Goal: Task Accomplishment & Management: Use online tool/utility

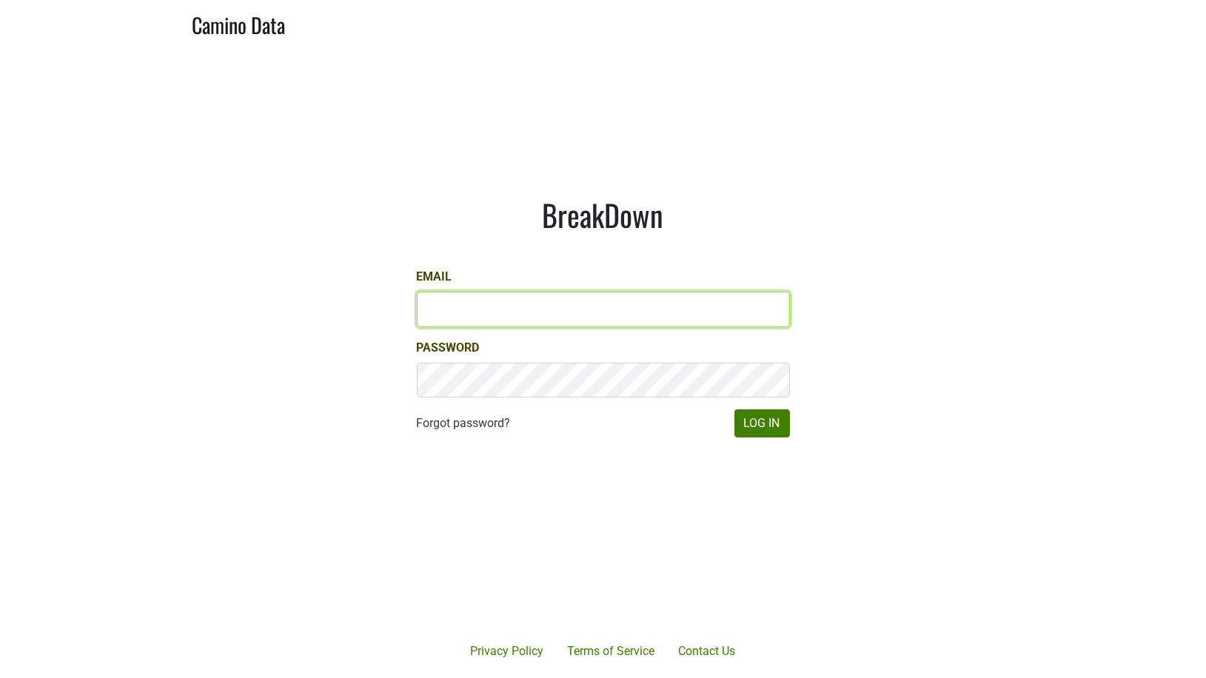
type input "drewstapp@jonata.com"
type input "[EMAIL_ADDRESS][DOMAIN_NAME]"
click at [510, 306] on input "[EMAIL_ADDRESS][DOMAIN_NAME]" at bounding box center [603, 310] width 373 height 36
click at [577, 313] on input "[EMAIL_ADDRESS][DOMAIN_NAME]" at bounding box center [603, 310] width 373 height 36
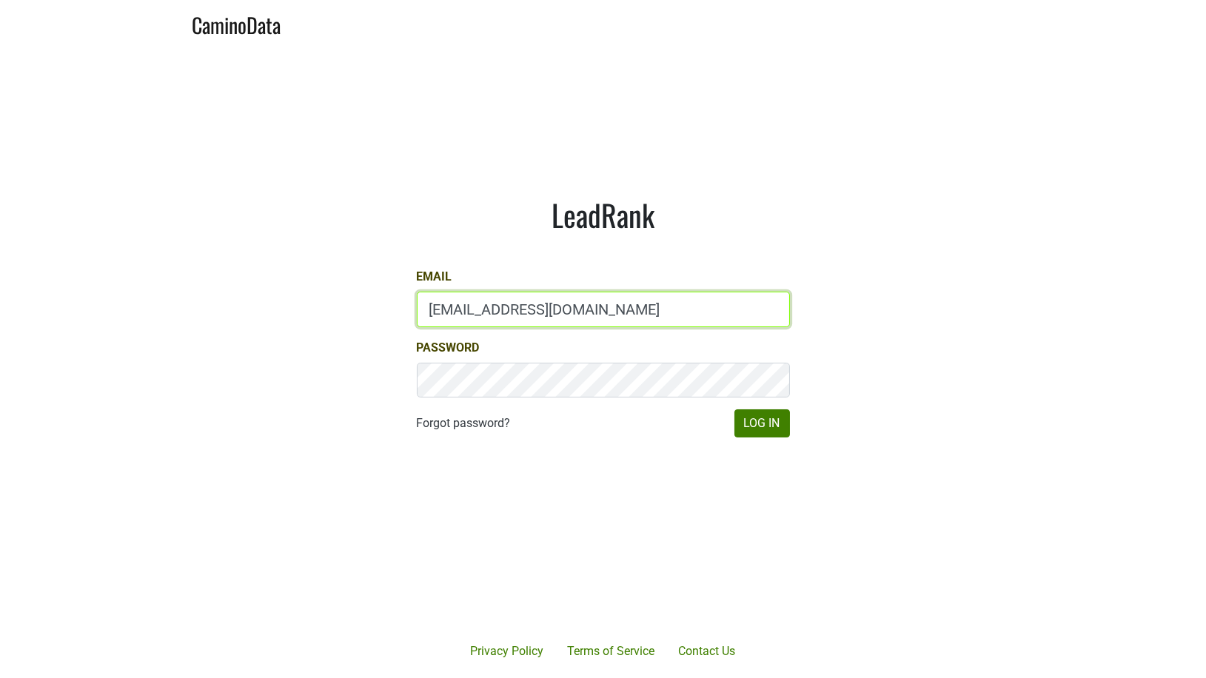
click at [577, 313] on input "[EMAIL_ADDRESS][DOMAIN_NAME]" at bounding box center [603, 310] width 373 height 36
click at [521, 252] on div "LeadRank Email [EMAIL_ADDRESS][DOMAIN_NAME] Password Forgot password? Log In" at bounding box center [603, 317] width 444 height 313
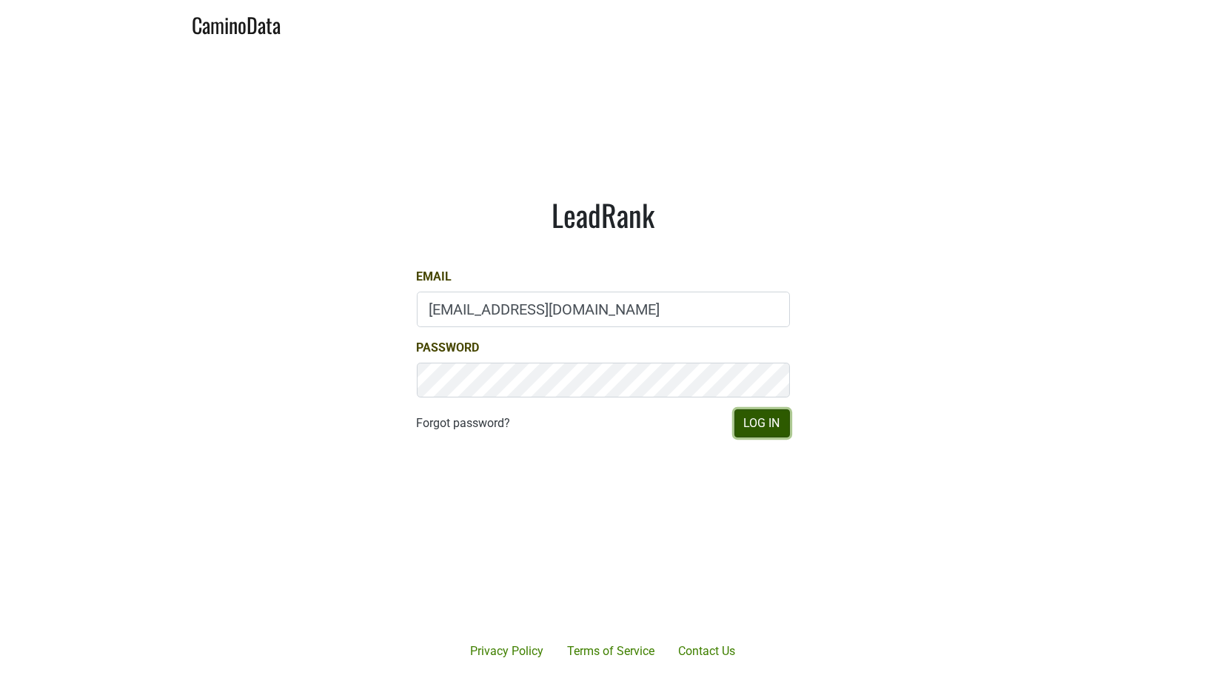
click at [751, 422] on button "Log In" at bounding box center [763, 424] width 56 height 28
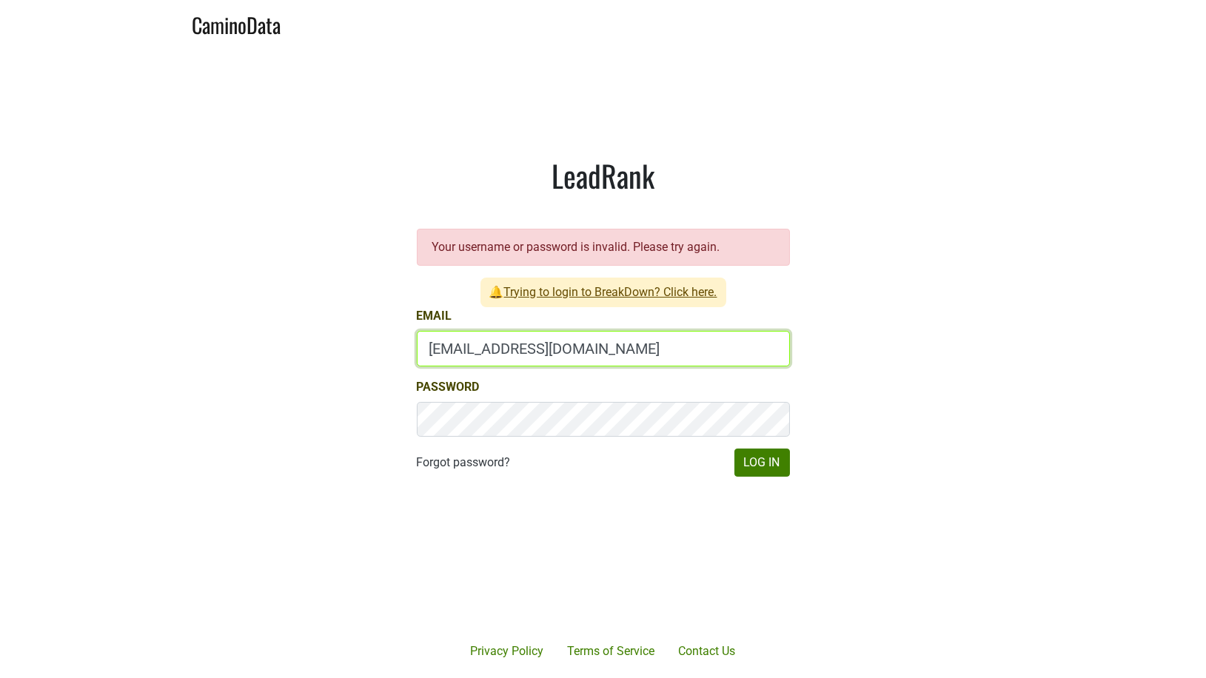
click at [464, 346] on input "[EMAIL_ADDRESS][DOMAIN_NAME]" at bounding box center [603, 349] width 373 height 36
type input "amiller@hundredacre.com"
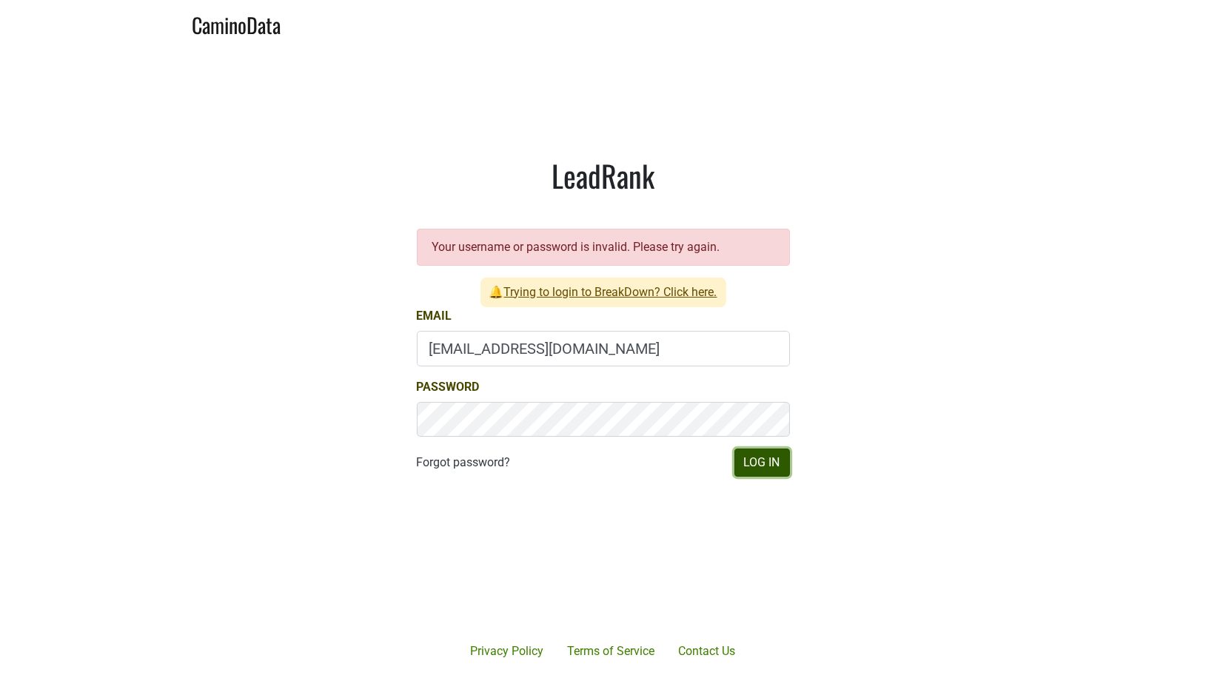
click at [742, 462] on button "Log In" at bounding box center [763, 463] width 56 height 28
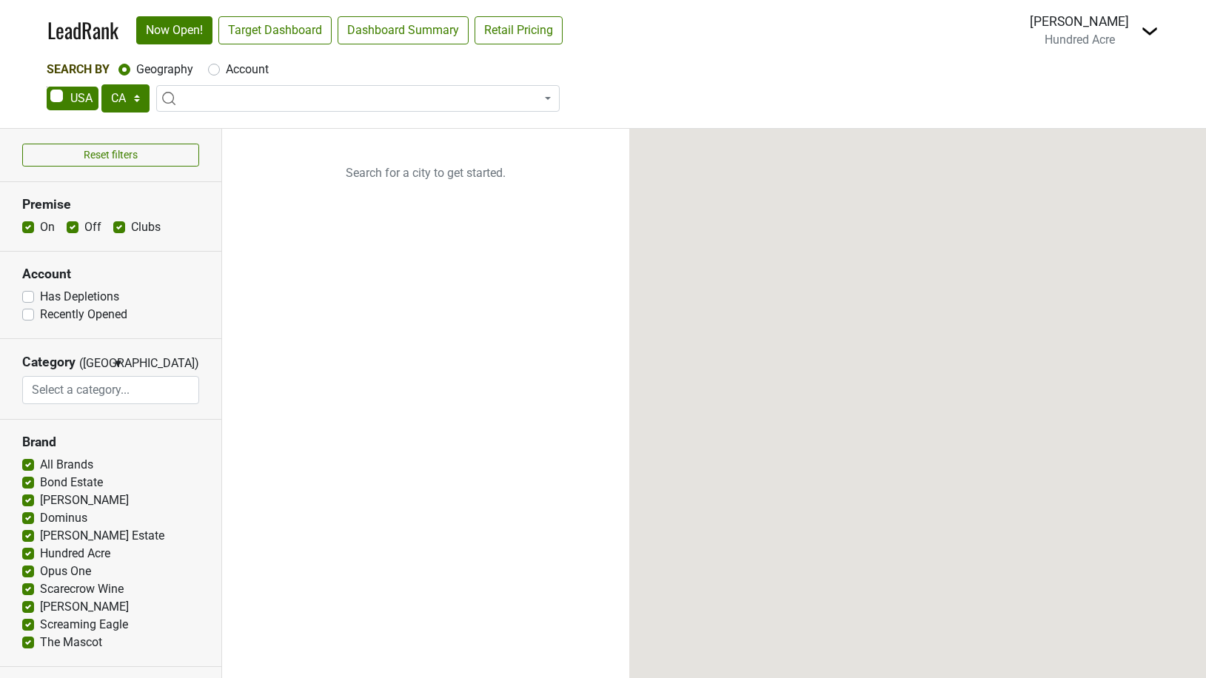
select select "CA"
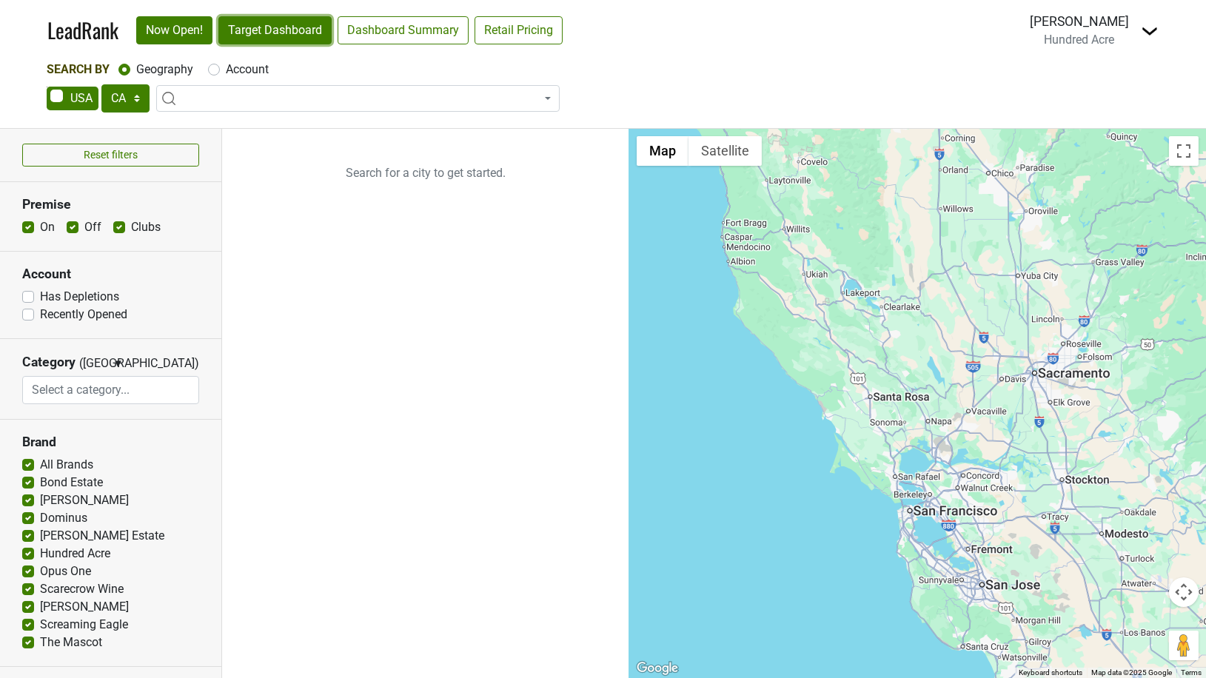
click at [283, 27] on link "Target Dashboard" at bounding box center [274, 30] width 113 height 28
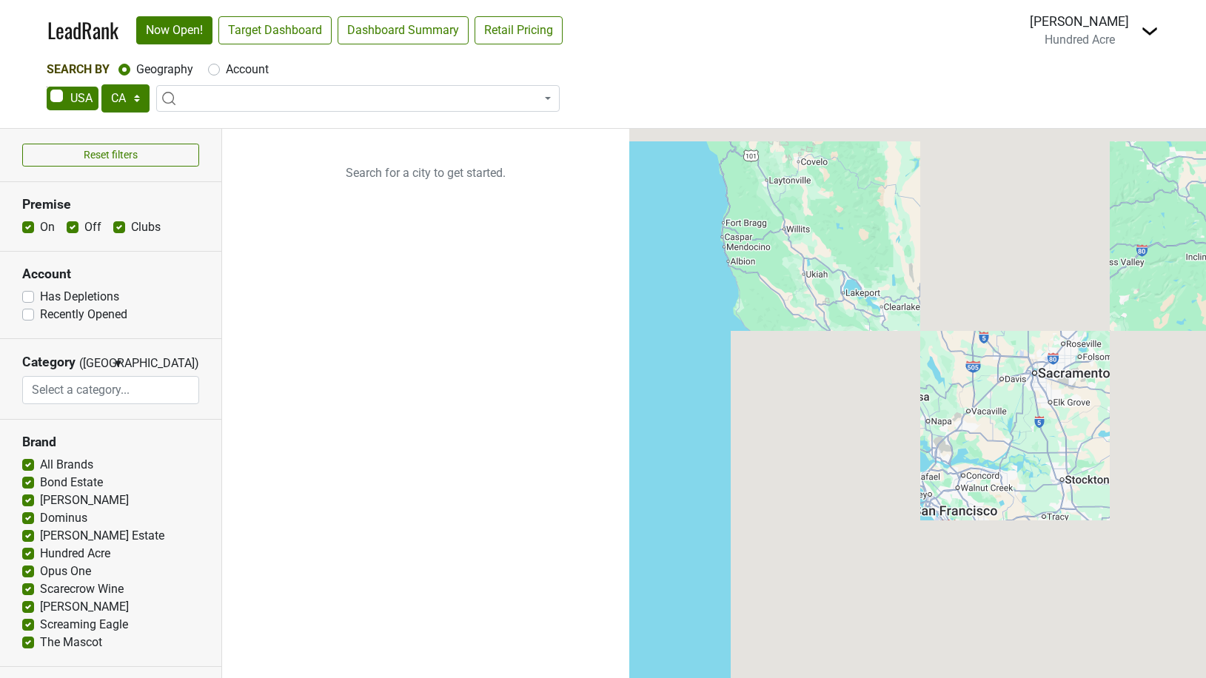
select select "CA"
select select
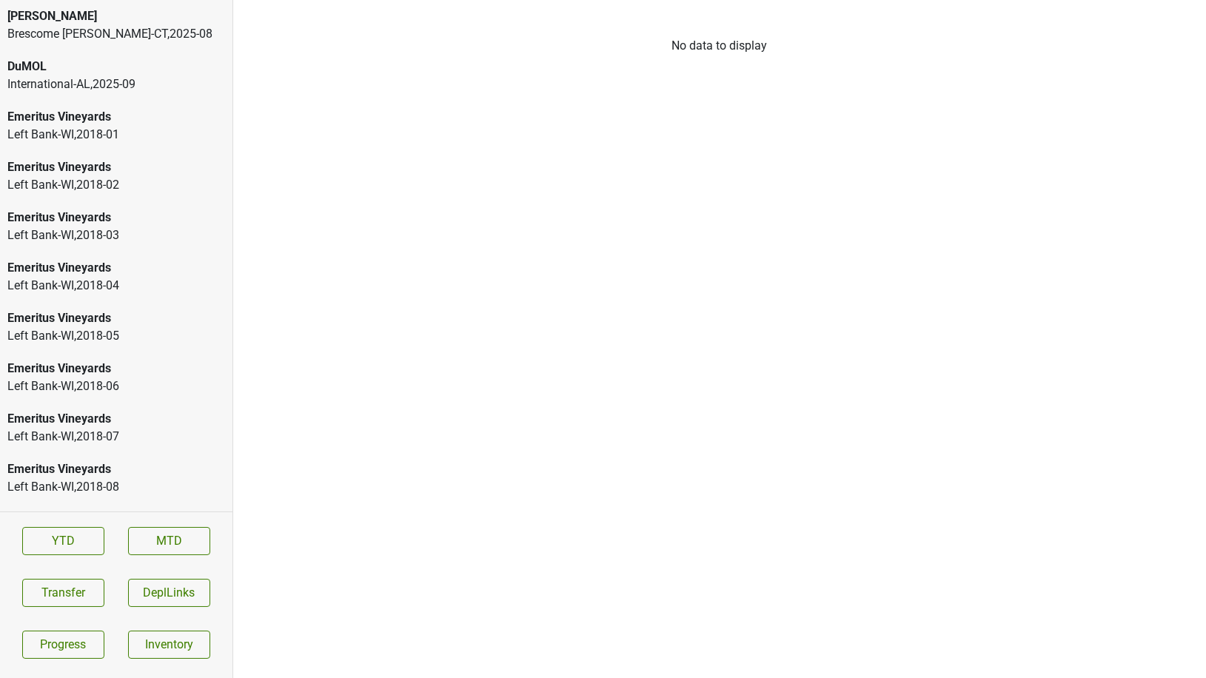
click at [107, 31] on div "Brescome Barton-CT , 2025 - 08" at bounding box center [116, 34] width 218 height 18
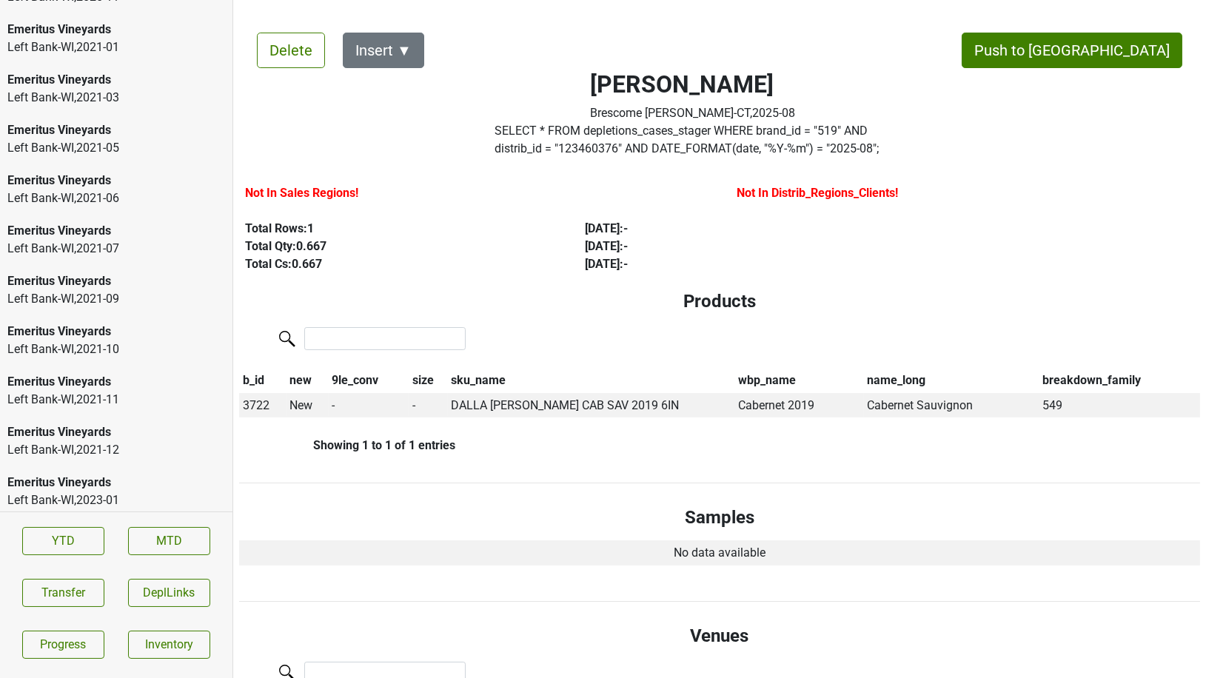
scroll to position [2207, 0]
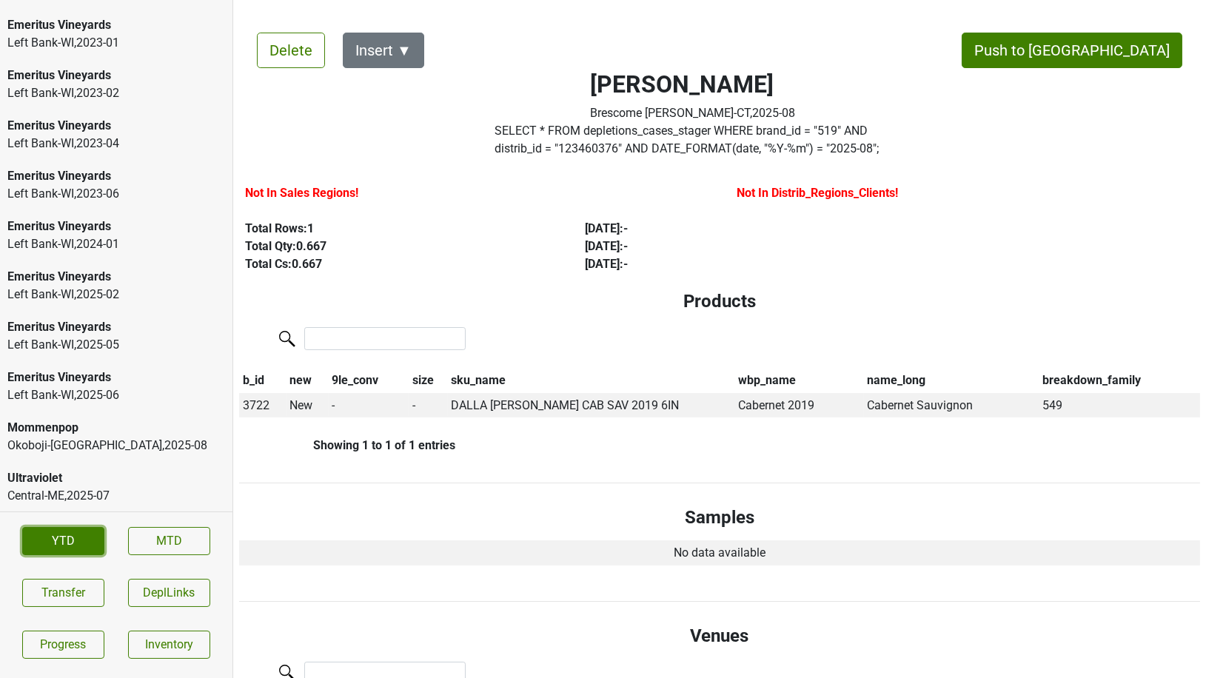
click at [81, 541] on link "YTD" at bounding box center [63, 541] width 82 height 28
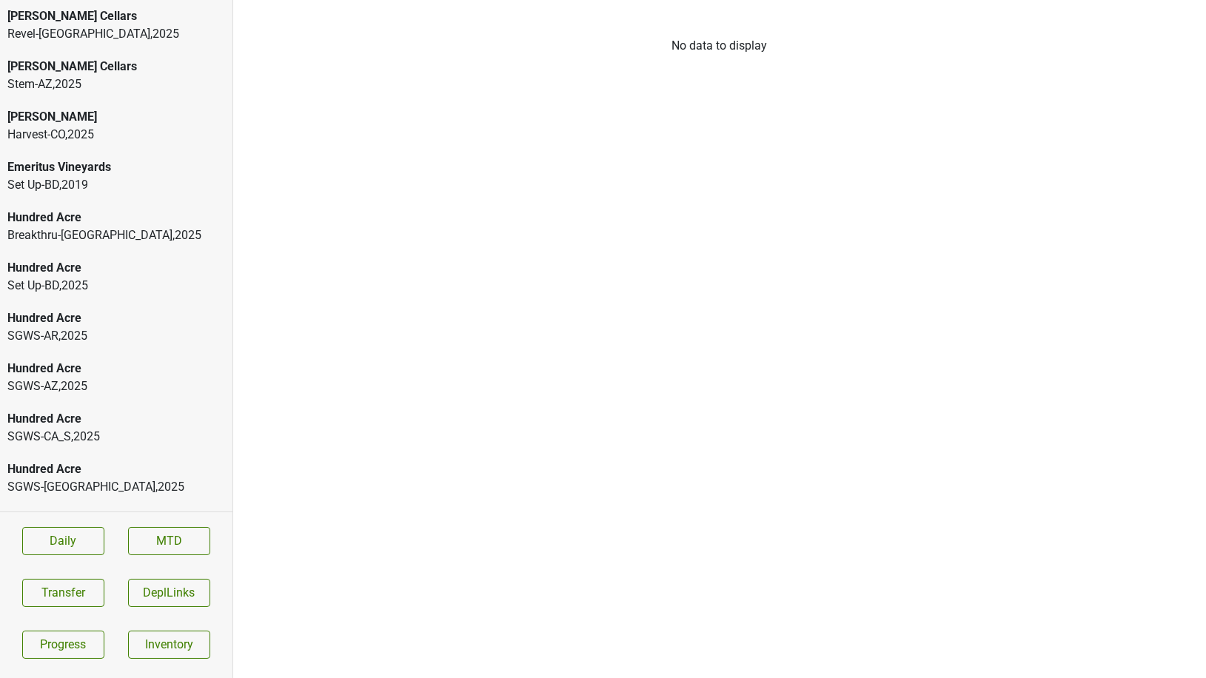
scroll to position [545, 0]
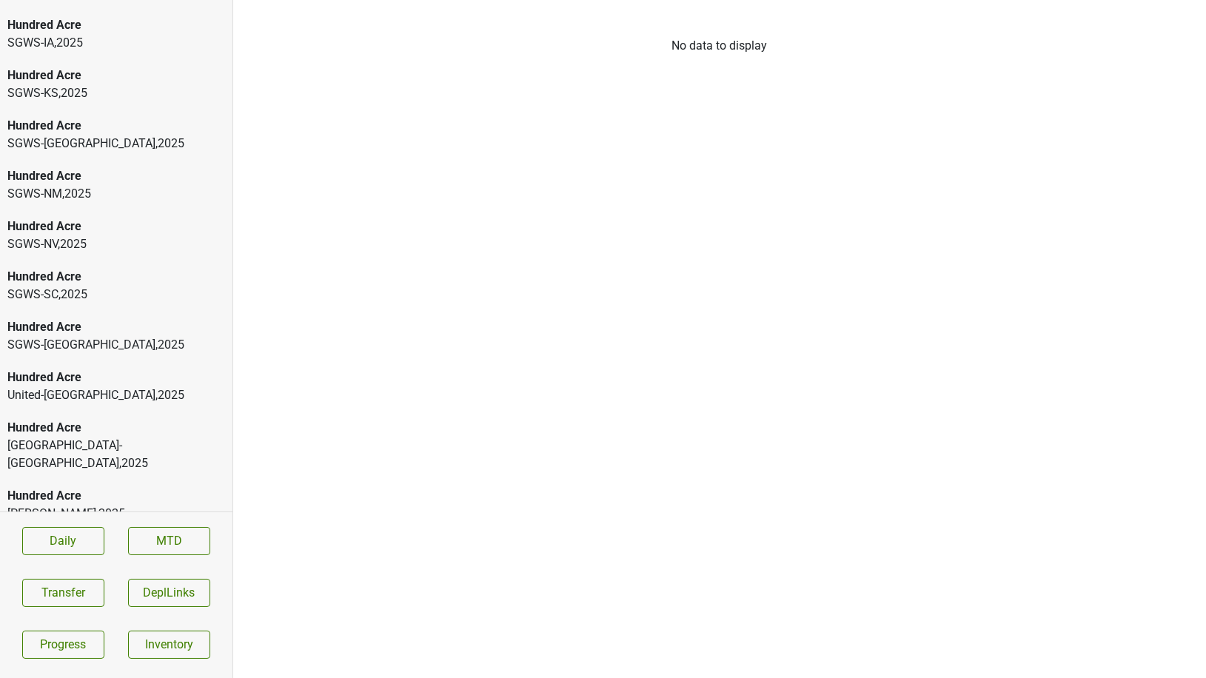
click at [41, 507] on div "Hundred Acre [PERSON_NAME] , 2025" at bounding box center [116, 505] width 233 height 50
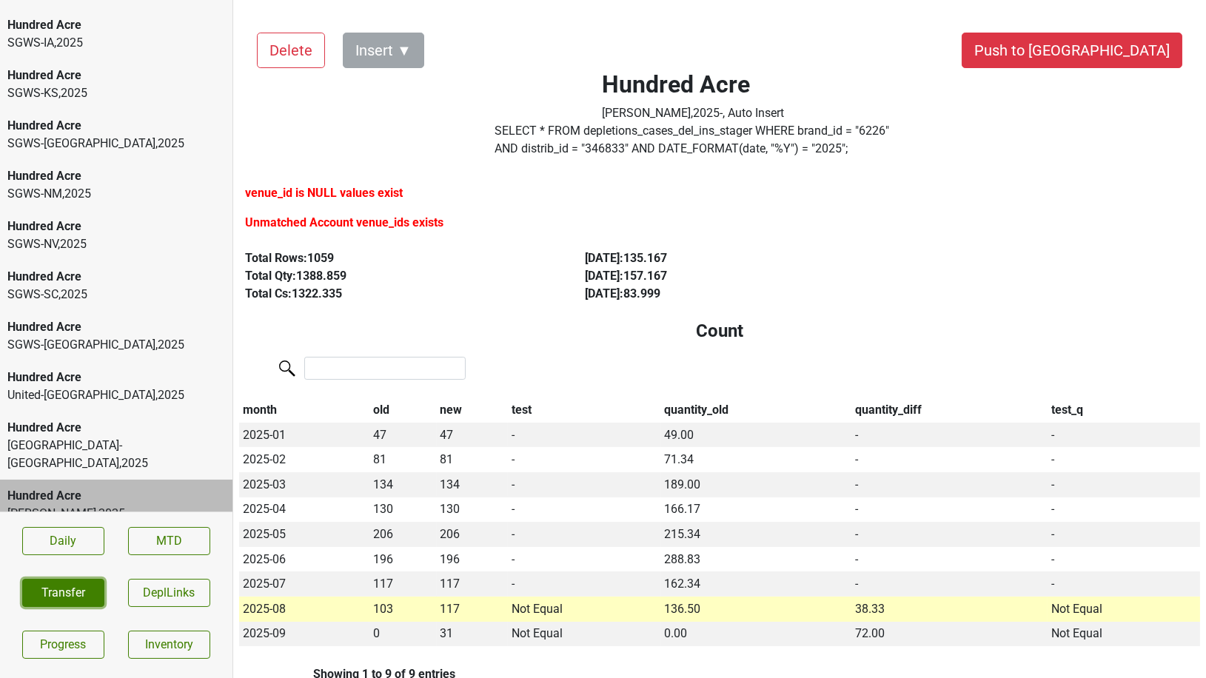
click at [58, 592] on button "Transfer" at bounding box center [63, 593] width 82 height 28
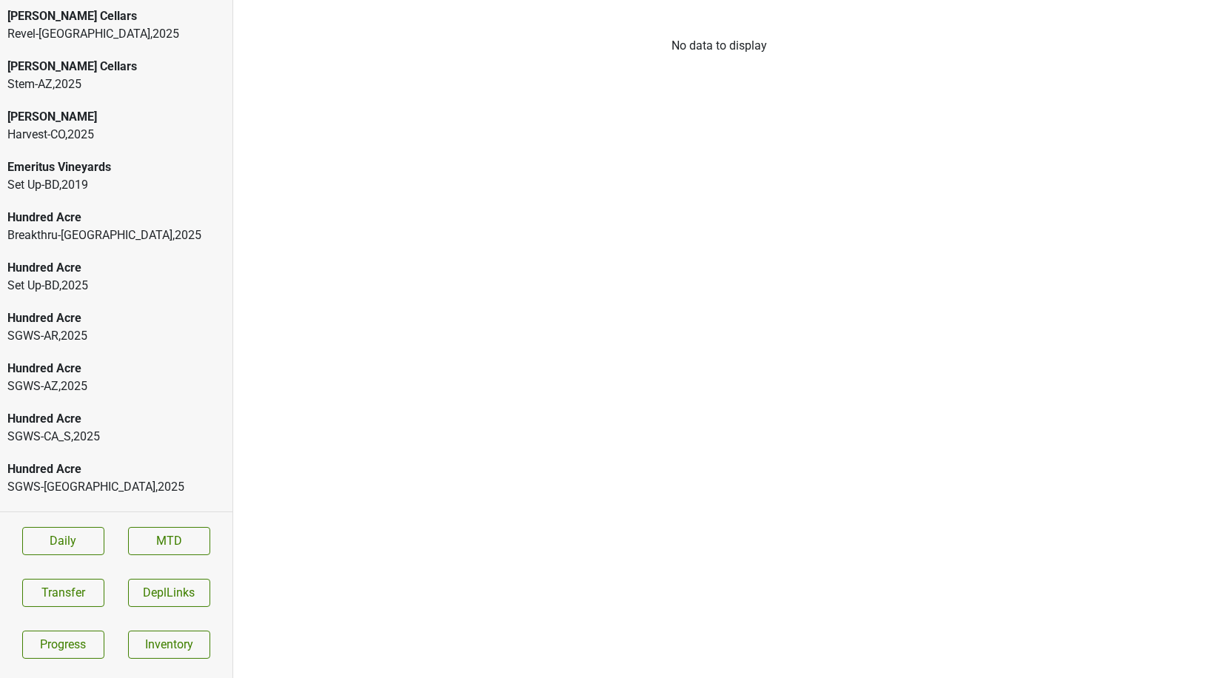
scroll to position [545, 0]
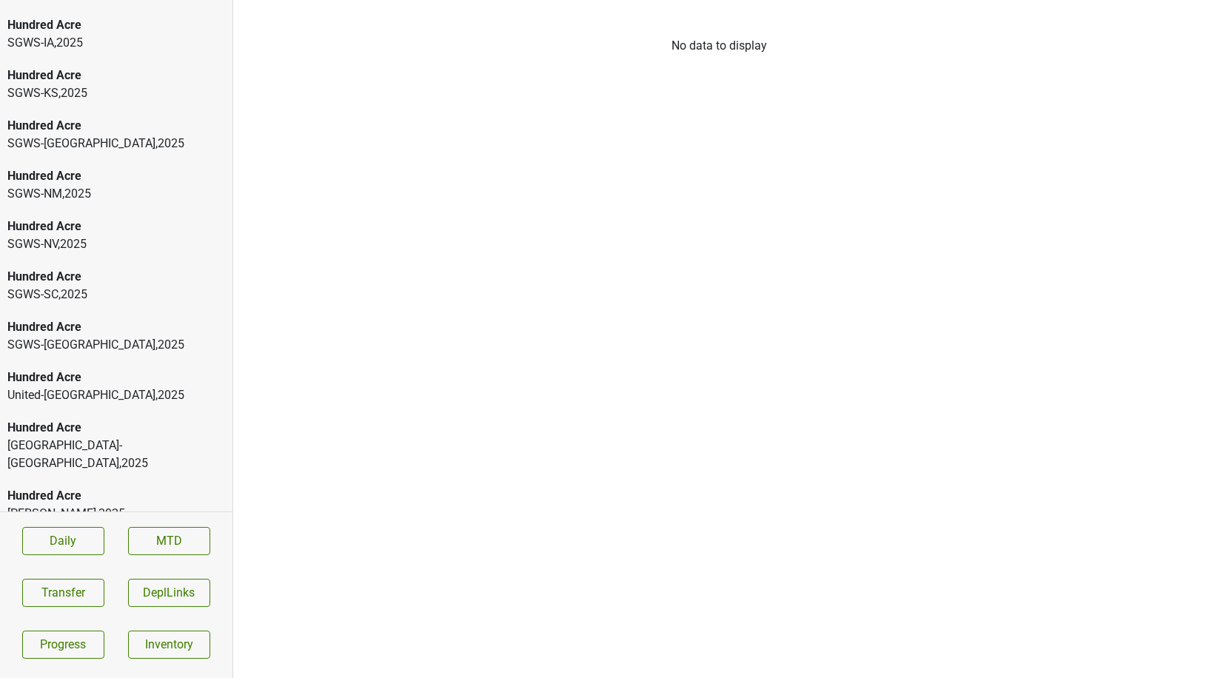
click at [119, 487] on div "Hundred Acre" at bounding box center [116, 496] width 218 height 18
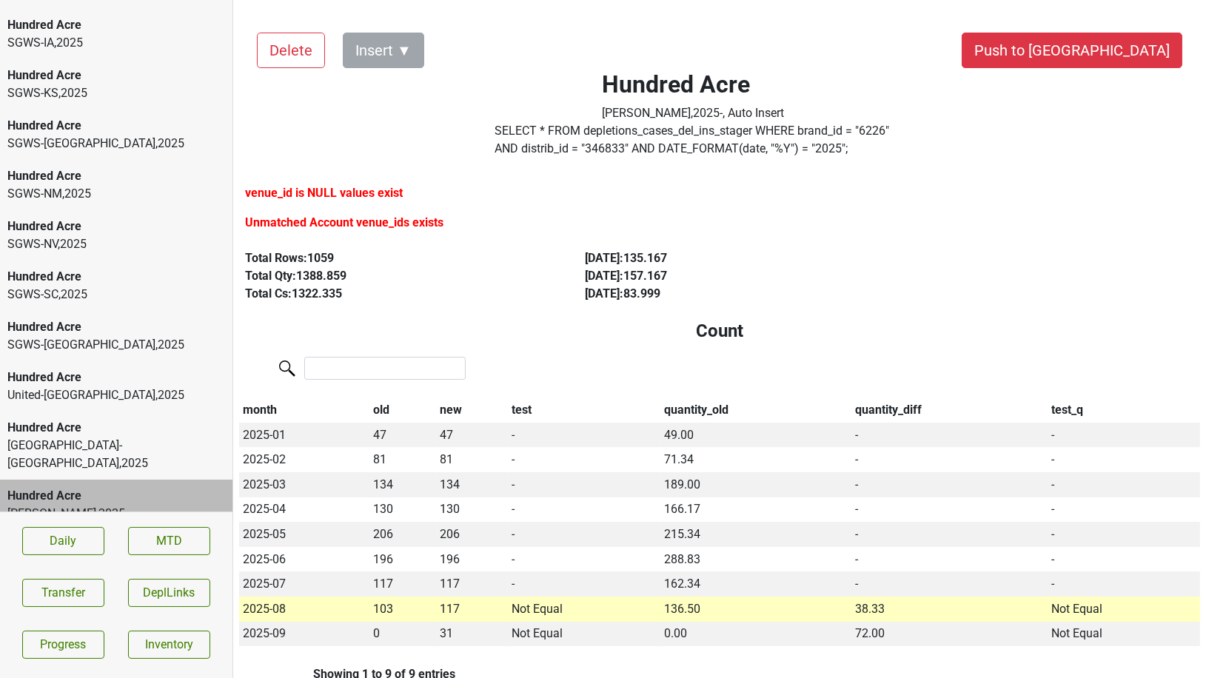
click at [527, 147] on label "SELECT * FROM depletions_cases_del_ins_stager WHERE brand_id = " 6226 " AND dis…" at bounding box center [693, 140] width 396 height 36
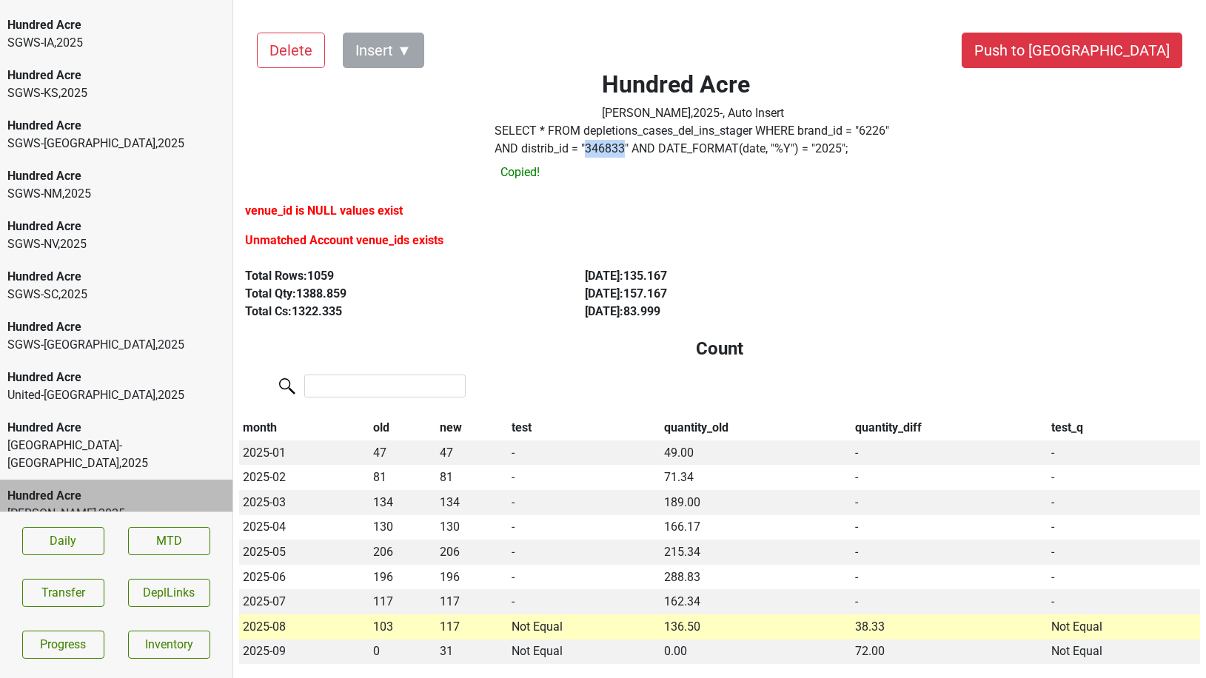
copy label "346833"
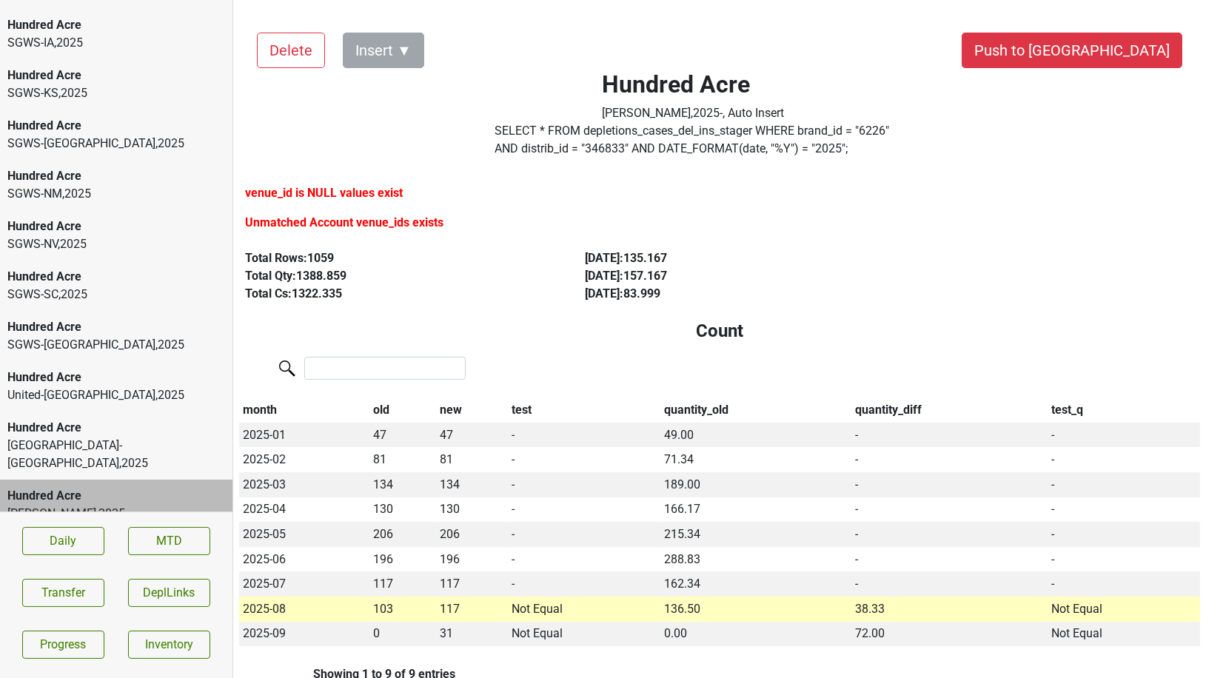
click at [135, 505] on div "Wilson Daniels , 2025" at bounding box center [116, 514] width 218 height 18
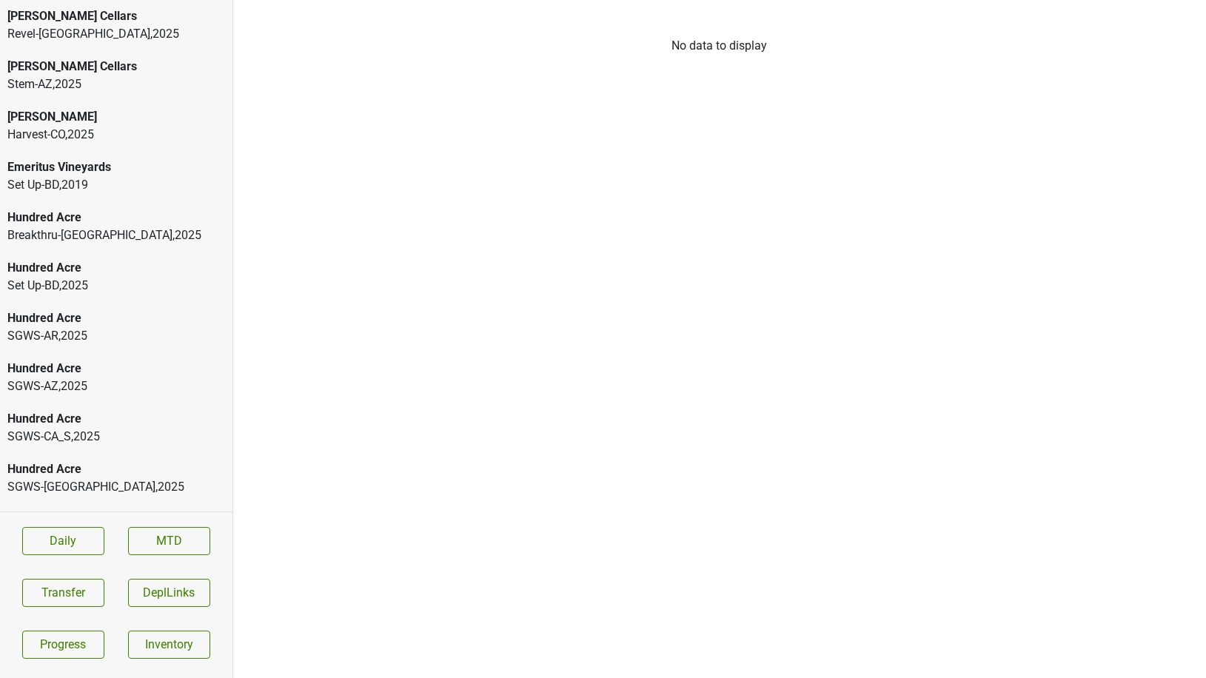
scroll to position [545, 0]
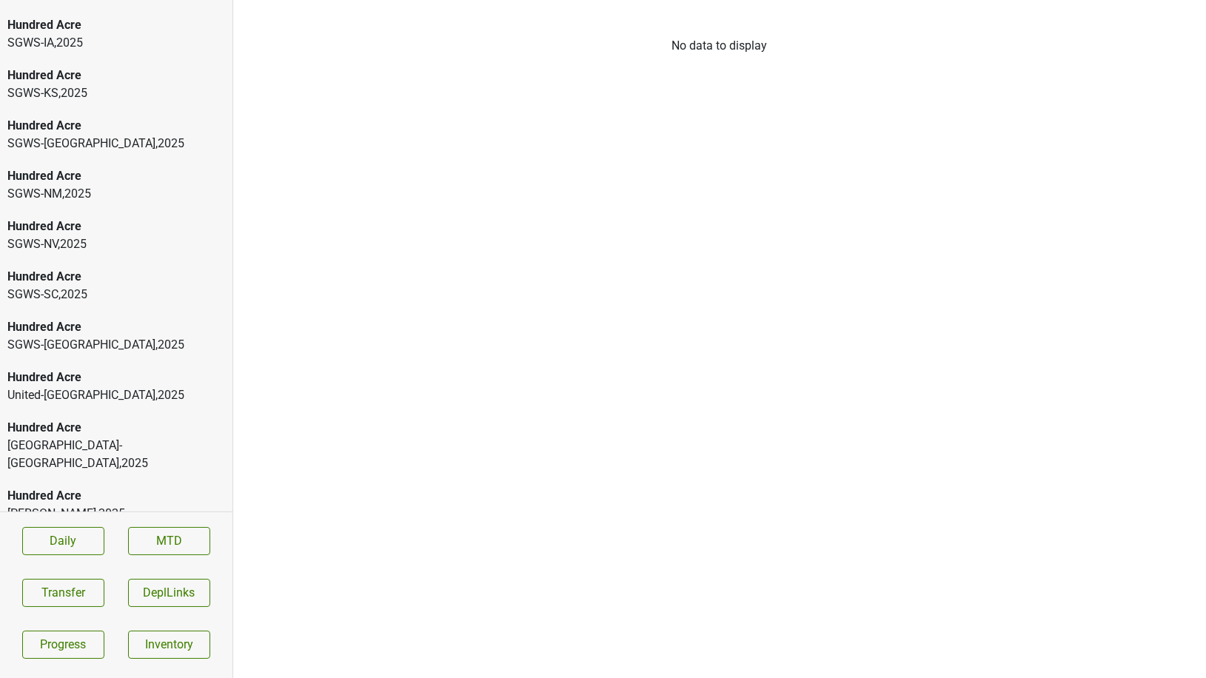
click at [83, 505] on div "Wilson Daniels , 2025" at bounding box center [116, 514] width 218 height 18
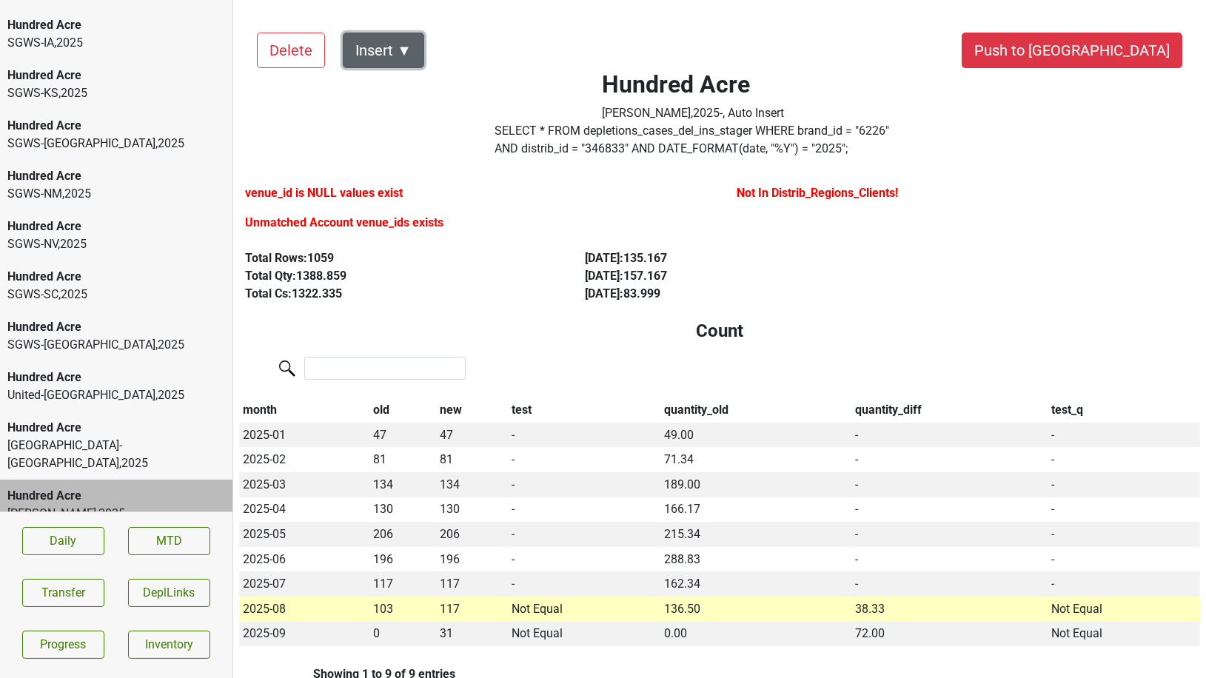
click at [393, 36] on button "Insert ▼" at bounding box center [383, 51] width 81 height 36
click at [385, 89] on span "DRC ▶" at bounding box center [409, 90] width 96 height 19
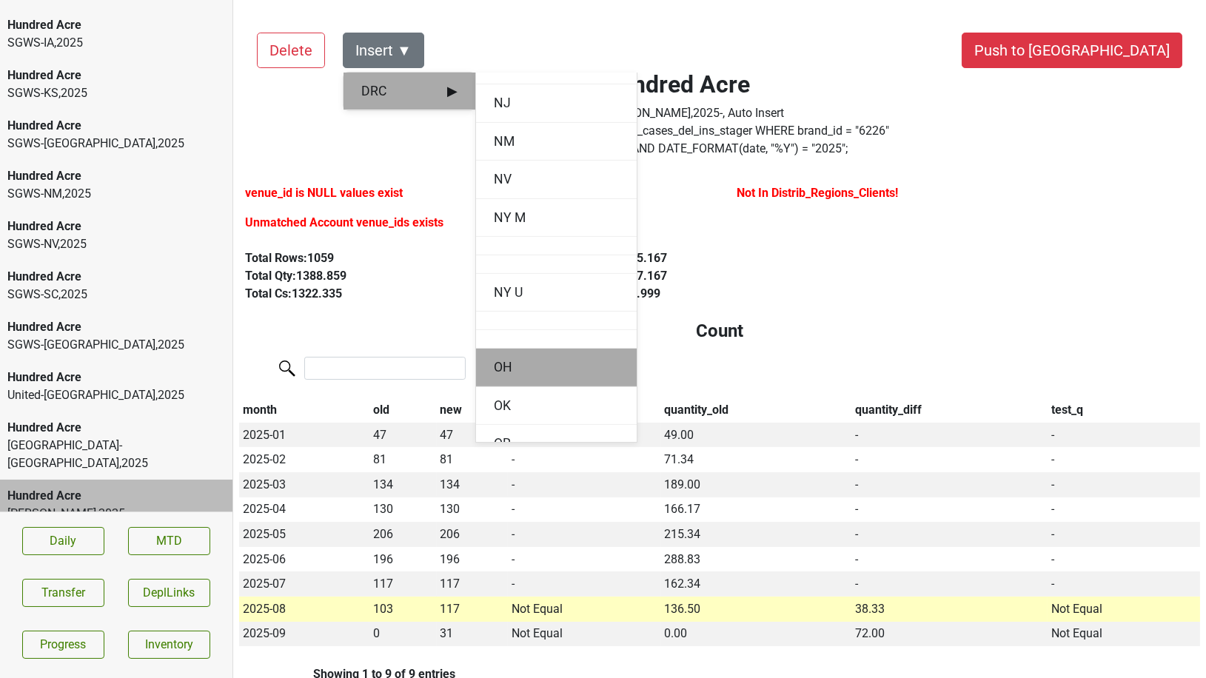
scroll to position [1395, 0]
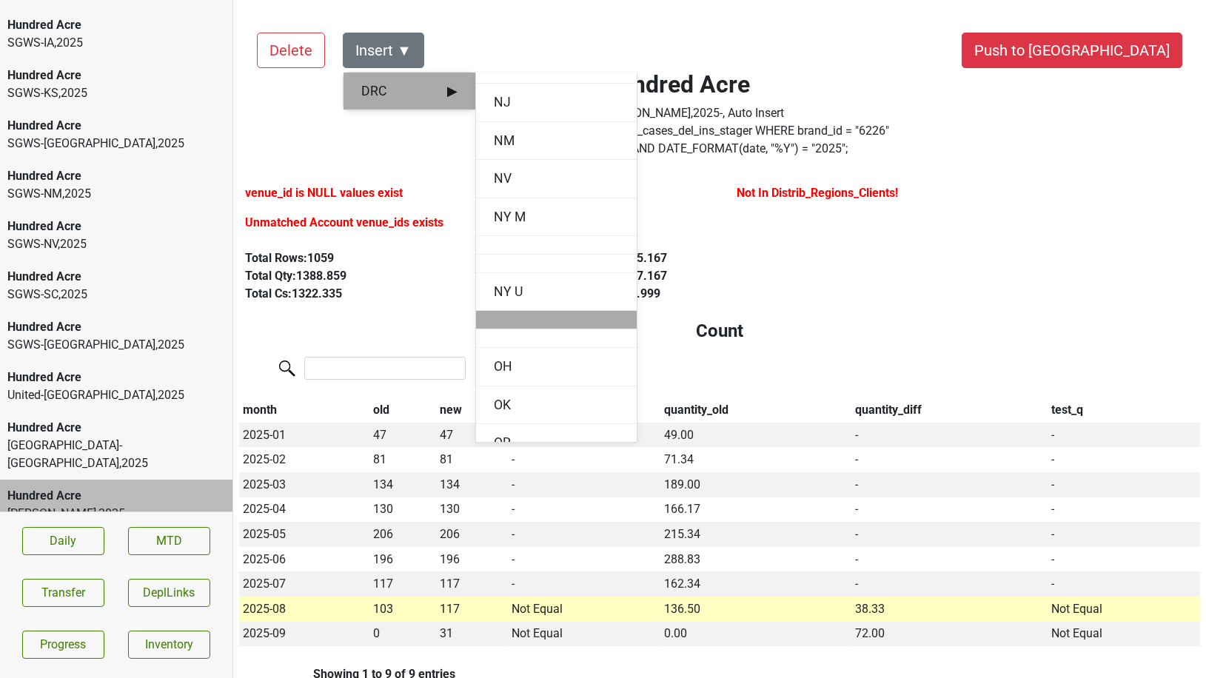
click at [502, 315] on div at bounding box center [556, 320] width 161 height 19
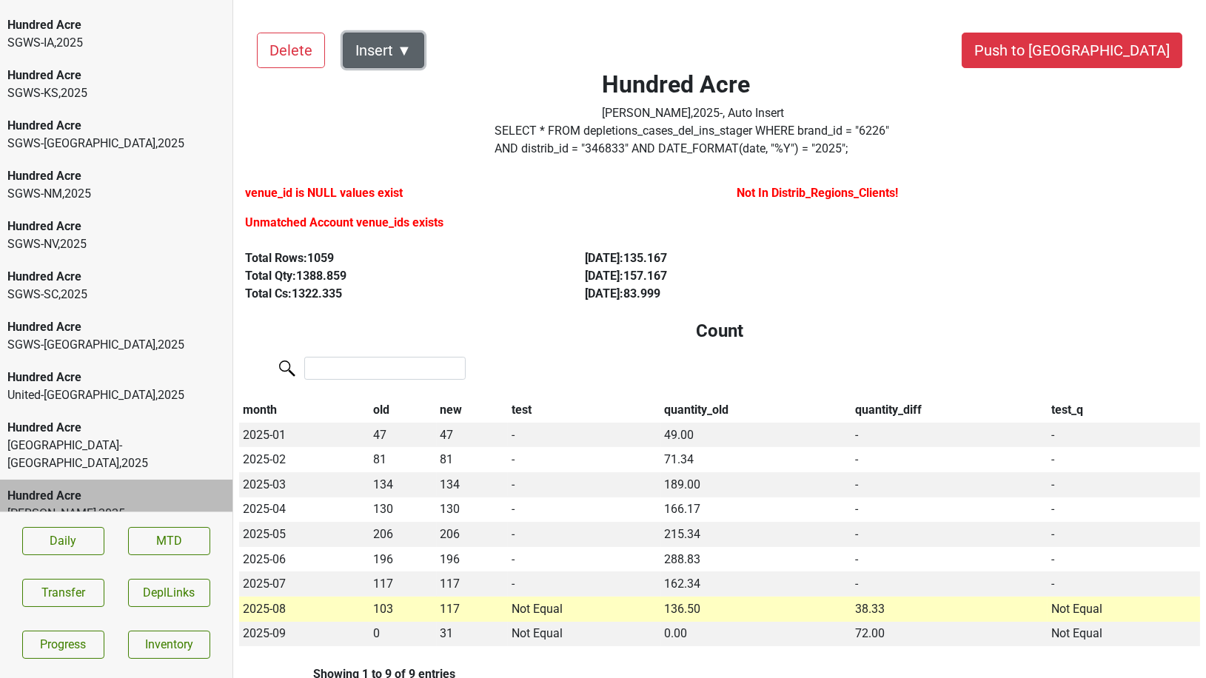
click at [406, 40] on button "Insert ▼" at bounding box center [383, 51] width 81 height 36
click at [399, 78] on div "DRC ▶" at bounding box center [410, 92] width 132 height 38
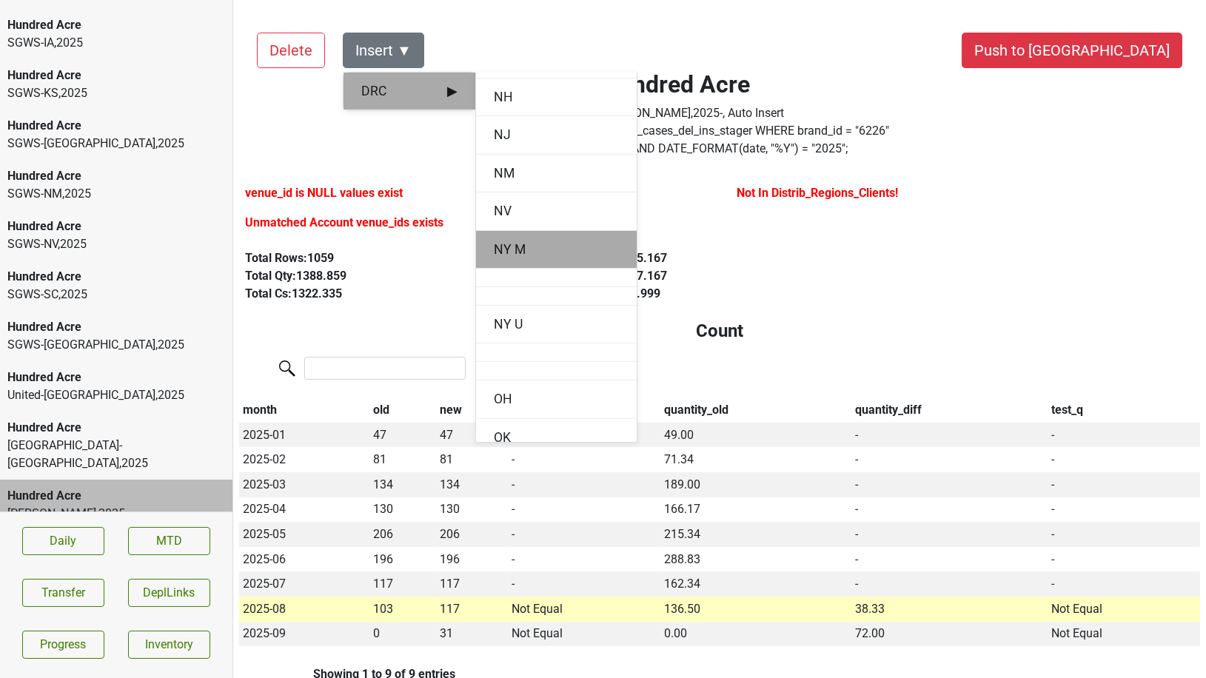
scroll to position [1370, 0]
click at [514, 234] on div "NY M" at bounding box center [556, 243] width 161 height 38
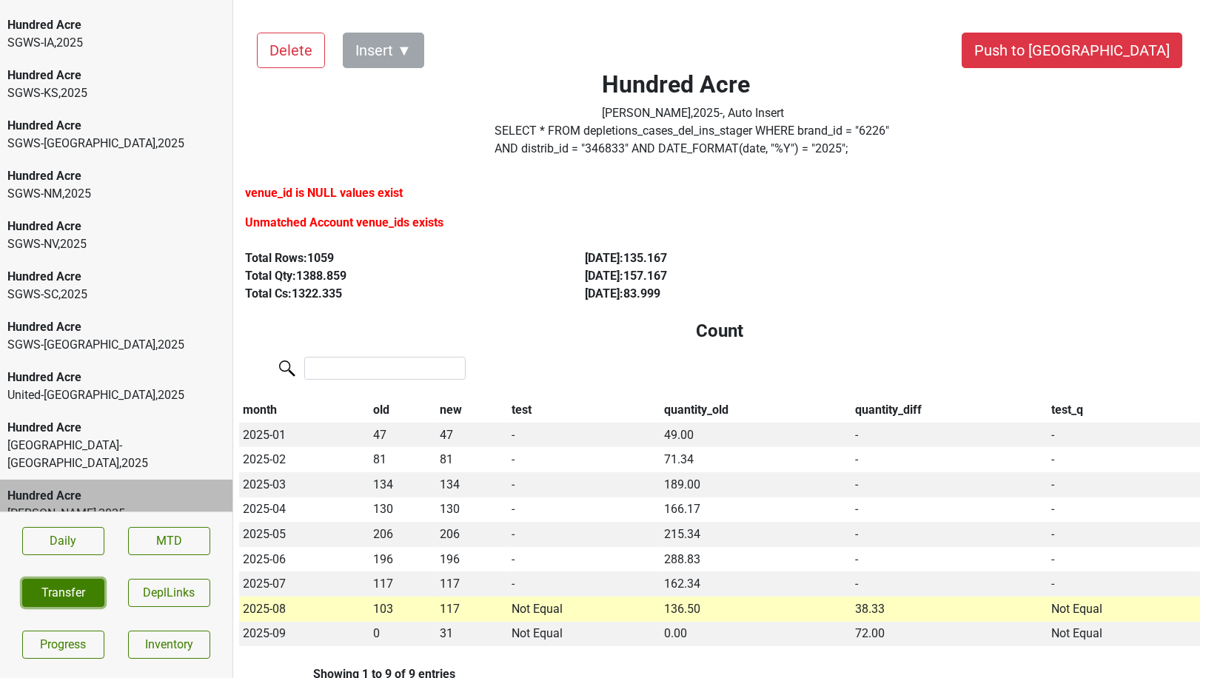
click at [70, 598] on button "Transfer" at bounding box center [63, 593] width 82 height 28
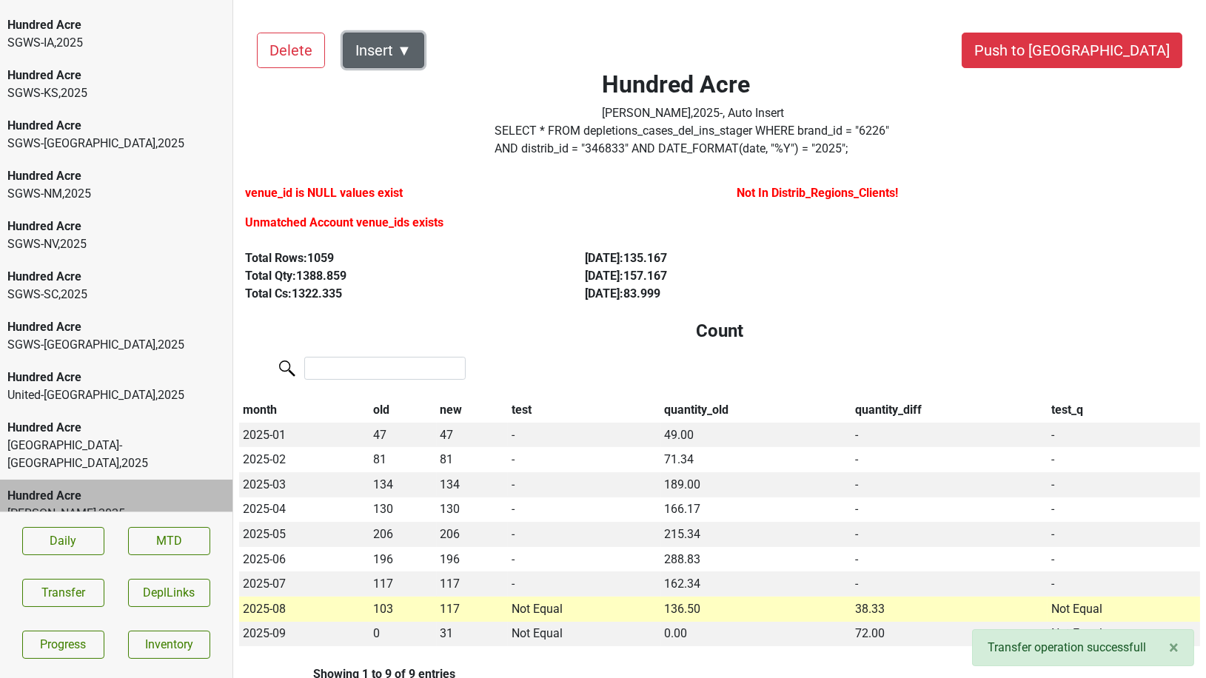
click at [413, 51] on button "Insert ▼" at bounding box center [383, 51] width 81 height 36
click at [418, 87] on span "DRC ▶" at bounding box center [409, 90] width 96 height 19
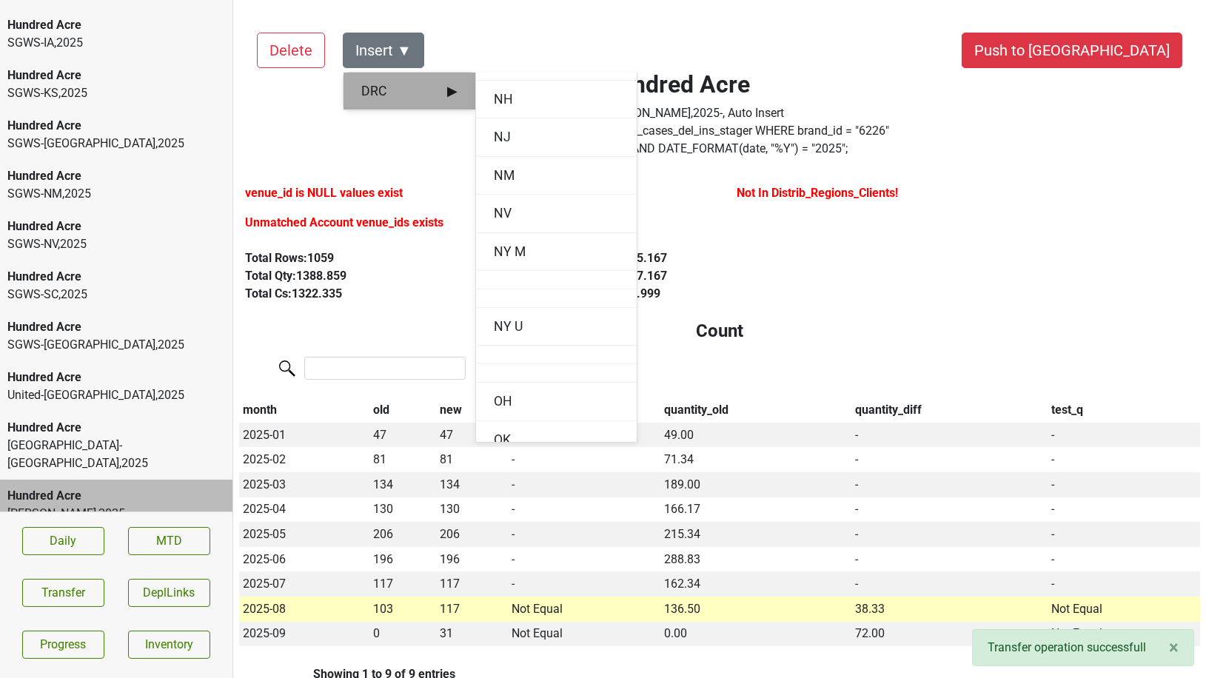
scroll to position [1378, 0]
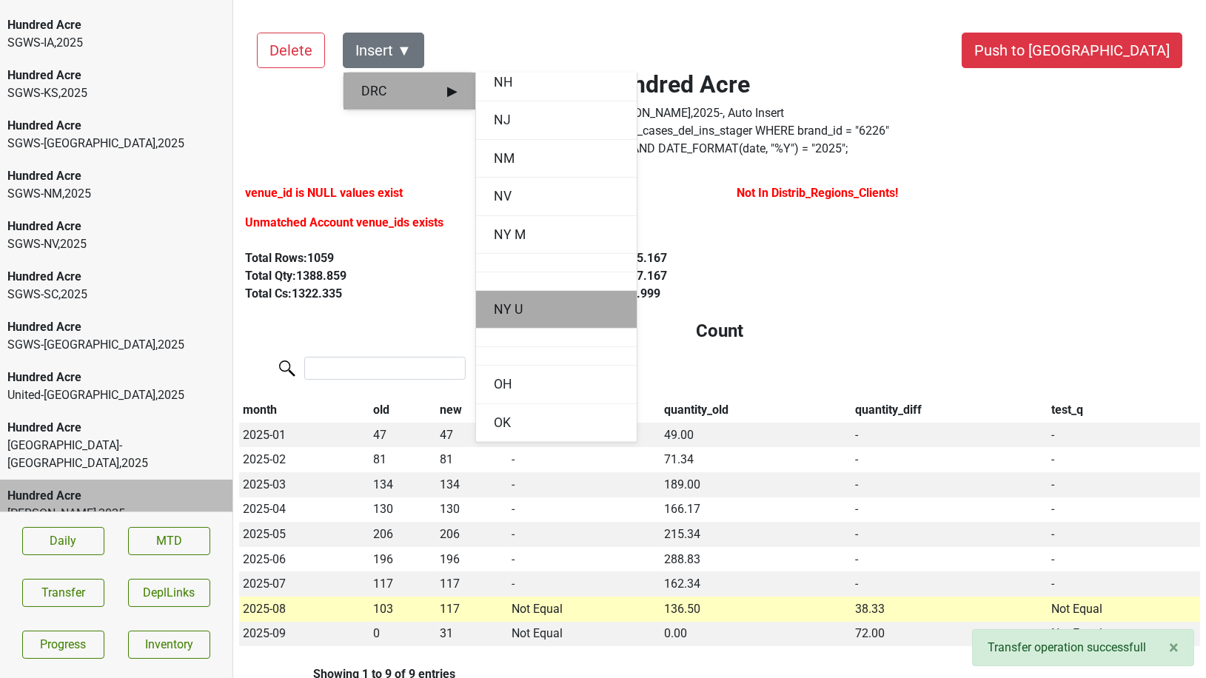
click at [498, 306] on div "NY U" at bounding box center [556, 310] width 161 height 38
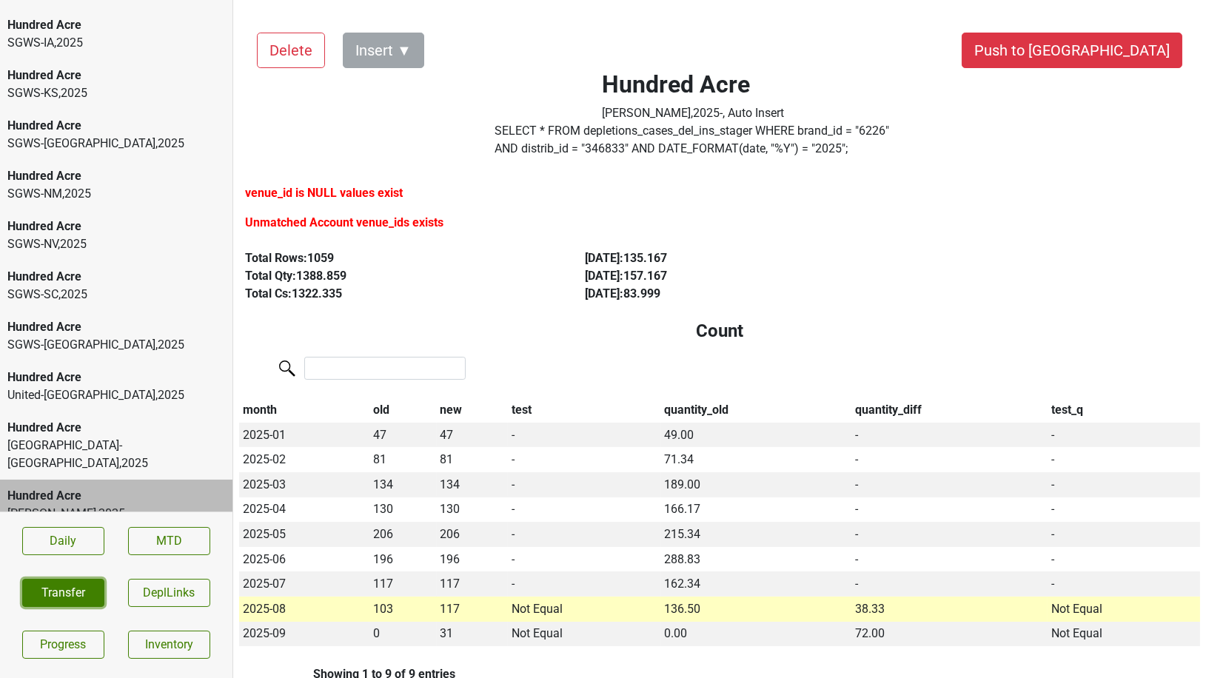
click at [56, 587] on button "Transfer" at bounding box center [63, 593] width 82 height 28
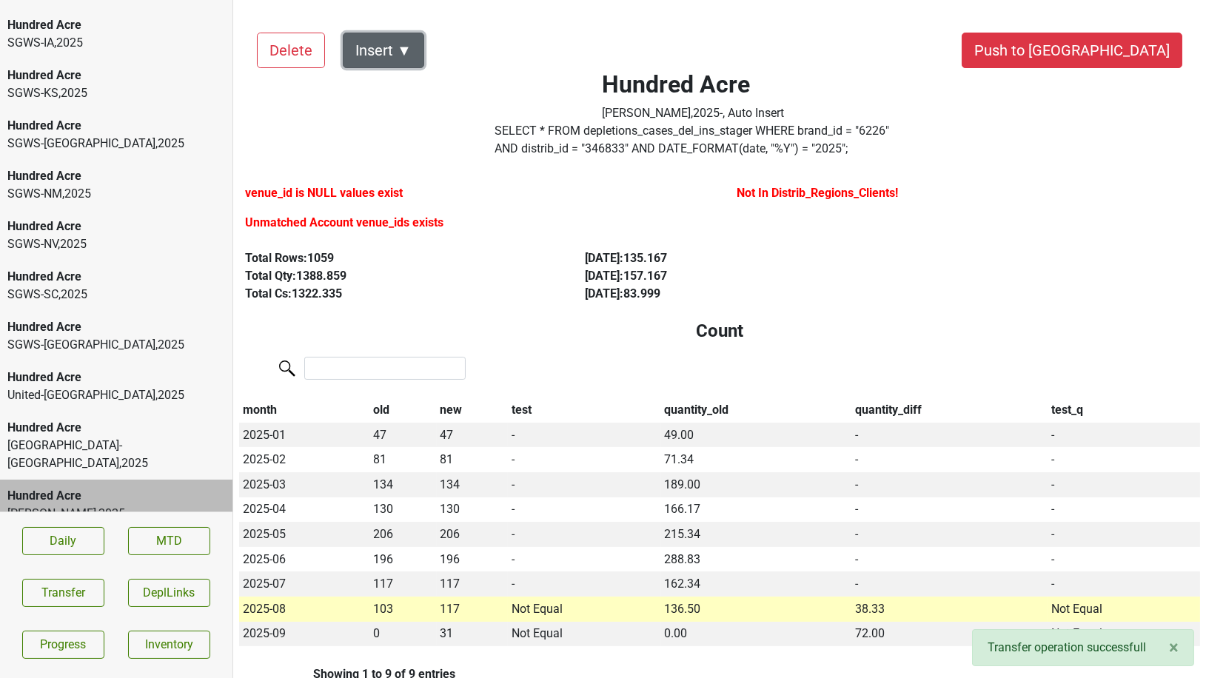
click at [400, 60] on button "Insert ▼" at bounding box center [383, 51] width 81 height 36
click at [398, 87] on span "DRC ▶" at bounding box center [409, 90] width 96 height 19
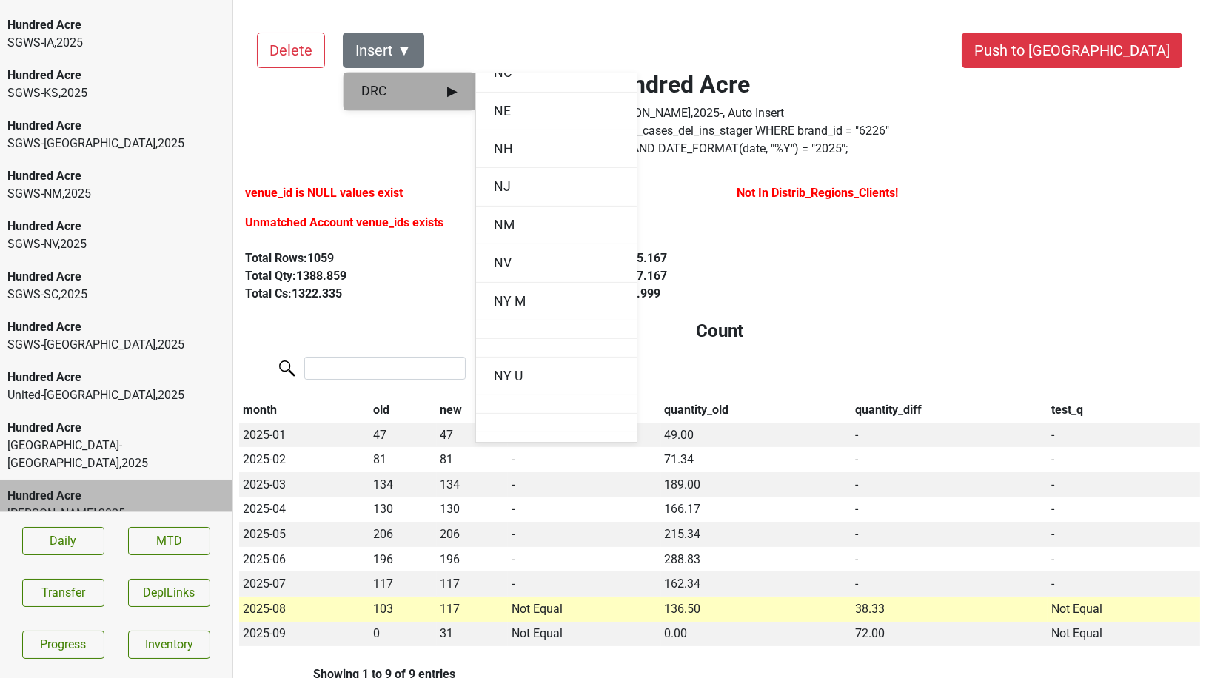
scroll to position [1318, 0]
click at [507, 286] on div "NY M" at bounding box center [556, 295] width 161 height 38
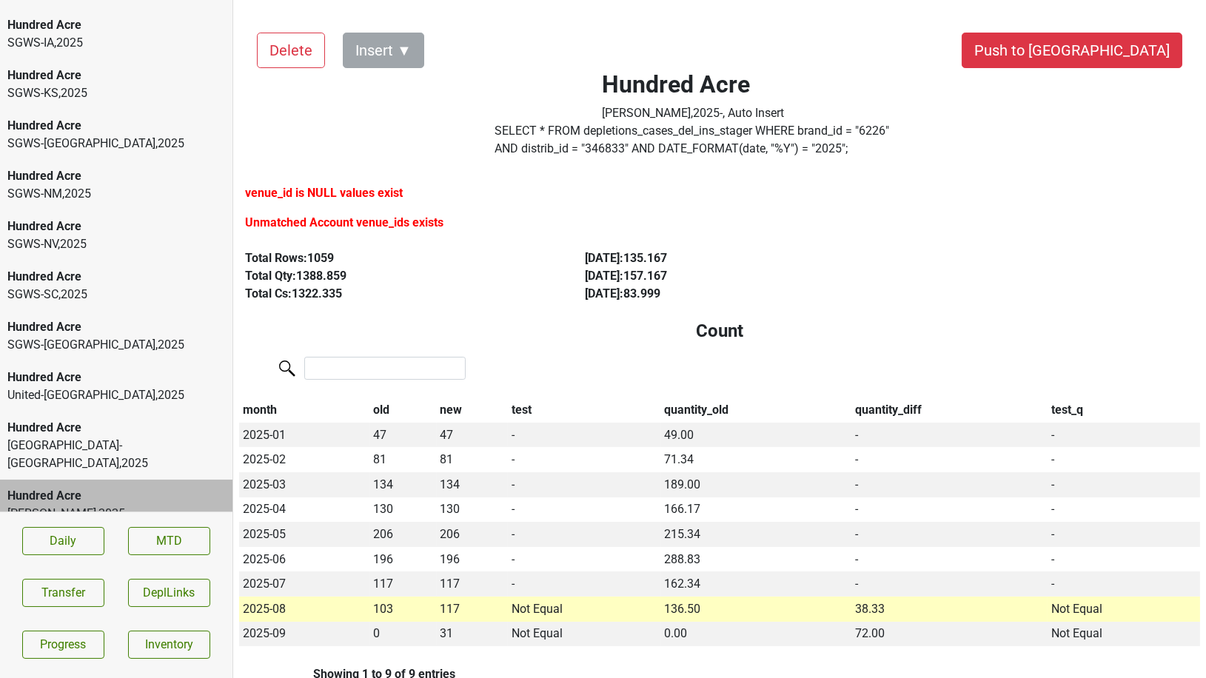
click at [55, 449] on div "Vineyard Road-MA , 2025" at bounding box center [116, 455] width 218 height 36
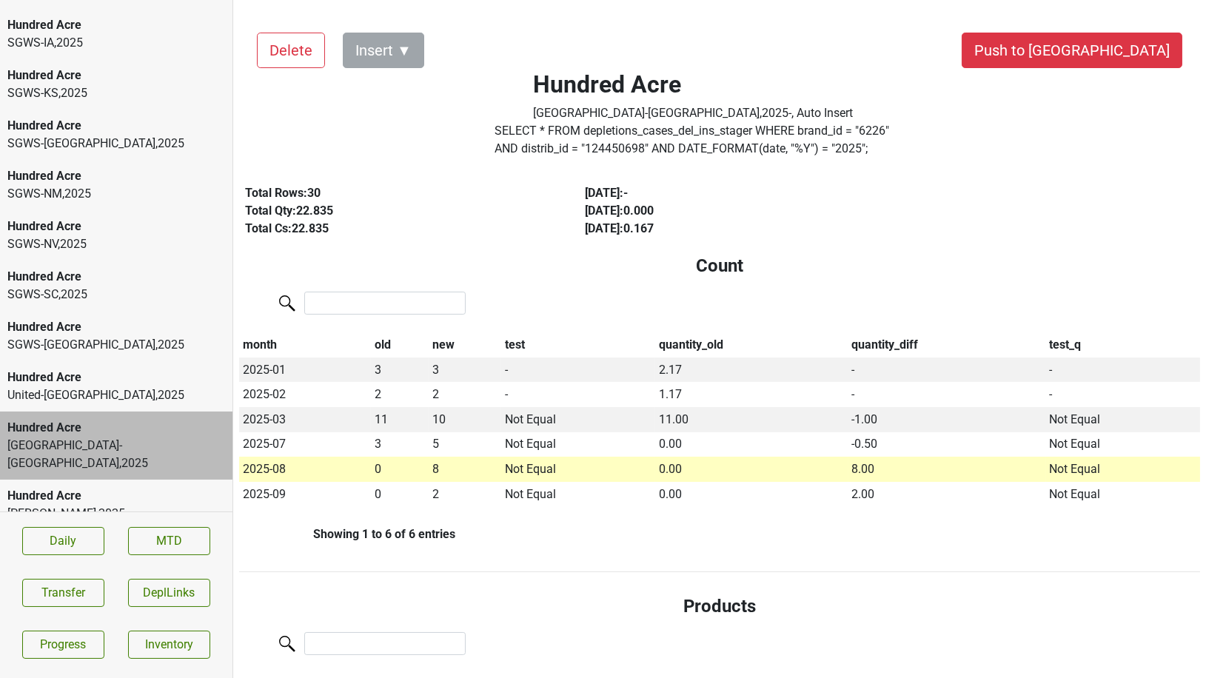
click at [164, 301] on div "SGWS-SC , 2025" at bounding box center [116, 295] width 218 height 18
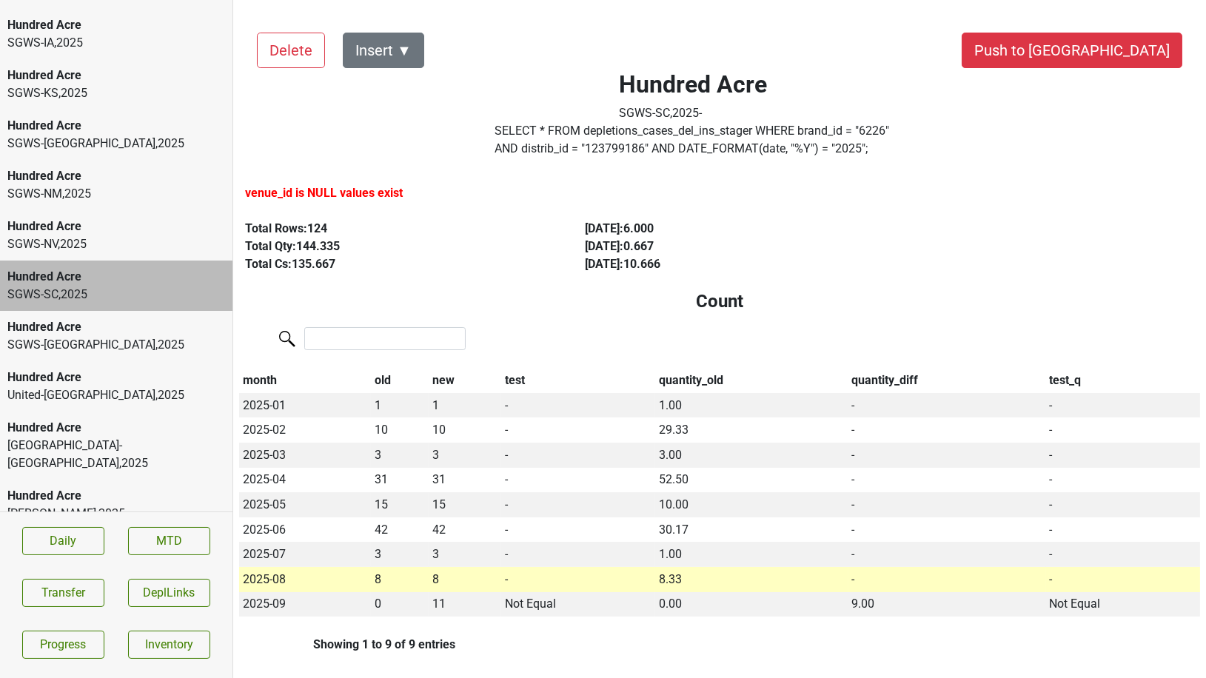
scroll to position [0, 0]
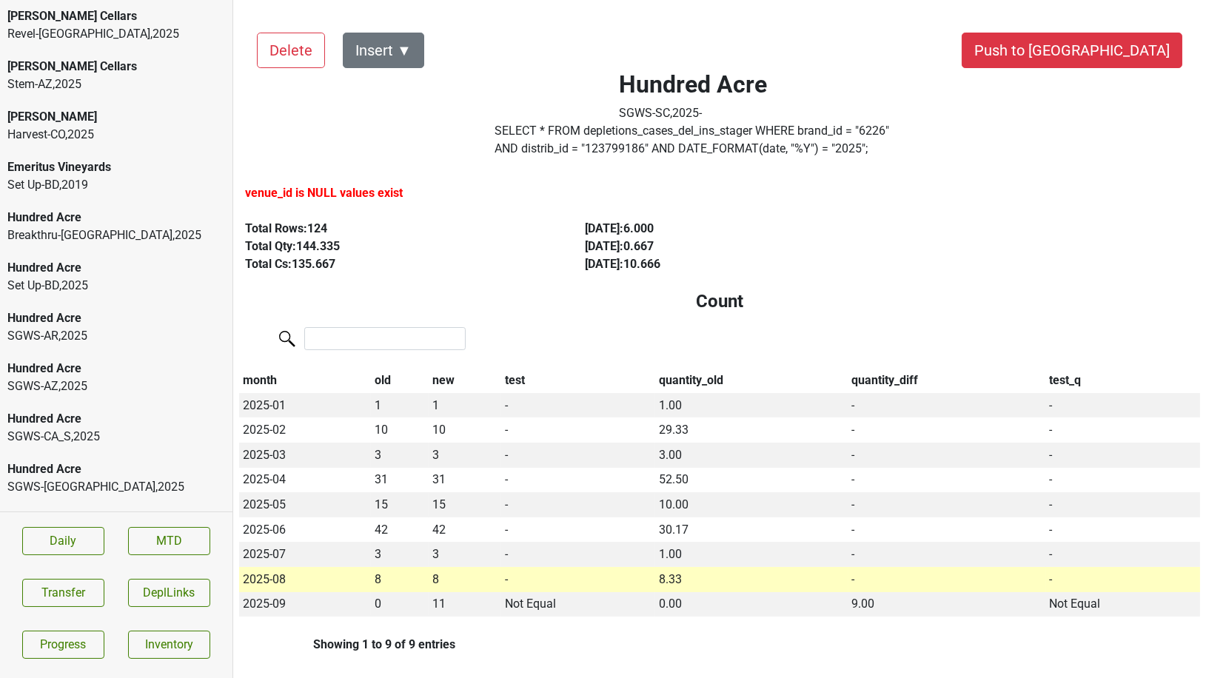
click at [118, 85] on div "Stem-AZ , 2025" at bounding box center [116, 85] width 218 height 18
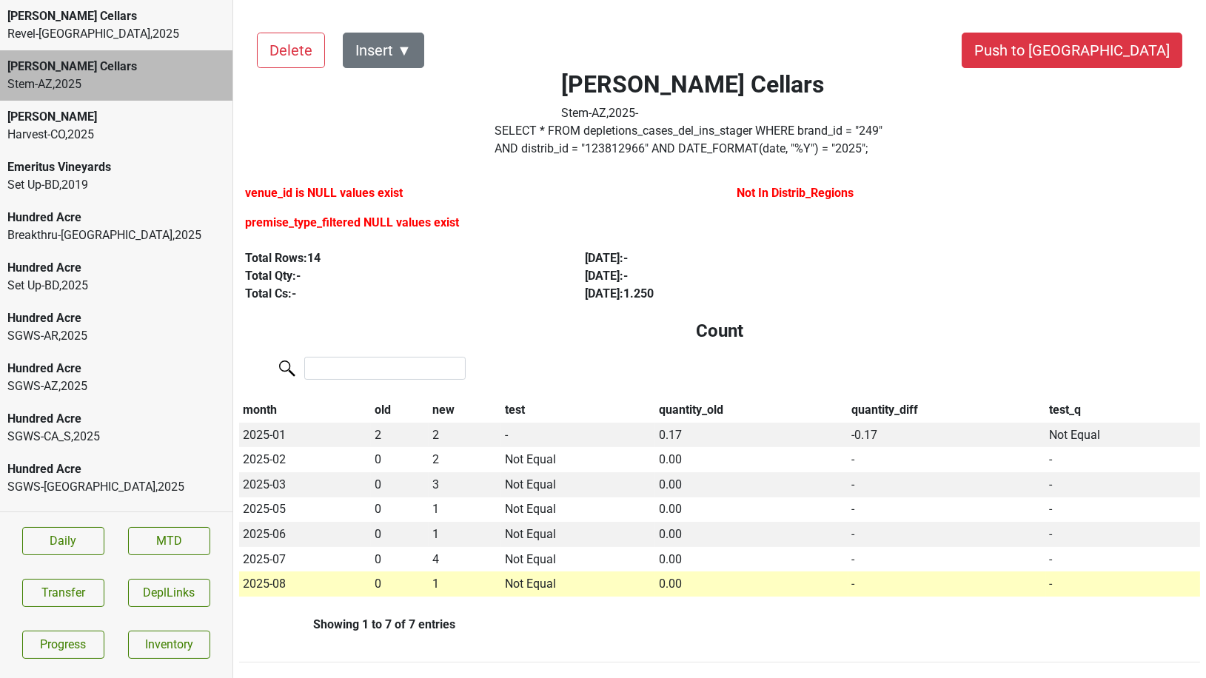
click at [198, 25] on div "Revel-CA , 2025" at bounding box center [116, 34] width 218 height 18
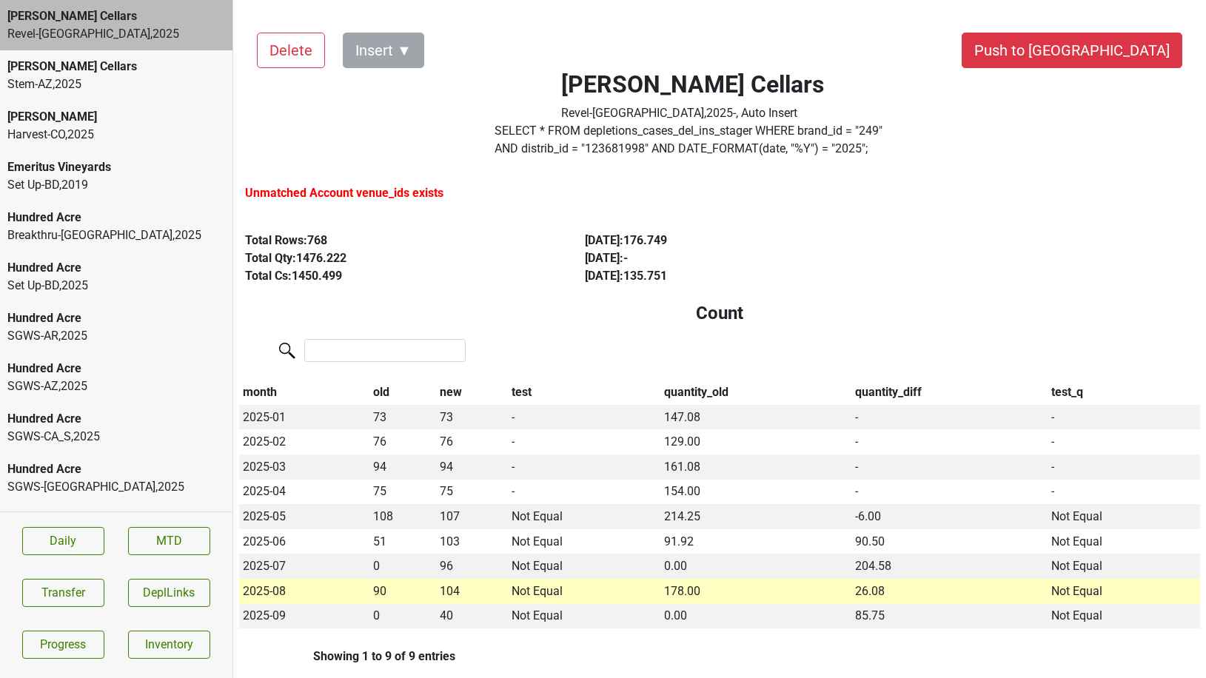
click at [81, 136] on div "Harvest-CO , 2025" at bounding box center [116, 135] width 218 height 18
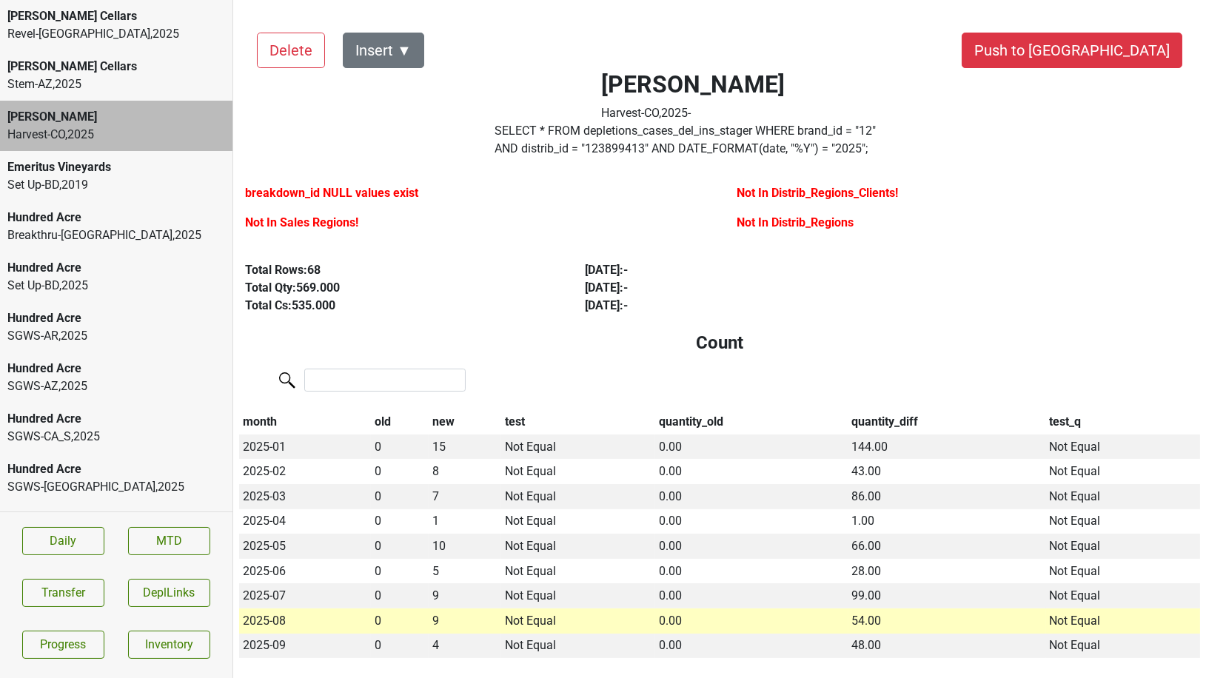
click at [413, 53] on button "Insert ▼" at bounding box center [383, 51] width 81 height 36
click at [421, 121] on span "DRC ▶" at bounding box center [409, 128] width 97 height 19
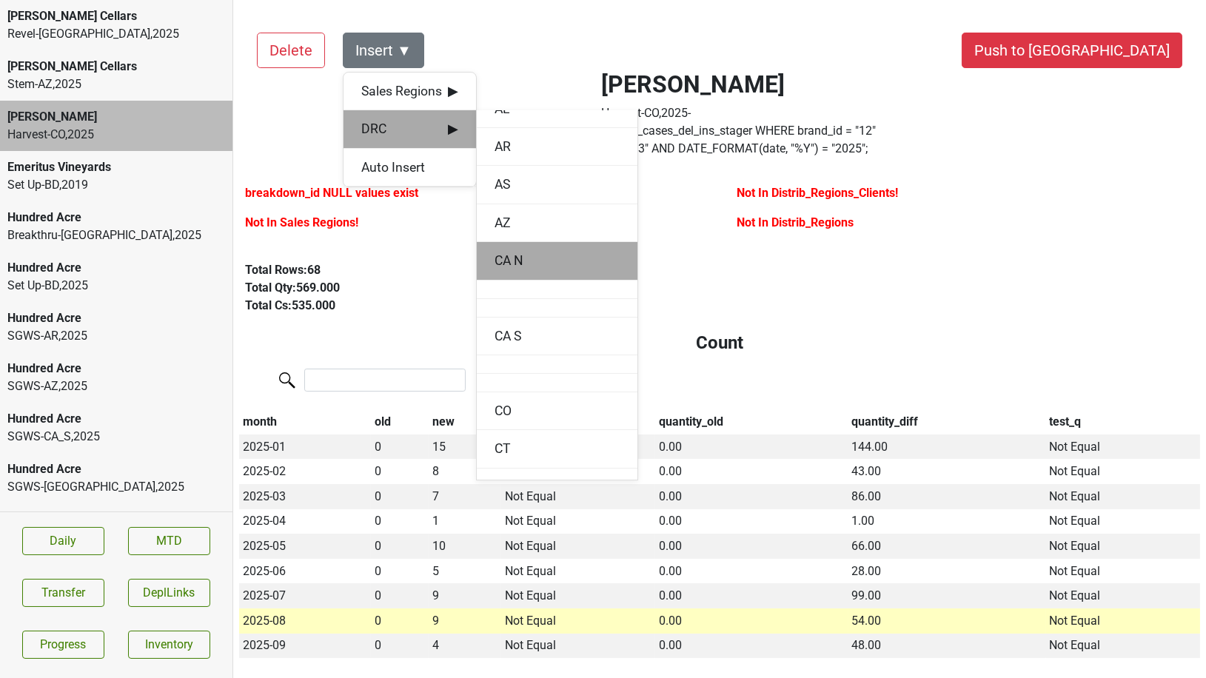
scroll to position [62, 0]
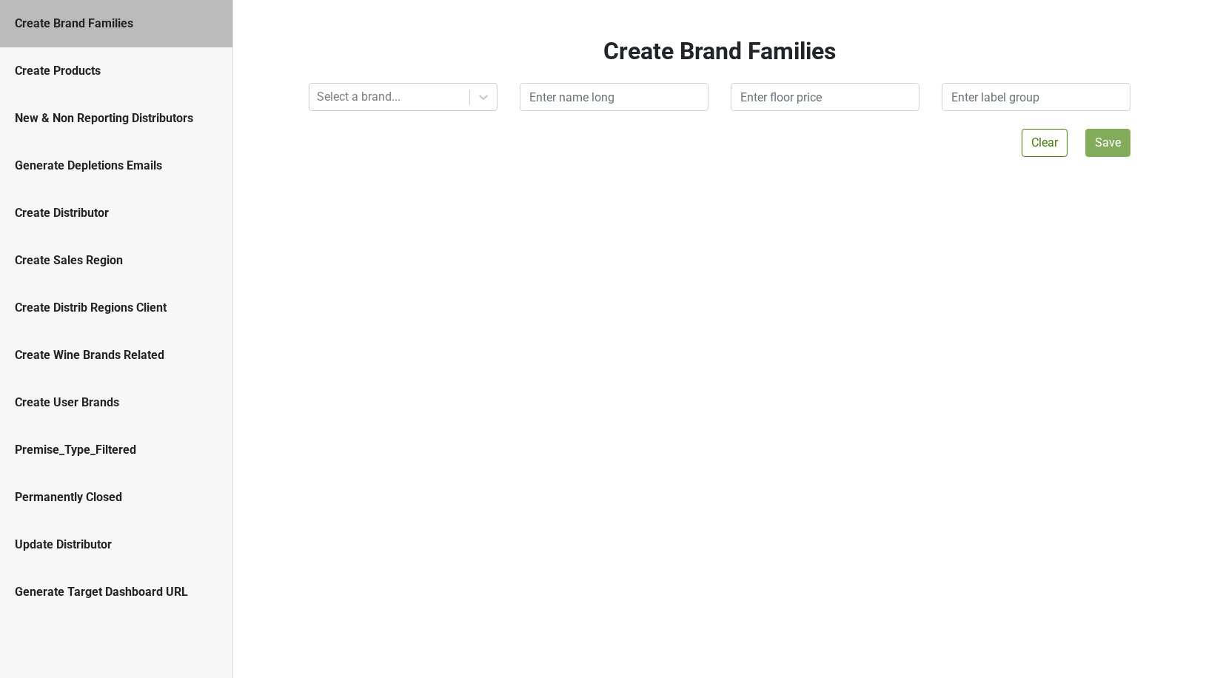
click at [173, 410] on div "Create User Brands" at bounding box center [116, 403] width 203 height 18
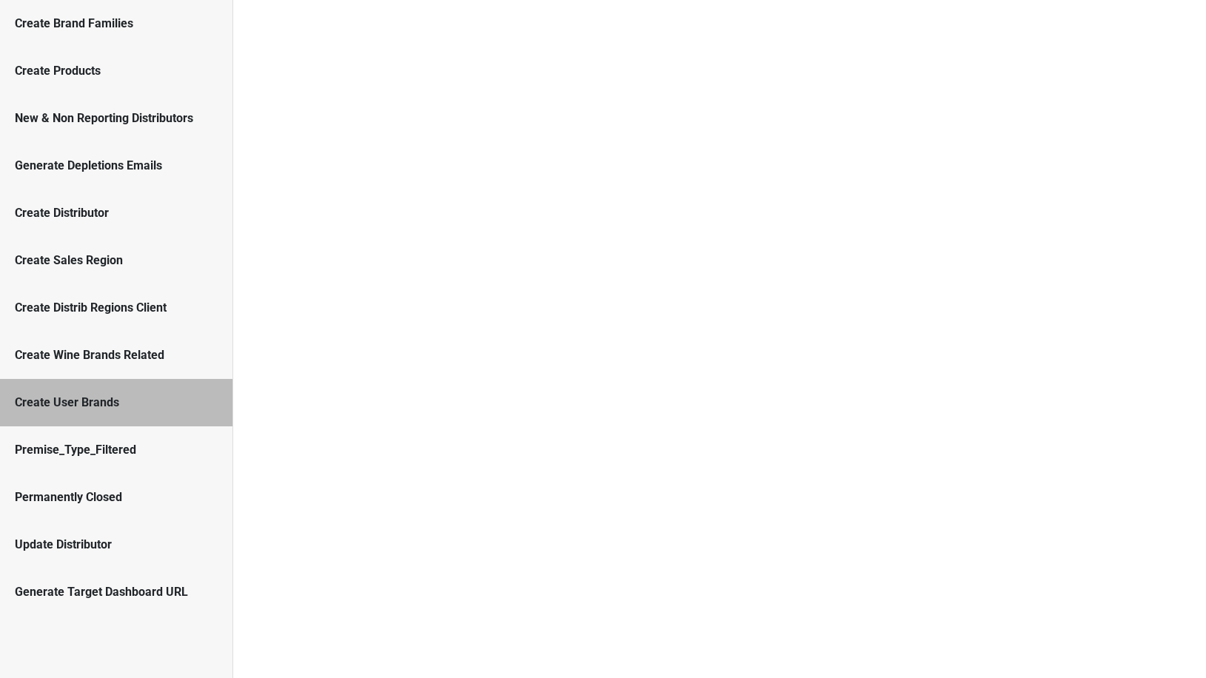
click at [128, 349] on div "Create Wine Brands Related" at bounding box center [116, 356] width 203 height 18
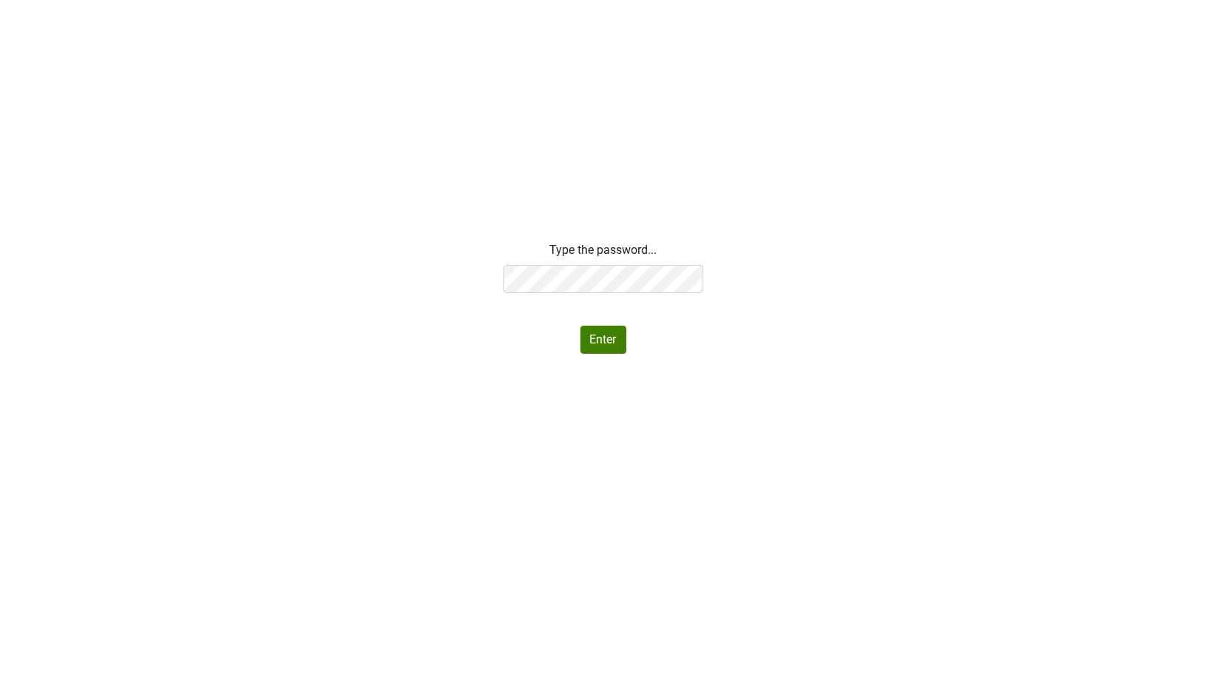
click at [387, 276] on div "Type the password... Enter" at bounding box center [603, 297] width 1206 height 113
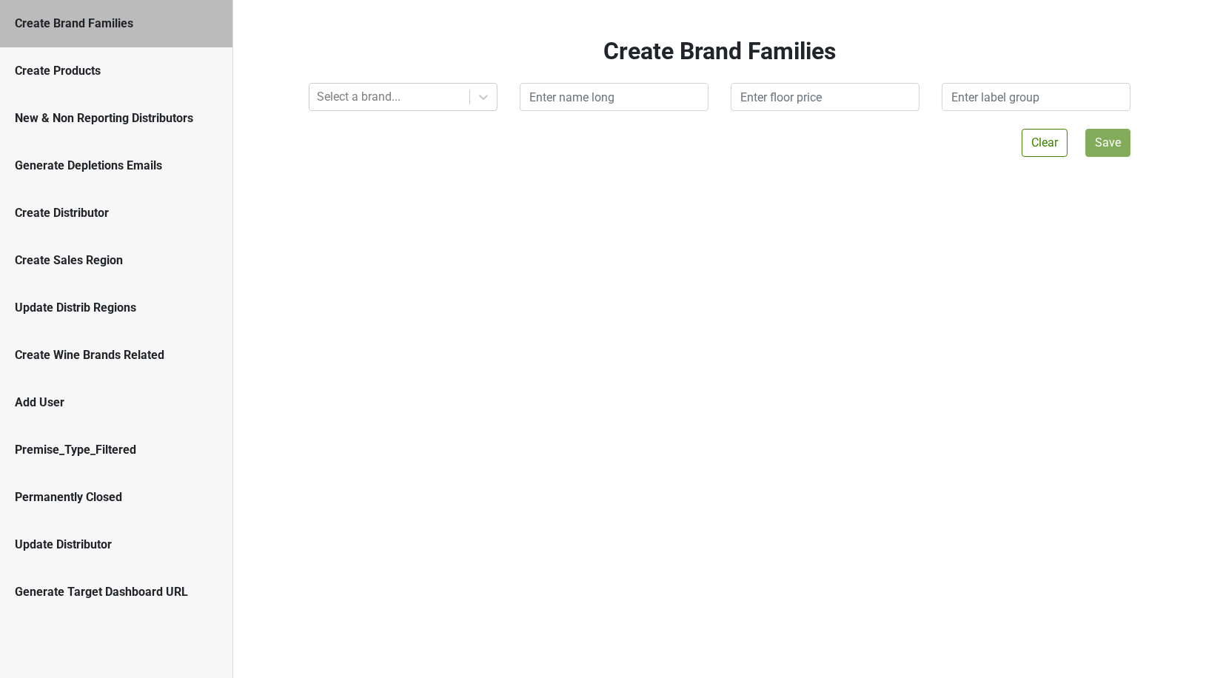
click at [89, 399] on div "Add User" at bounding box center [116, 403] width 203 height 18
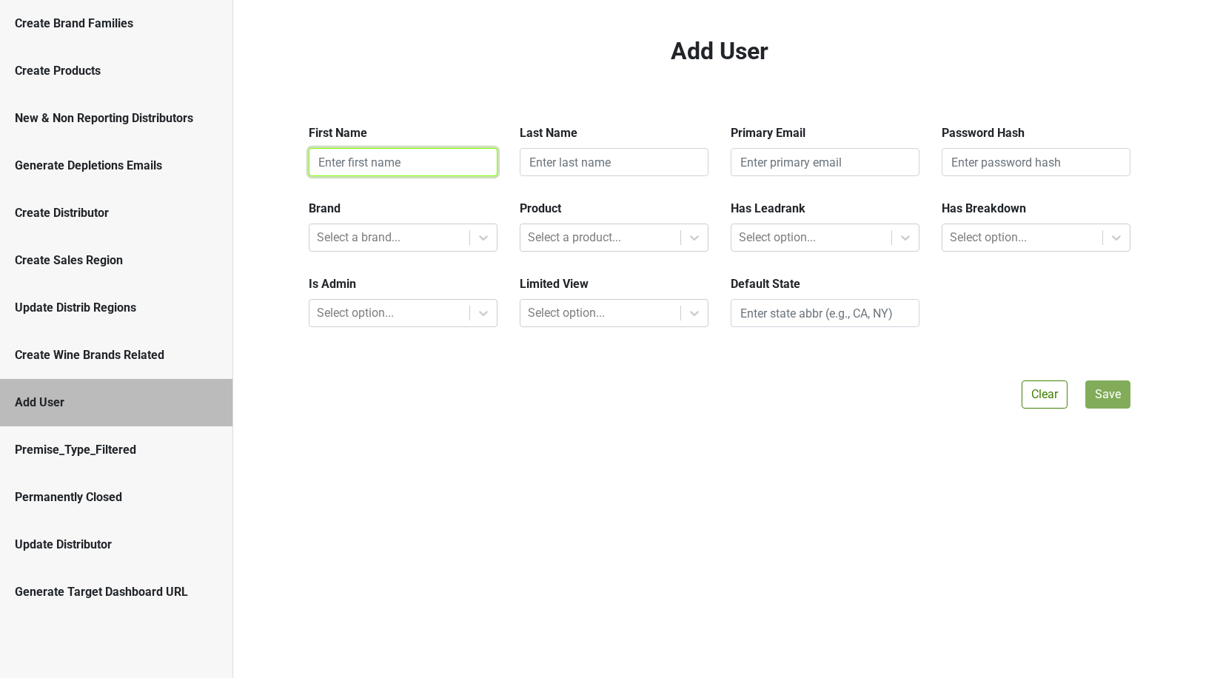
click at [370, 170] on input "text" at bounding box center [403, 162] width 189 height 28
type input "Jackie"
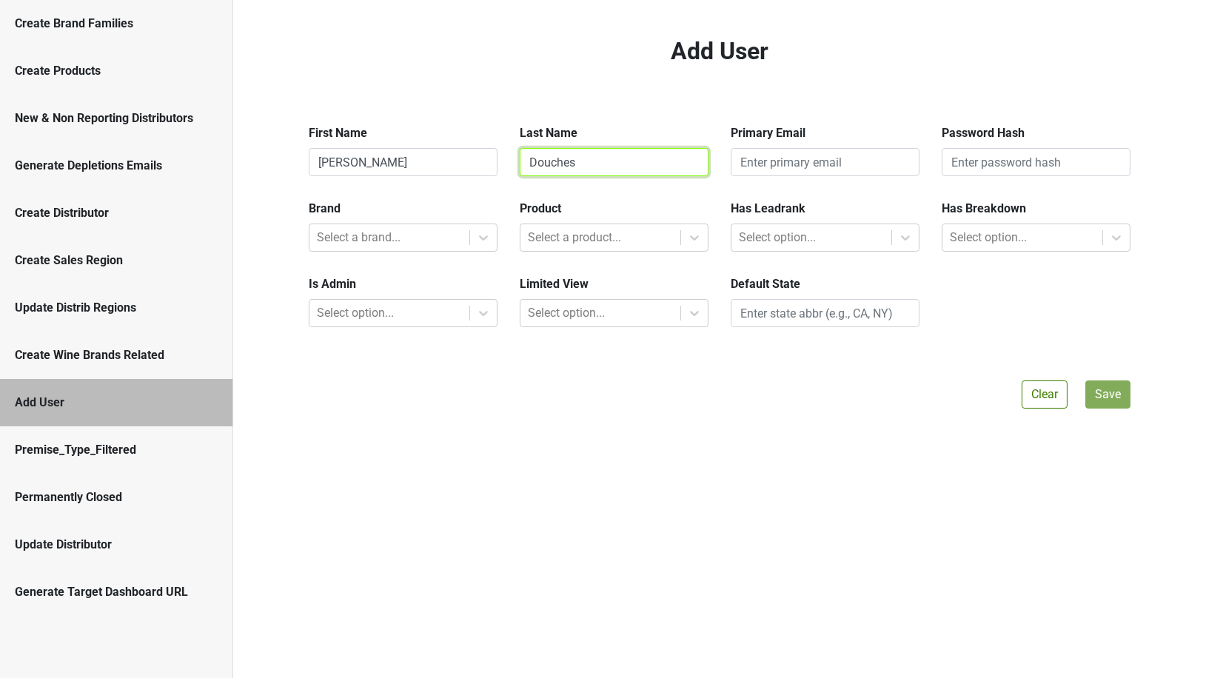
type input "Douches"
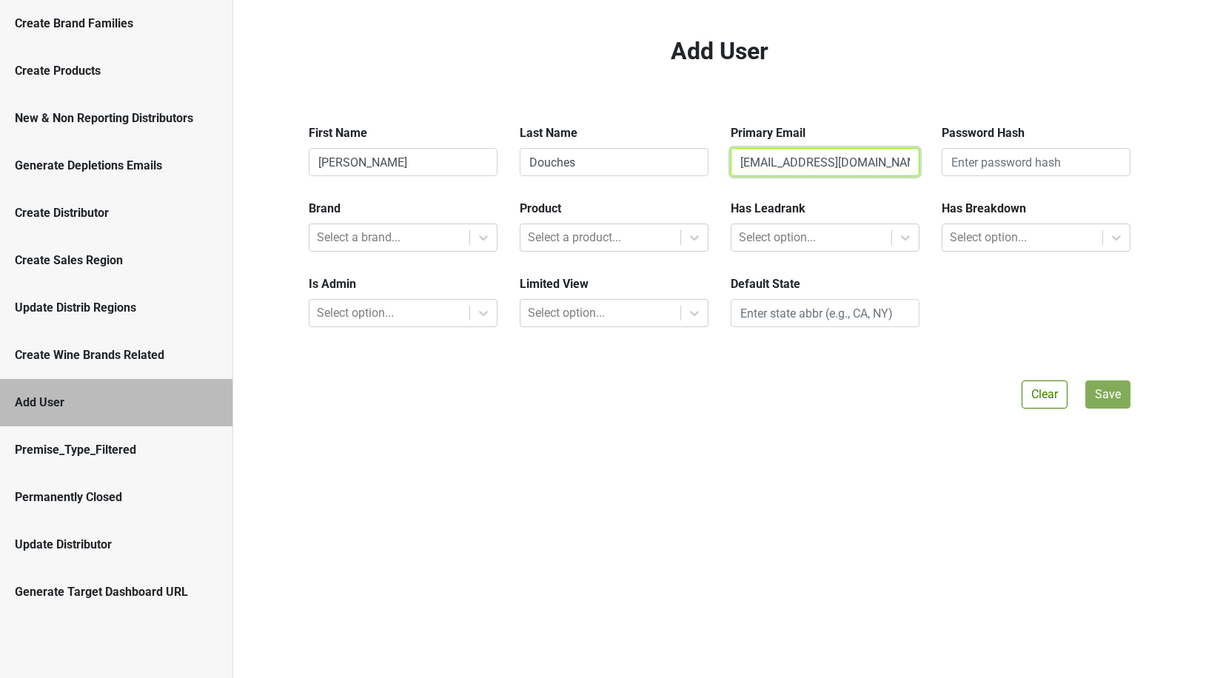
type input "jdouches@hundredacre.com"
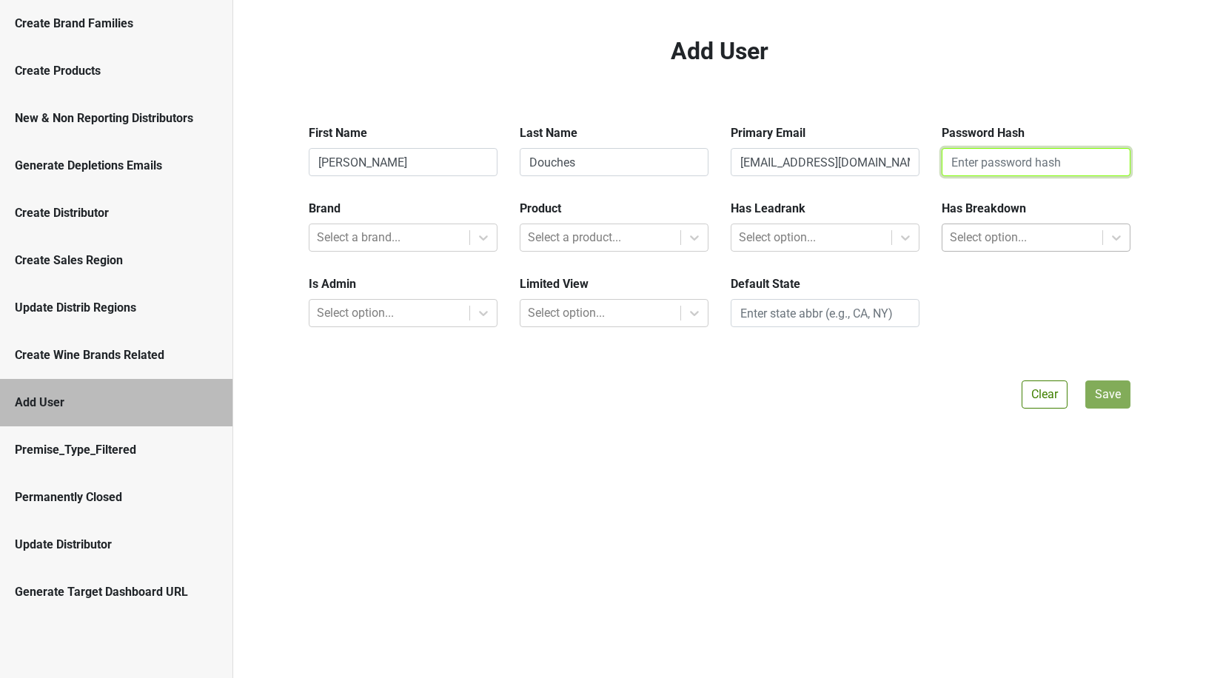
paste input "$2a$12$xN5hsl7e4I80QEZd5.R/GuXWVP4DrU5.hhEkE6LCTDC5gwzjUnd1W"
type input "$2a$12$xN5hsl7e4I80QEZd5.R/GuXWVP4DrU5.hhEkE6LCTDC5gwzjUnd1W"
click at [393, 250] on div "Select a brand..." at bounding box center [390, 237] width 160 height 27
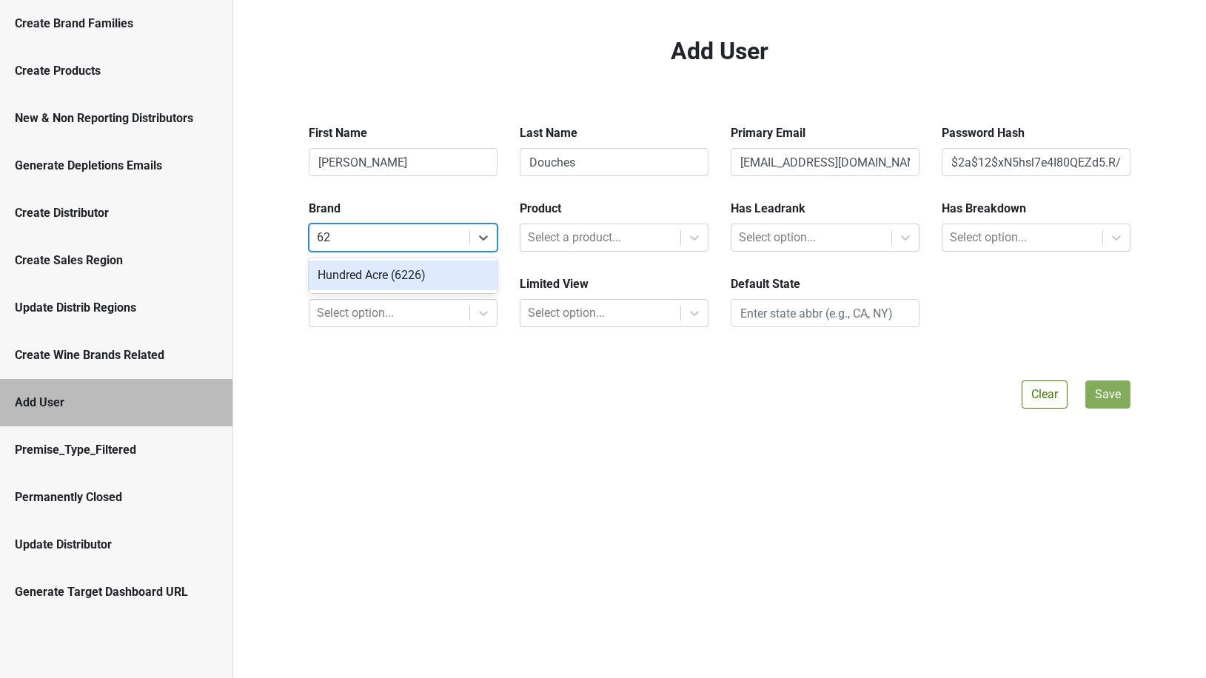
type input "622"
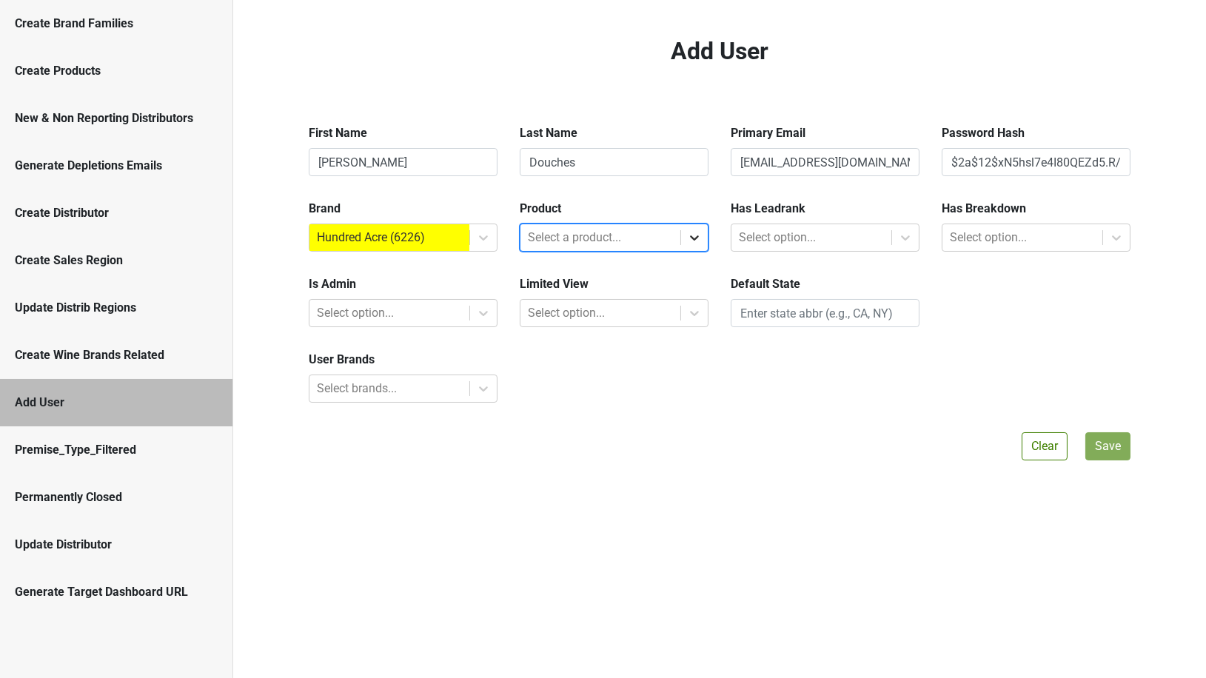
click at [697, 236] on icon at bounding box center [694, 237] width 15 height 15
click at [635, 274] on div "Wine" at bounding box center [614, 276] width 189 height 30
click at [804, 240] on div at bounding box center [811, 237] width 145 height 21
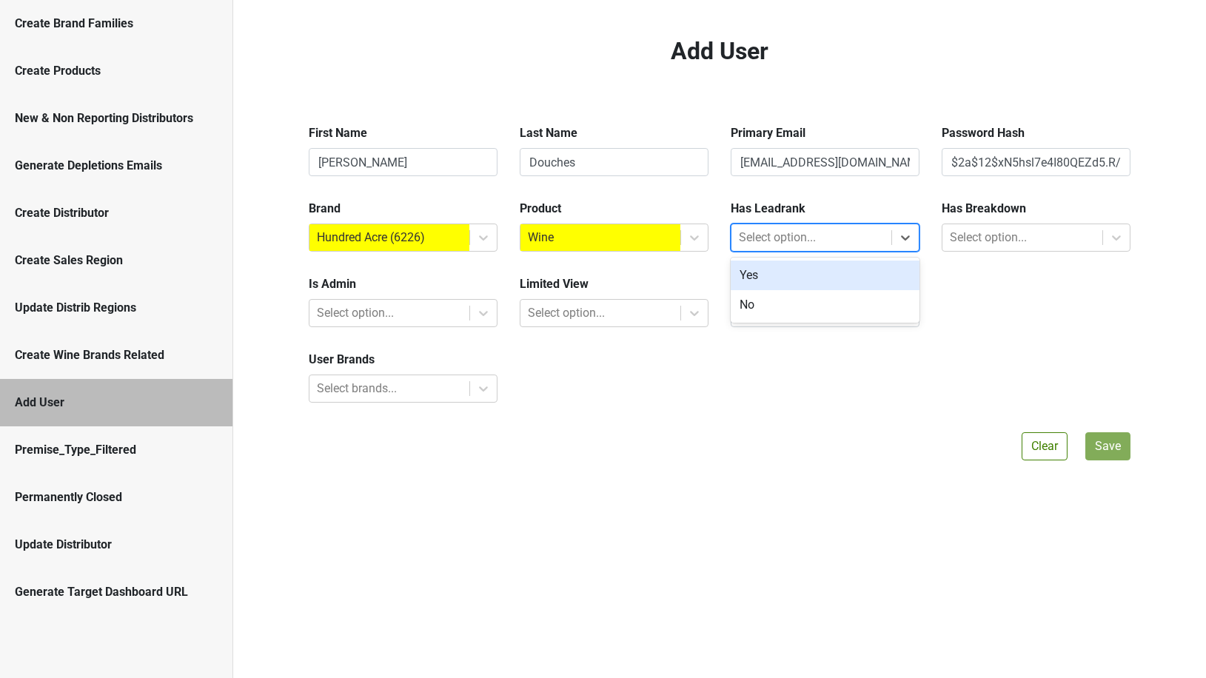
click at [792, 274] on div "Yes" at bounding box center [825, 276] width 189 height 30
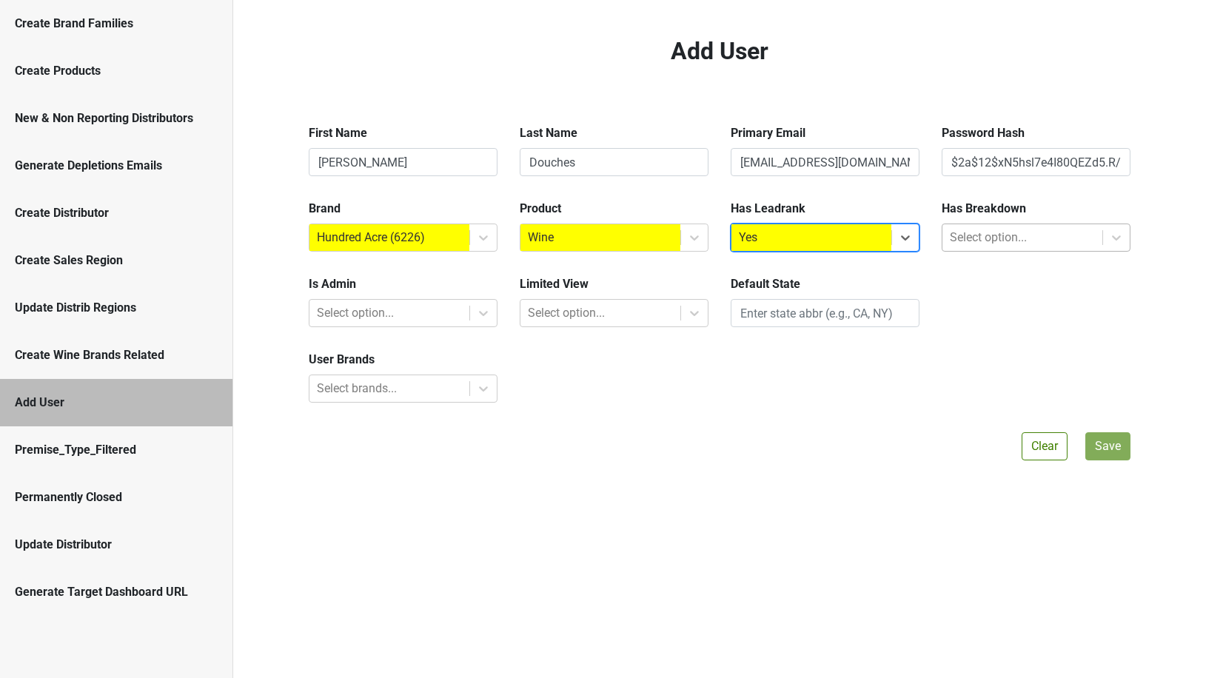
click at [968, 247] on div at bounding box center [1022, 237] width 145 height 21
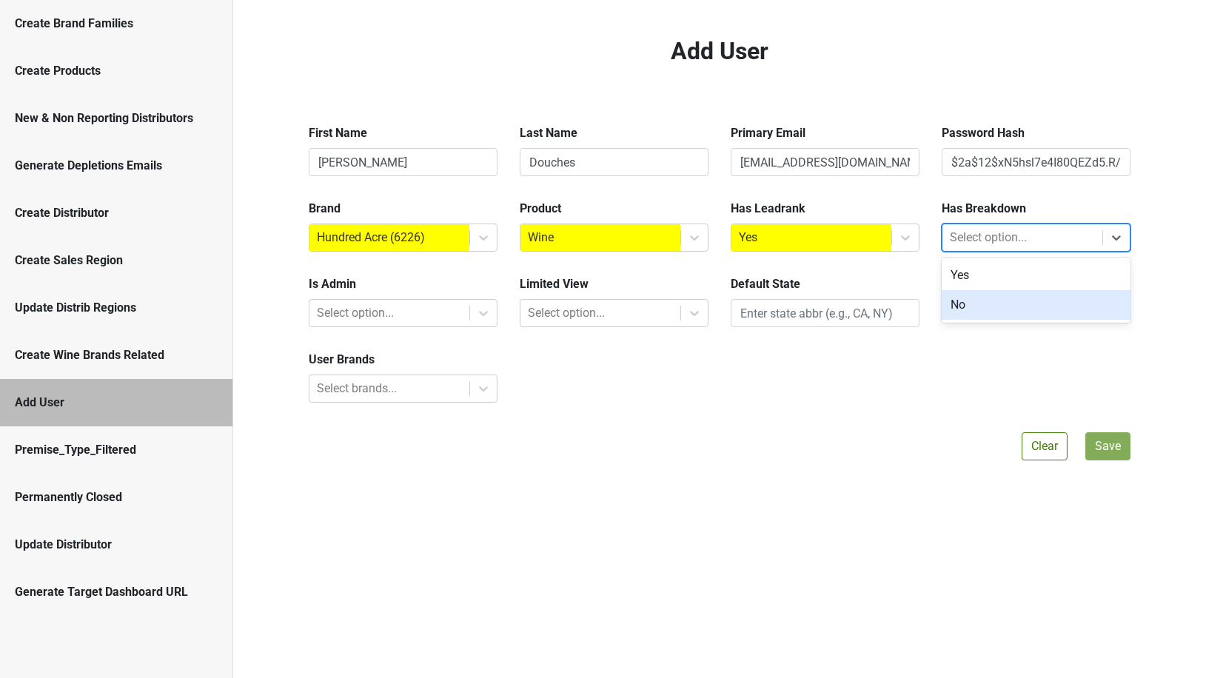
click at [953, 301] on div "No" at bounding box center [1036, 305] width 189 height 30
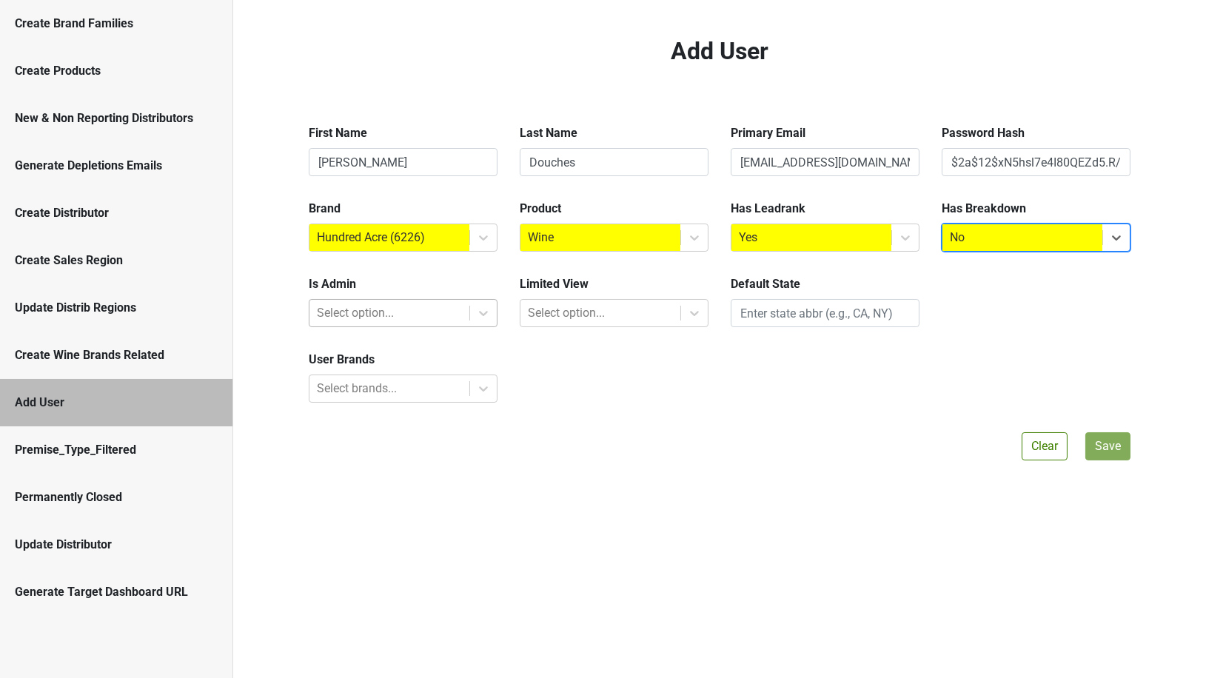
click at [446, 315] on div at bounding box center [389, 313] width 145 height 21
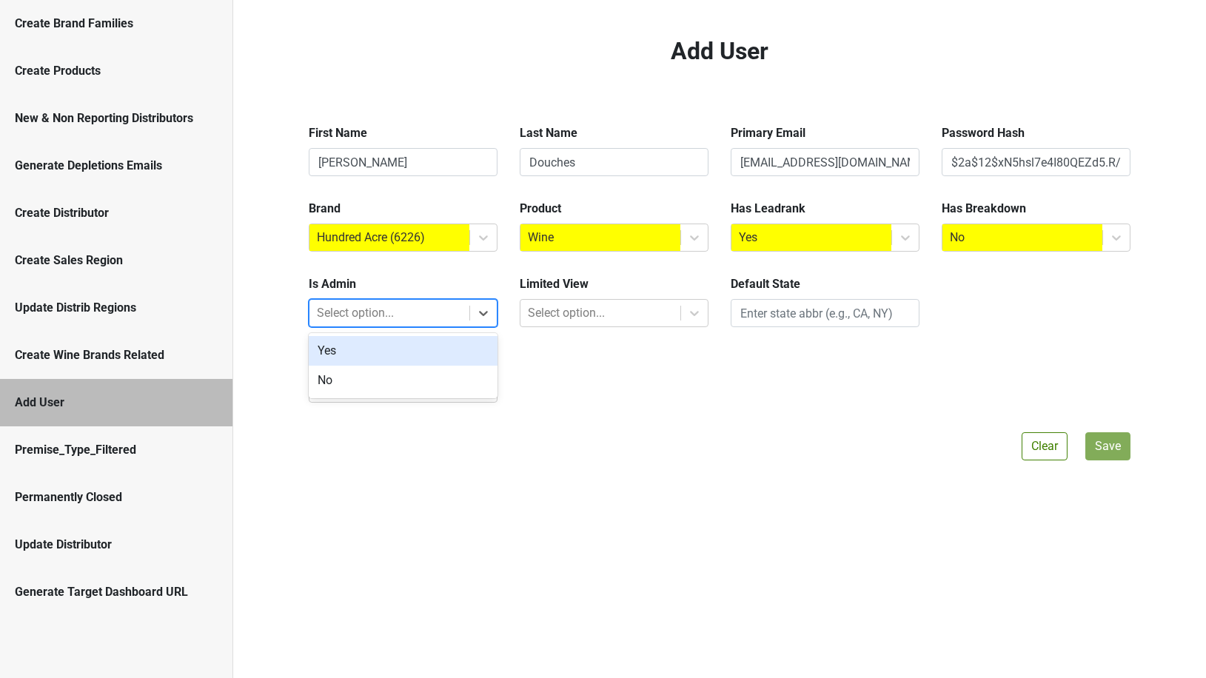
click at [415, 361] on div "Yes" at bounding box center [403, 351] width 189 height 30
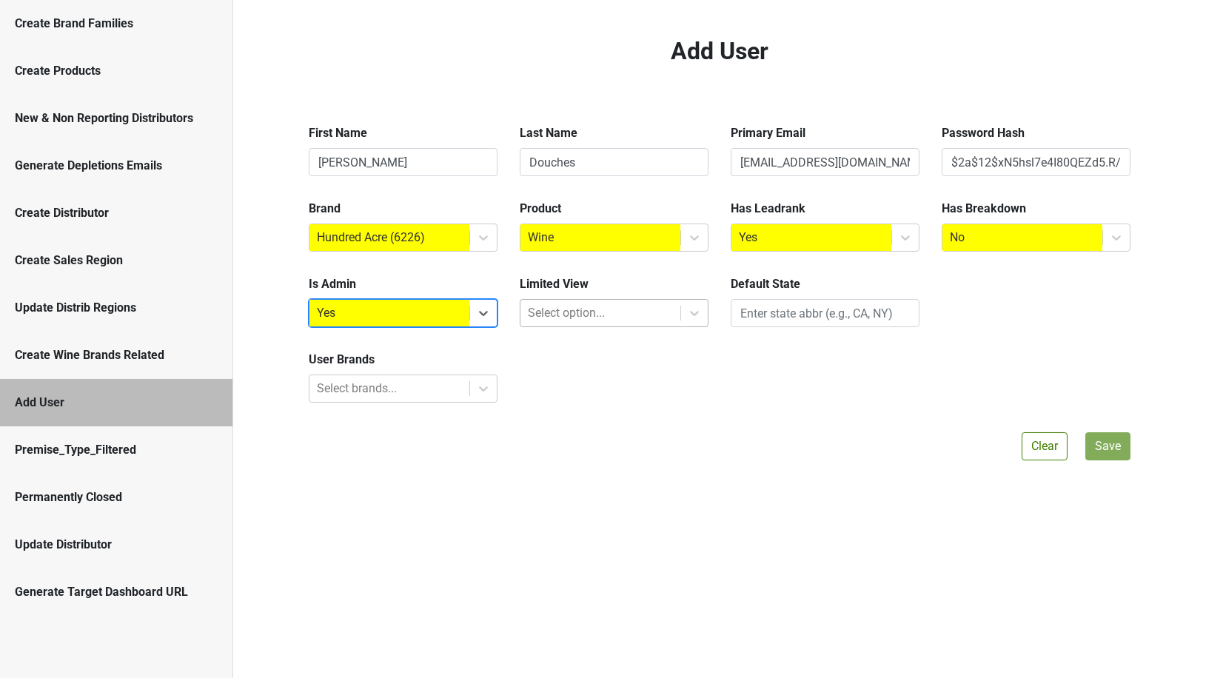
click at [553, 314] on div at bounding box center [600, 313] width 145 height 21
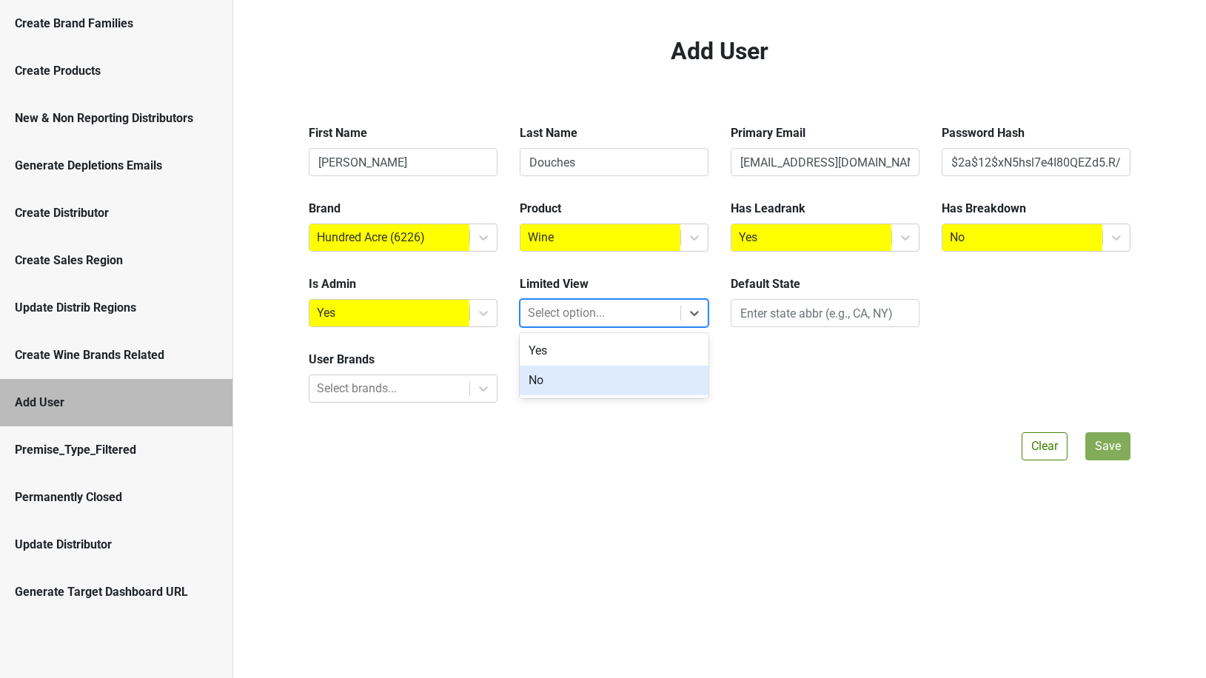
click at [545, 377] on div "No" at bounding box center [614, 381] width 189 height 30
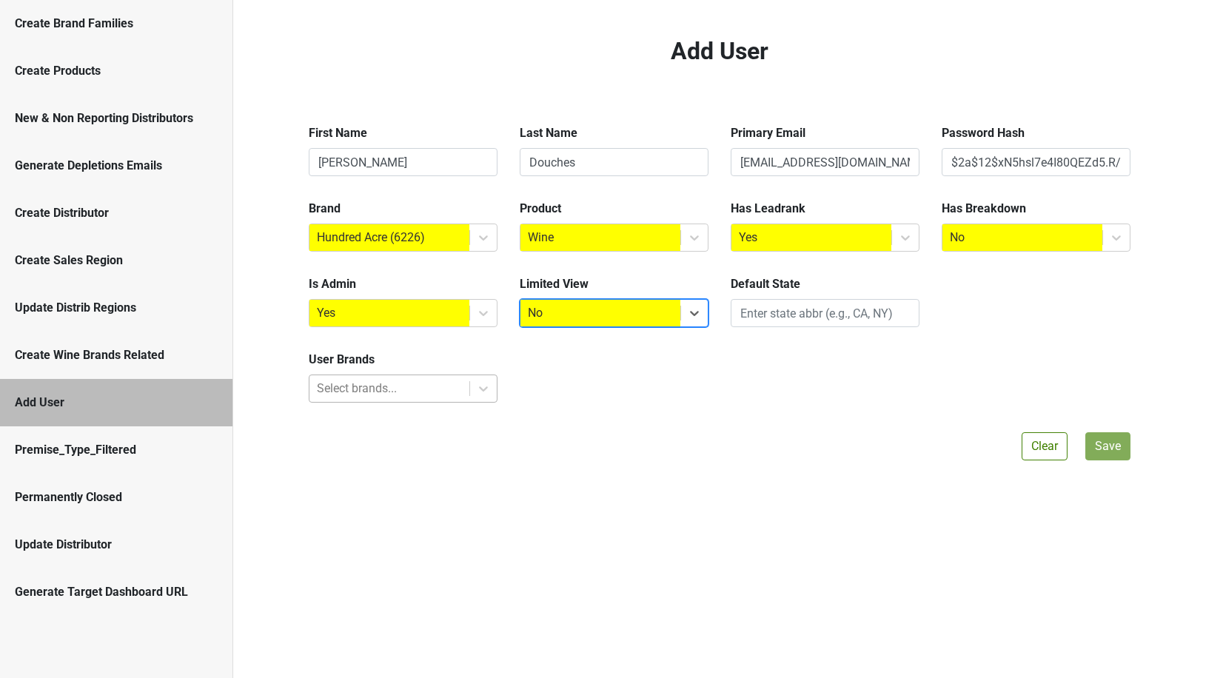
click at [426, 391] on div at bounding box center [389, 388] width 145 height 21
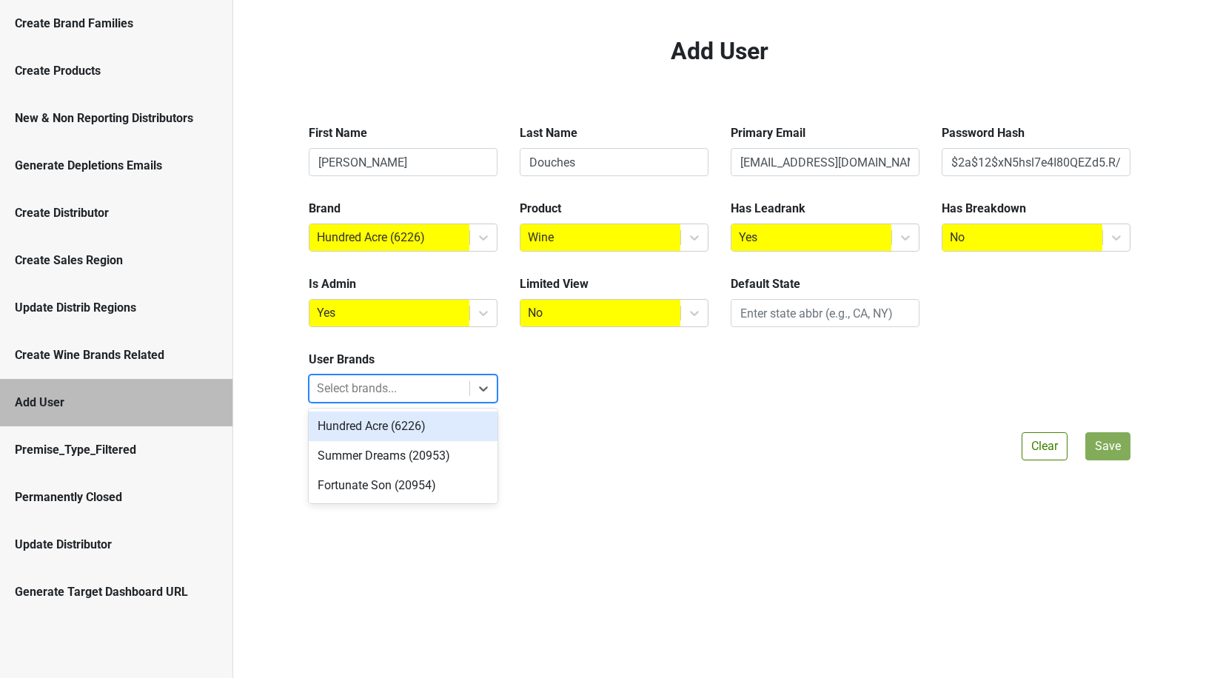
click at [415, 430] on div "Hundred Acre (6226)" at bounding box center [403, 427] width 189 height 30
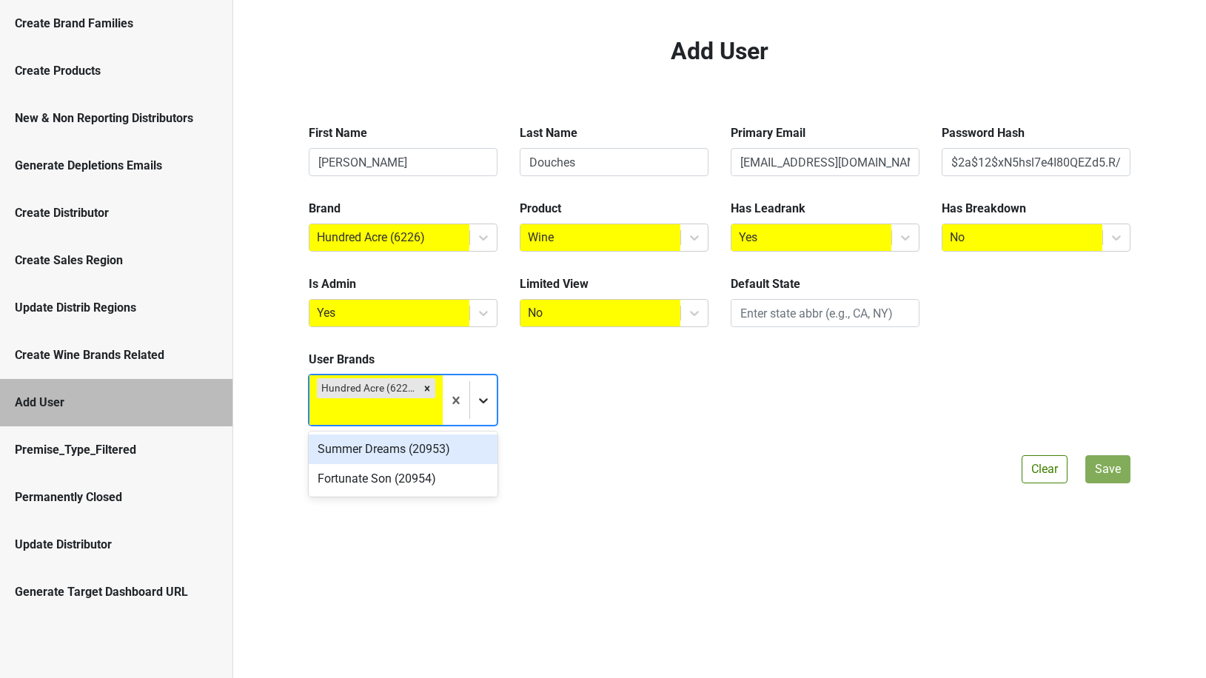
click at [476, 406] on icon at bounding box center [483, 400] width 15 height 15
click at [439, 444] on div "Summer Dreams (20953)" at bounding box center [403, 450] width 189 height 30
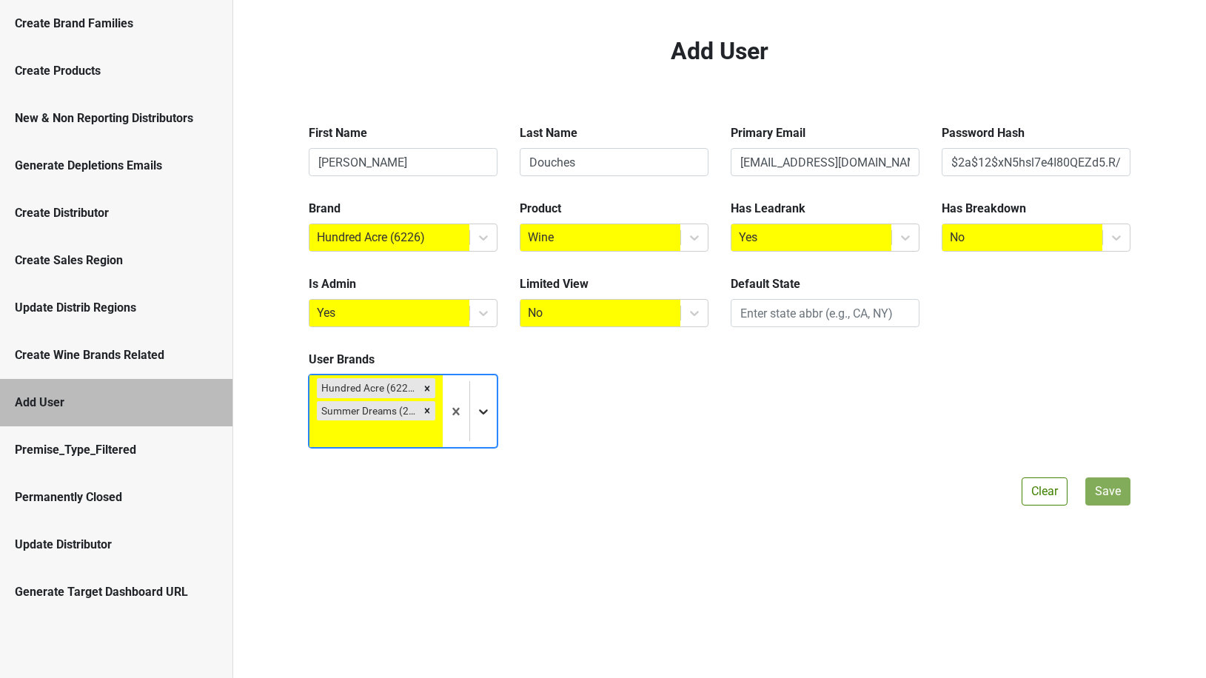
click at [479, 419] on div at bounding box center [483, 411] width 27 height 27
click at [450, 464] on div "Fortunate Son (20954)" at bounding box center [403, 472] width 189 height 30
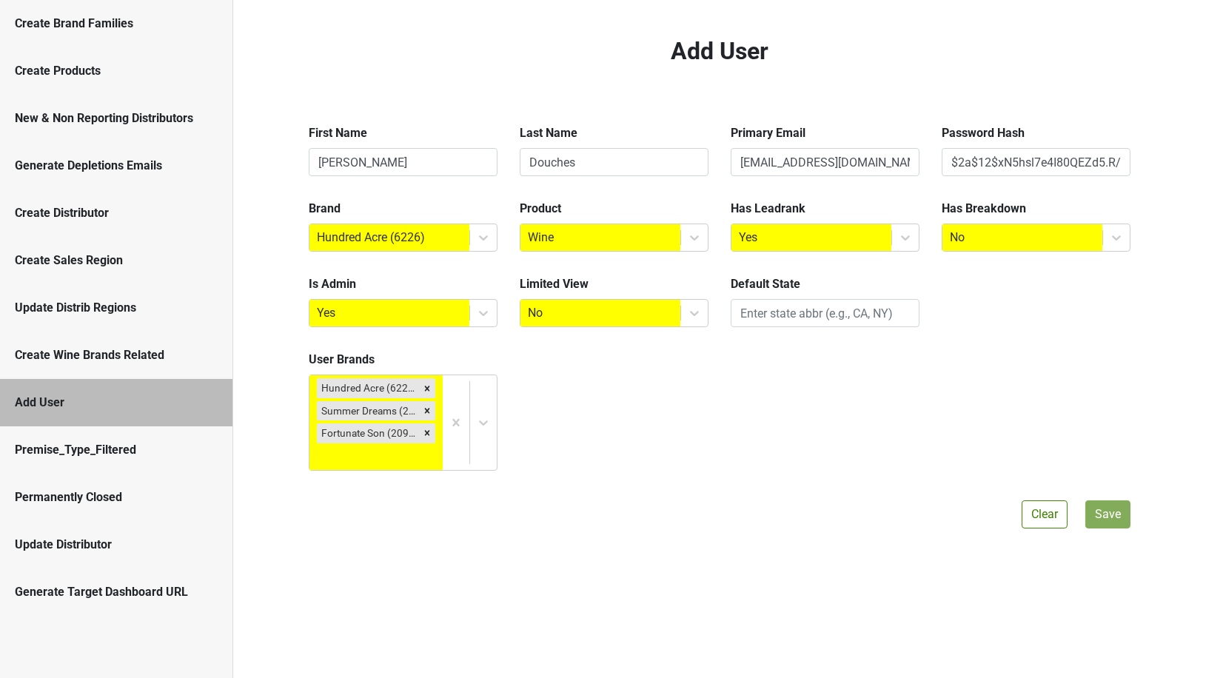
click at [847, 373] on div "User Brands Hundred Acre (6226) Summer Dreams (20953) Fortunate Son (20954)" at bounding box center [720, 410] width 844 height 119
click at [815, 327] on div "Default State" at bounding box center [825, 308] width 211 height 64
type input "d"
type input "FL"
click at [1103, 512] on button "Save" at bounding box center [1108, 515] width 45 height 28
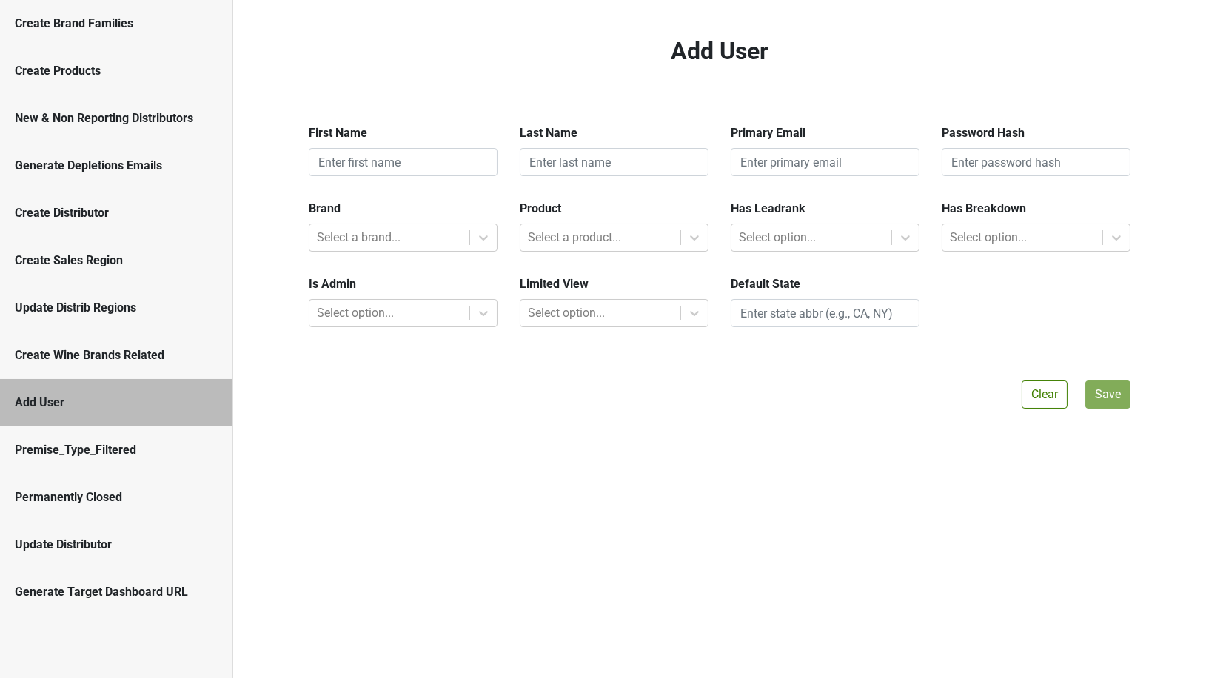
click at [122, 593] on div "Generate Target Dashboard URL" at bounding box center [116, 593] width 203 height 18
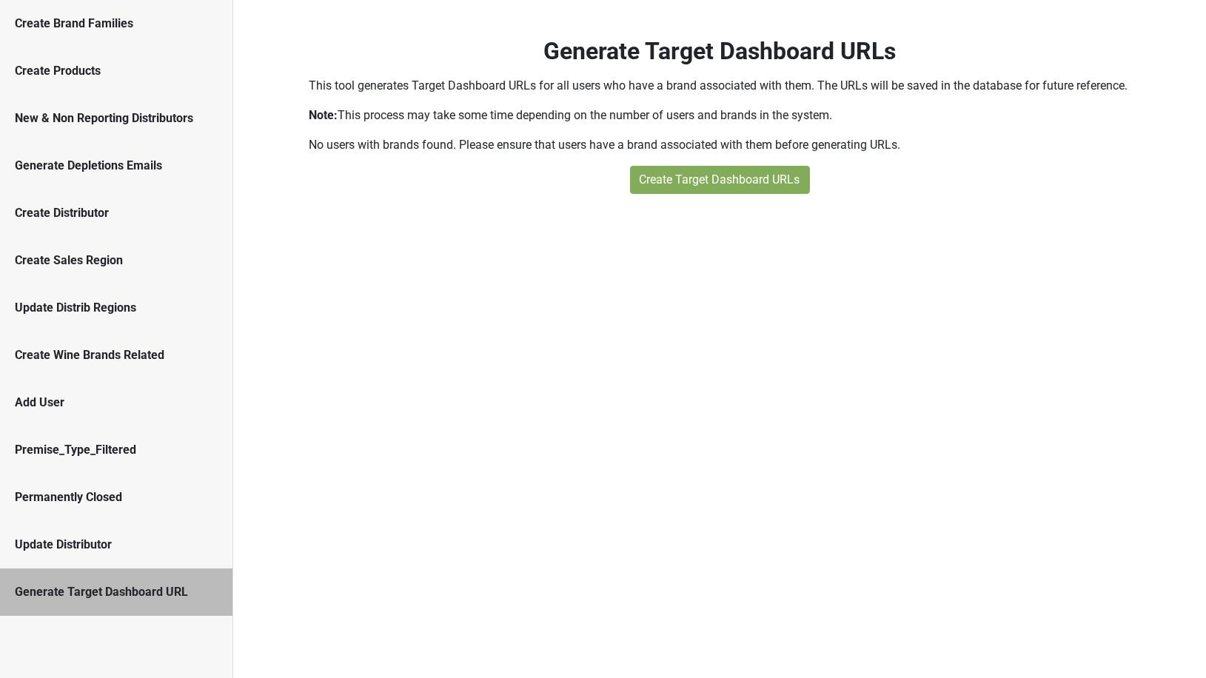
click at [95, 556] on div "Update Distributor" at bounding box center [116, 544] width 233 height 47
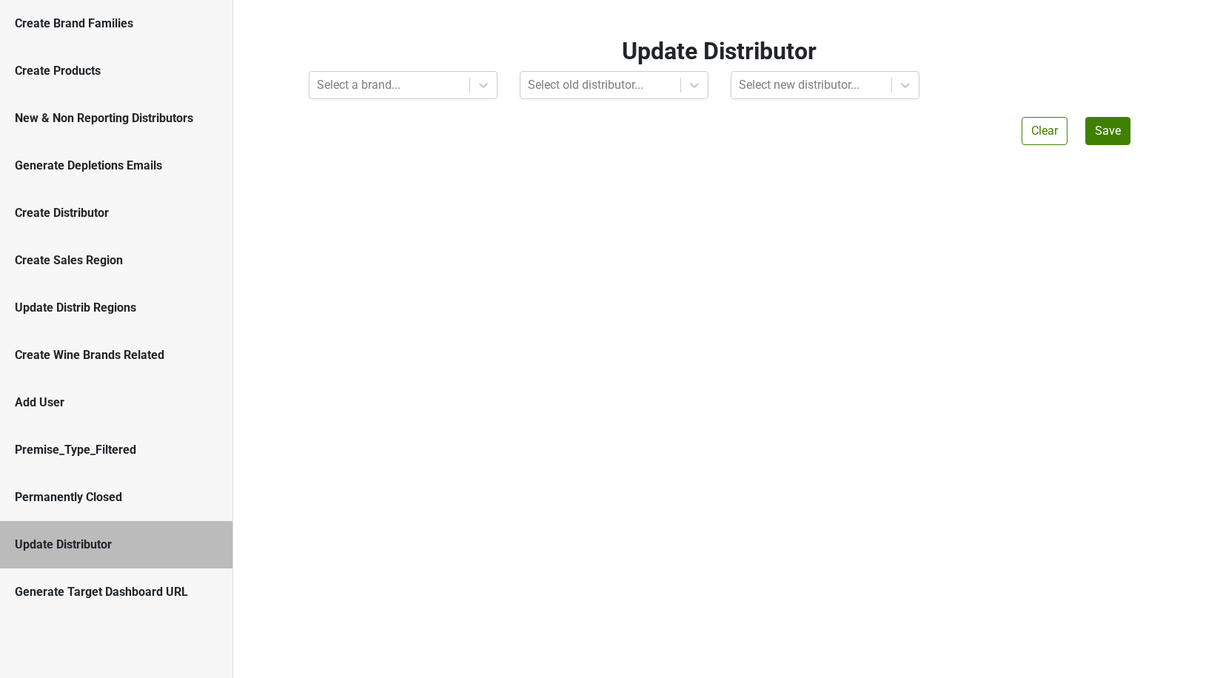
click at [107, 493] on div "Permanently Closed" at bounding box center [116, 498] width 203 height 18
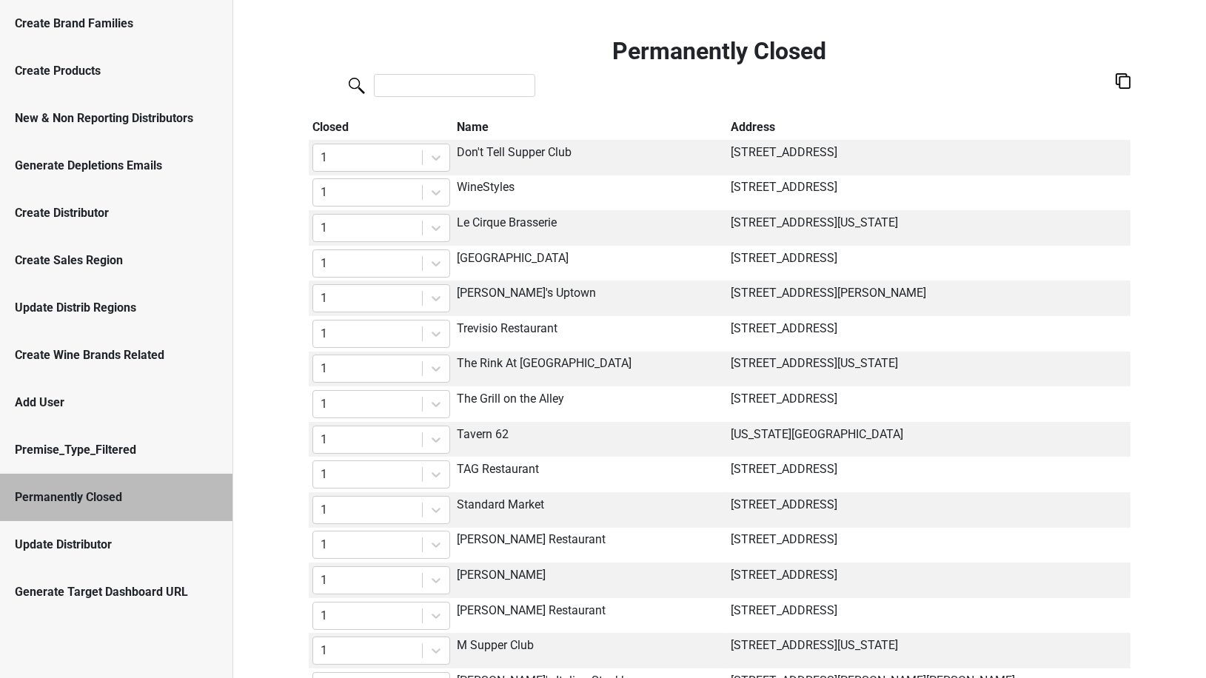
click at [109, 449] on div "Premise_Type_Filtered" at bounding box center [116, 450] width 203 height 18
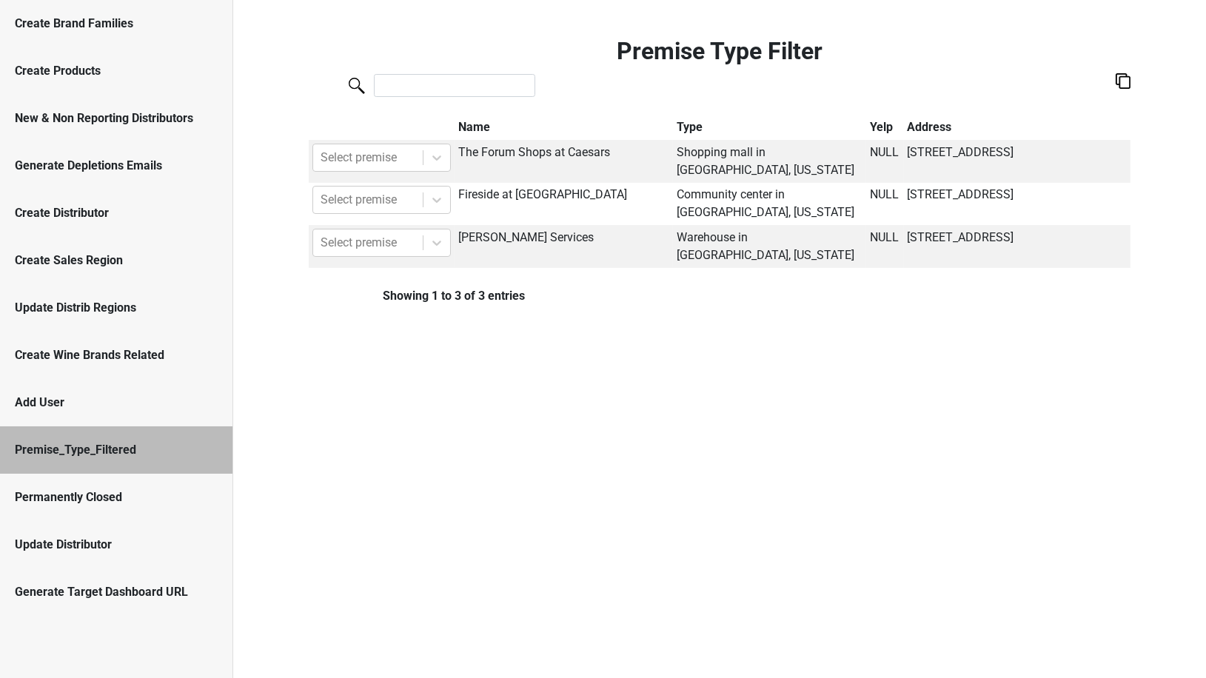
click at [90, 414] on div "Add User" at bounding box center [116, 402] width 233 height 47
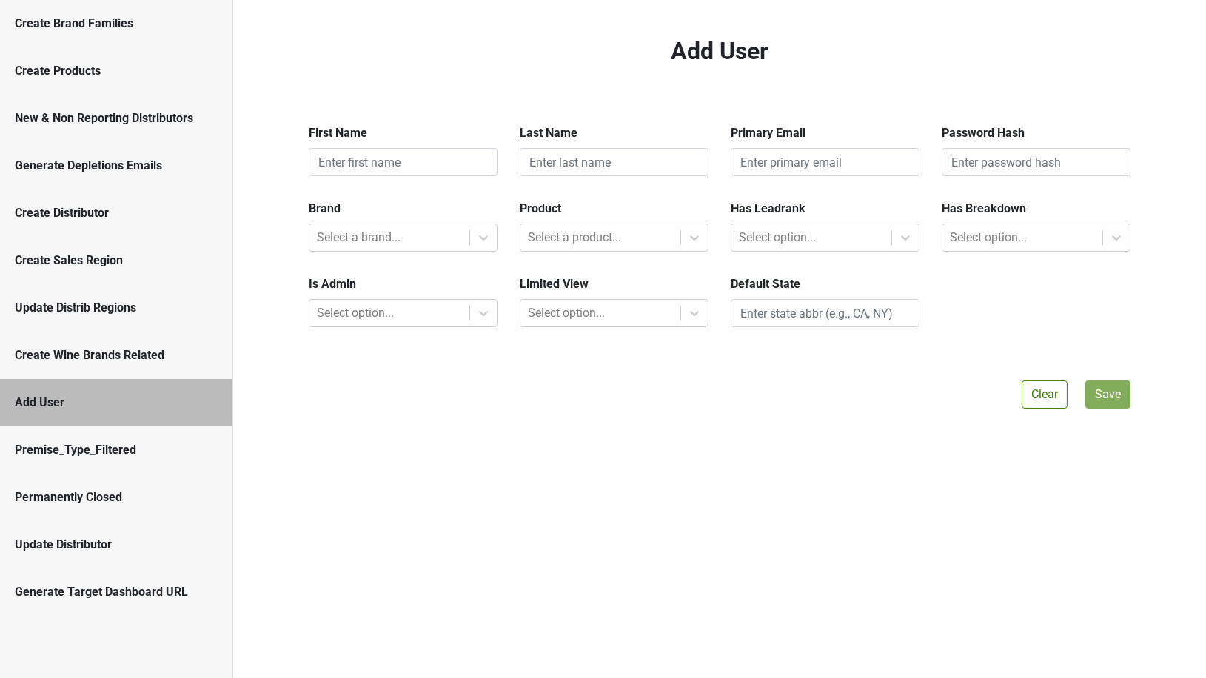
click at [107, 367] on div "Create Wine Brands Related" at bounding box center [116, 355] width 233 height 47
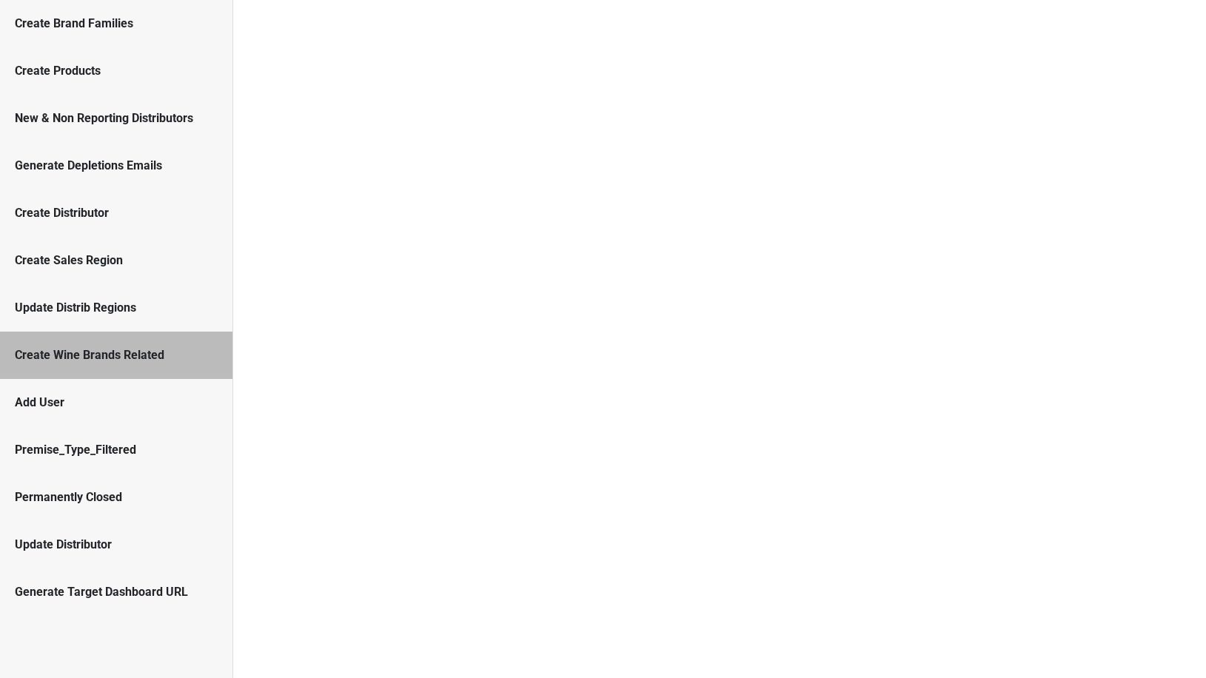
click at [113, 301] on div "Update Distrib Regions" at bounding box center [116, 308] width 203 height 18
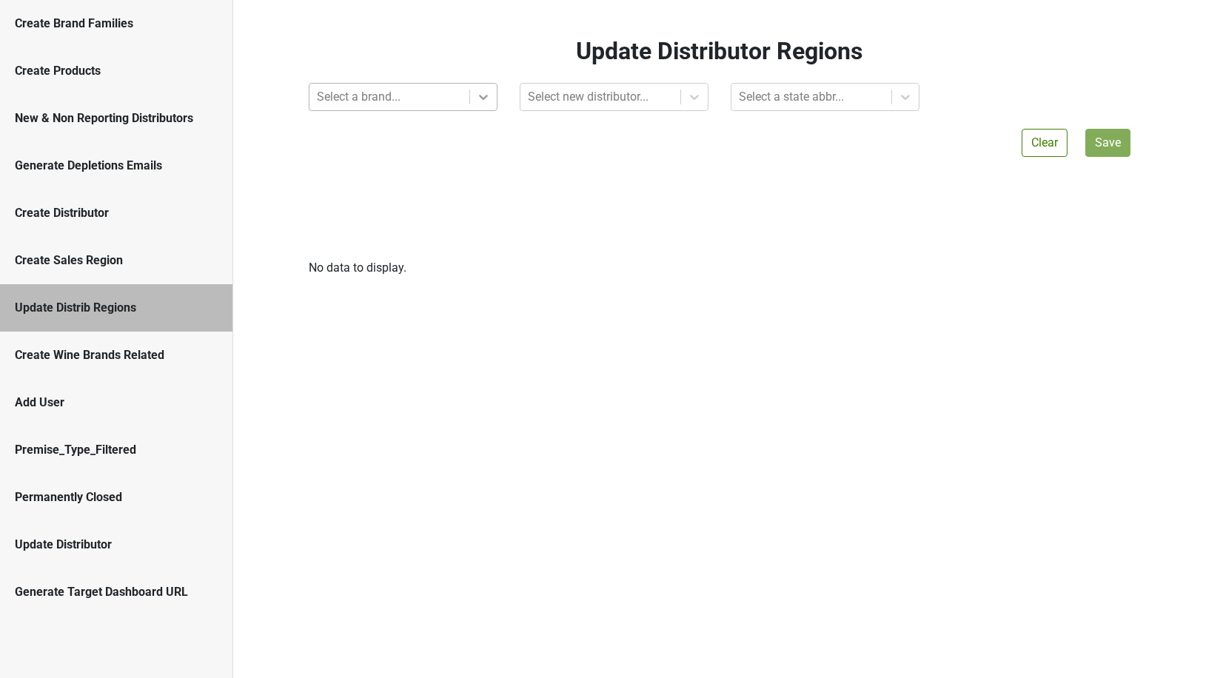
click at [371, 104] on div at bounding box center [389, 97] width 145 height 21
click at [375, 99] on div at bounding box center [389, 97] width 145 height 21
click at [375, 114] on div "Update Distributor Regions Select a brand... Select new distributor... Select a…" at bounding box center [720, 157] width 844 height 240
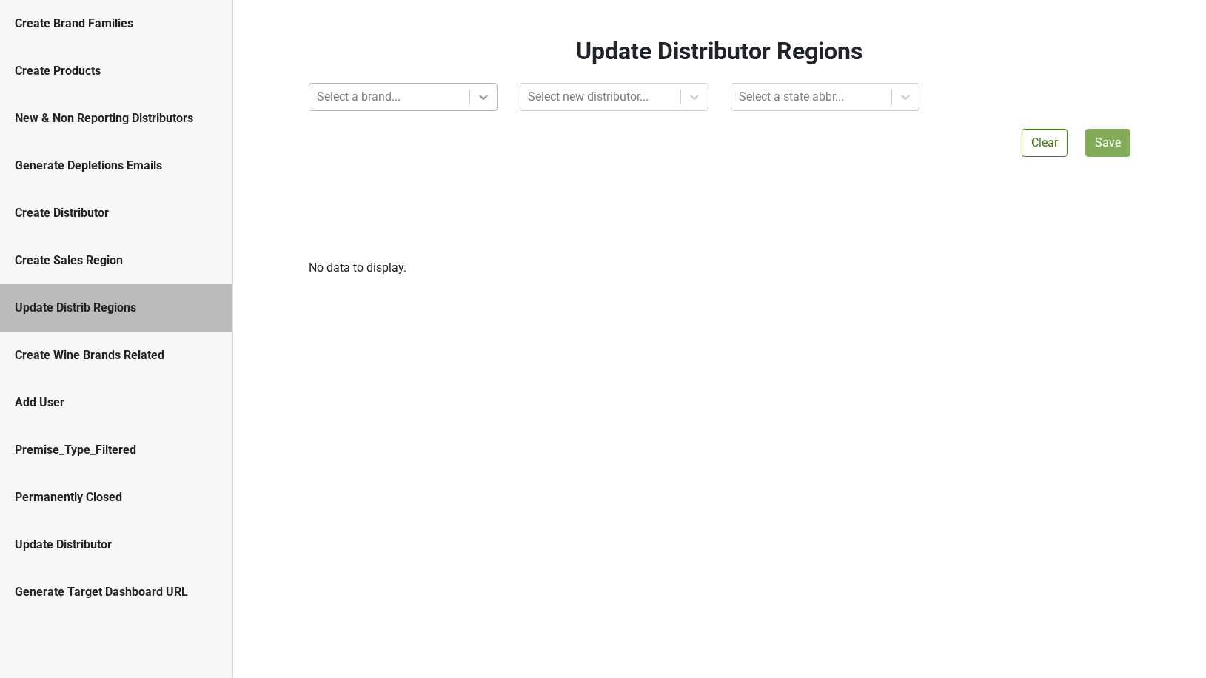
click at [401, 100] on div at bounding box center [389, 97] width 145 height 21
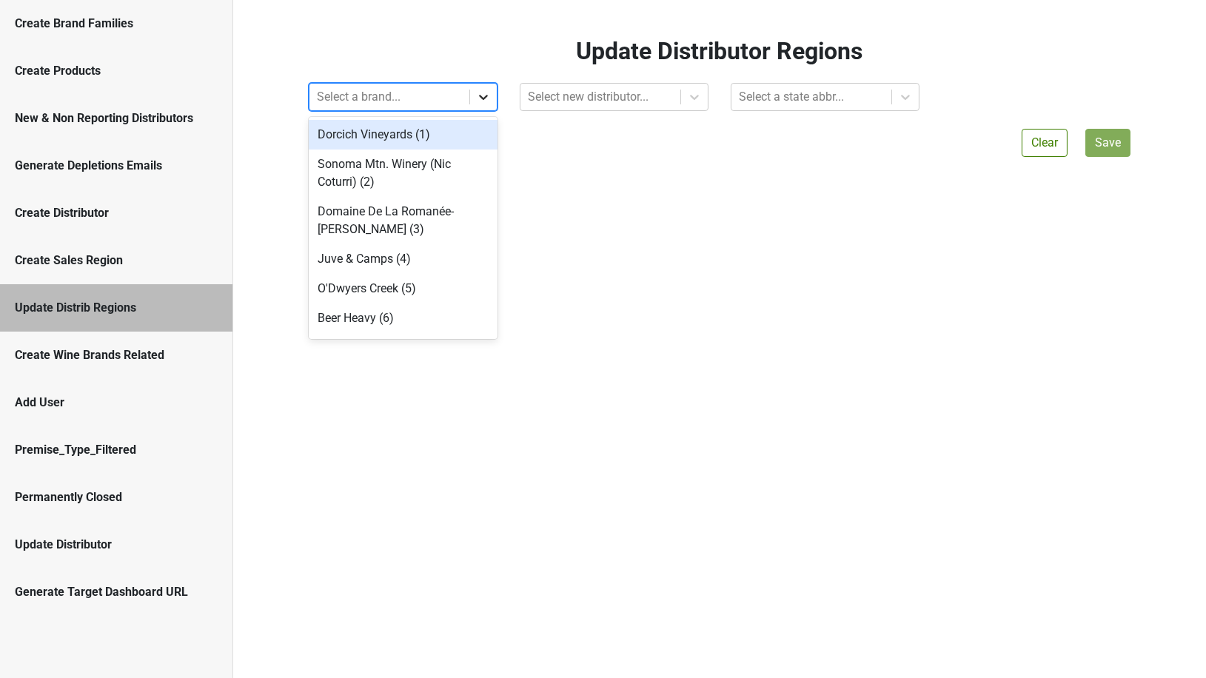
click at [473, 101] on div at bounding box center [483, 97] width 27 height 27
click at [591, 88] on div at bounding box center [600, 97] width 145 height 21
click at [758, 107] on div "Select a state abbr..." at bounding box center [812, 97] width 160 height 27
click at [758, 107] on div at bounding box center [811, 97] width 145 height 21
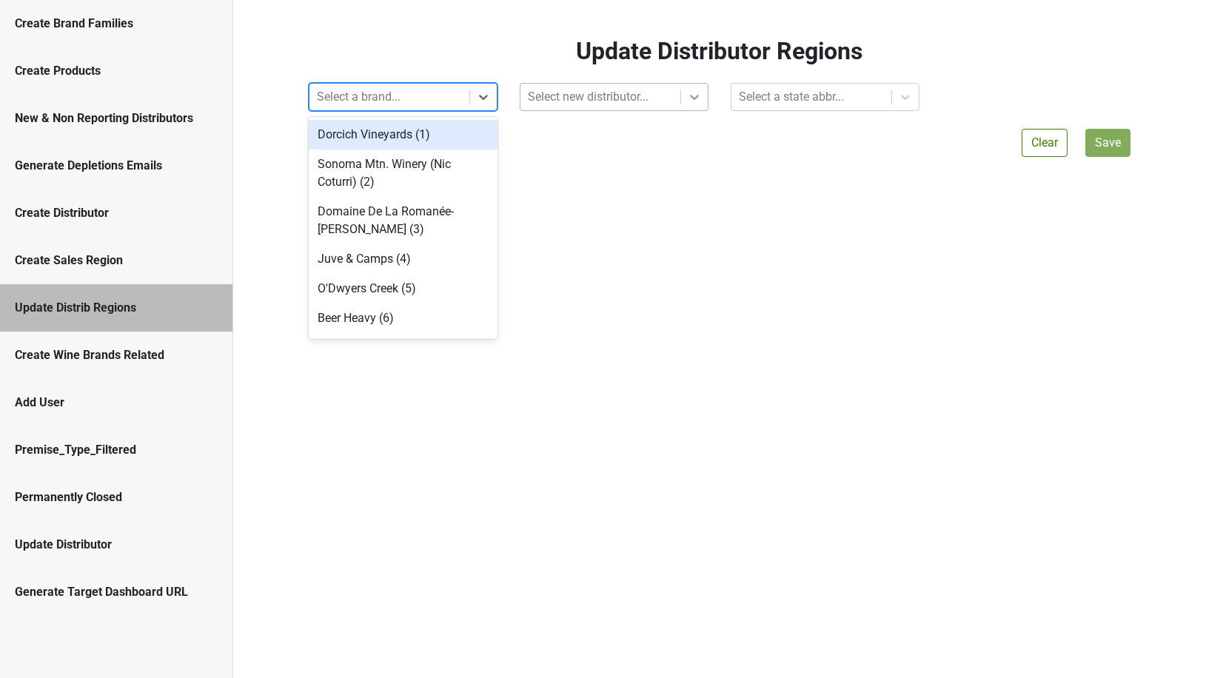
click at [758, 107] on div at bounding box center [811, 97] width 145 height 21
click at [758, 105] on div at bounding box center [811, 97] width 145 height 21
click at [758, 99] on div at bounding box center [811, 97] width 145 height 21
click at [739, 99] on div at bounding box center [811, 97] width 145 height 21
click at [710, 99] on div "Select new distributor..." at bounding box center [614, 97] width 211 height 28
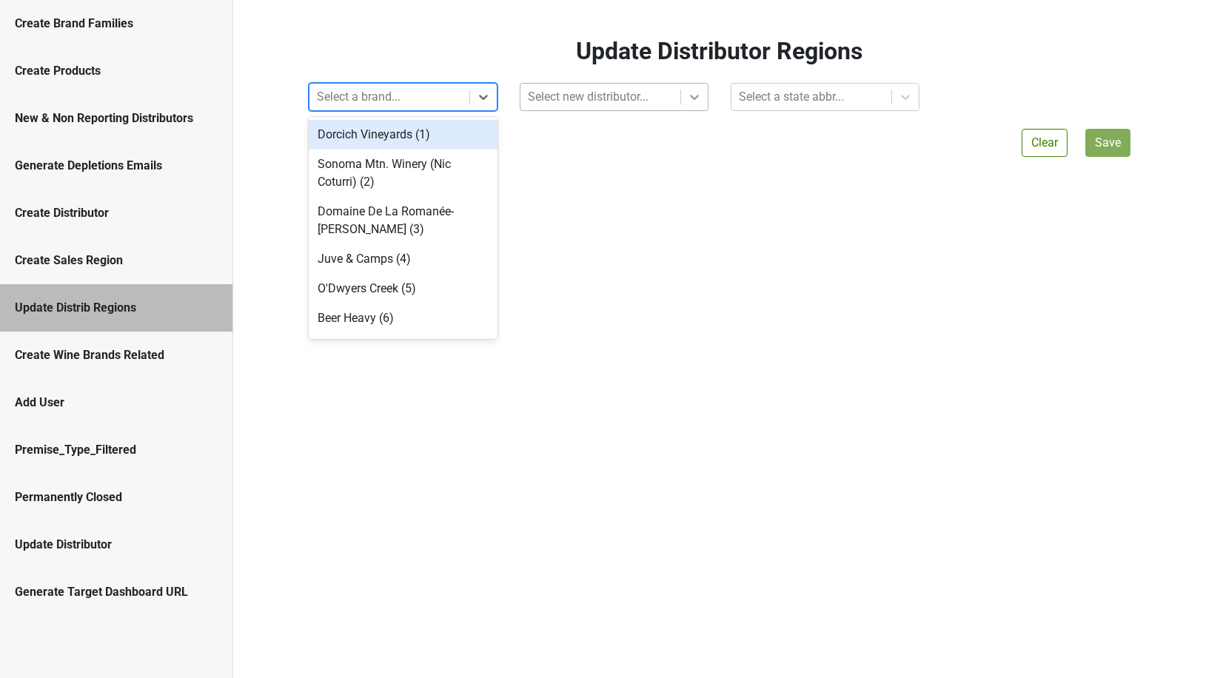
click at [687, 99] on div at bounding box center [694, 97] width 27 height 27
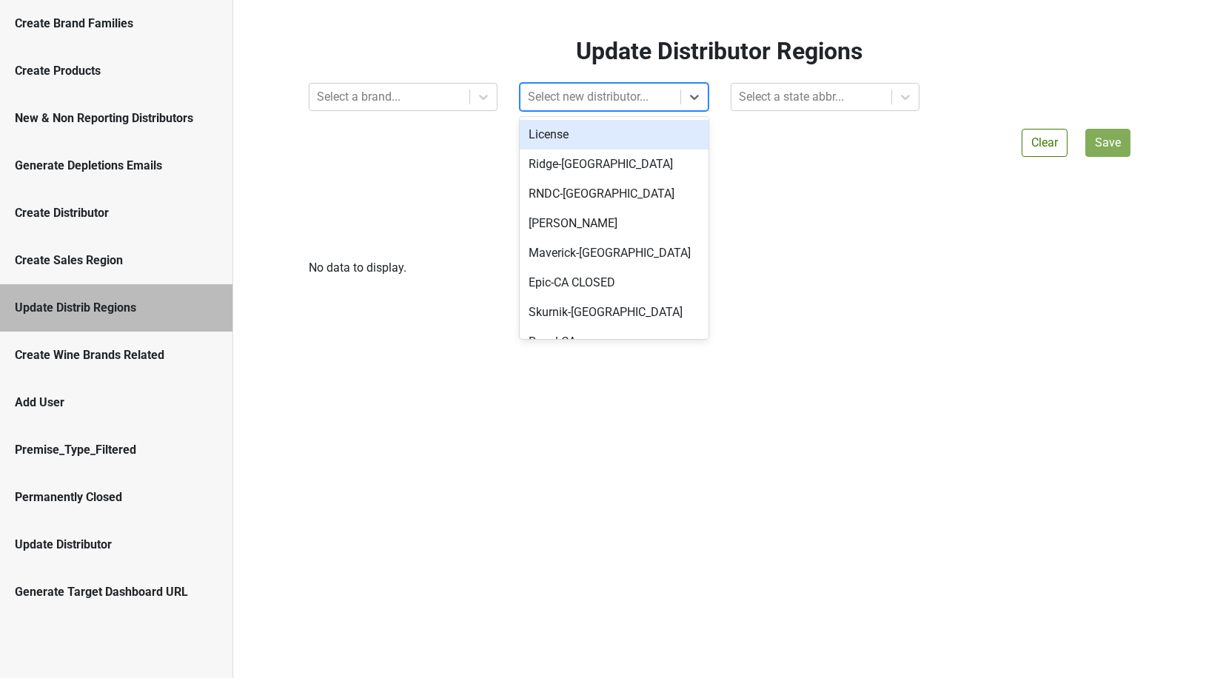
click at [488, 100] on icon at bounding box center [483, 97] width 15 height 15
click at [458, 100] on div at bounding box center [389, 97] width 145 height 21
click at [455, 155] on div "Update Distributor Regions Select a brand... option License focused, 1 of 604. …" at bounding box center [720, 157] width 844 height 240
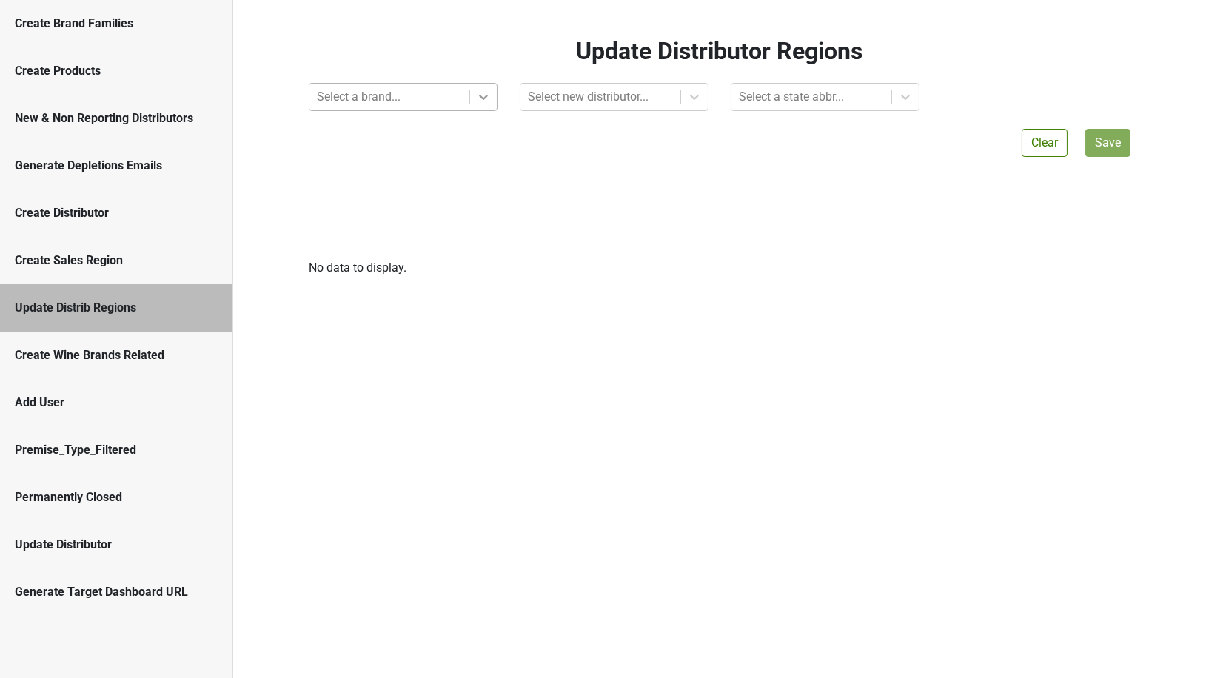
click at [481, 96] on icon at bounding box center [483, 98] width 9 height 5
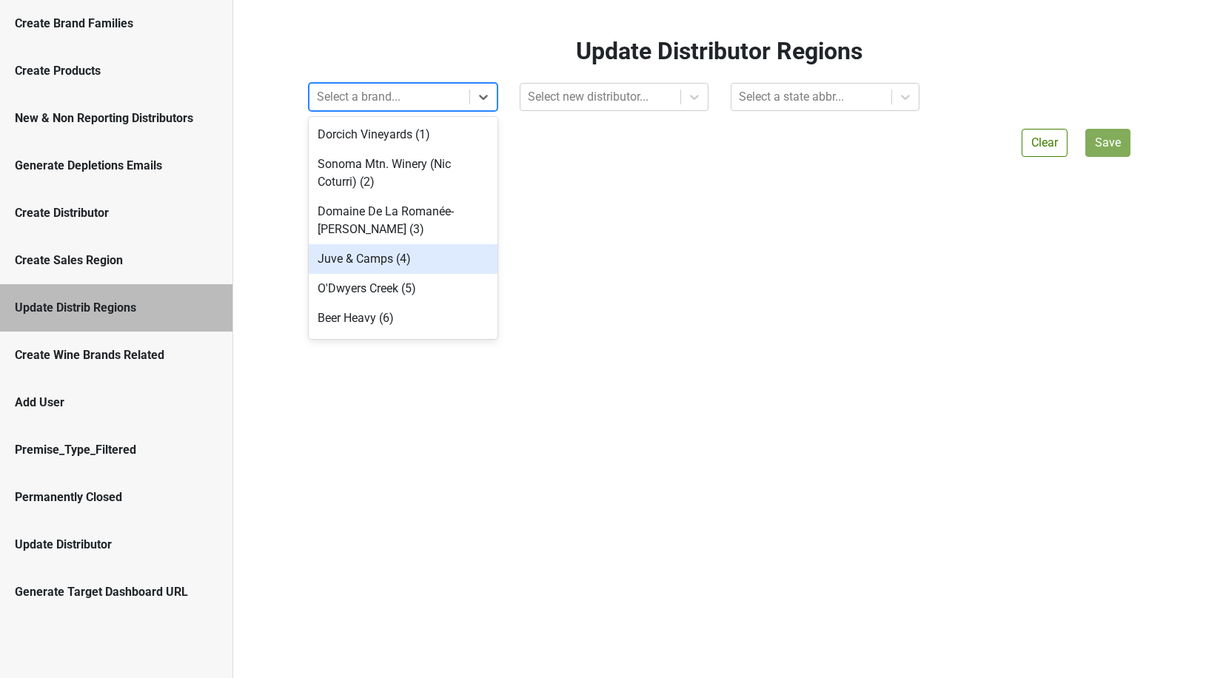
scroll to position [36, 0]
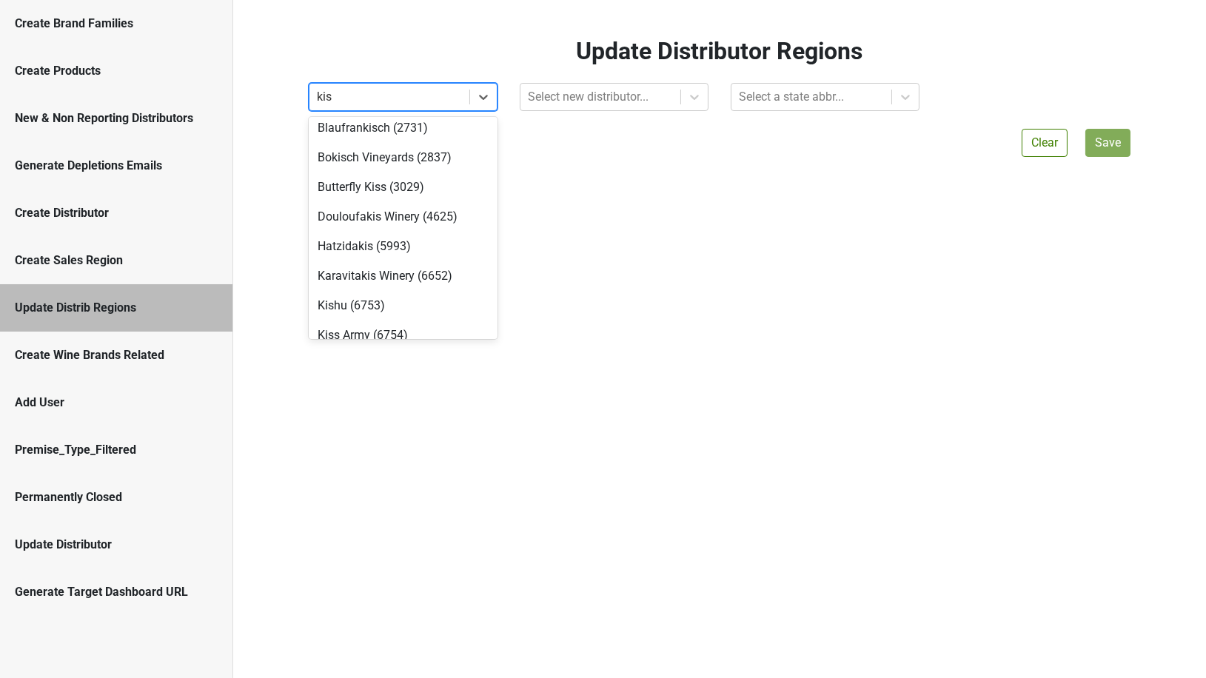
type input "kist"
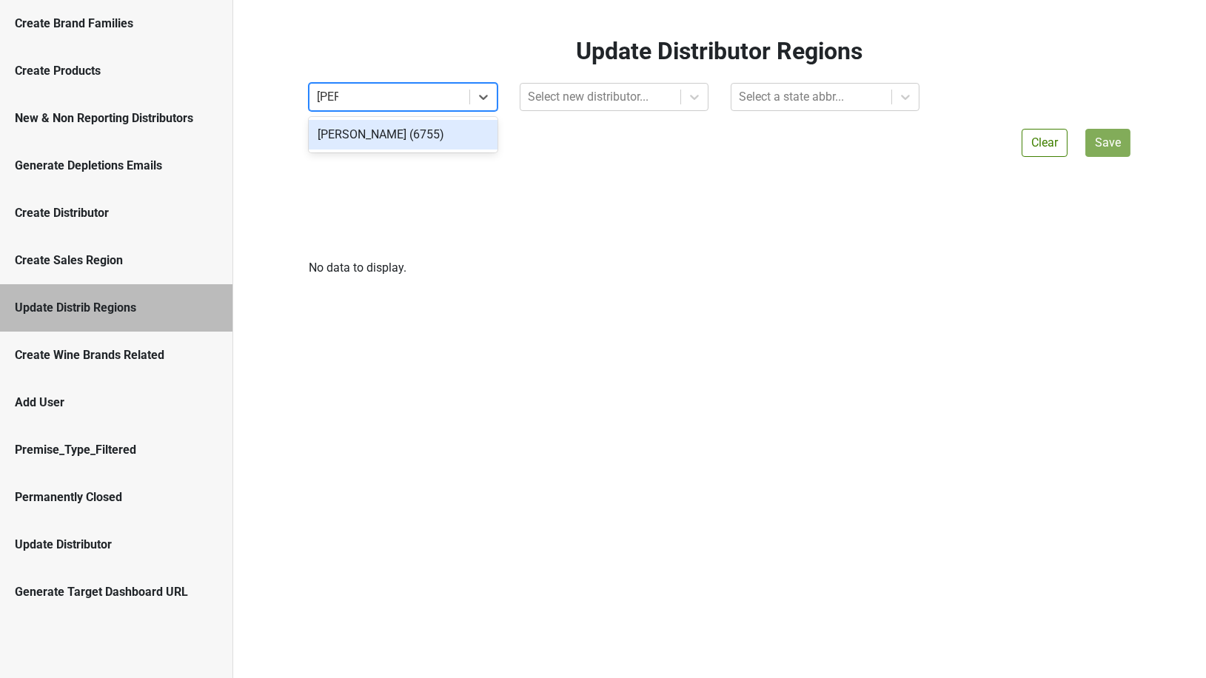
scroll to position [0, 0]
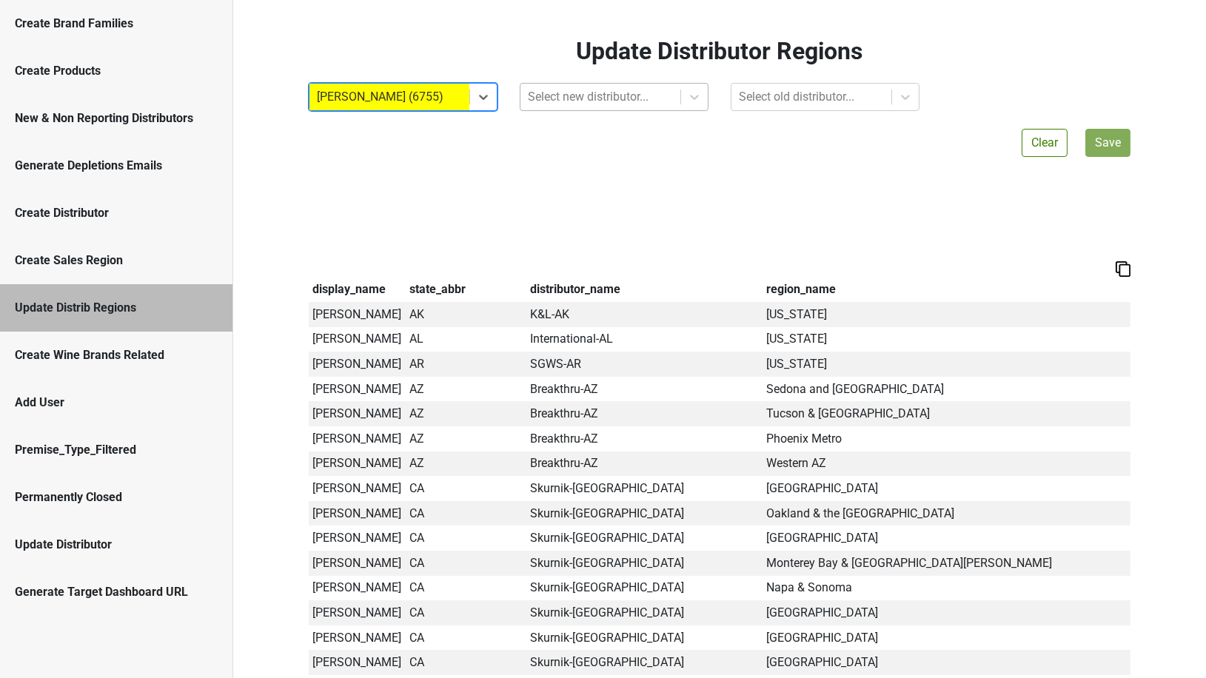
click at [578, 96] on div at bounding box center [600, 97] width 145 height 21
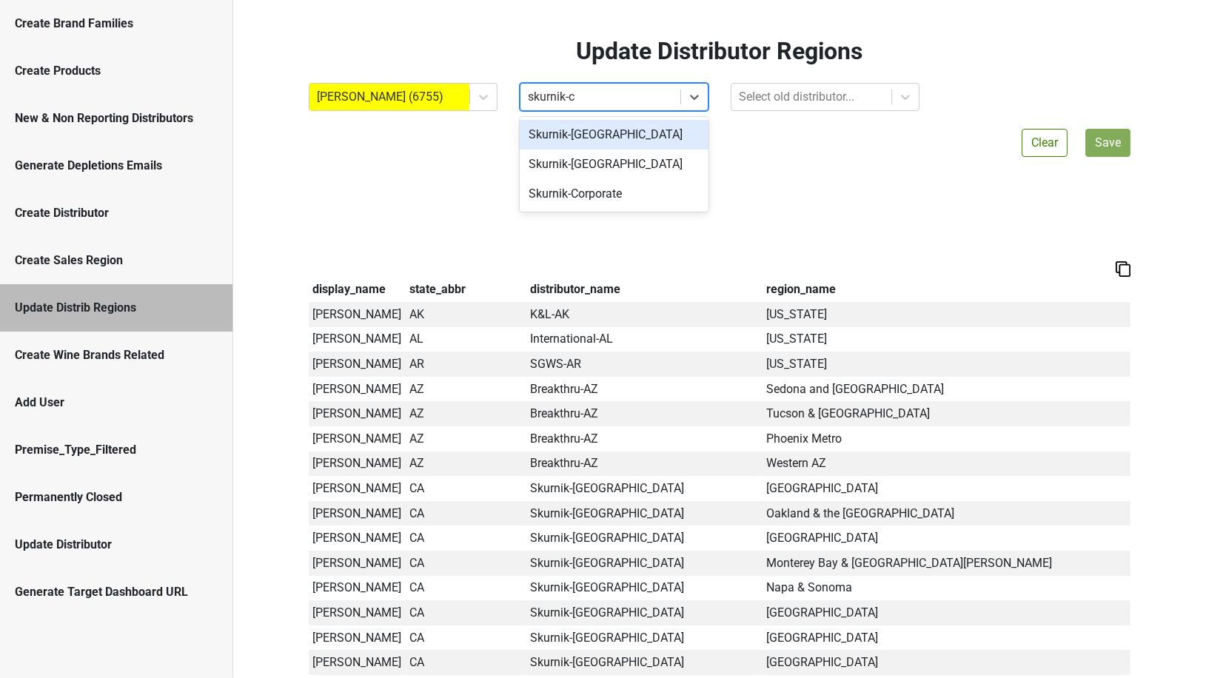
type input "skurnik-ca"
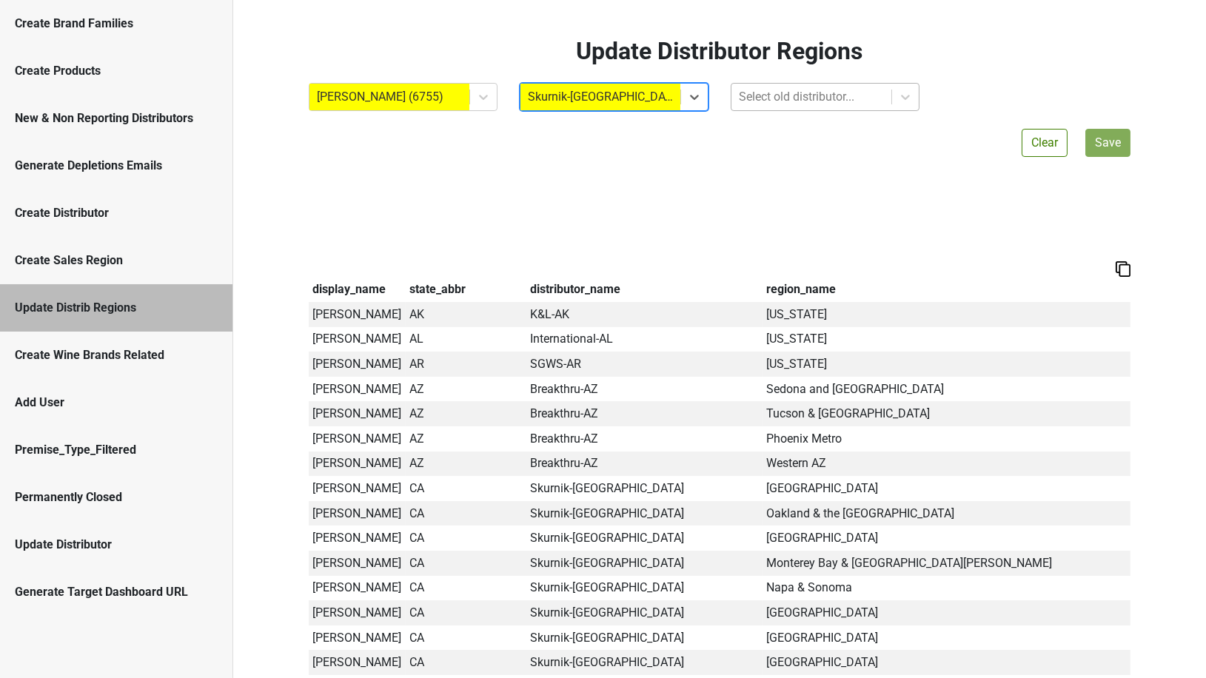
click at [775, 99] on div at bounding box center [811, 97] width 145 height 21
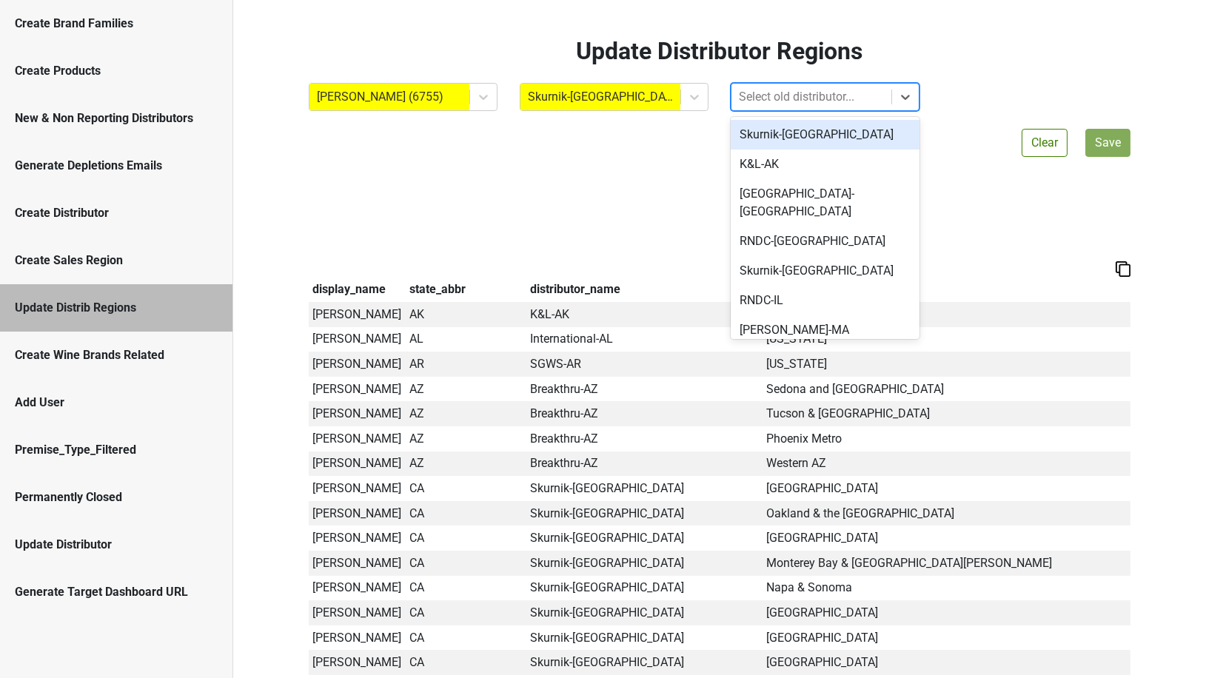
click at [752, 103] on div at bounding box center [811, 97] width 145 height 21
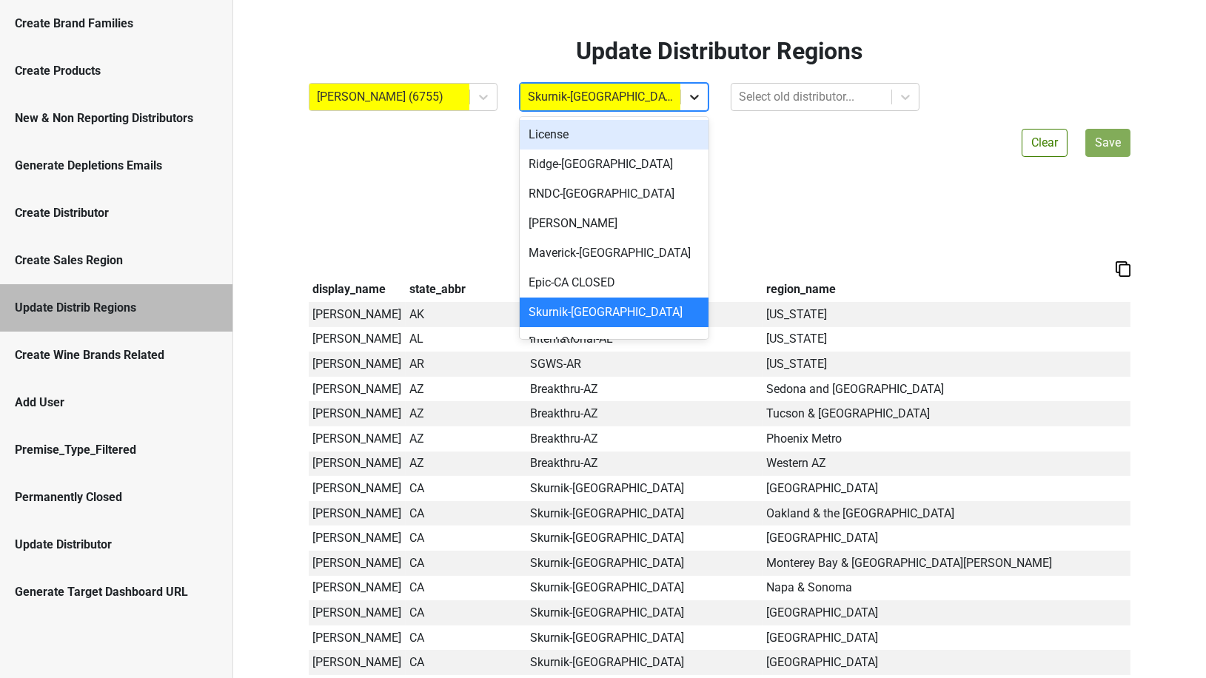
click at [688, 87] on div at bounding box center [694, 97] width 27 height 27
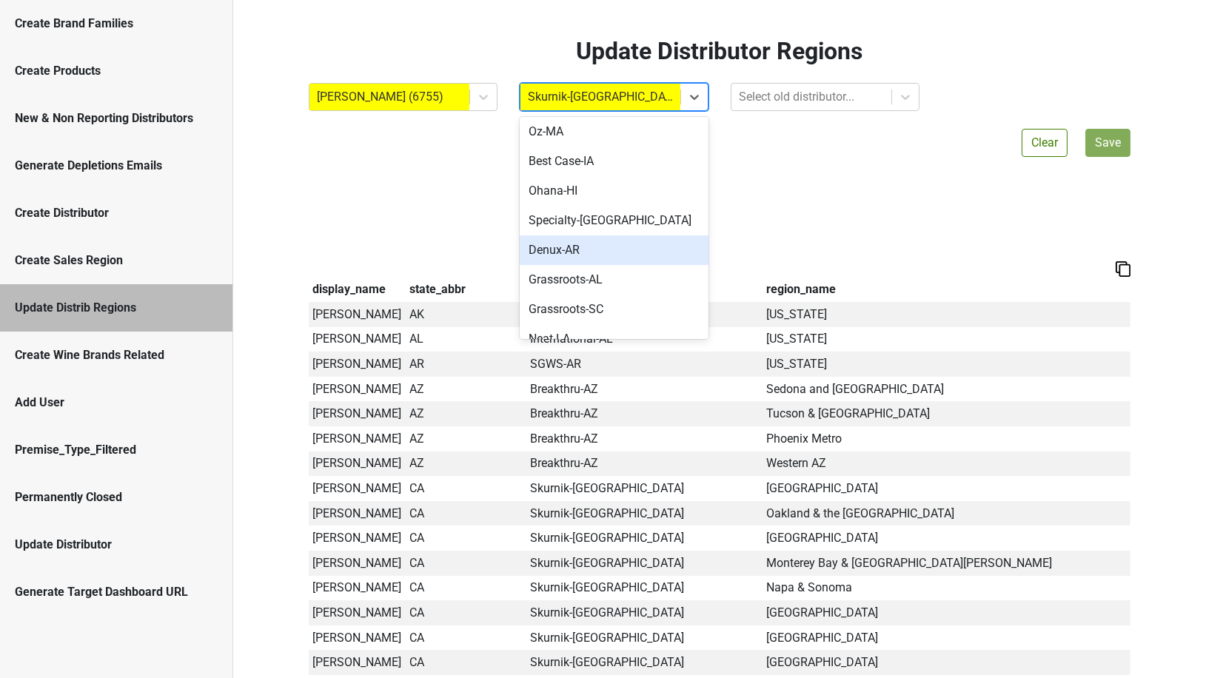
scroll to position [1835, 0]
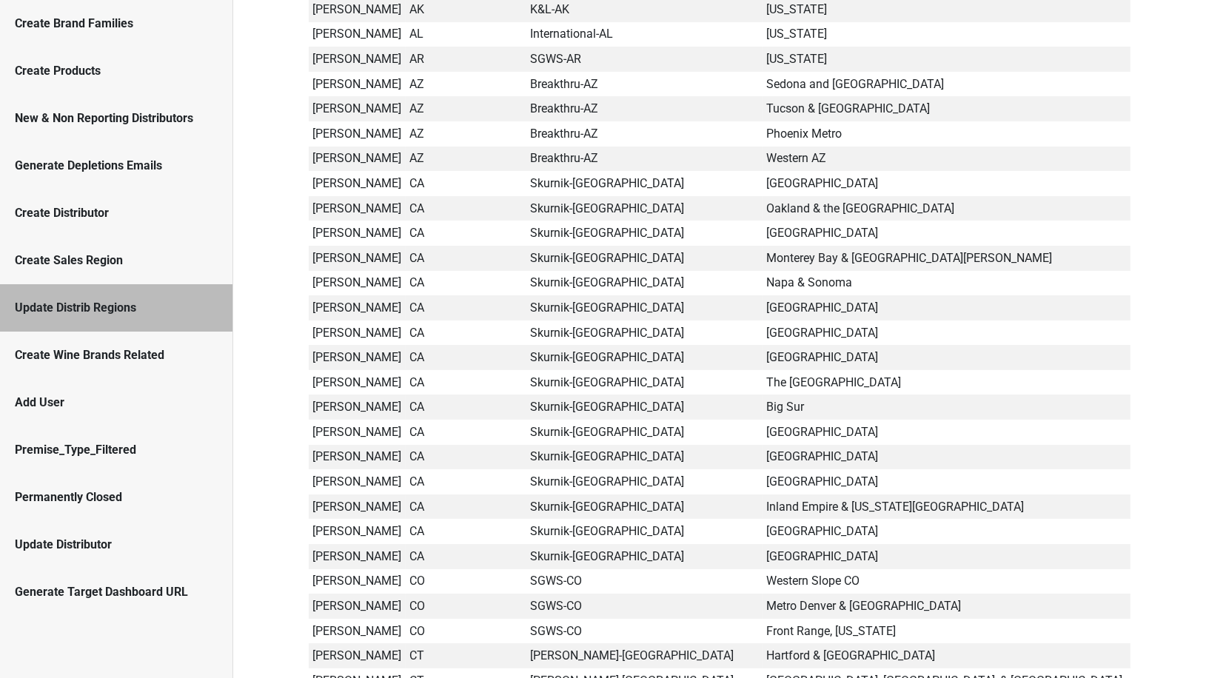
scroll to position [258, 0]
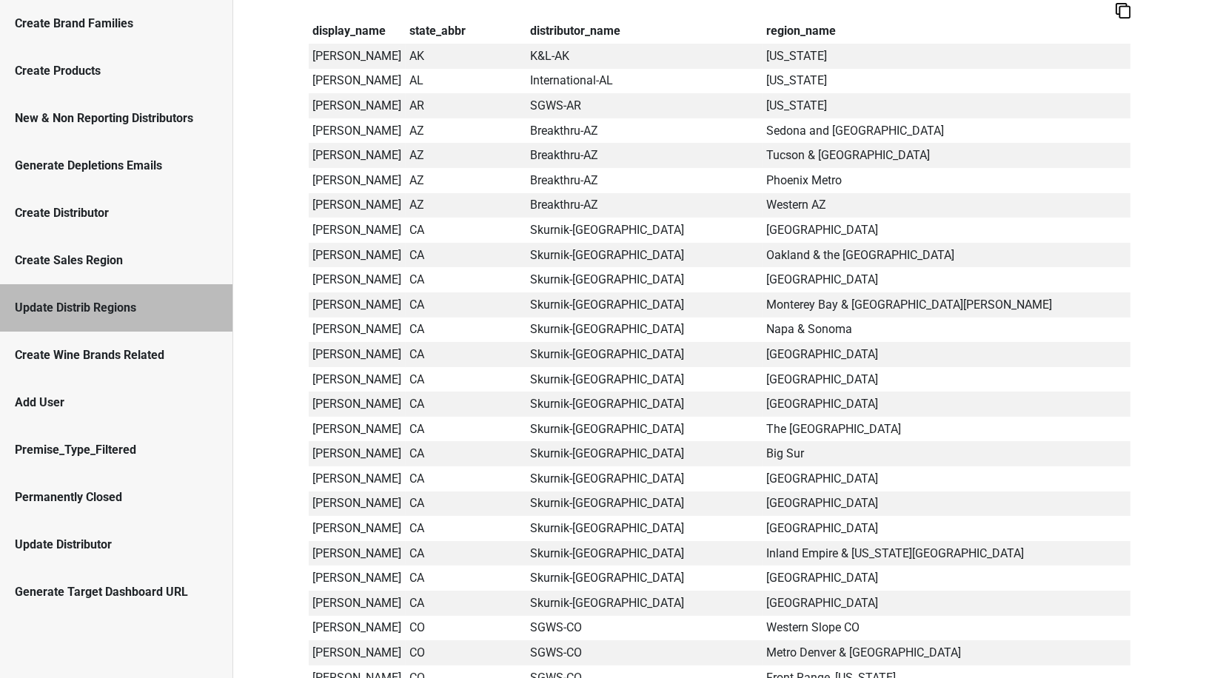
click at [113, 261] on div "Create Sales Region" at bounding box center [116, 261] width 203 height 18
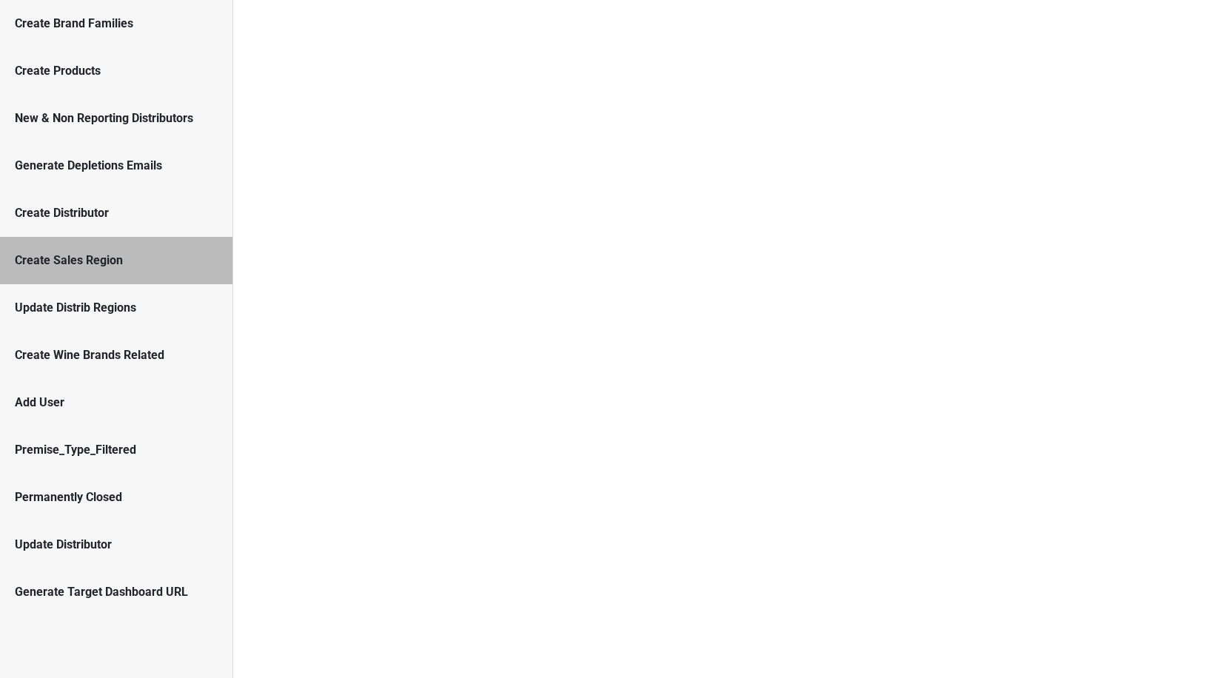
scroll to position [0, 0]
click at [120, 207] on div "Create Distributor" at bounding box center [116, 213] width 203 height 18
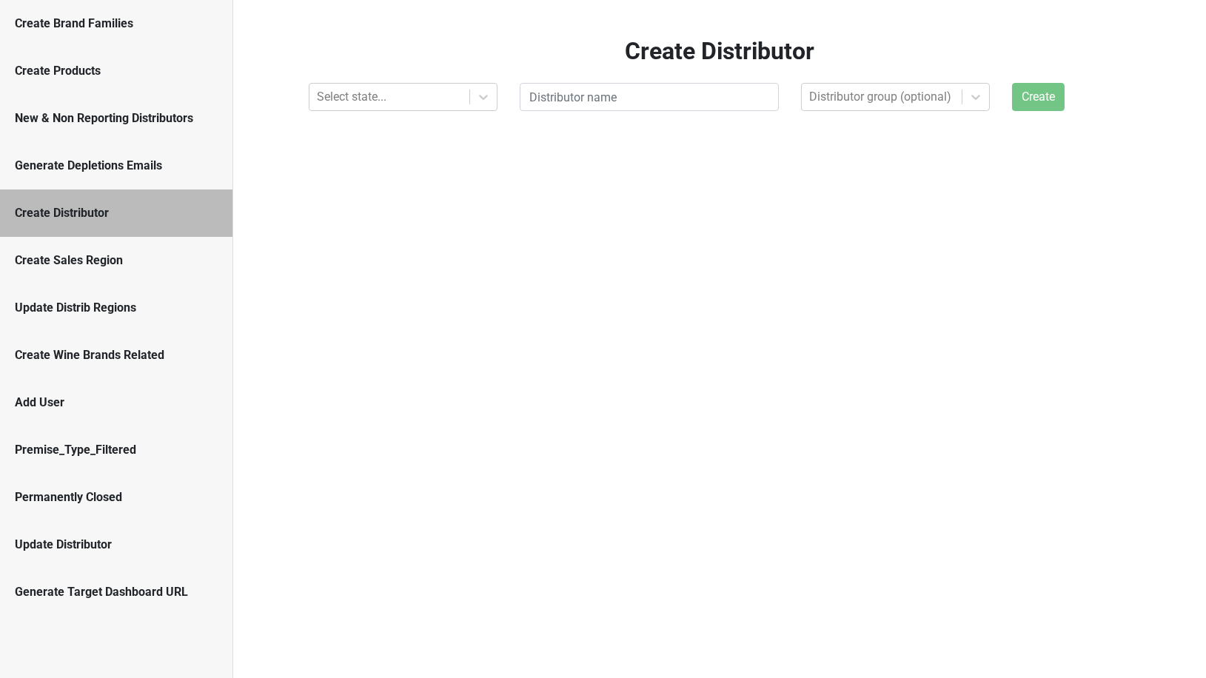
click at [119, 164] on div "Generate Depletions Emails" at bounding box center [116, 166] width 203 height 18
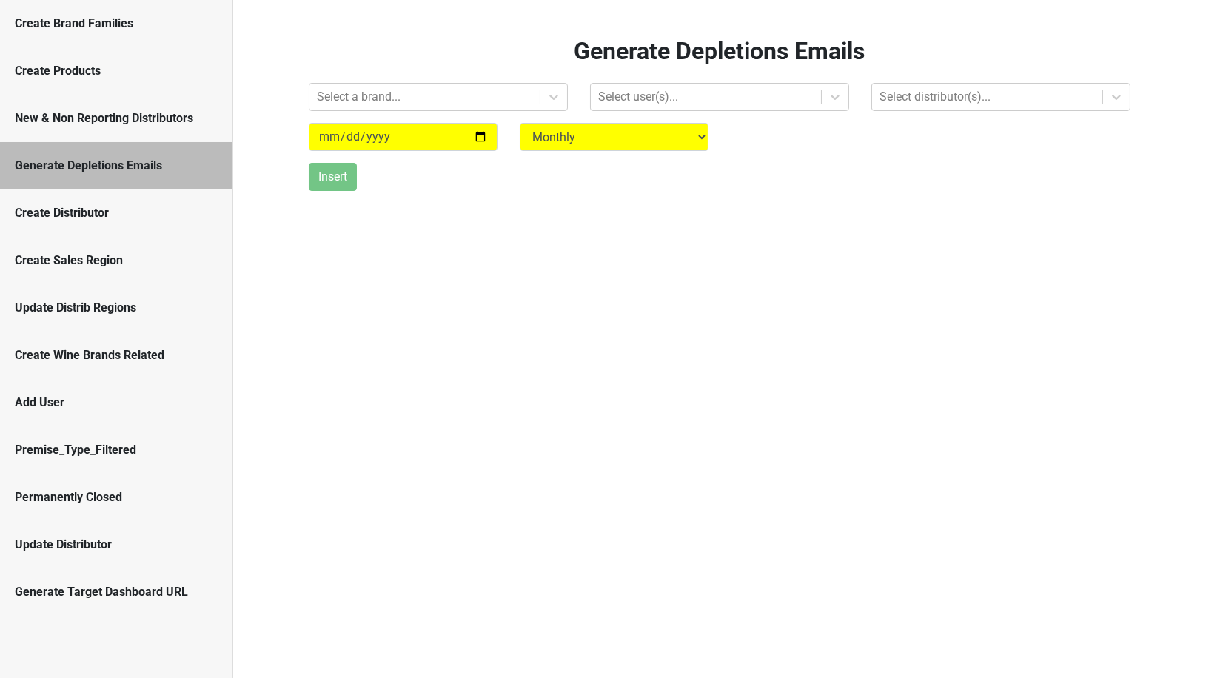
click at [119, 119] on div "New & Non Reporting Distributors" at bounding box center [116, 119] width 203 height 18
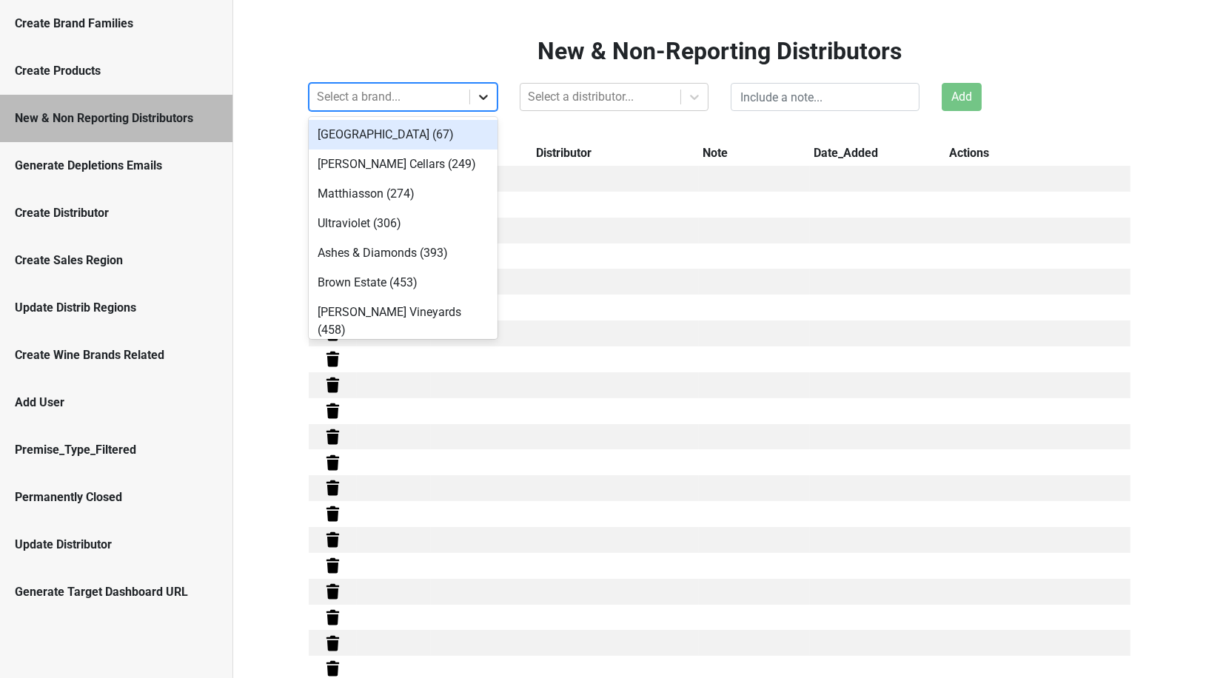
click at [482, 98] on icon at bounding box center [483, 98] width 9 height 5
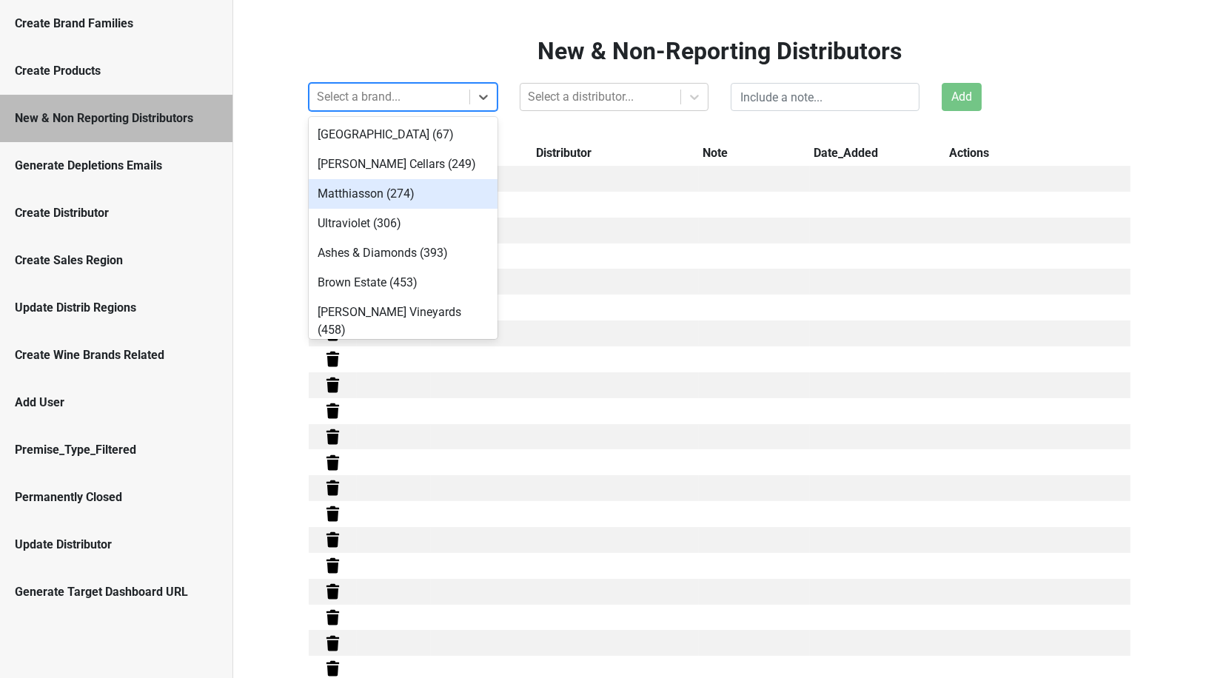
click at [437, 192] on div "Matthiasson (274)" at bounding box center [403, 194] width 189 height 30
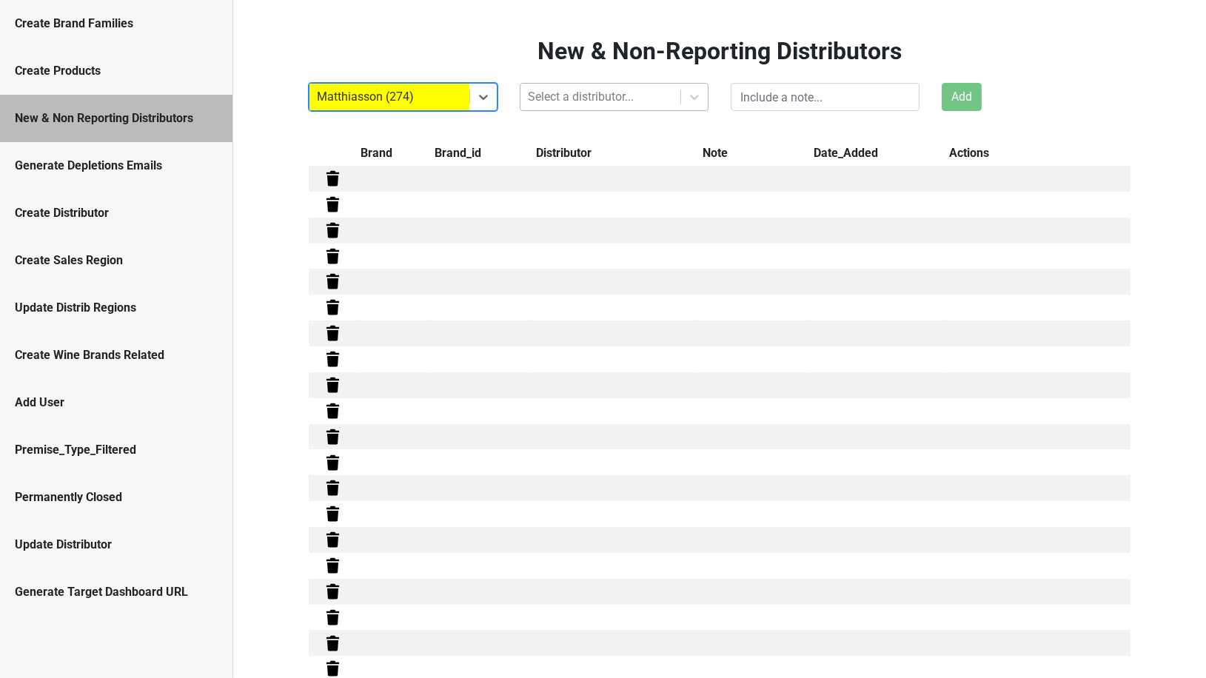
click at [572, 92] on div at bounding box center [600, 97] width 145 height 21
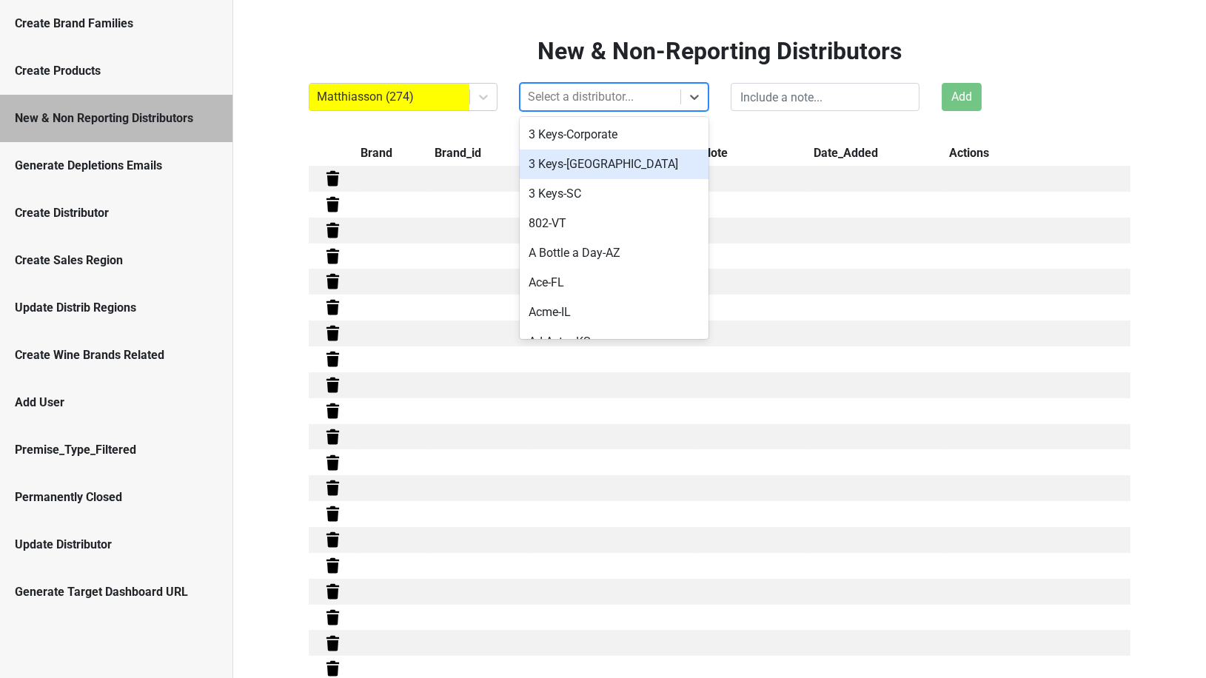
click at [562, 167] on div "3 Keys-[GEOGRAPHIC_DATA]" at bounding box center [614, 165] width 189 height 30
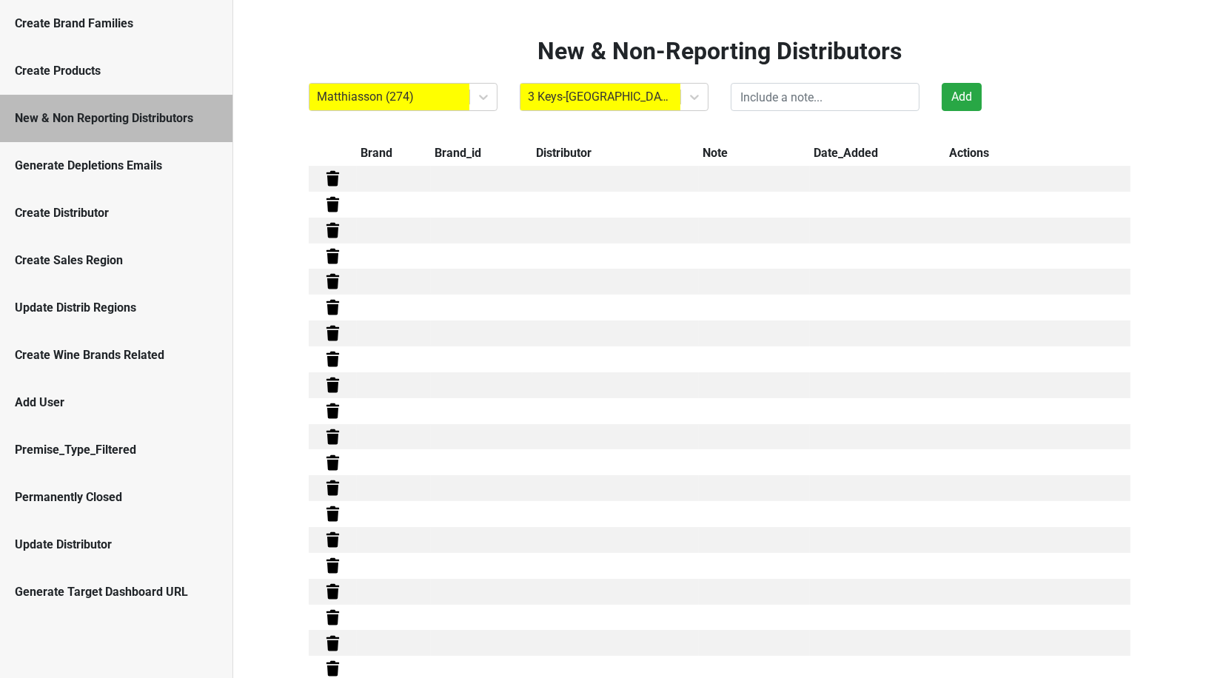
click at [498, 105] on div "Matthiasson (274)" at bounding box center [403, 97] width 211 height 28
click at [342, 144] on th at bounding box center [333, 153] width 48 height 25
click at [145, 79] on div "Create Products" at bounding box center [116, 71] width 203 height 18
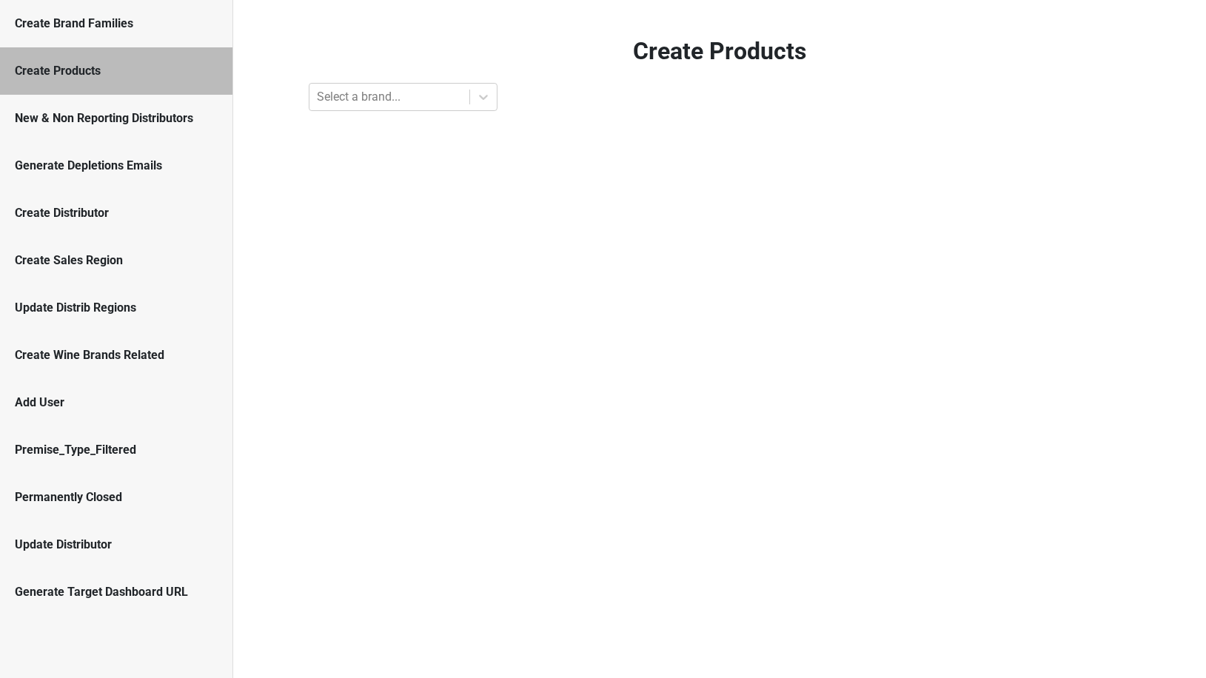
click at [149, 79] on div "Create Products" at bounding box center [116, 71] width 203 height 18
click at [138, 37] on div "Create Brand Families" at bounding box center [116, 23] width 233 height 47
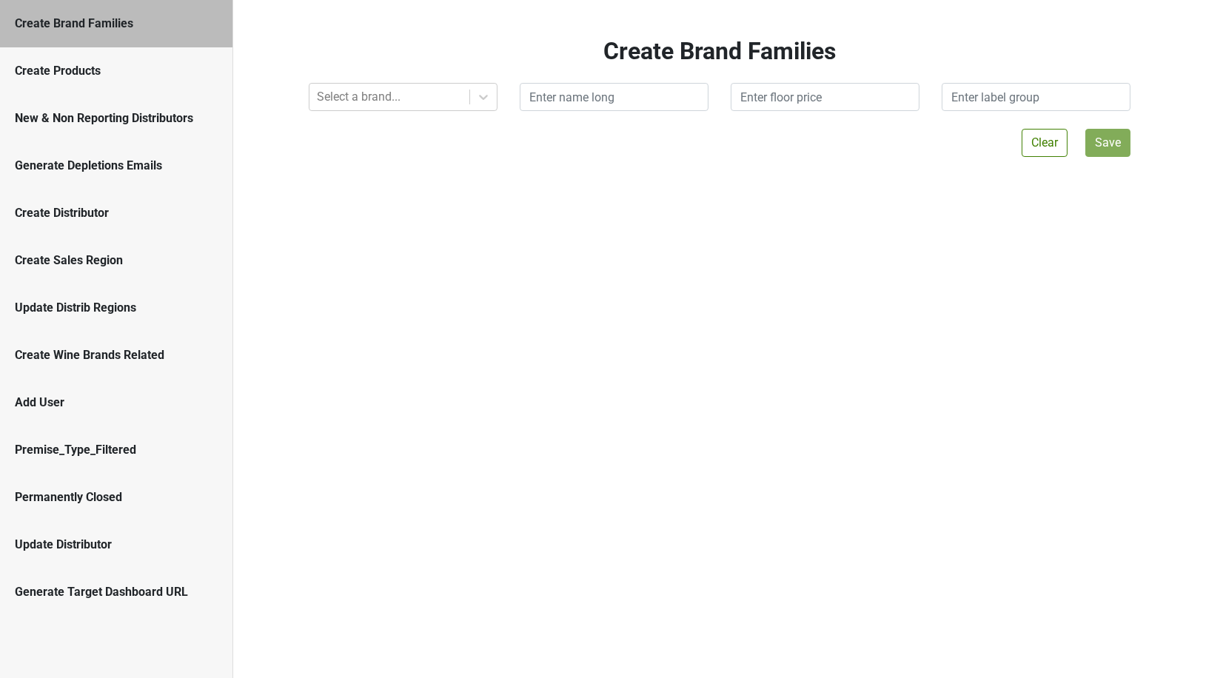
click at [138, 116] on div "New & Non Reporting Distributors" at bounding box center [116, 119] width 203 height 18
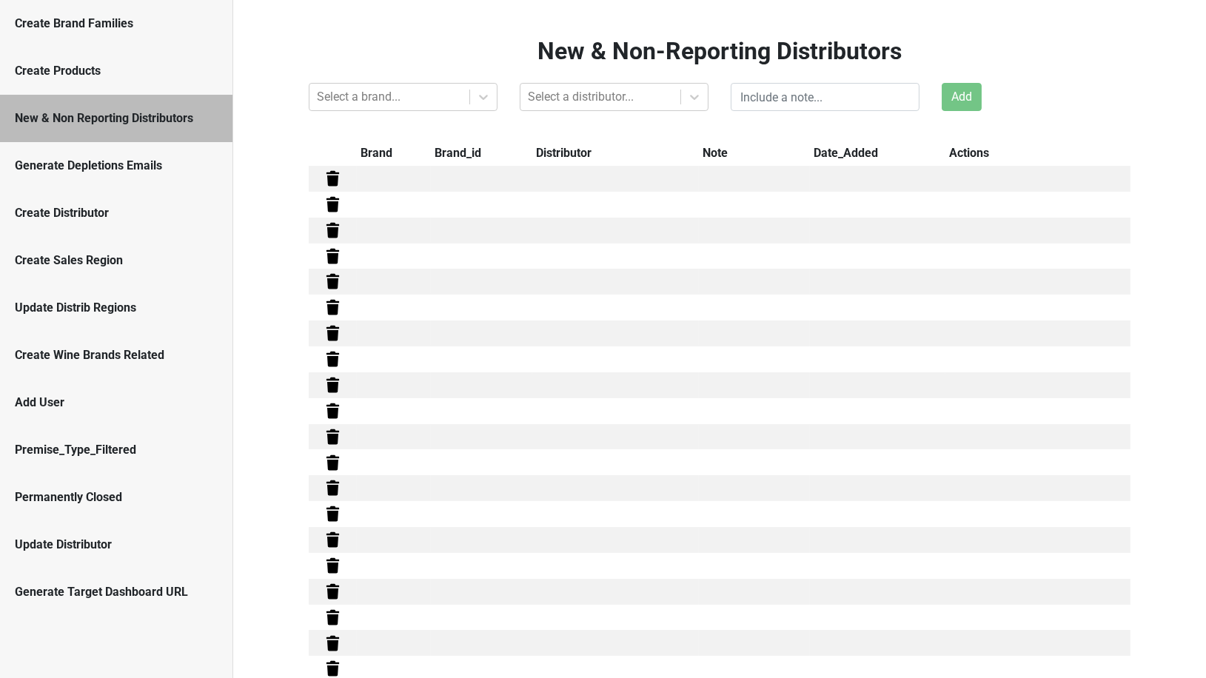
click at [124, 59] on div "Create Products" at bounding box center [116, 70] width 233 height 47
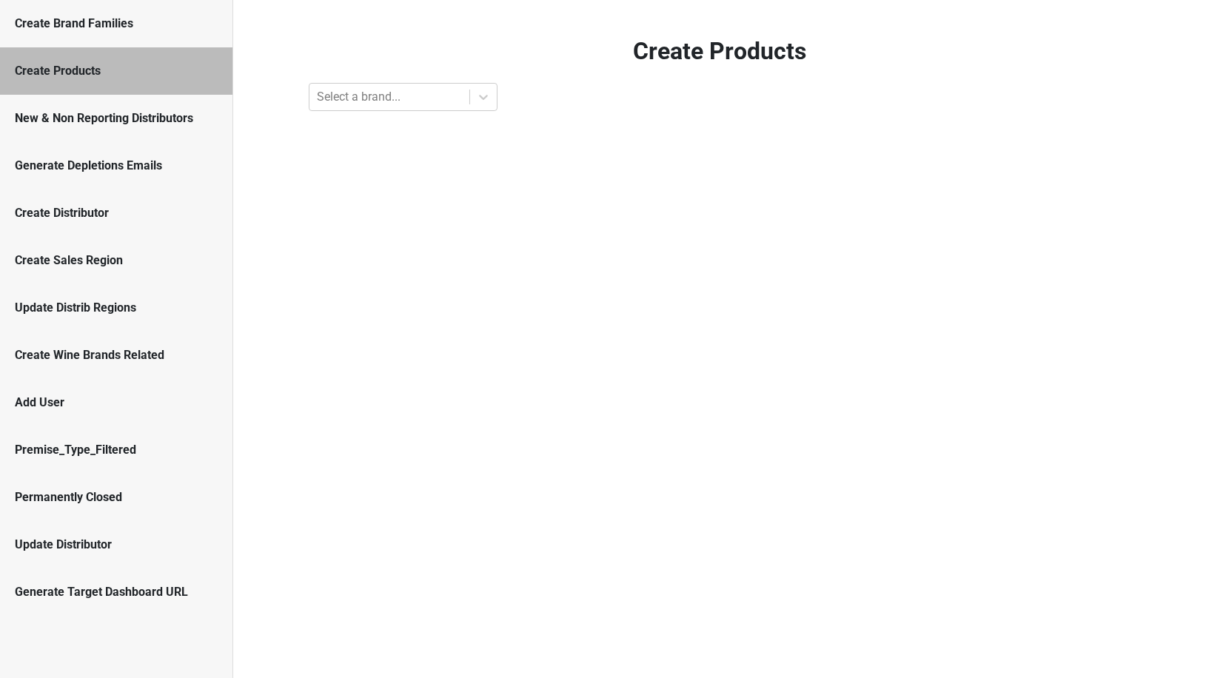
click at [109, 118] on div "New & Non Reporting Distributors" at bounding box center [116, 119] width 203 height 18
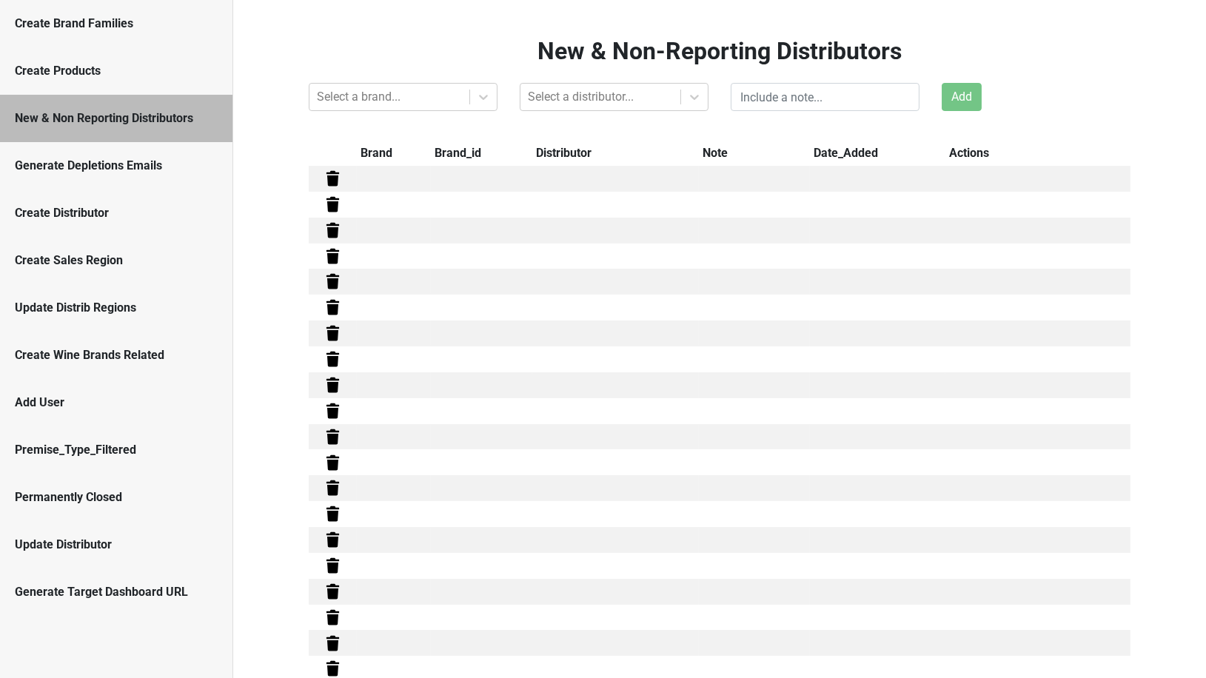
click at [267, 34] on div "New & Non-Reporting Distributors Select a brand... Select a distributor... Add …" at bounding box center [719, 339] width 973 height 678
click at [174, 34] on div "Create Brand Families" at bounding box center [116, 23] width 233 height 47
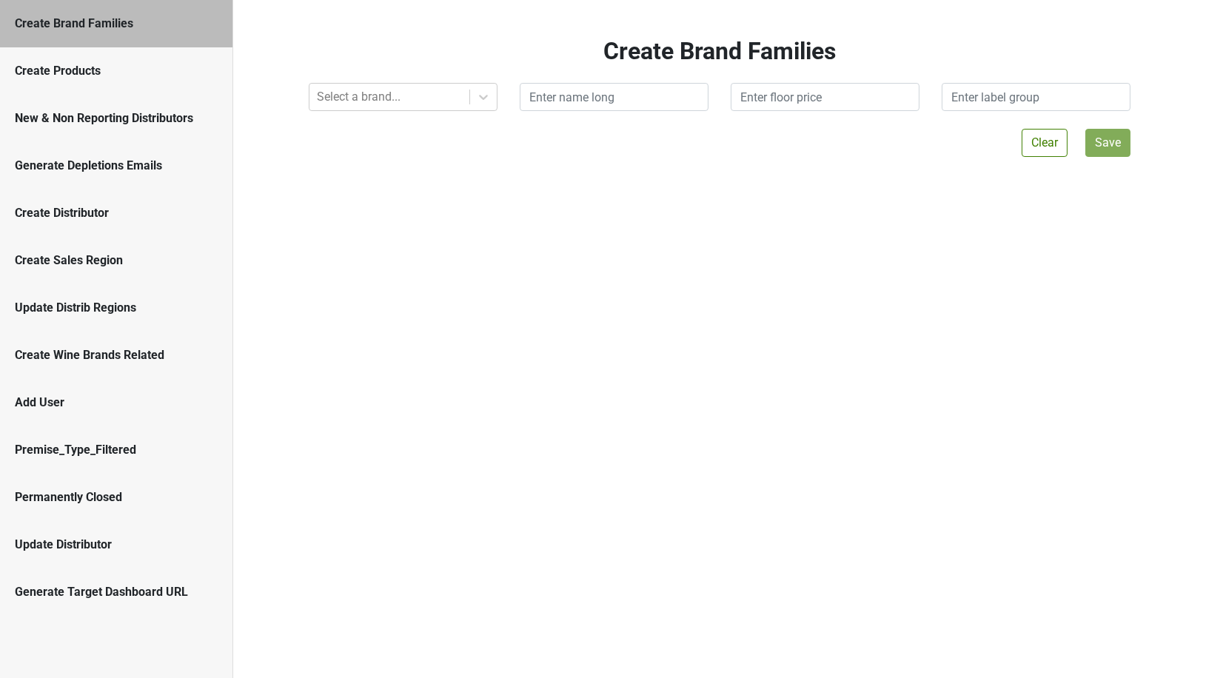
click at [169, 66] on div "Create Products" at bounding box center [116, 71] width 203 height 18
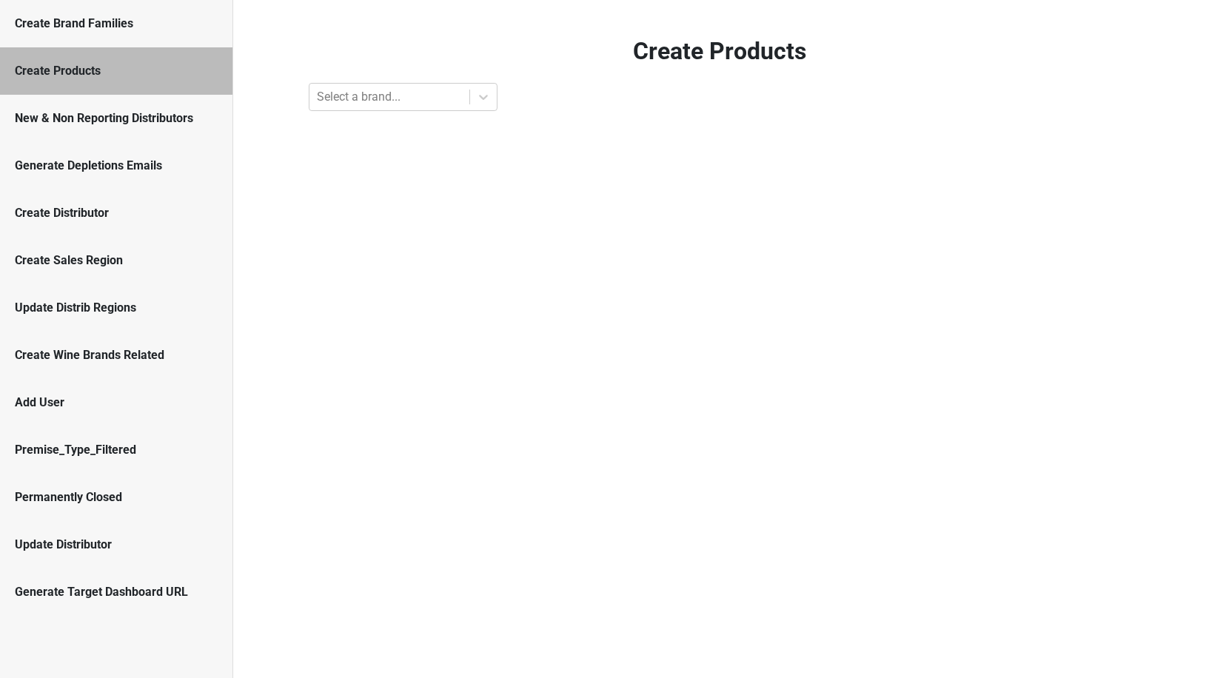
click at [162, 30] on div "Create Brand Families" at bounding box center [116, 24] width 203 height 18
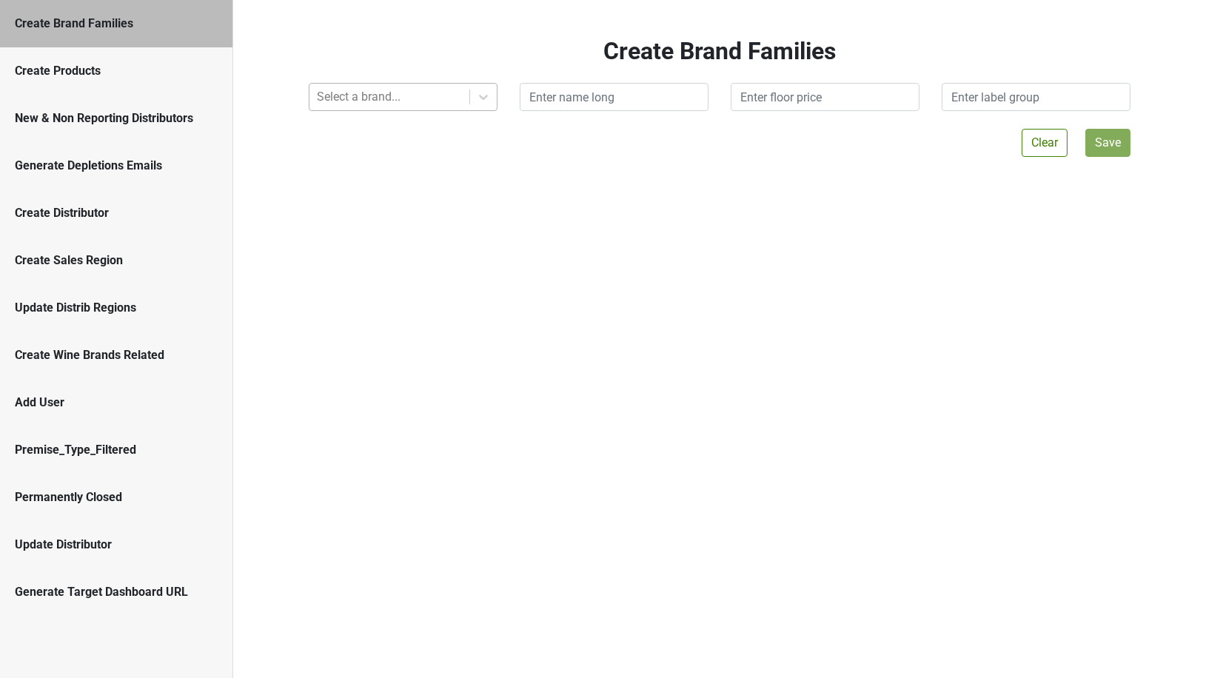
click at [384, 89] on div at bounding box center [389, 97] width 145 height 21
click at [366, 59] on h2 "Create Brand Families" at bounding box center [720, 51] width 822 height 28
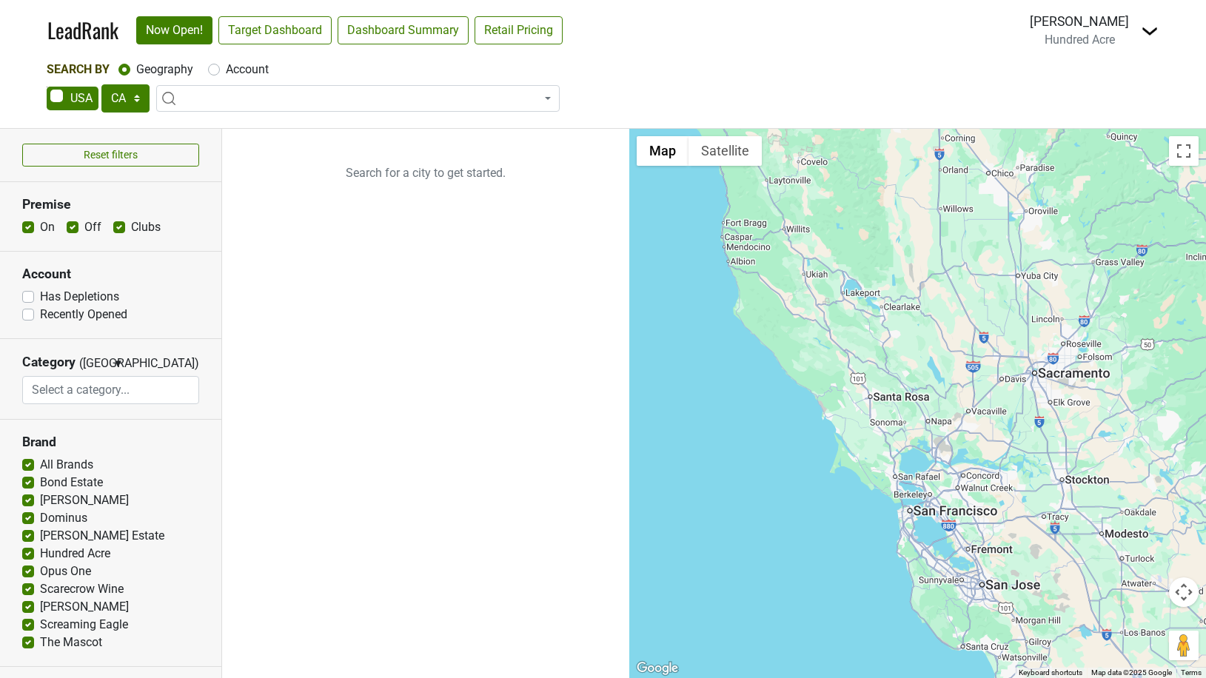
select select "CA"
select select
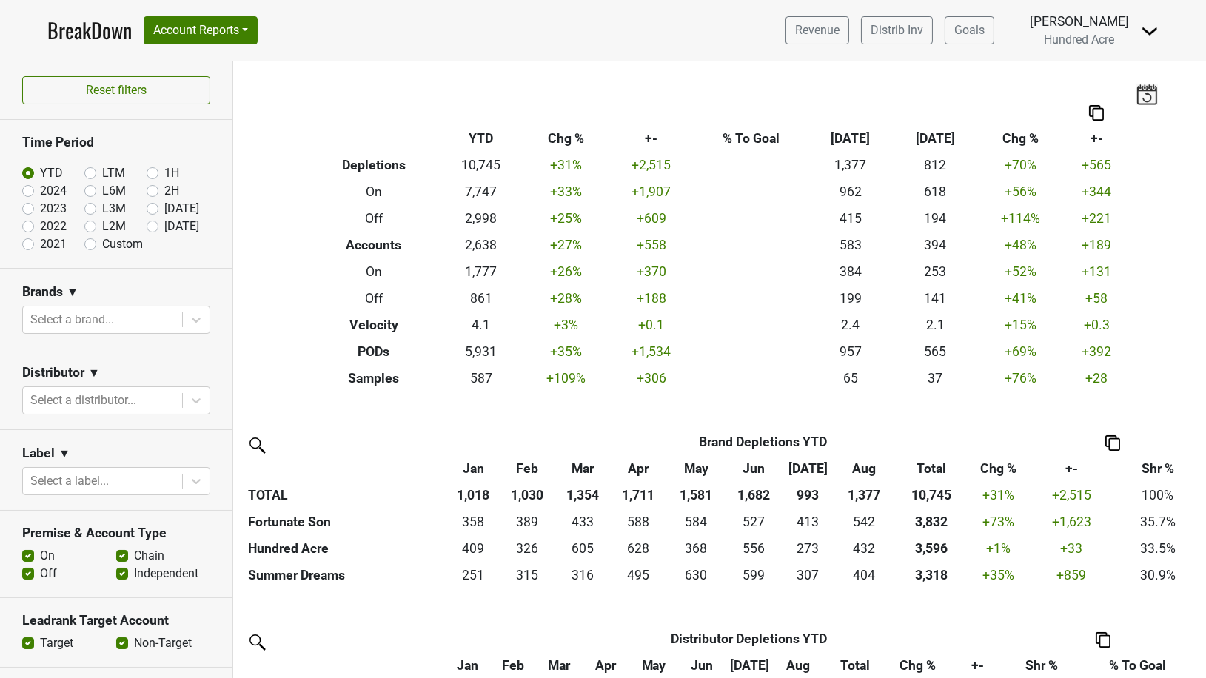
click at [1146, 30] on img at bounding box center [1150, 31] width 18 height 18
click at [1103, 82] on link "Open Leadrank" at bounding box center [1099, 84] width 117 height 24
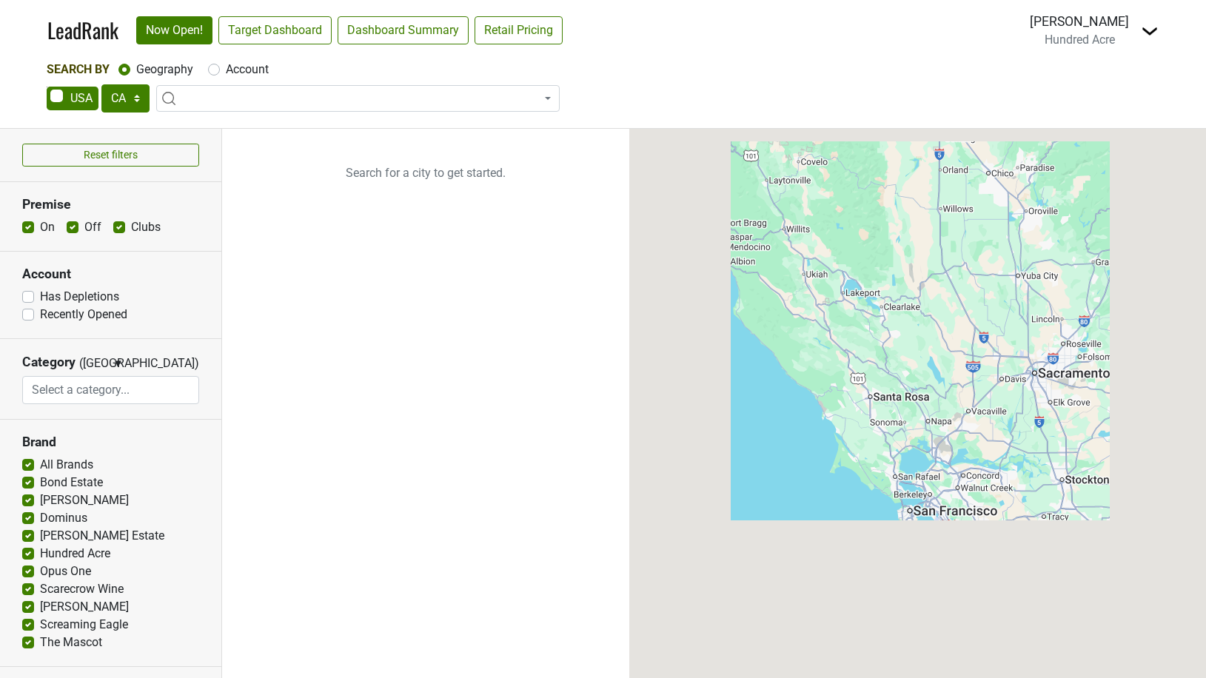
select select "CA"
select select
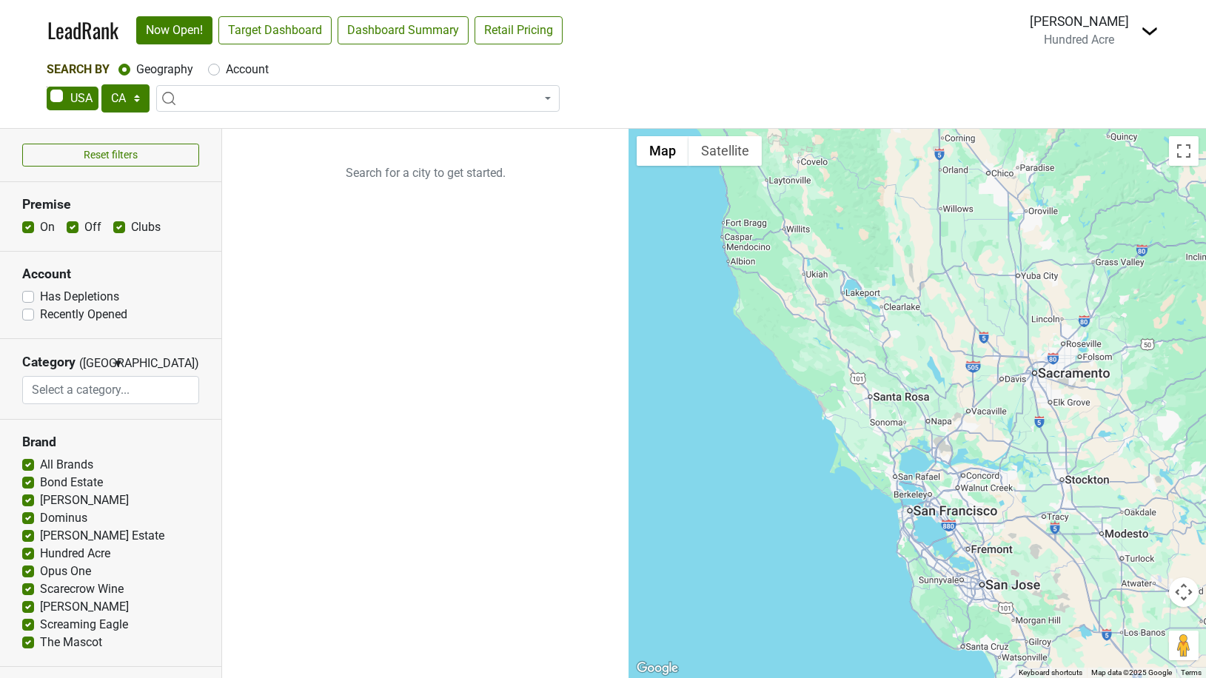
click at [205, 113] on div "AK AL AR AZ CA CO CT DC DE FL [GEOGRAPHIC_DATA] HI IA ID IL IN KS [GEOGRAPHIC_D…" at bounding box center [603, 99] width 1113 height 31
click at [226, 67] on label "Account" at bounding box center [247, 70] width 43 height 18
click at [213, 67] on input "Account" at bounding box center [214, 68] width 12 height 15
radio input "true"
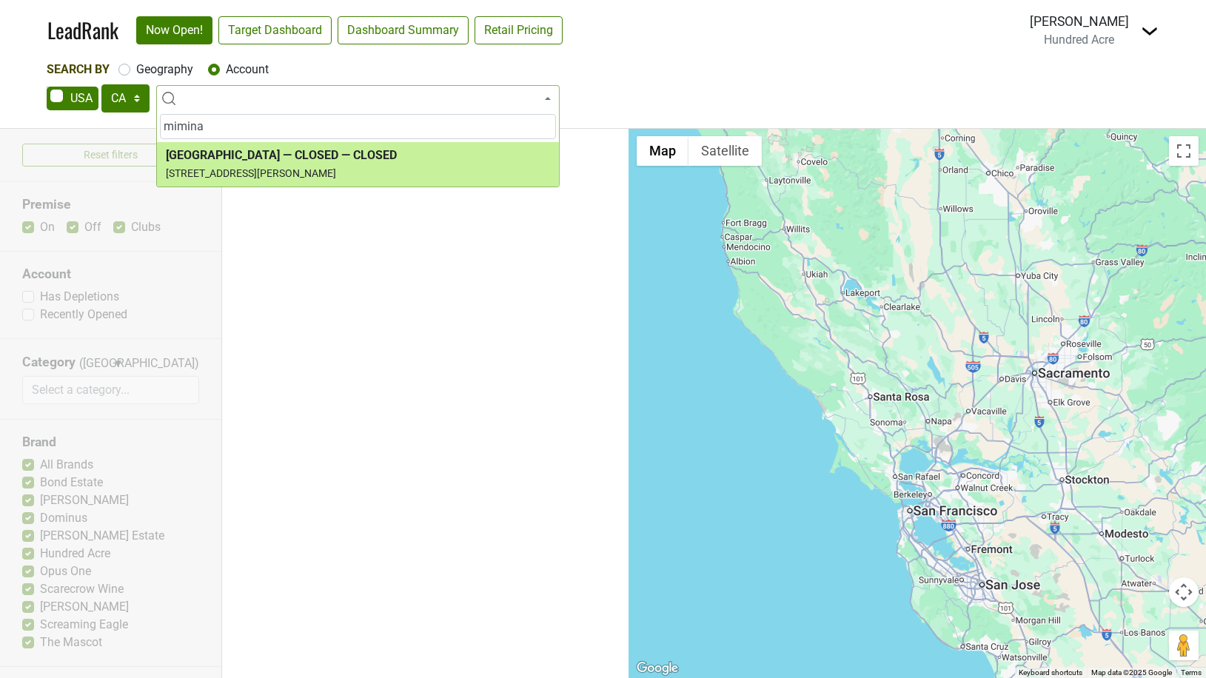
type input "mimina"
select select "74259"
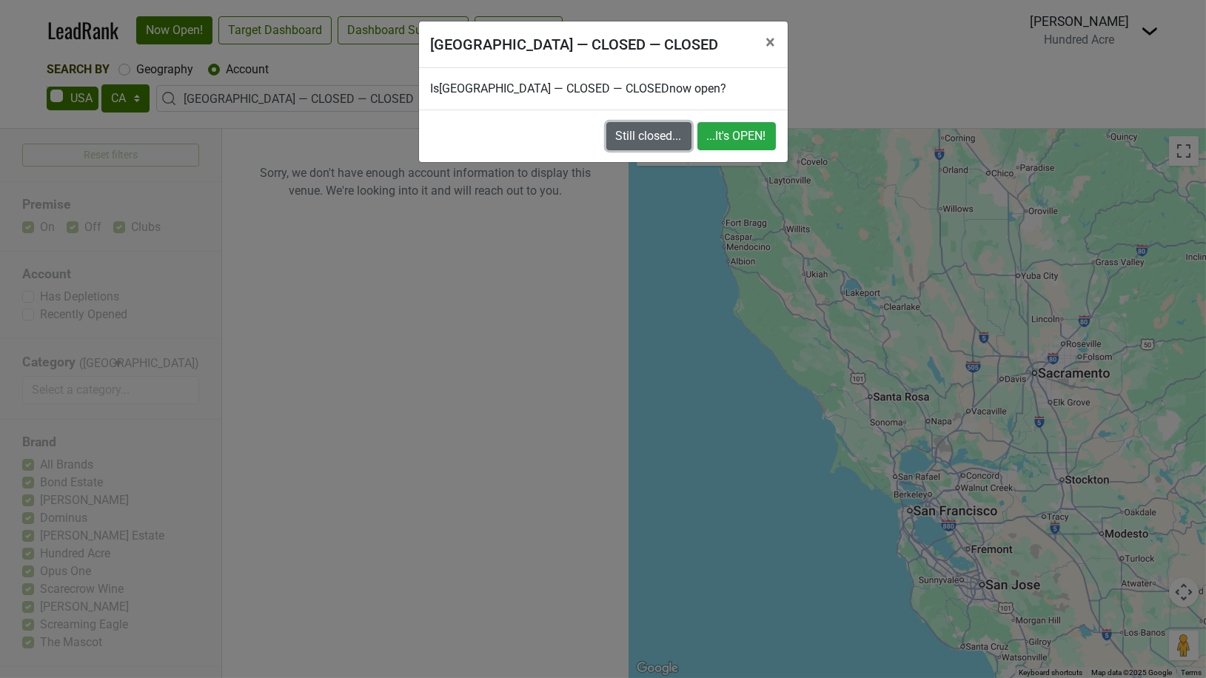
click at [654, 138] on button "Still closed..." at bounding box center [649, 136] width 85 height 28
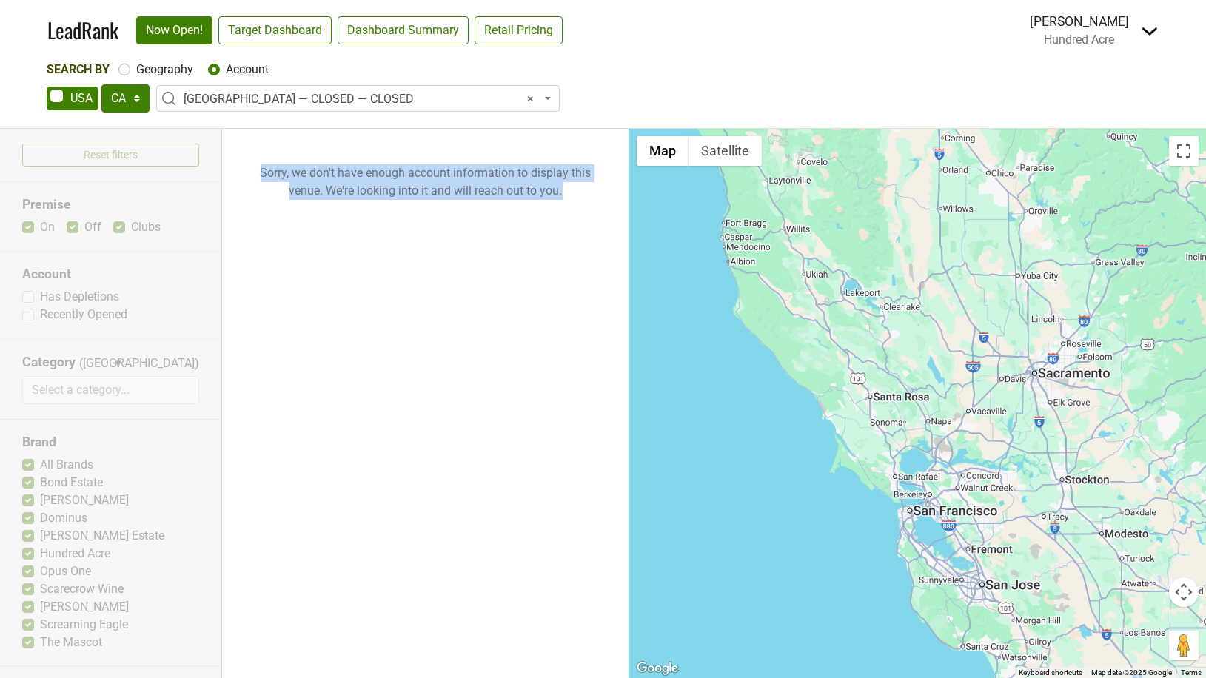
drag, startPoint x: 253, startPoint y: 167, endPoint x: 579, endPoint y: 202, distance: 328.5
click at [581, 202] on p "Sorry, we don't have enough account information to display this venue. We're lo…" at bounding box center [425, 182] width 407 height 107
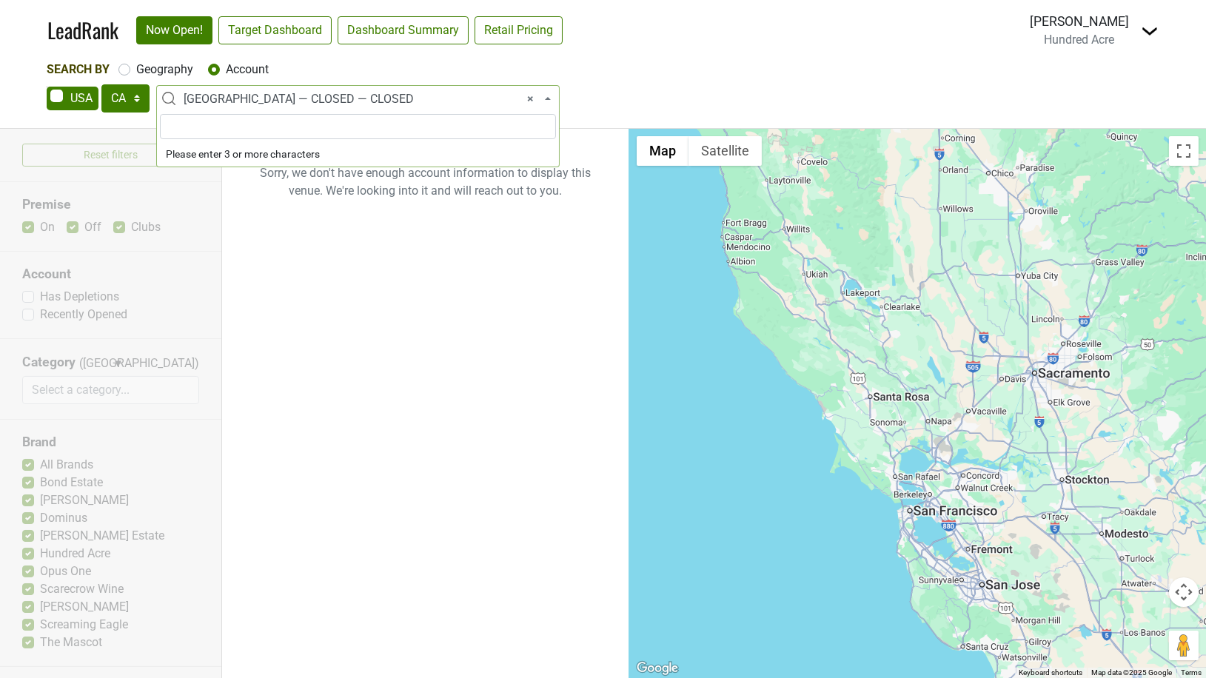
click at [221, 103] on span "× Miminashi — CLOSED — CLOSED" at bounding box center [363, 99] width 358 height 18
click at [221, 124] on input "search" at bounding box center [358, 126] width 396 height 25
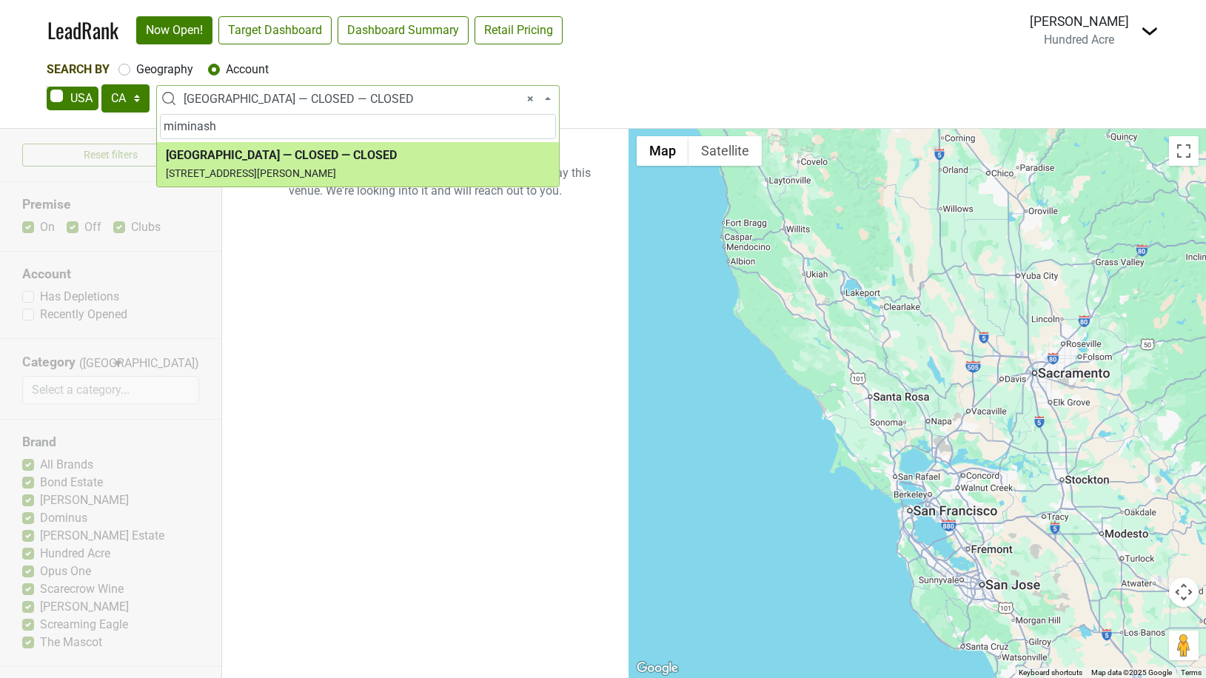
type input "miminash"
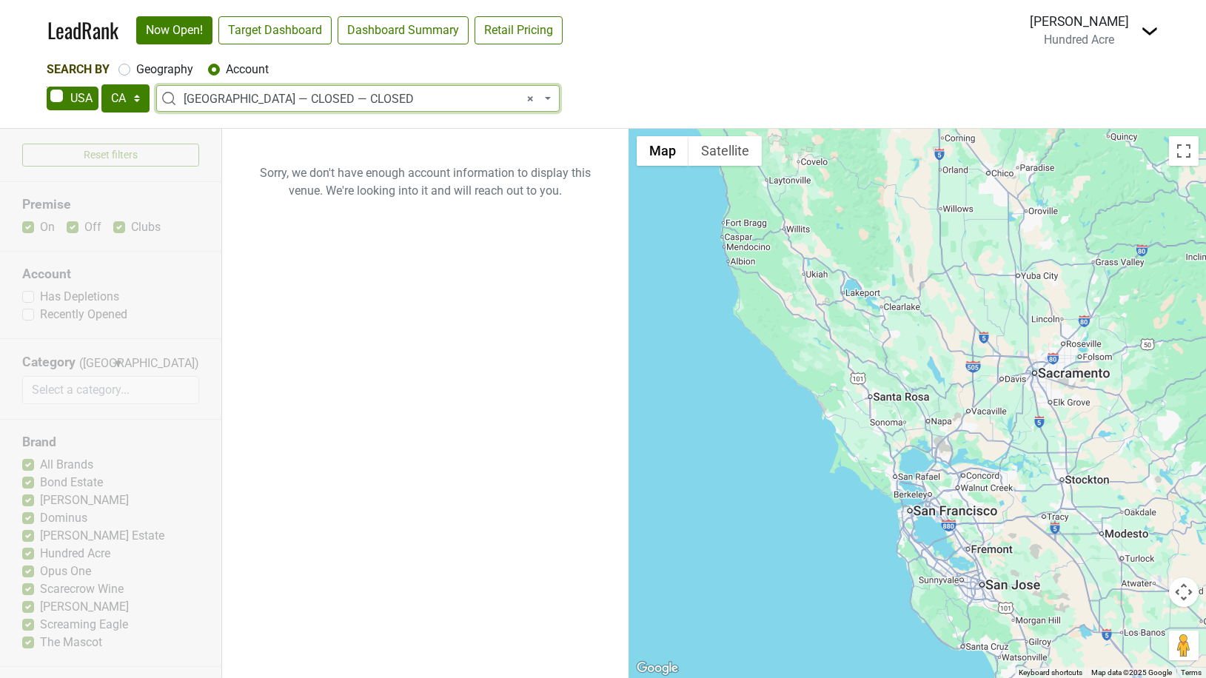
click at [244, 101] on span "× Miminashi — CLOSED — CLOSED" at bounding box center [363, 99] width 358 height 18
click at [130, 69] on div "Geography" at bounding box center [155, 70] width 75 height 18
click at [136, 70] on label "Geography" at bounding box center [164, 70] width 57 height 18
click at [127, 70] on input "Geography" at bounding box center [124, 68] width 12 height 15
radio input "true"
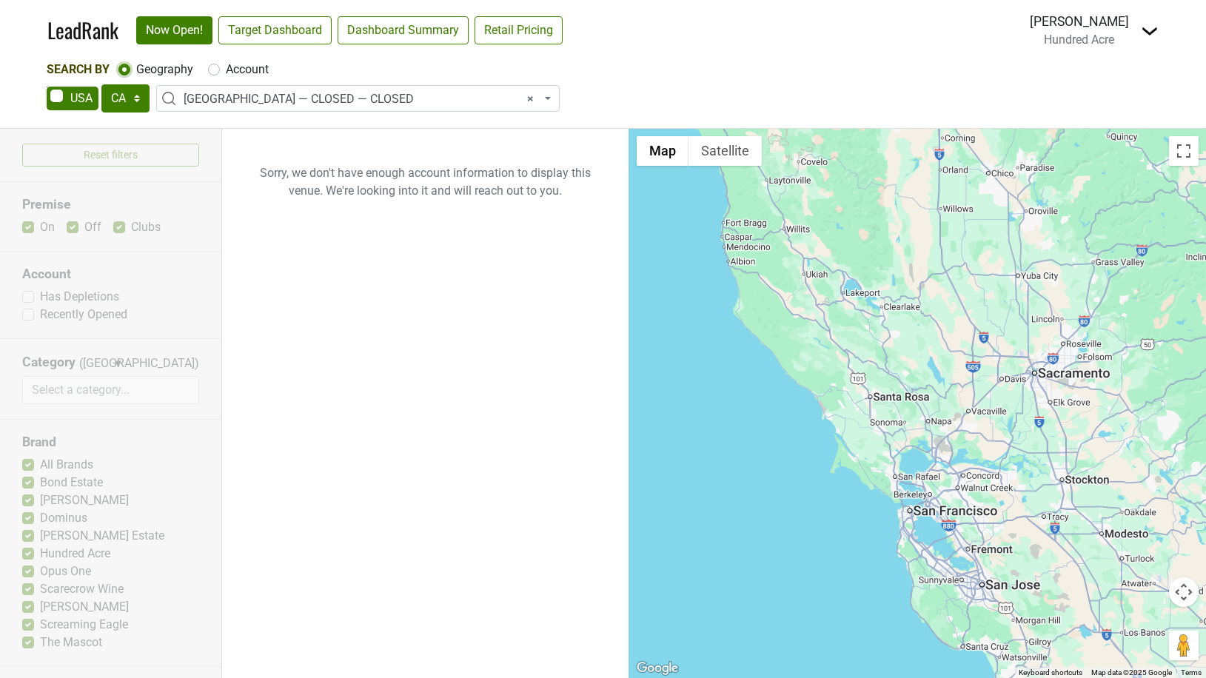
select select
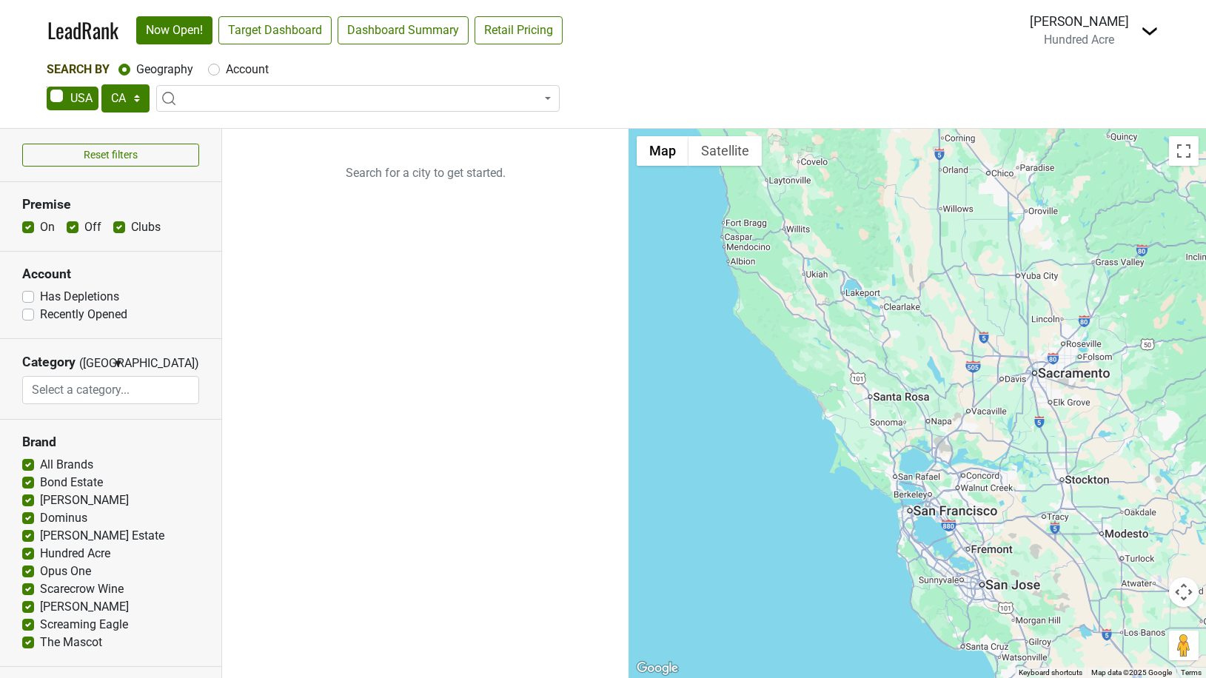
click at [226, 75] on label "Account" at bounding box center [247, 70] width 43 height 18
click at [214, 75] on input "Account" at bounding box center [214, 68] width 12 height 15
radio input "true"
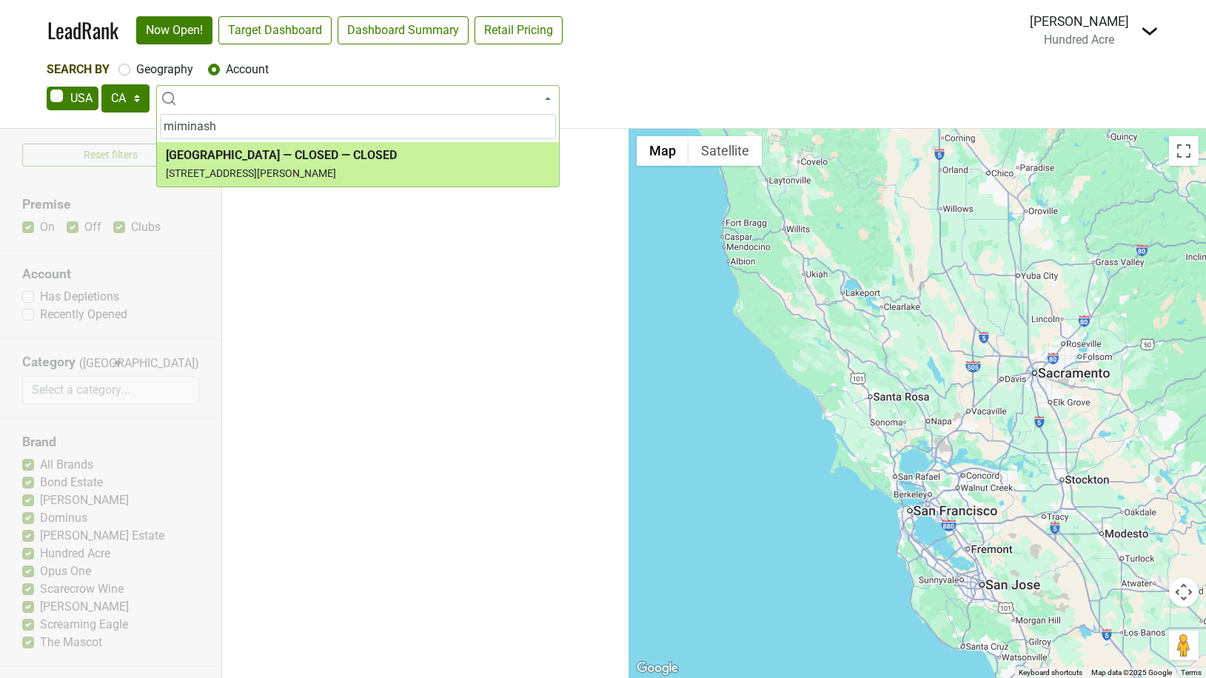
type input "miminash"
select select "74259"
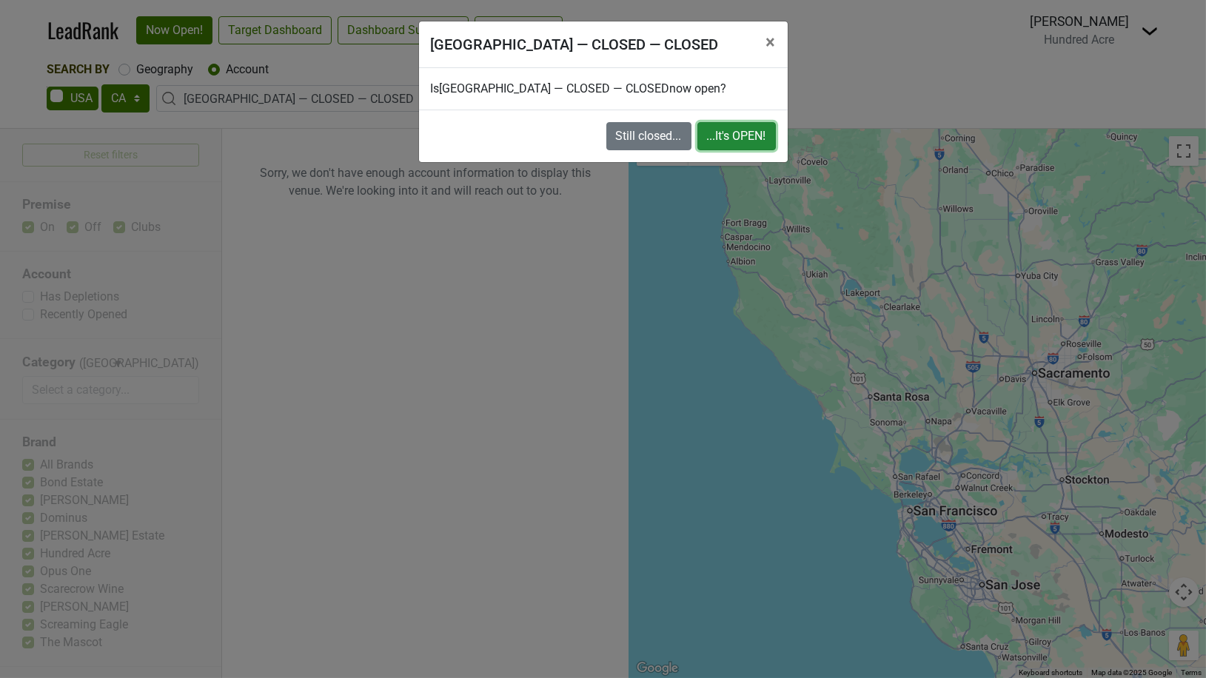
click at [714, 130] on button "...It's OPEN!" at bounding box center [737, 136] width 79 height 28
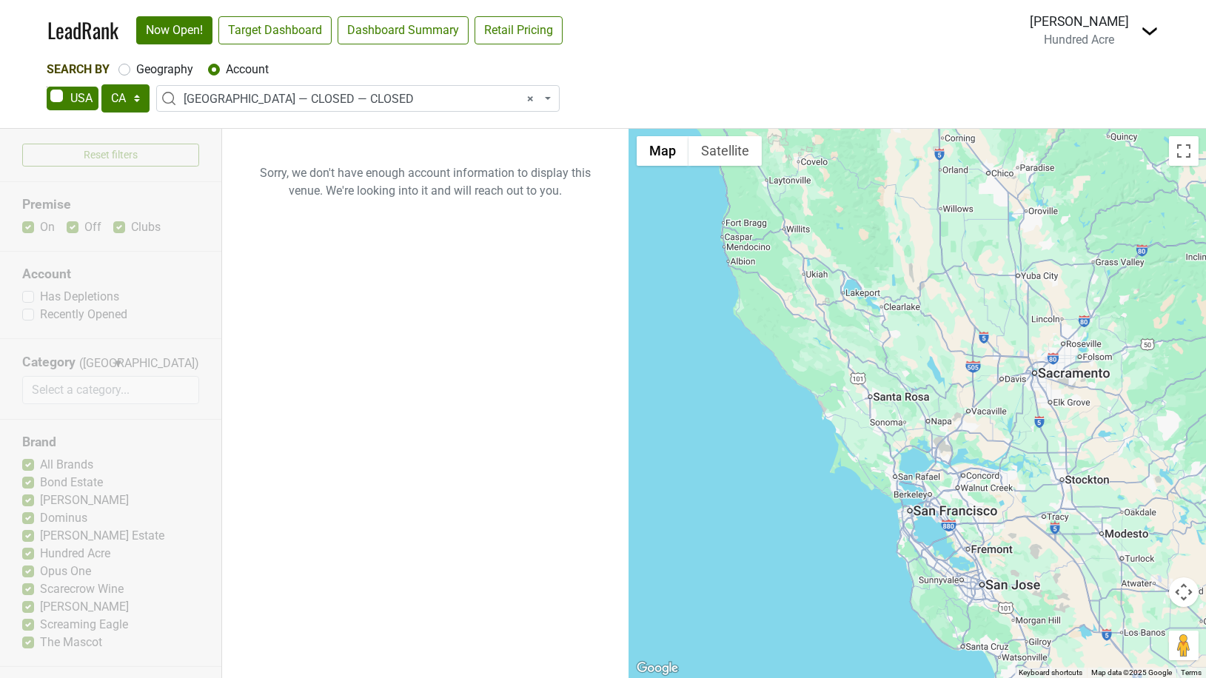
click at [316, 99] on span "× Miminashi — CLOSED — CLOSED" at bounding box center [363, 99] width 358 height 18
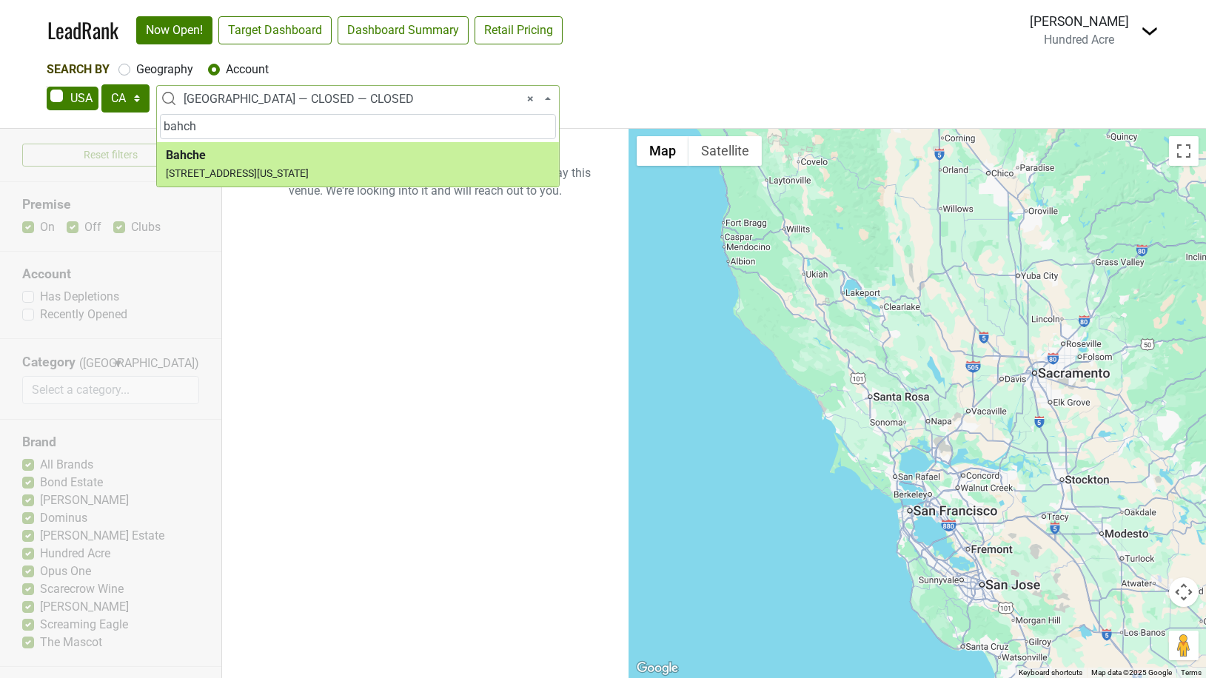
type input "bahch"
click at [260, 187] on p "Sorry, we don't have enough account information to display this venue. We're lo…" at bounding box center [425, 182] width 407 height 107
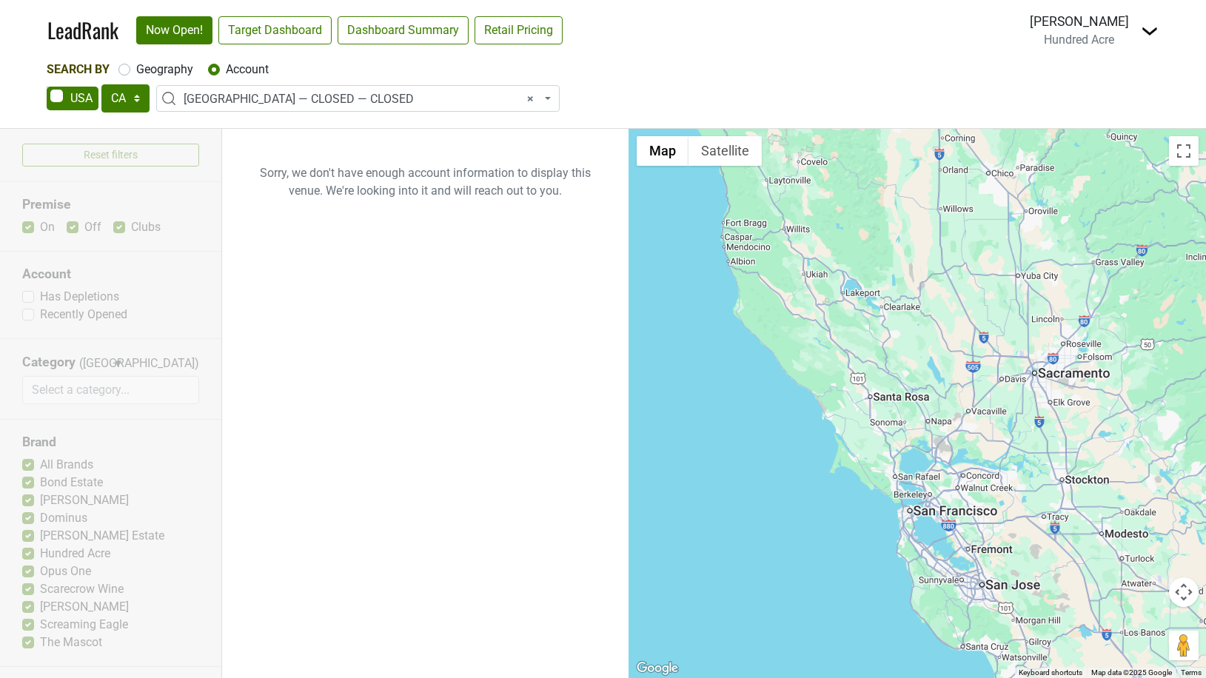
click at [130, 74] on div "Geography" at bounding box center [155, 70] width 75 height 18
click at [128, 74] on div "Geography" at bounding box center [155, 70] width 75 height 18
click at [136, 73] on label "Geography" at bounding box center [164, 70] width 57 height 18
click at [128, 73] on input "Geography" at bounding box center [124, 68] width 12 height 15
radio input "true"
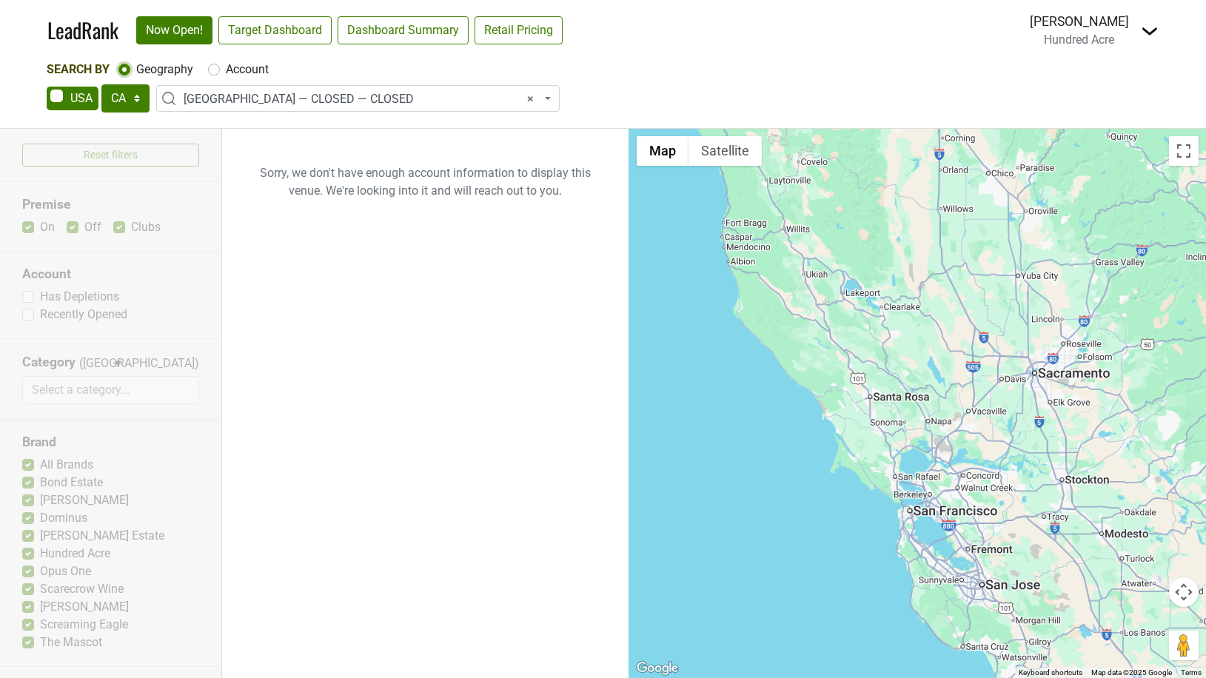
select select
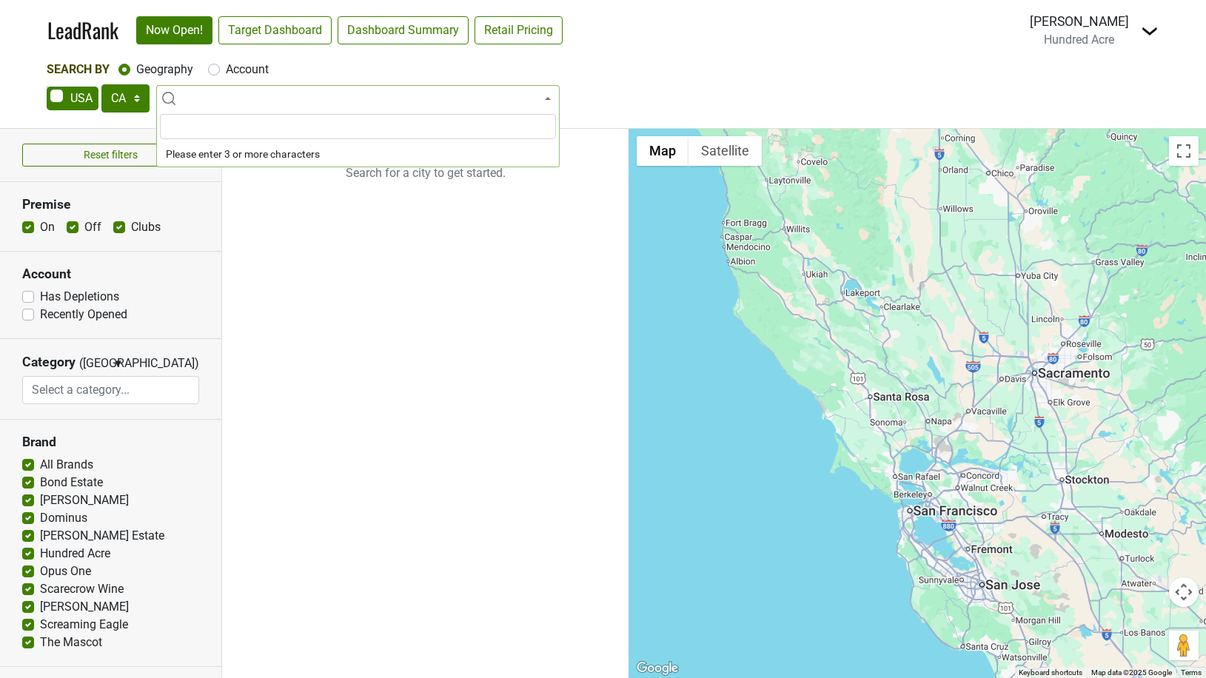
click at [226, 73] on label "Account" at bounding box center [247, 70] width 43 height 18
click at [211, 73] on input "Account" at bounding box center [214, 68] width 12 height 15
radio input "true"
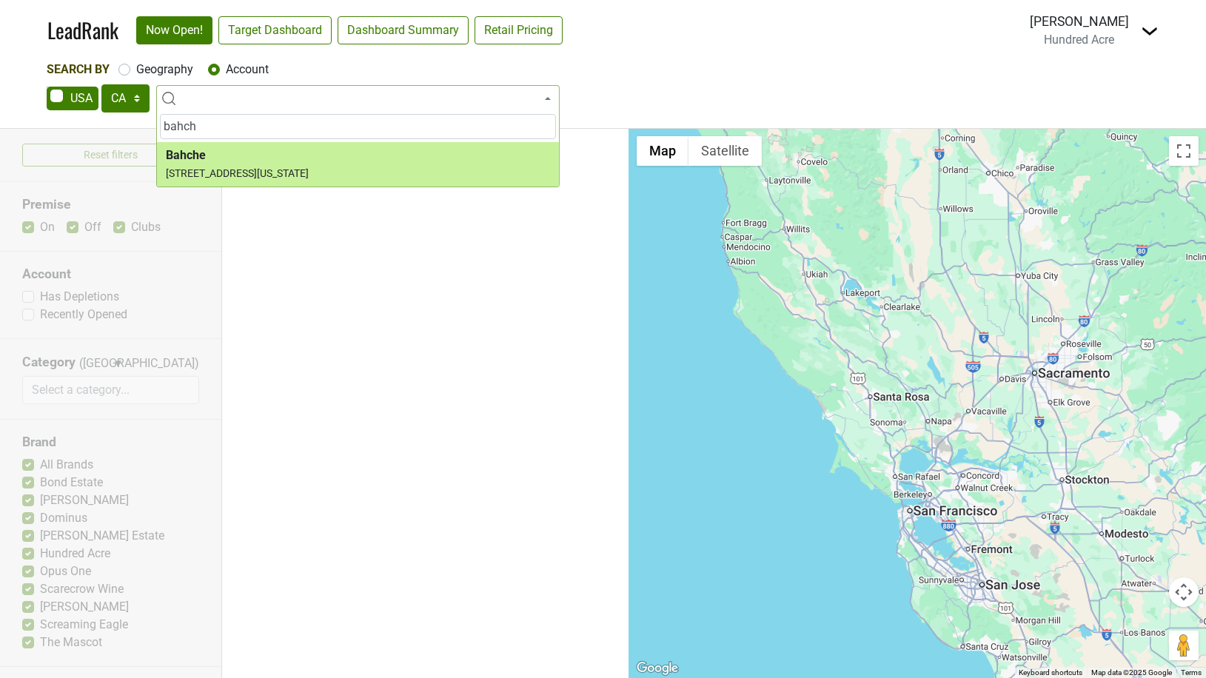
type input "bahch"
select select "124532228"
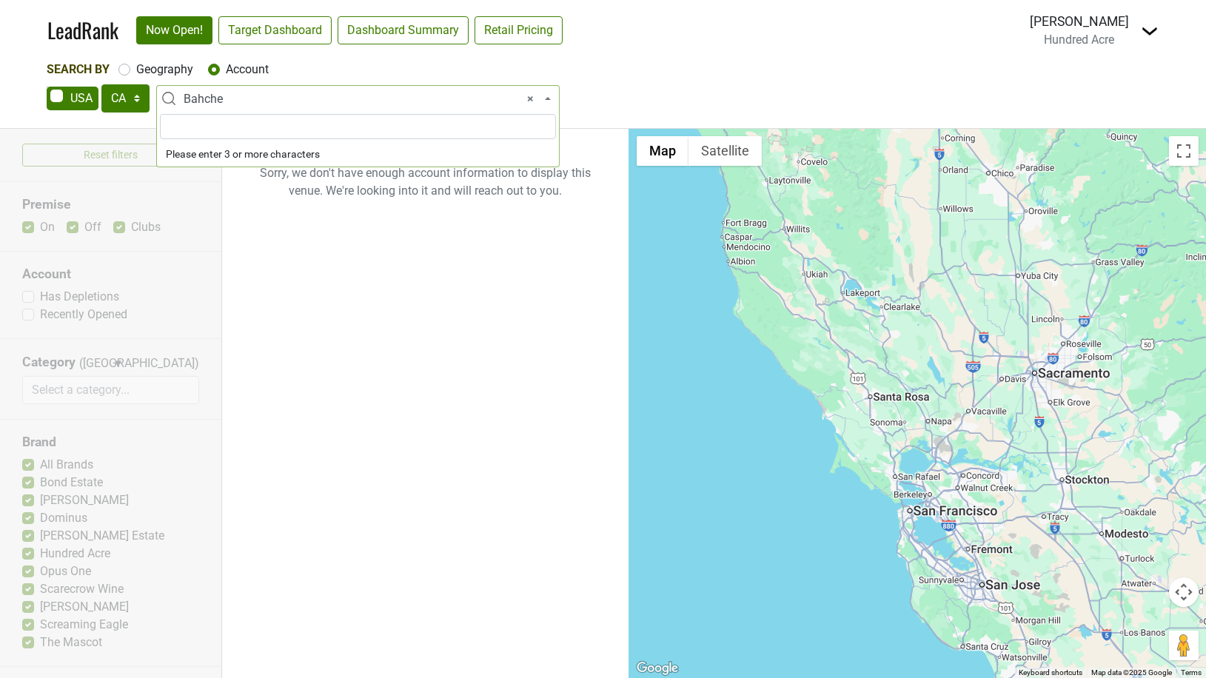
click at [224, 99] on span "× Bahche" at bounding box center [363, 99] width 358 height 18
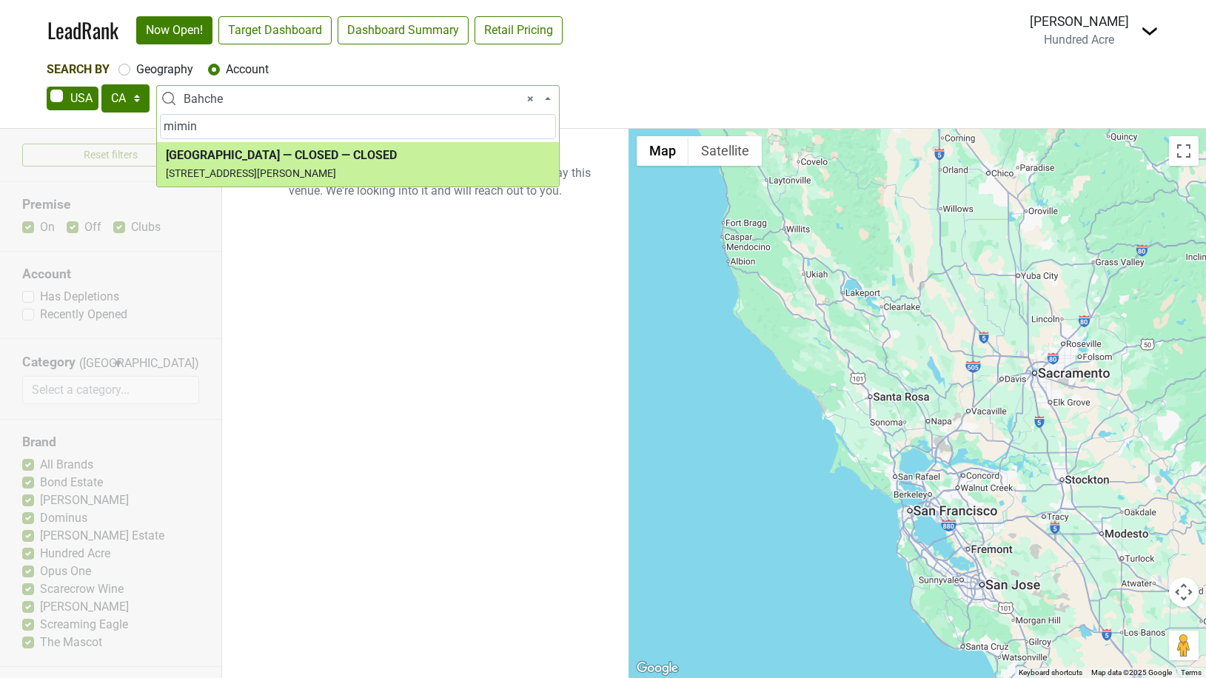
type input "mimin"
select select "74259"
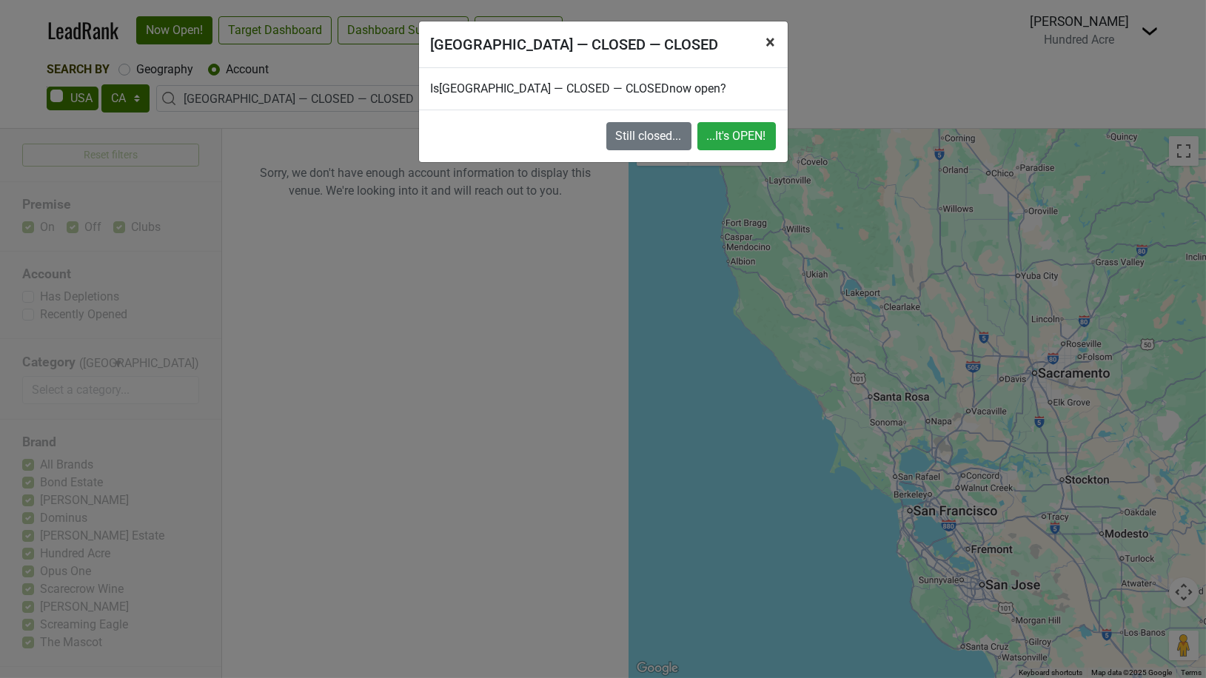
click at [770, 41] on span "×" at bounding box center [772, 42] width 10 height 21
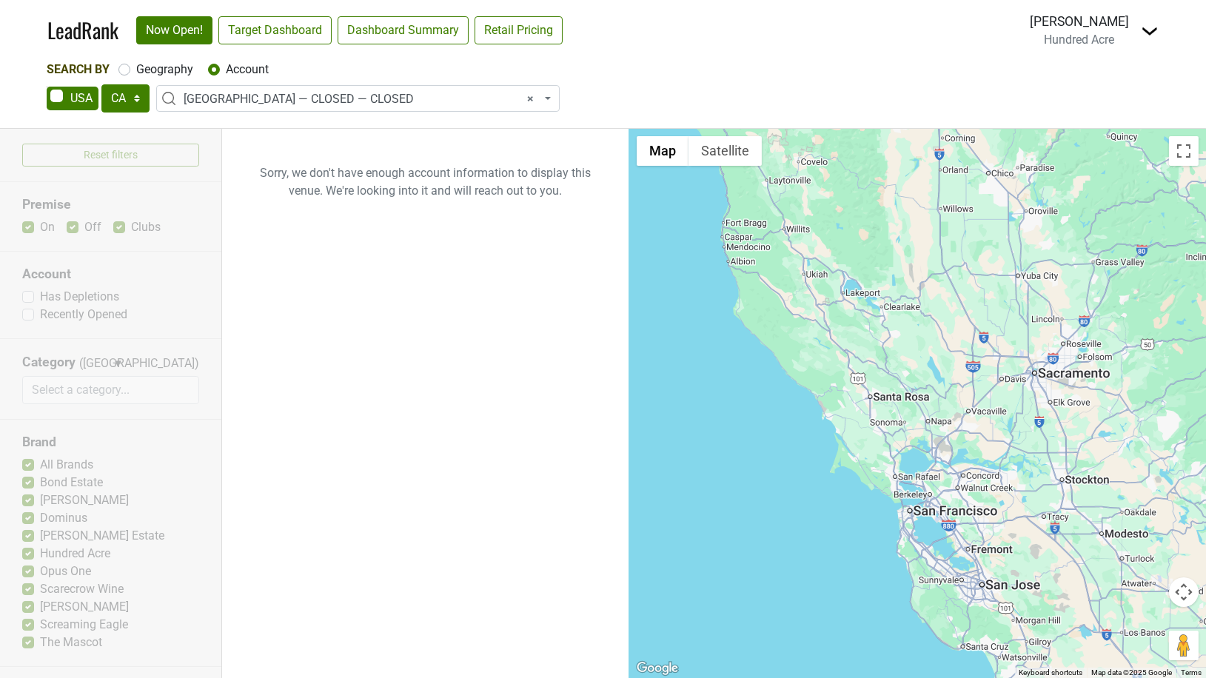
click at [136, 73] on label "Geography" at bounding box center [164, 70] width 57 height 18
click at [130, 73] on input "Geography" at bounding box center [124, 68] width 12 height 15
radio input "true"
select select
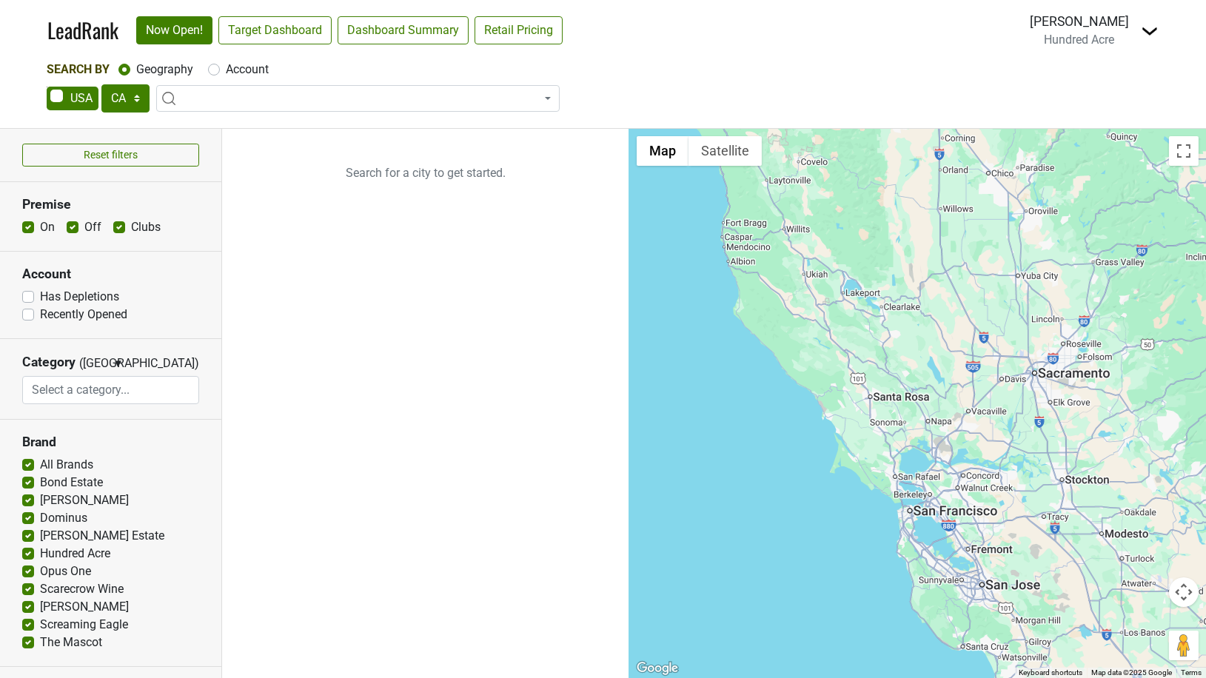
click at [226, 71] on label "Account" at bounding box center [247, 70] width 43 height 18
click at [215, 71] on input "Account" at bounding box center [214, 68] width 12 height 15
radio input "true"
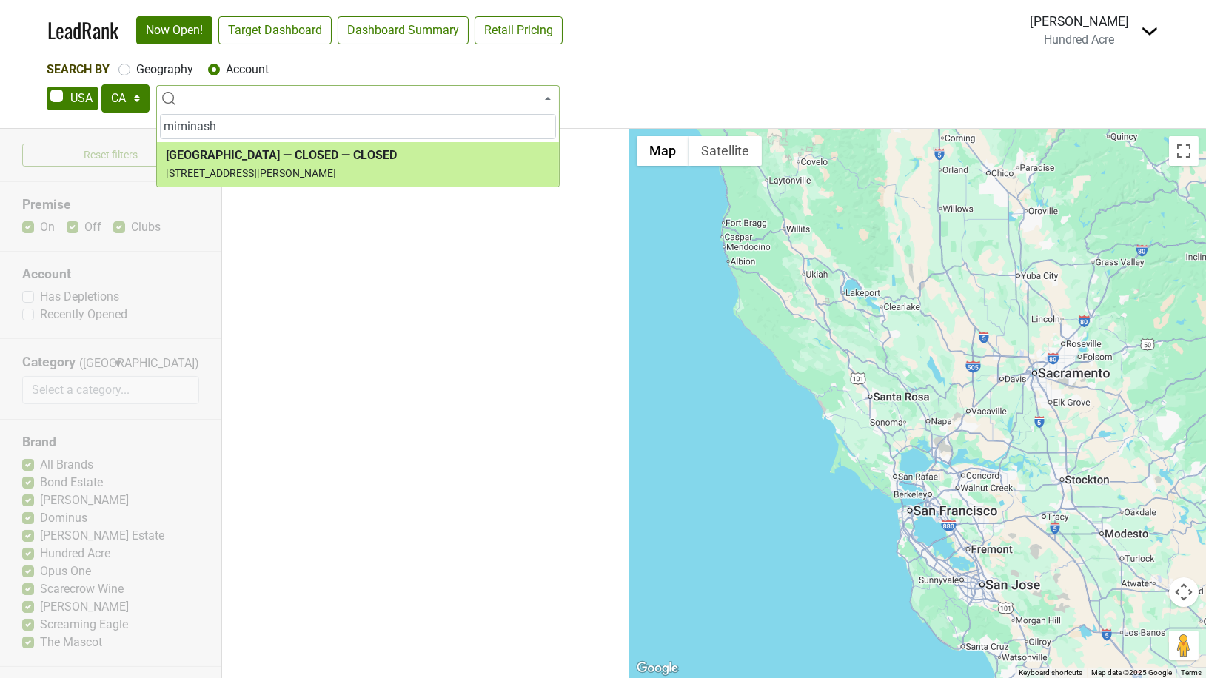
type input "miminash"
select select "74259"
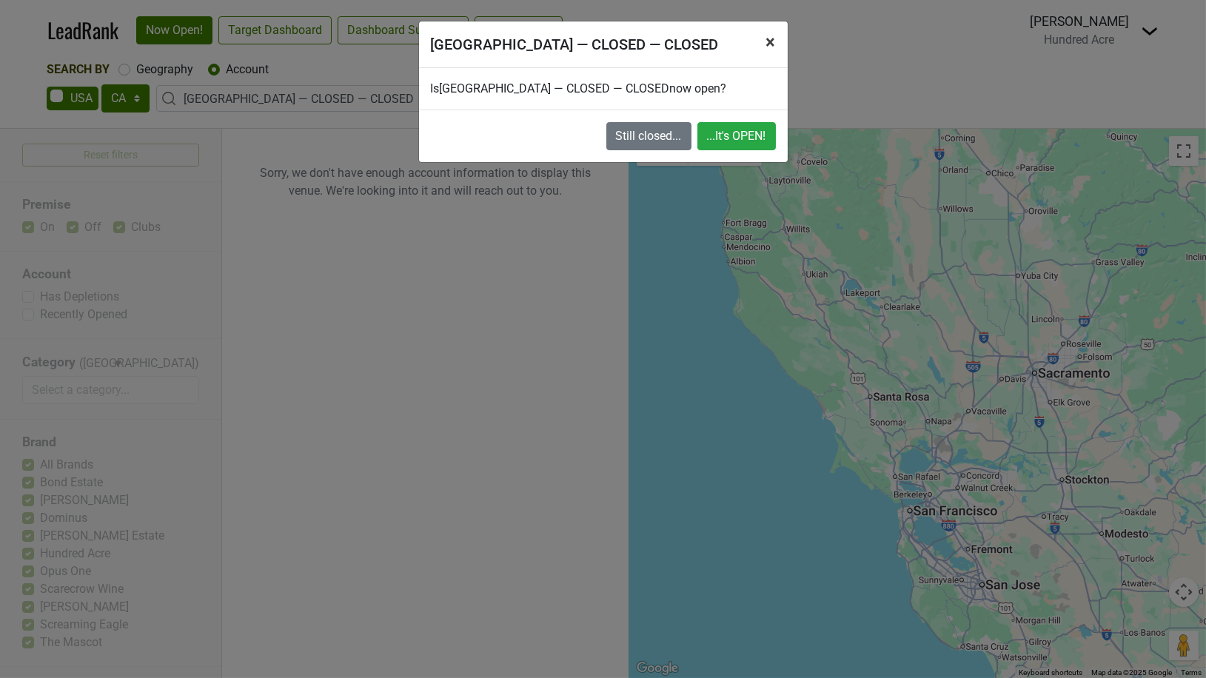
click at [773, 38] on span "×" at bounding box center [772, 42] width 10 height 21
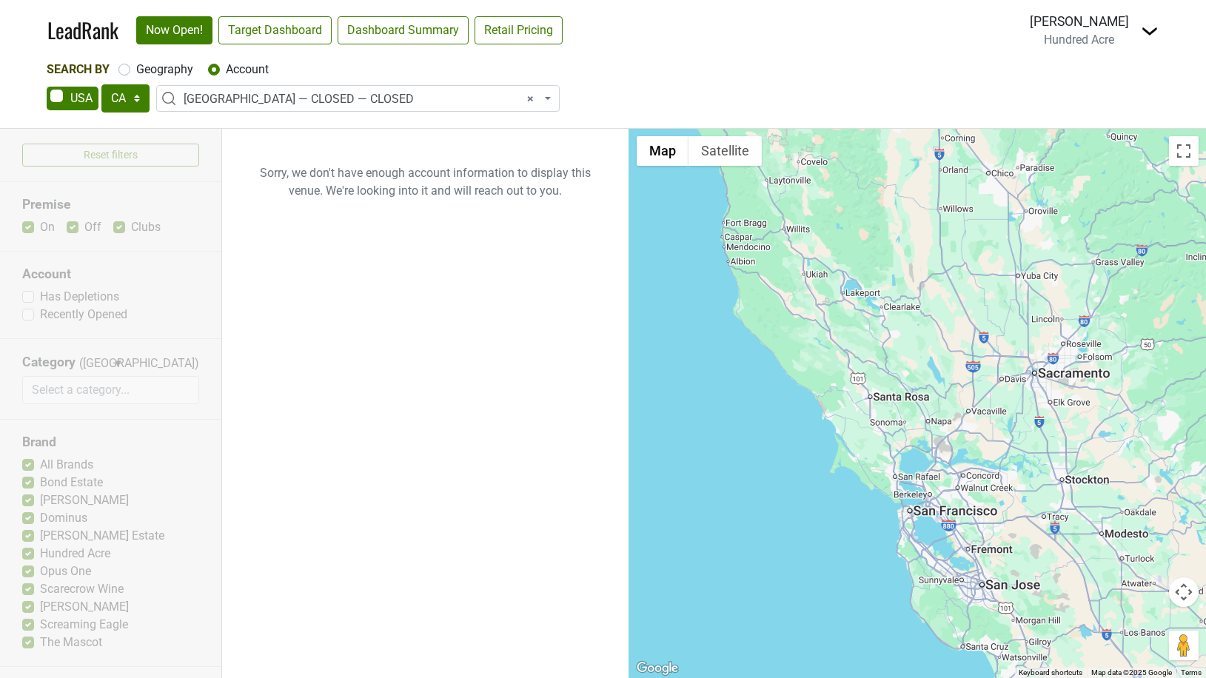
click at [132, 73] on div "Geography" at bounding box center [155, 70] width 75 height 18
click at [136, 71] on label "Geography" at bounding box center [164, 70] width 57 height 18
click at [126, 71] on input "Geography" at bounding box center [124, 68] width 12 height 15
radio input "true"
select select
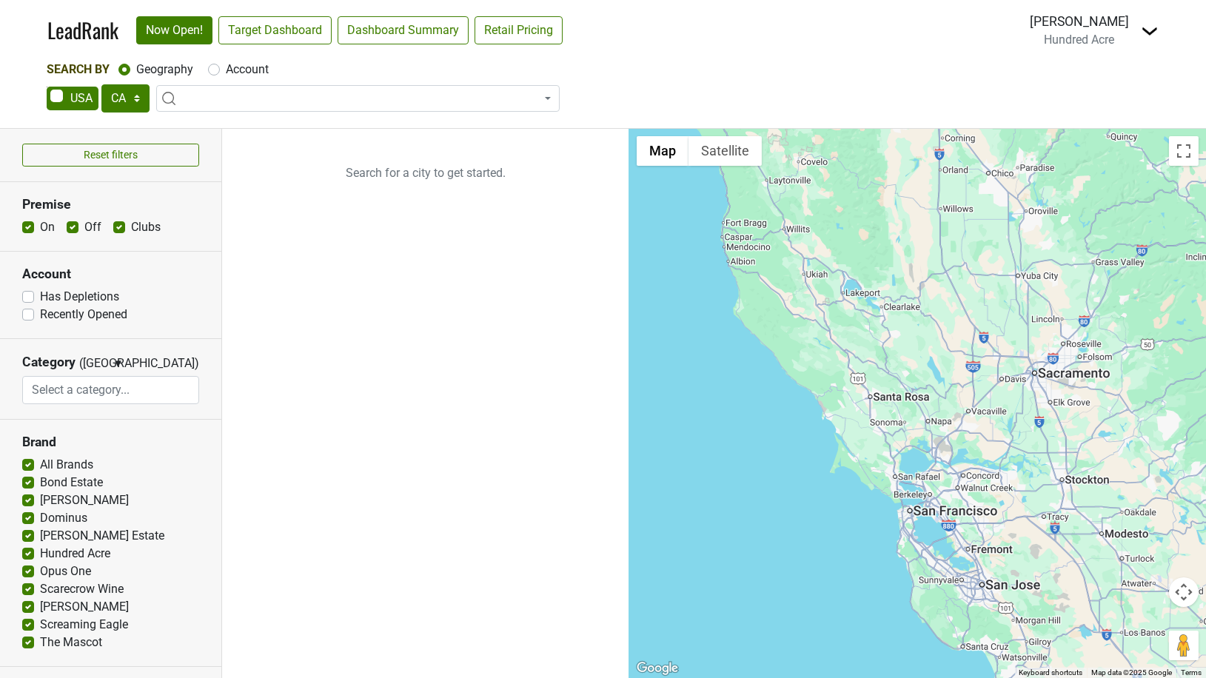
click at [226, 69] on label "Account" at bounding box center [247, 70] width 43 height 18
click at [213, 69] on input "Account" at bounding box center [214, 68] width 12 height 15
radio input "true"
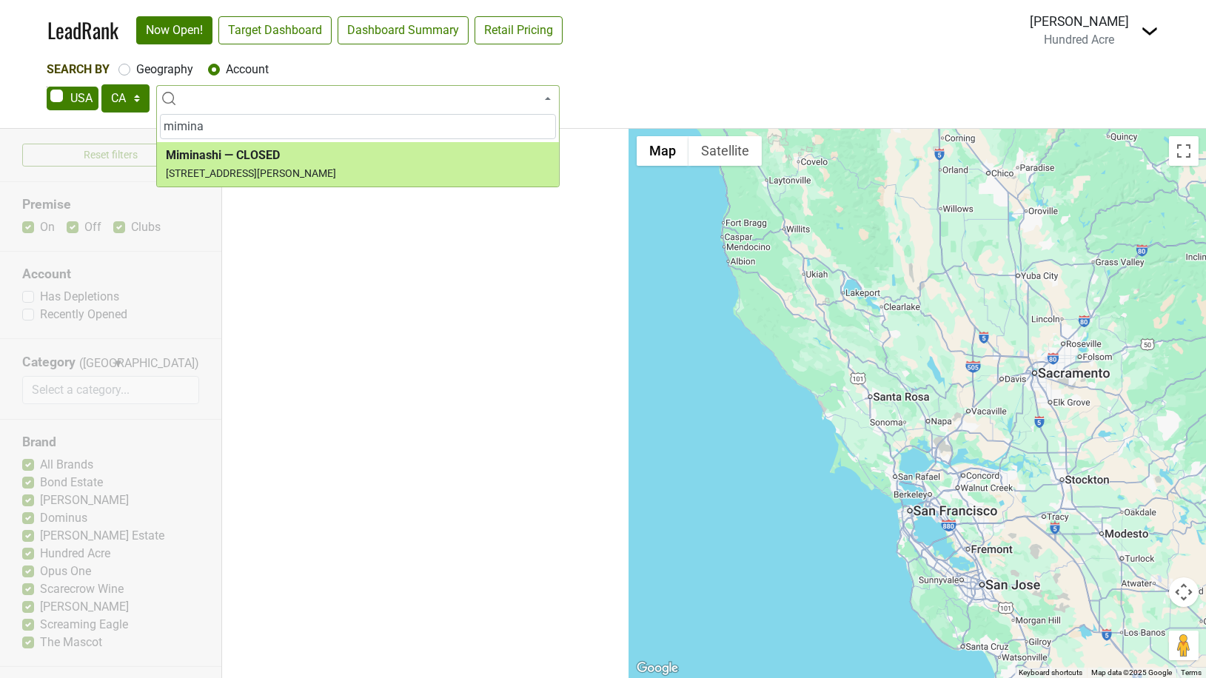
type input "mimina"
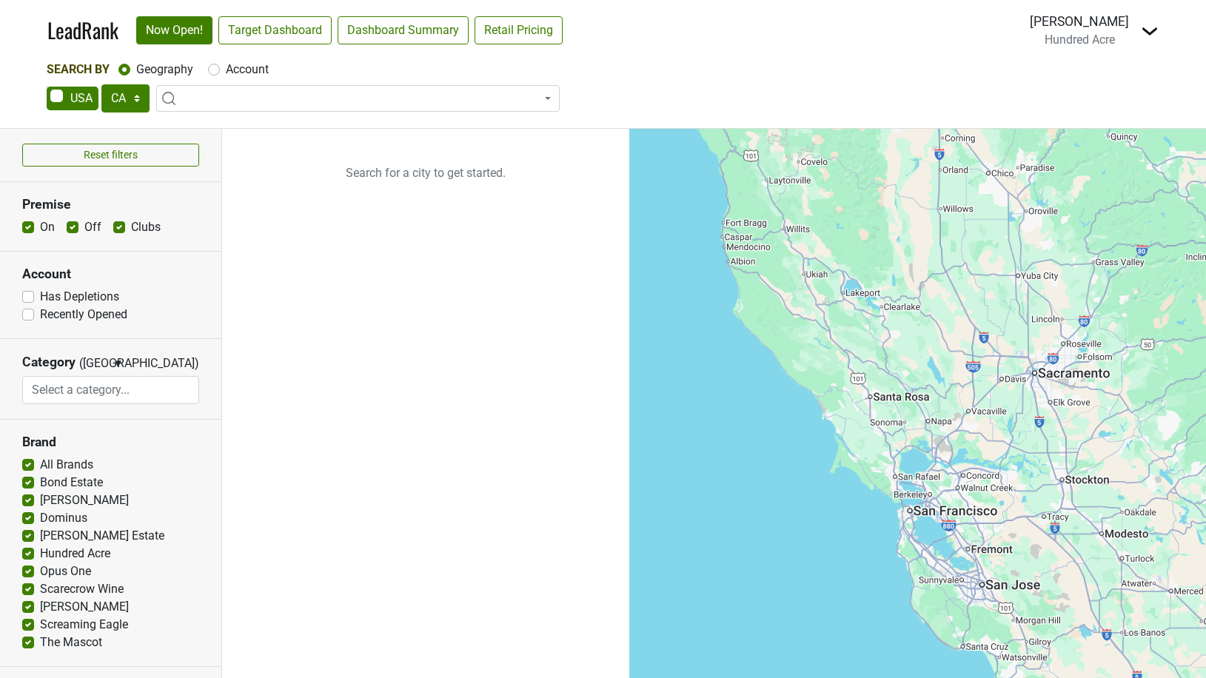
select select "CA"
select select
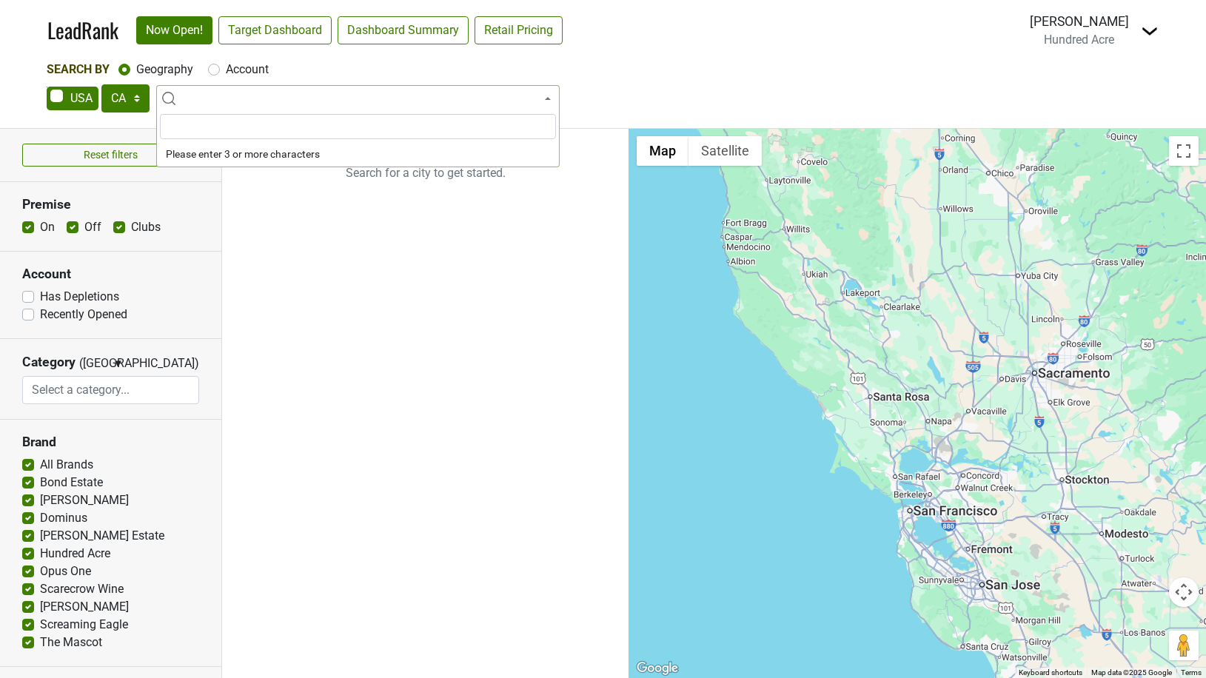
click at [210, 104] on span at bounding box center [358, 98] width 404 height 27
click at [226, 76] on label "Account" at bounding box center [247, 70] width 43 height 18
click at [211, 76] on input "Account" at bounding box center [214, 68] width 12 height 15
radio input "true"
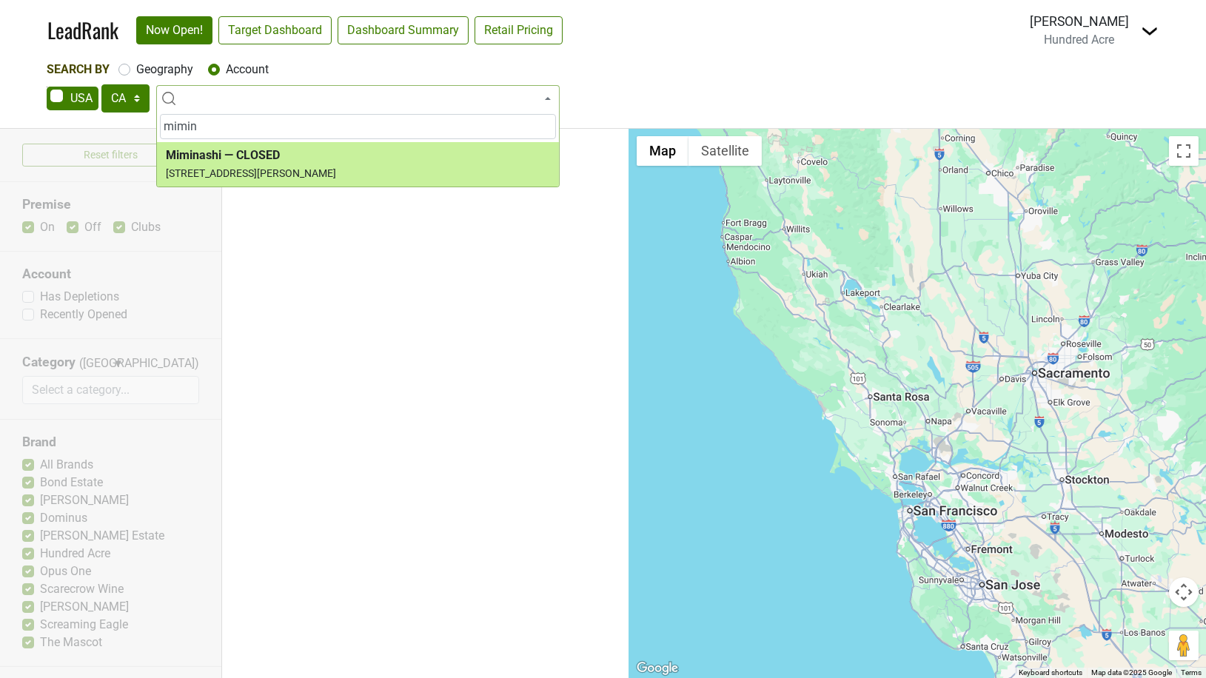
type input "mimin"
select select "74259"
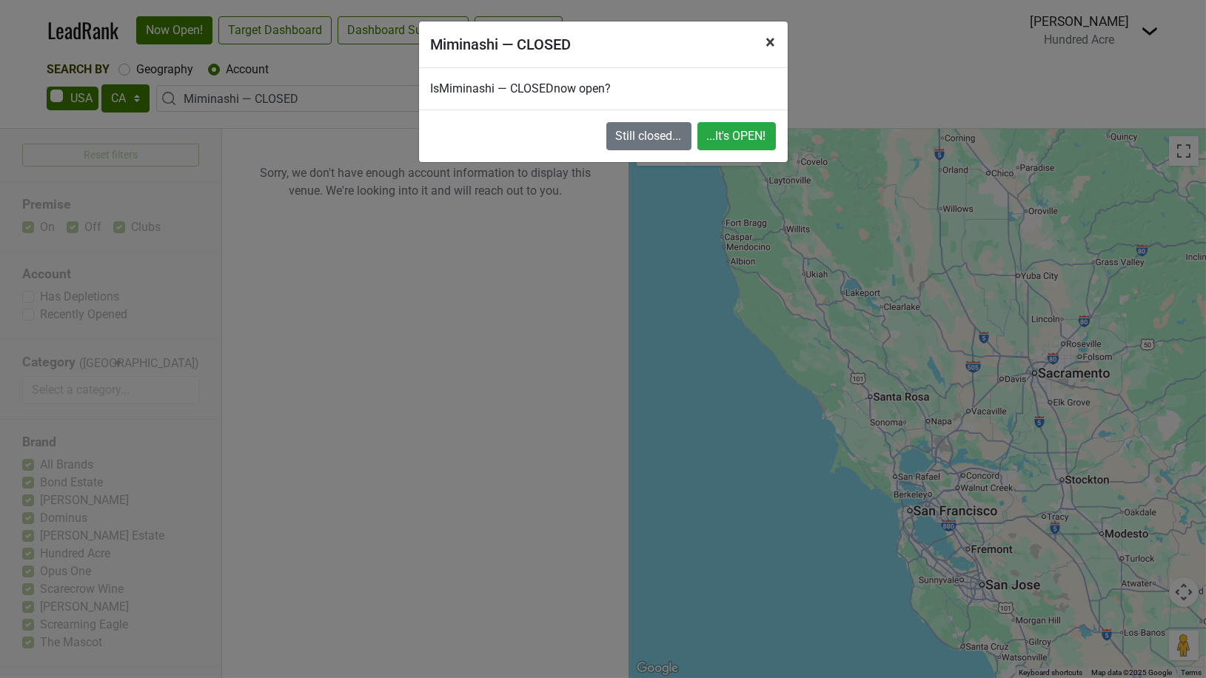
click at [772, 38] on span "×" at bounding box center [772, 42] width 10 height 21
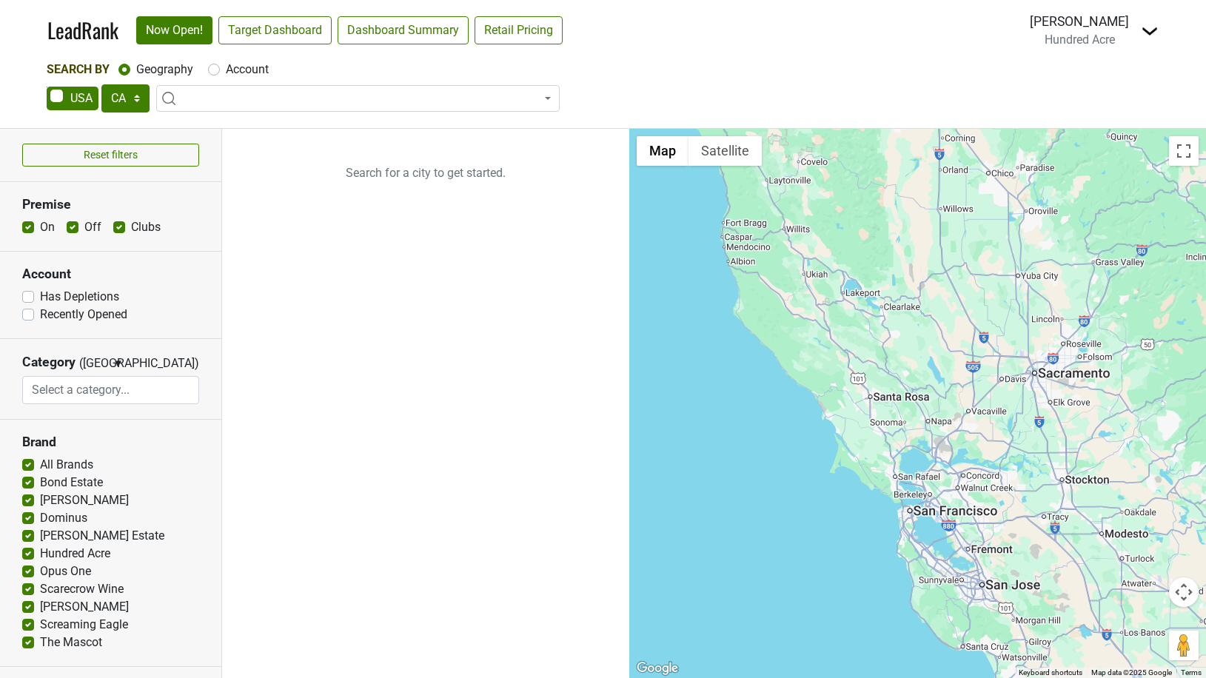
select select "CA"
select select
click at [226, 70] on label "Account" at bounding box center [247, 70] width 43 height 18
click at [218, 70] on input "Account" at bounding box center [214, 68] width 12 height 15
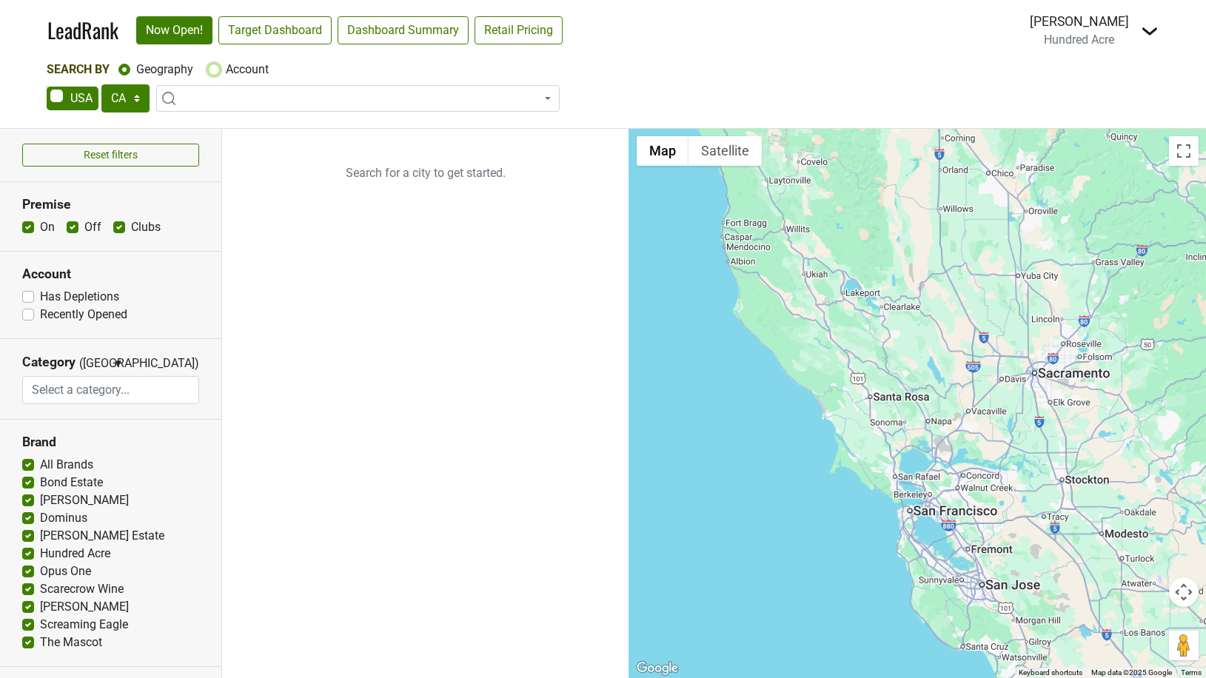
radio input "true"
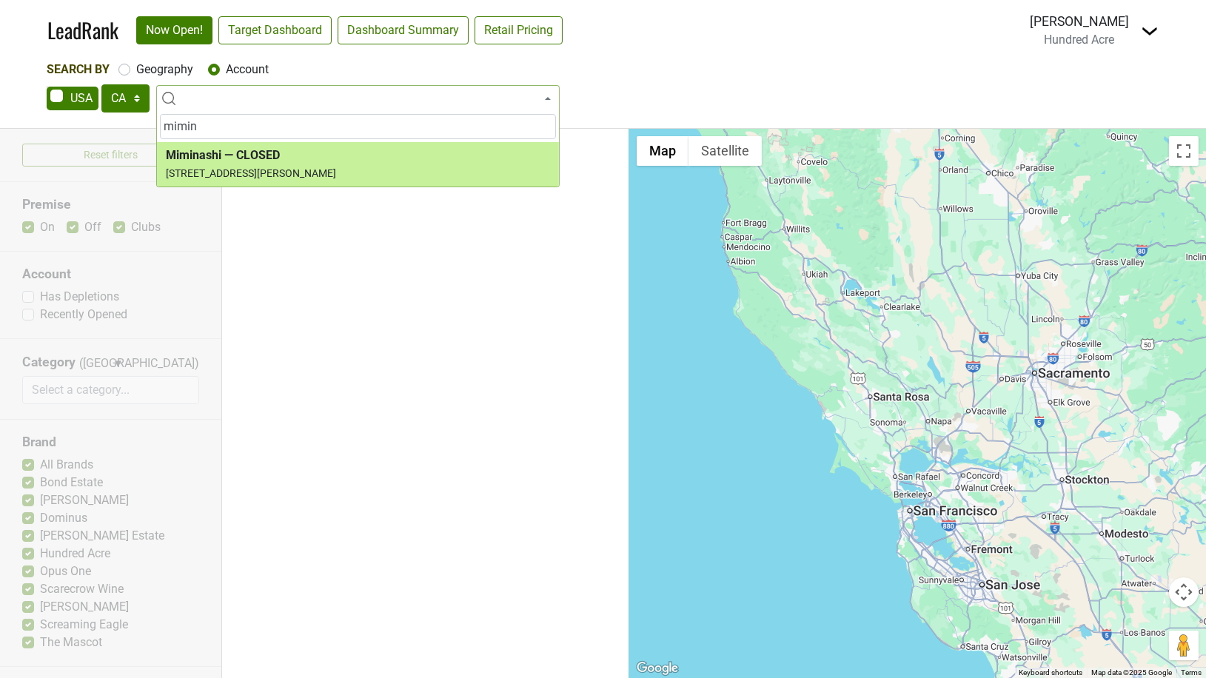
type input "mimin"
select select "74259"
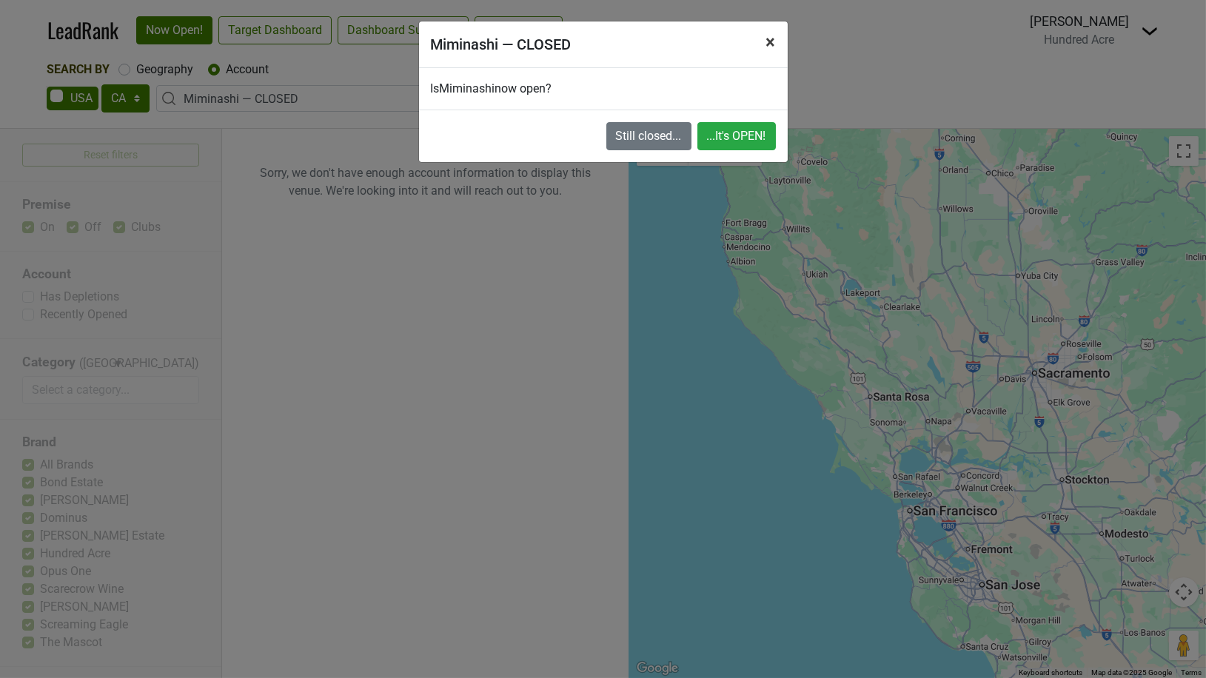
click at [772, 36] on span "×" at bounding box center [772, 42] width 10 height 21
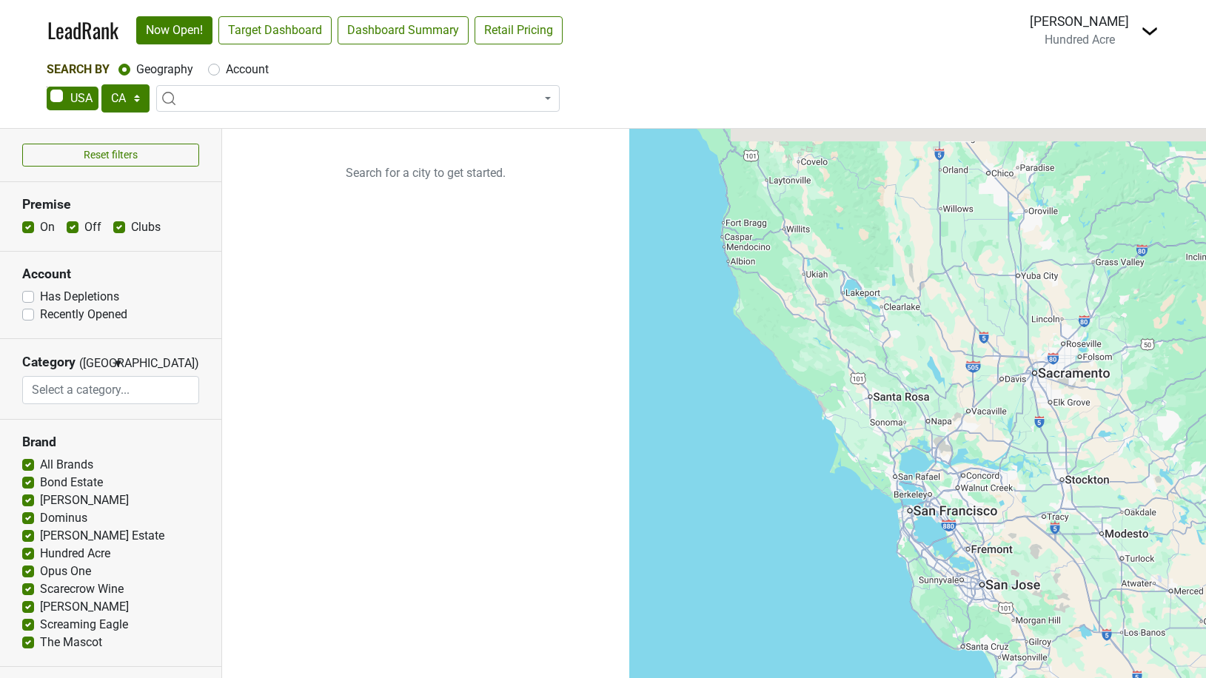
select select "CA"
select select
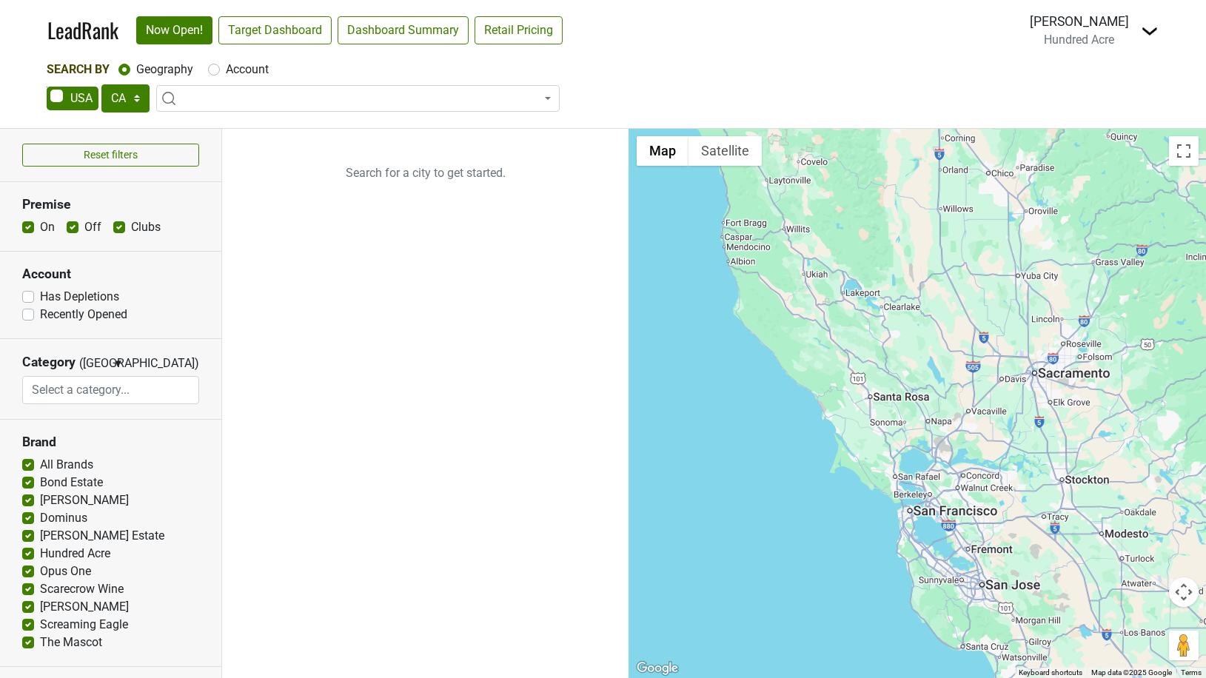
click at [226, 67] on label "Account" at bounding box center [247, 70] width 43 height 18
click at [213, 67] on input "Account" at bounding box center [214, 68] width 12 height 15
radio input "true"
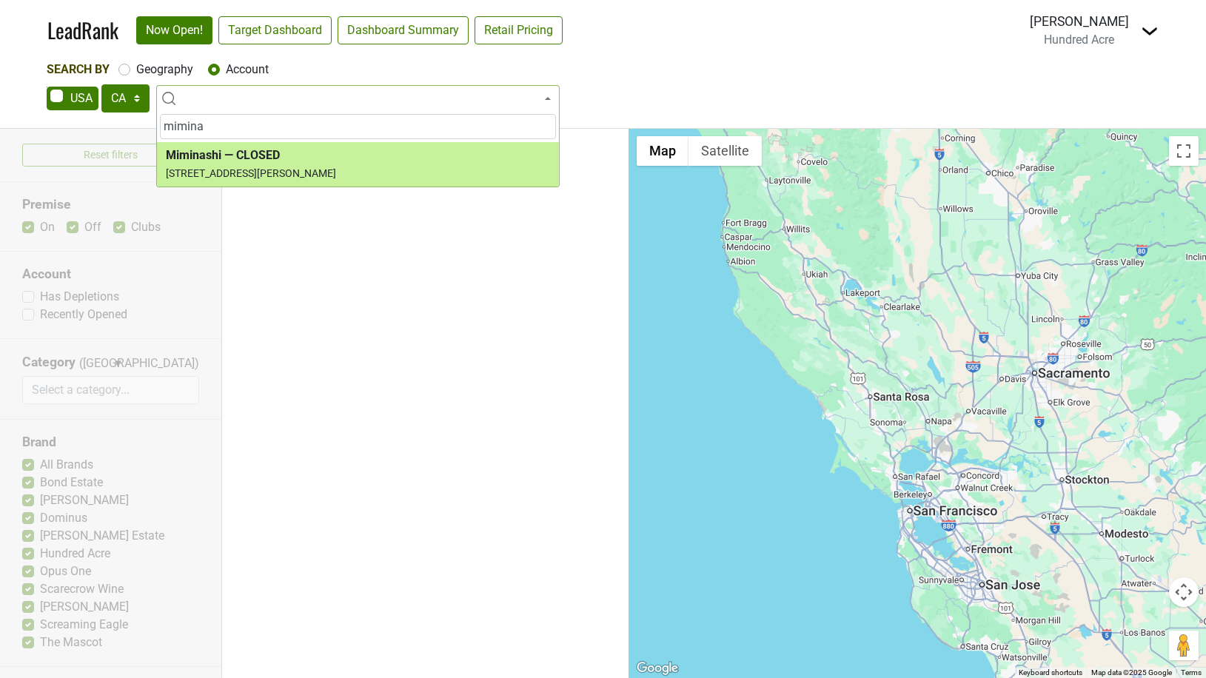
type input "mimina"
select select "74259"
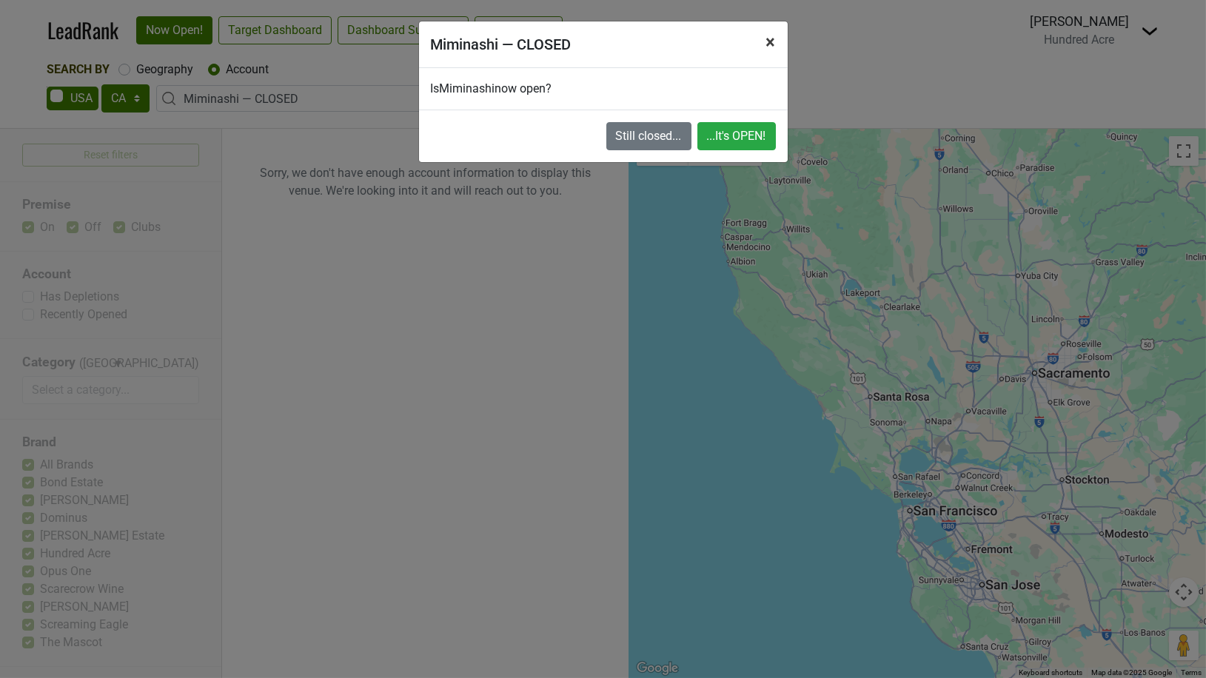
click at [771, 43] on span "×" at bounding box center [772, 42] width 10 height 21
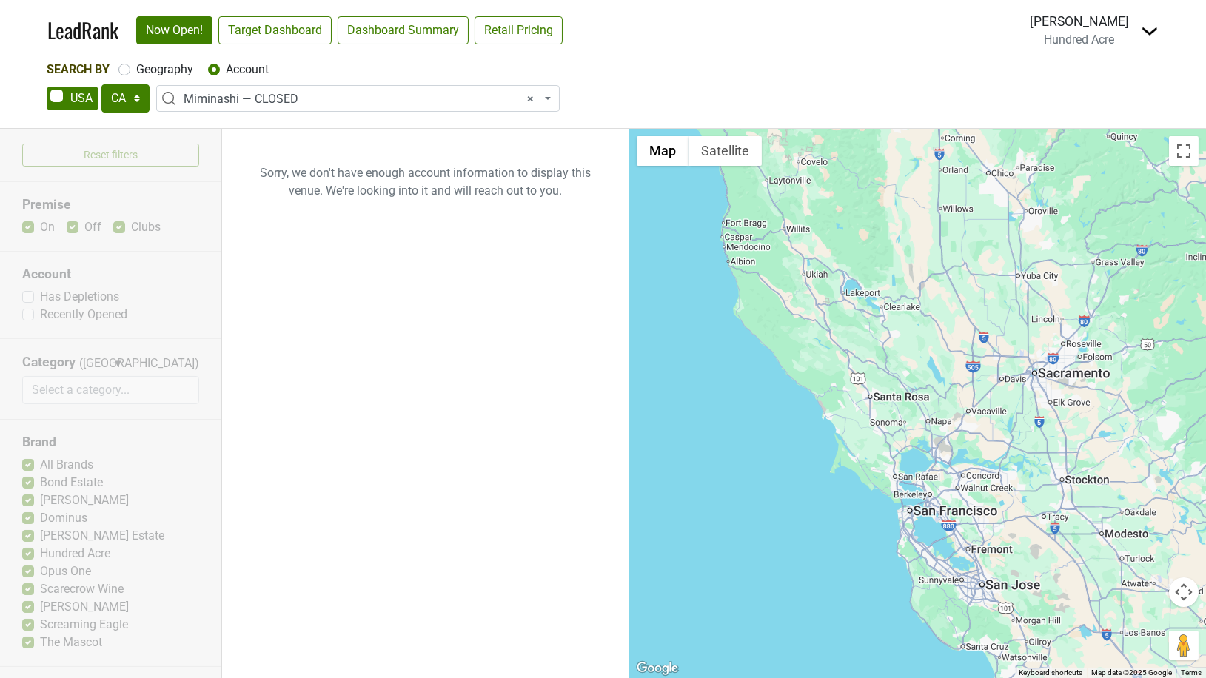
click at [264, 93] on span "× Miminashi — CLOSED" at bounding box center [363, 99] width 358 height 18
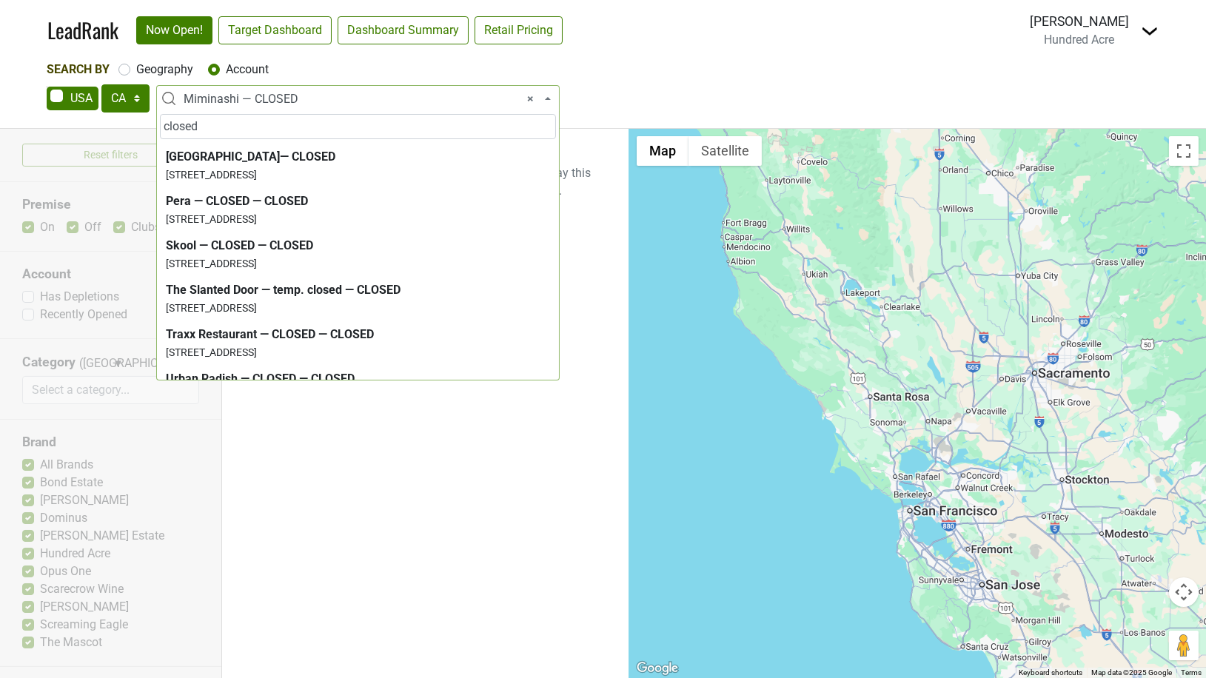
scroll to position [178, 0]
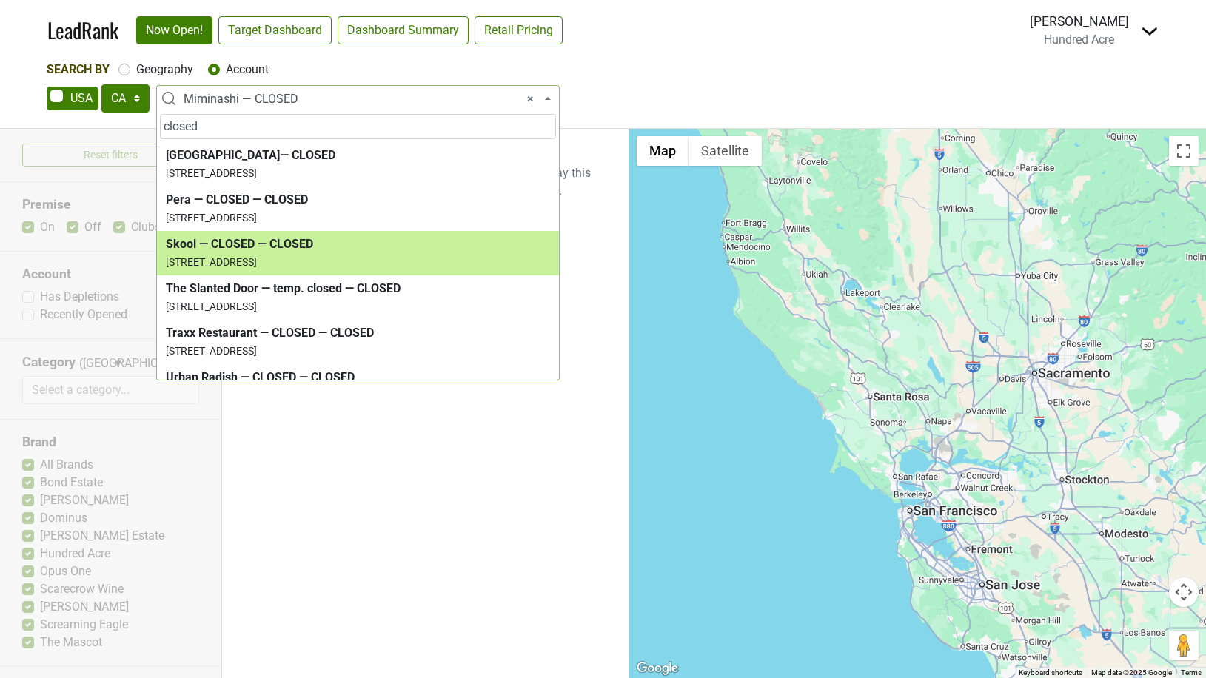
type input "closed"
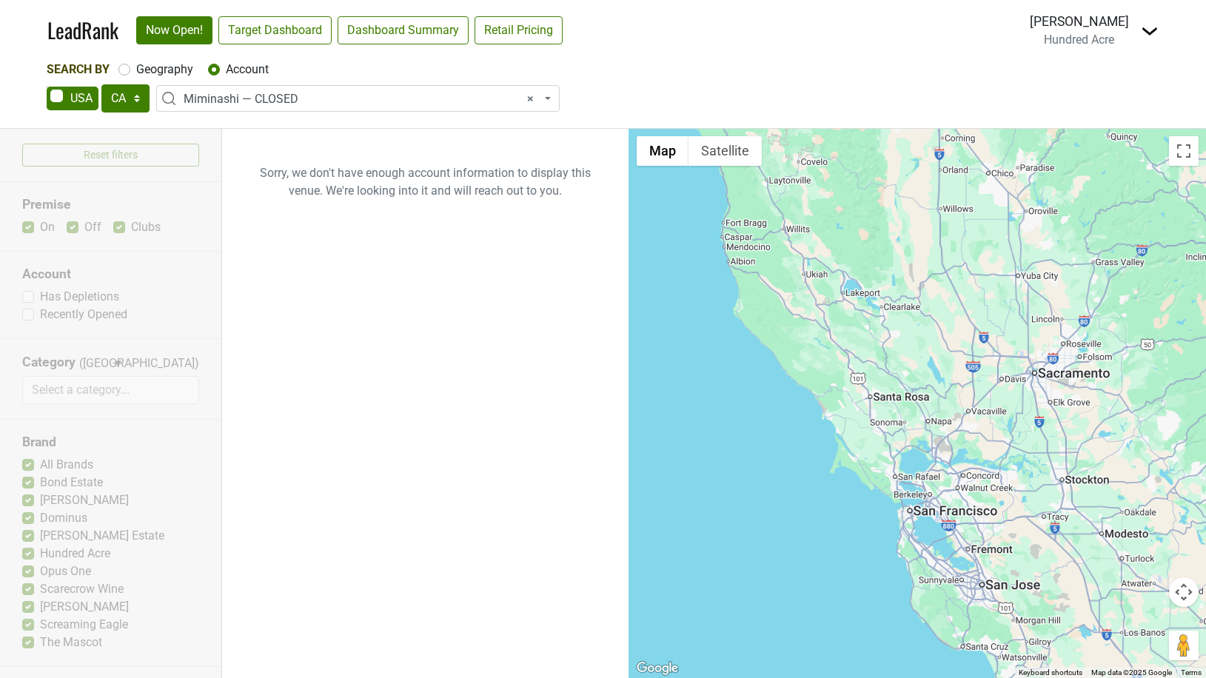
click at [142, 75] on label "Geography" at bounding box center [164, 70] width 57 height 18
click at [130, 75] on input "Geography" at bounding box center [124, 68] width 12 height 15
radio input "true"
select select
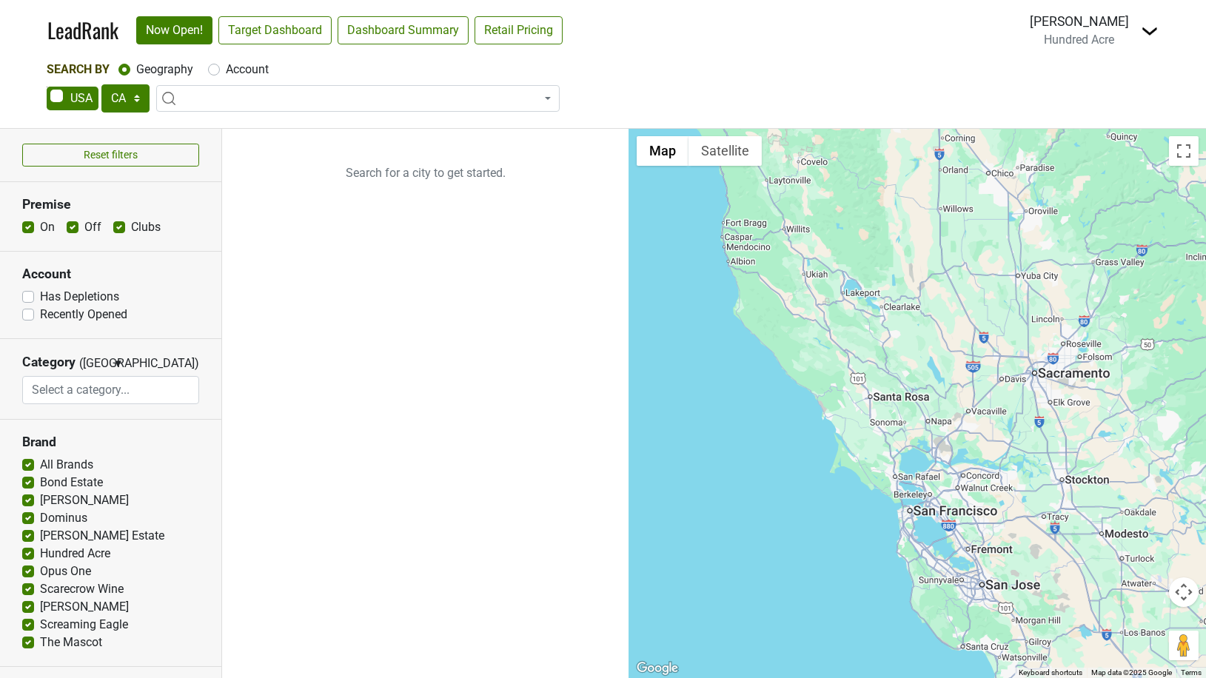
click at [226, 73] on label "Account" at bounding box center [247, 70] width 43 height 18
click at [210, 73] on input "Account" at bounding box center [214, 68] width 12 height 15
radio input "true"
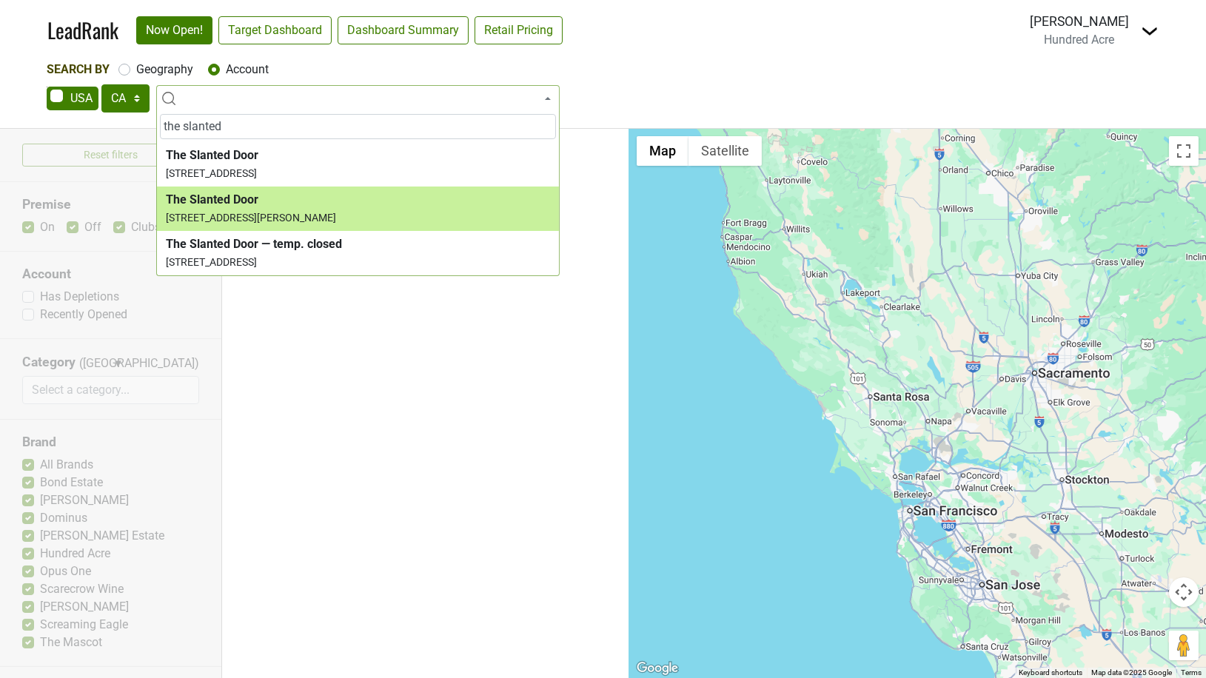
type input "the slanted"
select select "92687"
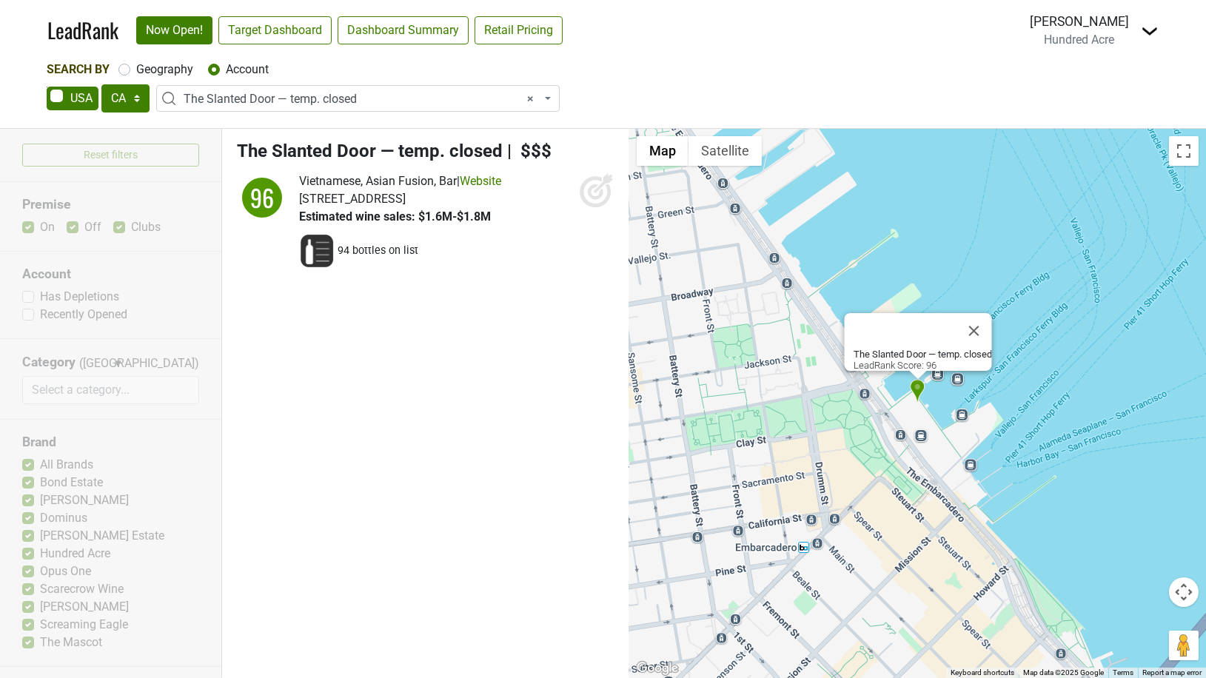
click at [136, 72] on label "Geography" at bounding box center [164, 70] width 57 height 18
click at [127, 72] on input "Geography" at bounding box center [124, 68] width 12 height 15
radio input "true"
select select
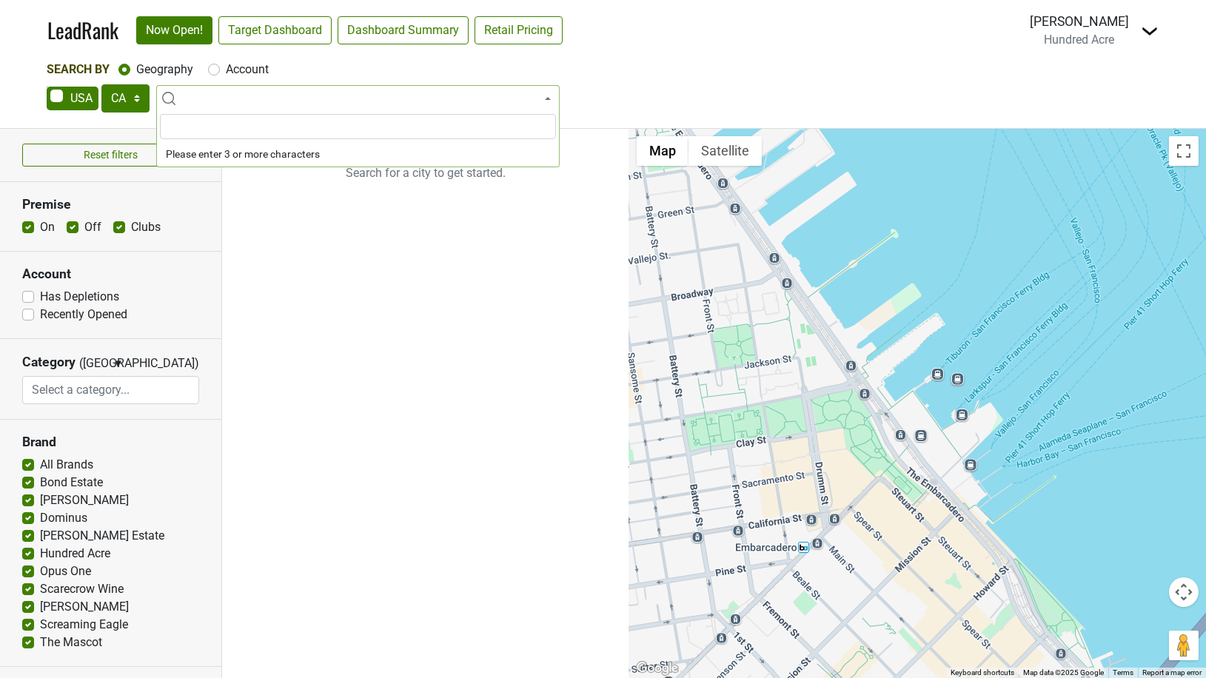
click at [220, 76] on div "Account" at bounding box center [238, 70] width 61 height 18
click at [226, 75] on label "Account" at bounding box center [247, 70] width 43 height 18
click at [216, 75] on input "Account" at bounding box center [214, 68] width 12 height 15
radio input "true"
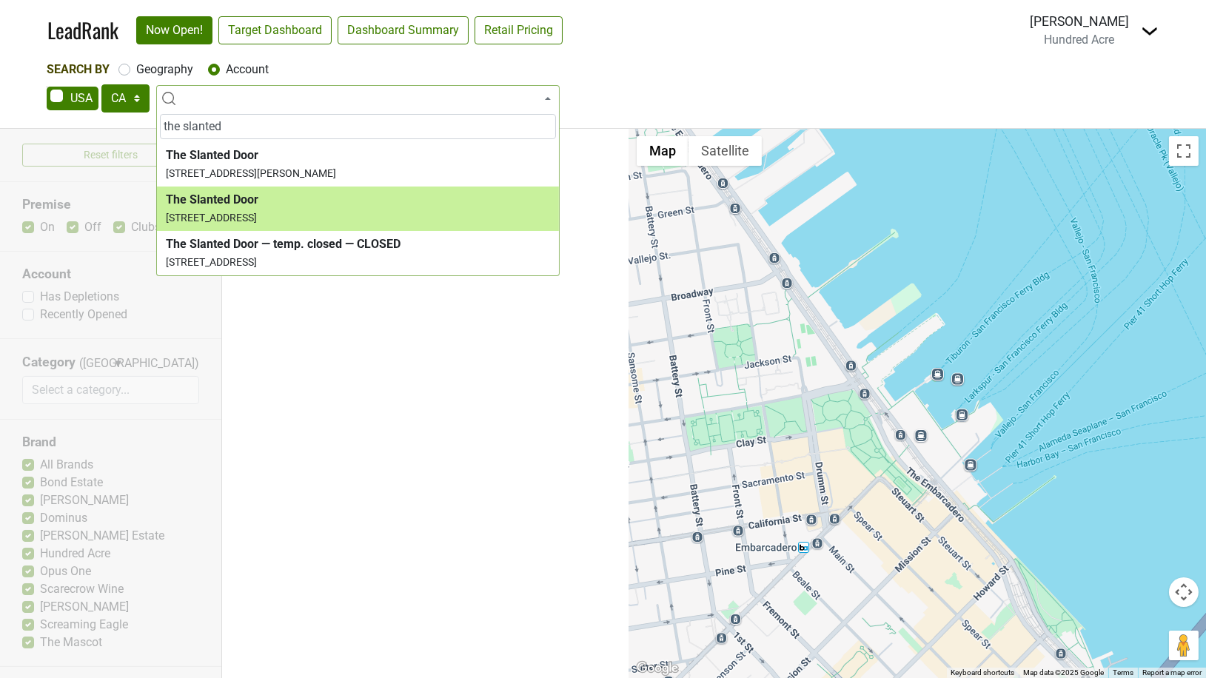
type input "the slanted"
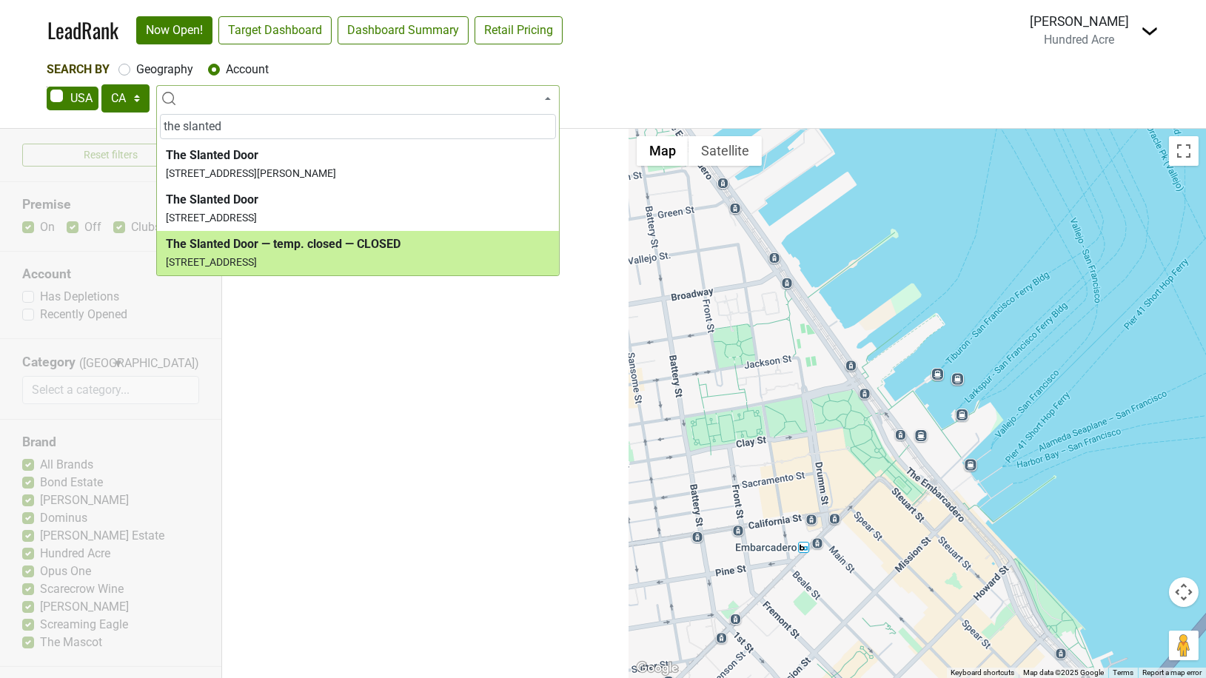
select select "92687"
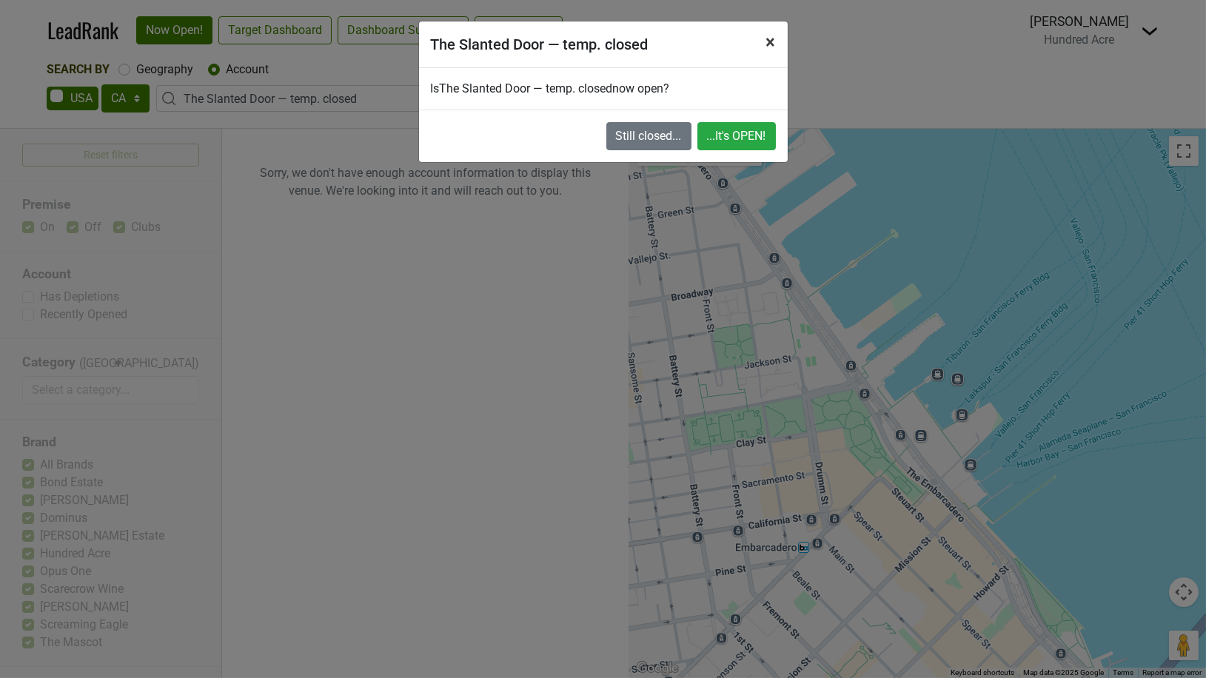
click at [772, 40] on span "×" at bounding box center [772, 42] width 10 height 21
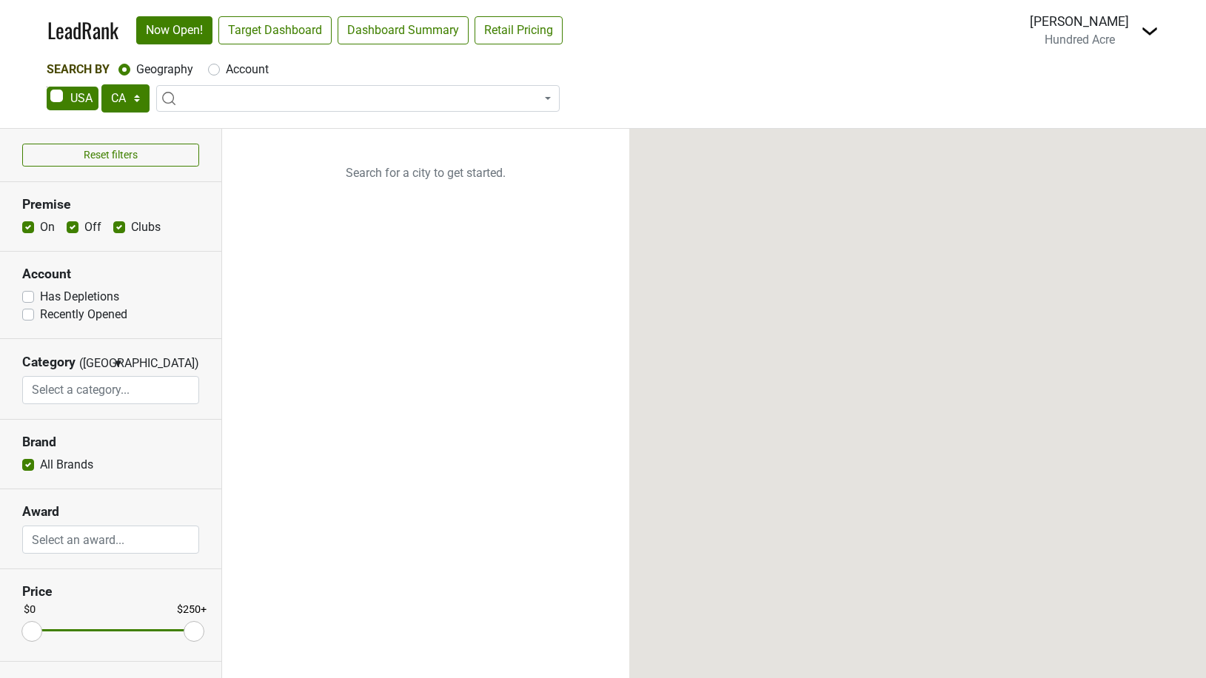
select select "CA"
select select
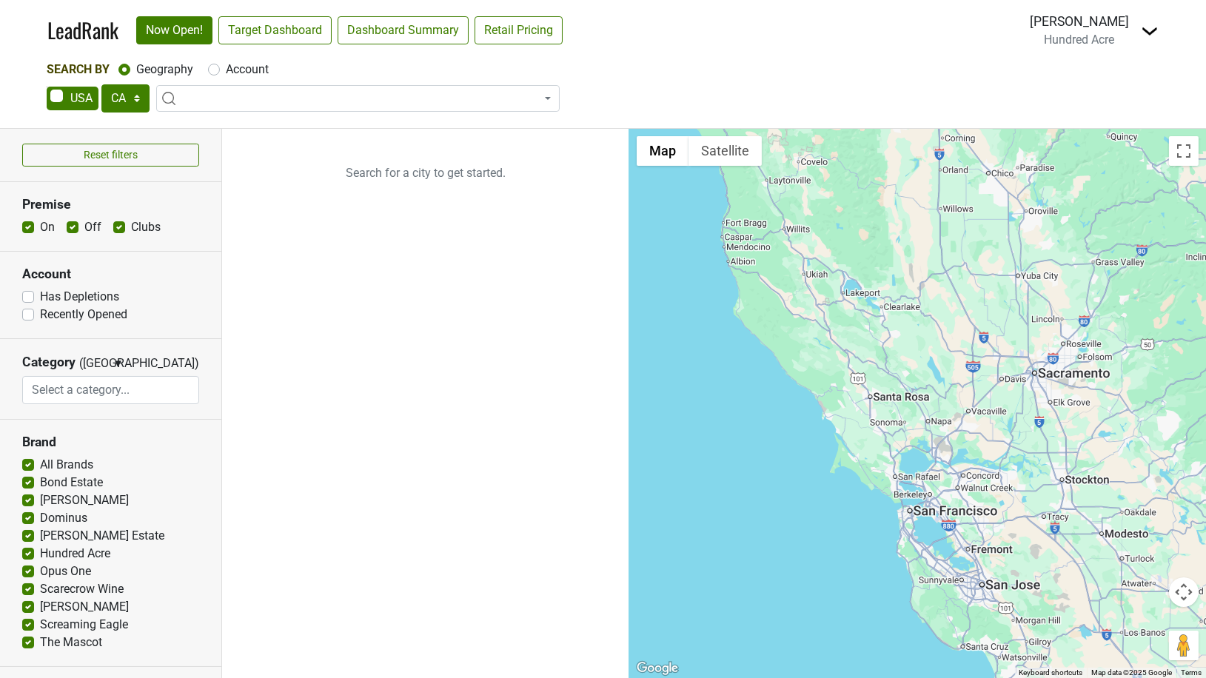
click at [226, 70] on label "Account" at bounding box center [247, 70] width 43 height 18
click at [216, 70] on input "Account" at bounding box center [214, 68] width 12 height 15
radio input "true"
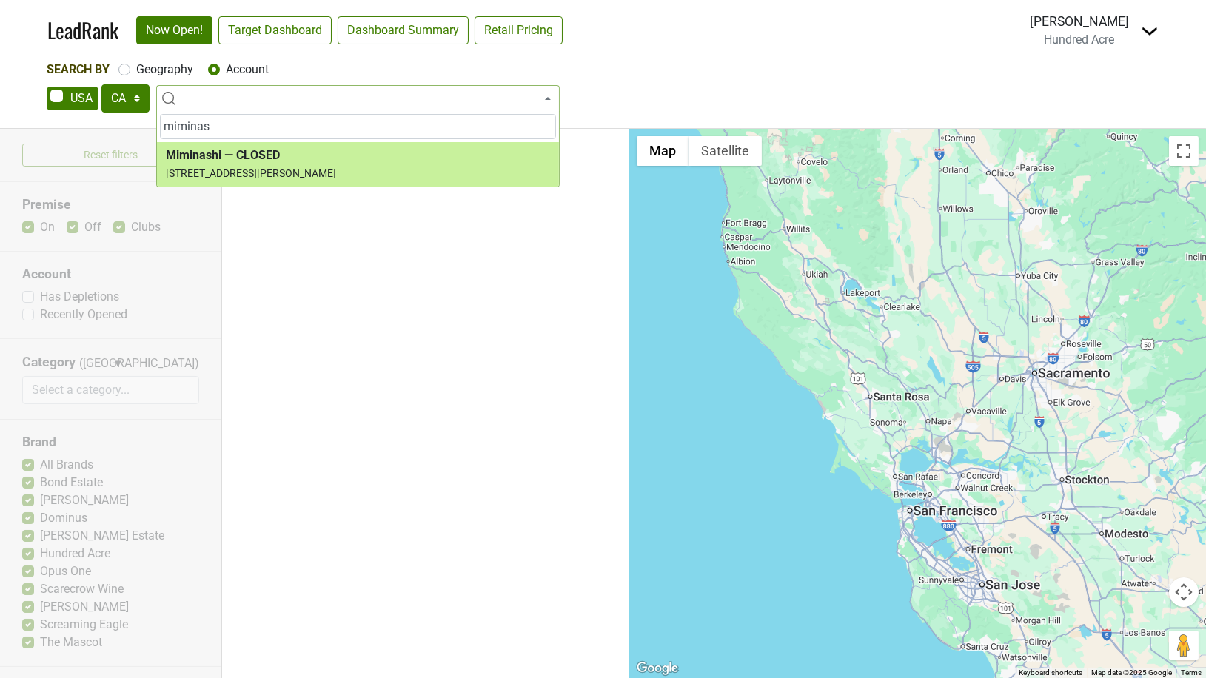
type input "miminas"
select select "74259"
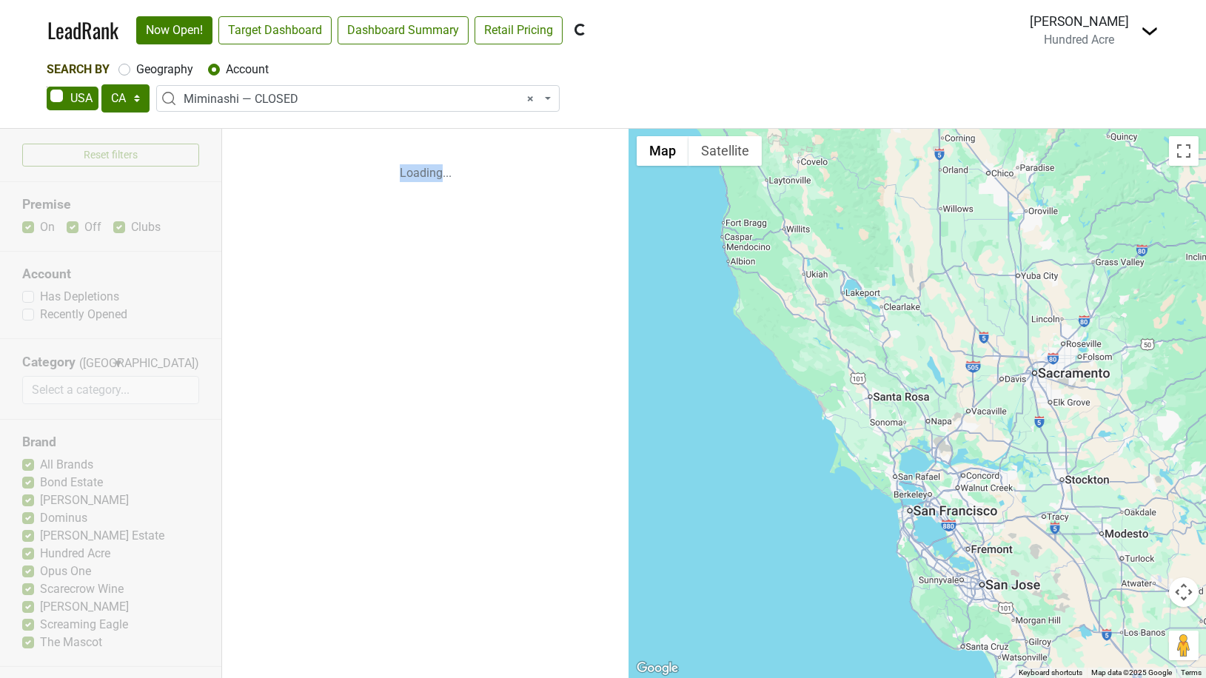
click at [244, 164] on p "Loading..." at bounding box center [425, 173] width 407 height 89
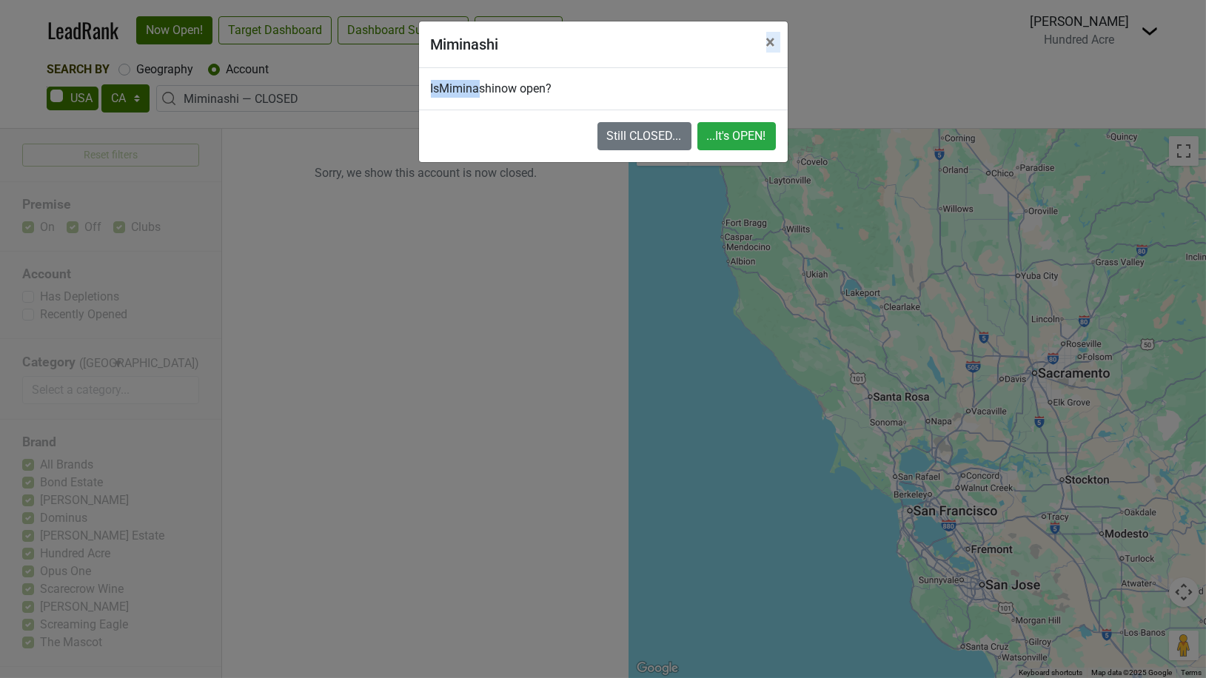
drag, startPoint x: 576, startPoint y: 46, endPoint x: 485, endPoint y: 95, distance: 103.4
click at [485, 95] on div "Miminashi × Is [PERSON_NAME] now open? Still CLOSED... ...It's OPEN!" at bounding box center [603, 92] width 370 height 142
click at [487, 146] on div "Still CLOSED... ...It's OPEN!" at bounding box center [603, 136] width 369 height 53
click at [771, 41] on span "×" at bounding box center [772, 42] width 10 height 21
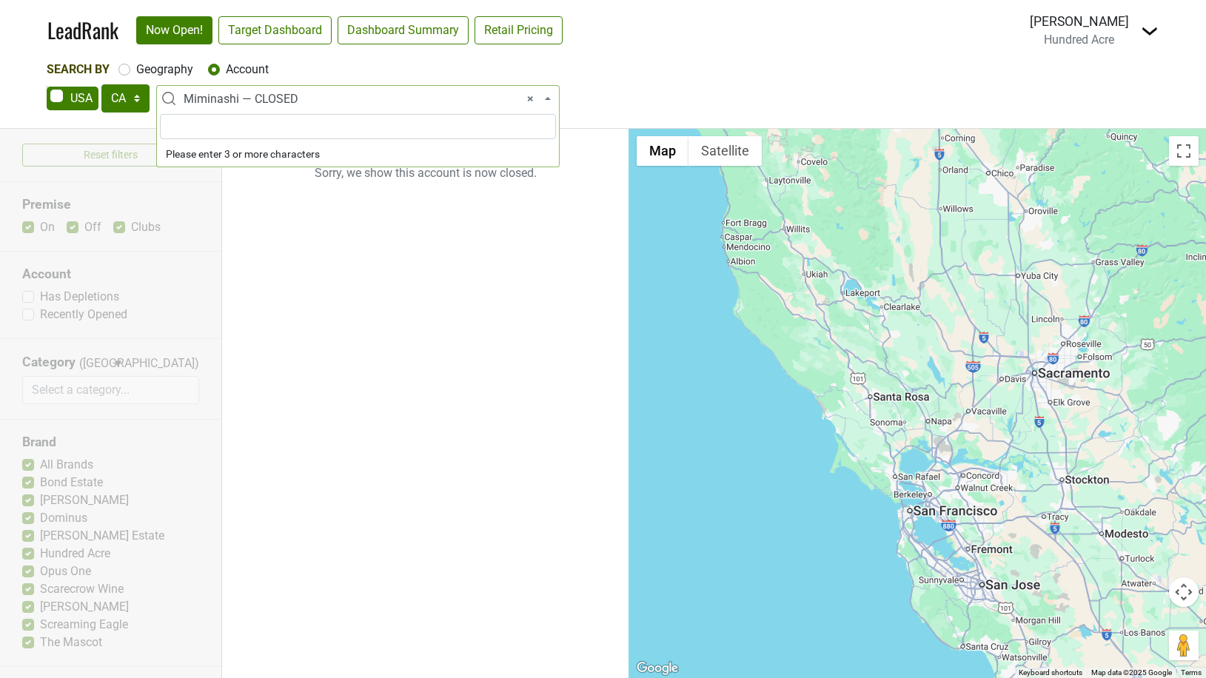
click at [387, 107] on span "× Miminashi — CLOSED" at bounding box center [363, 99] width 358 height 18
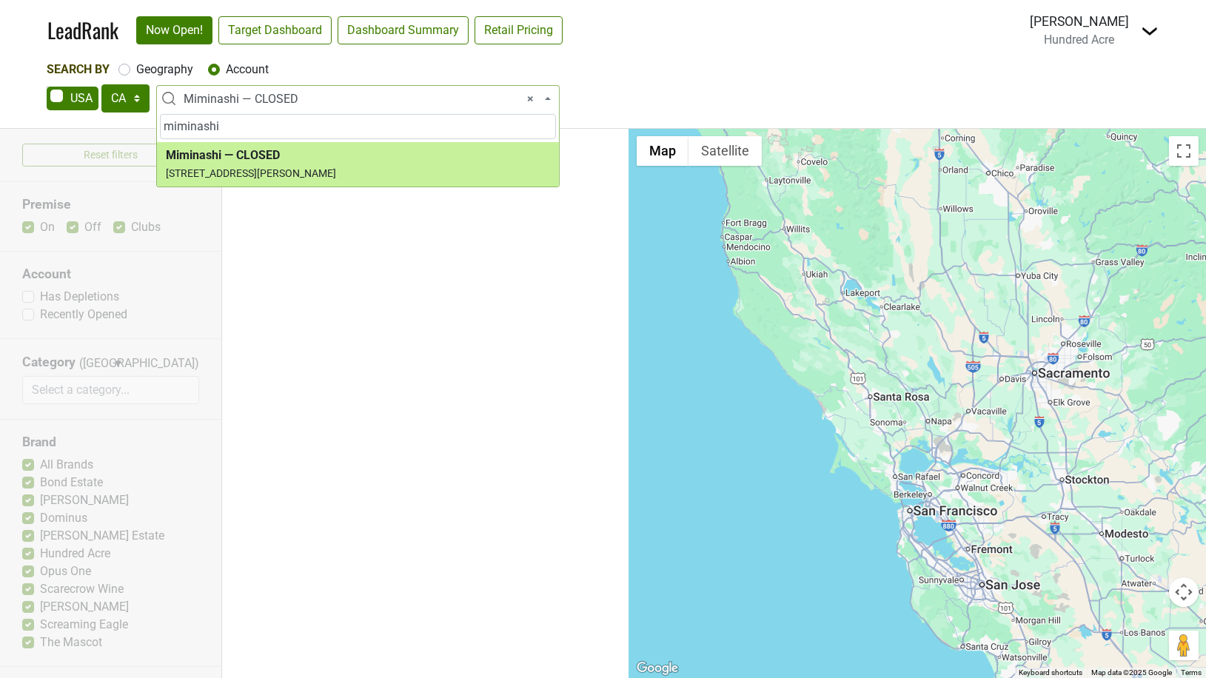
type input "miminashi"
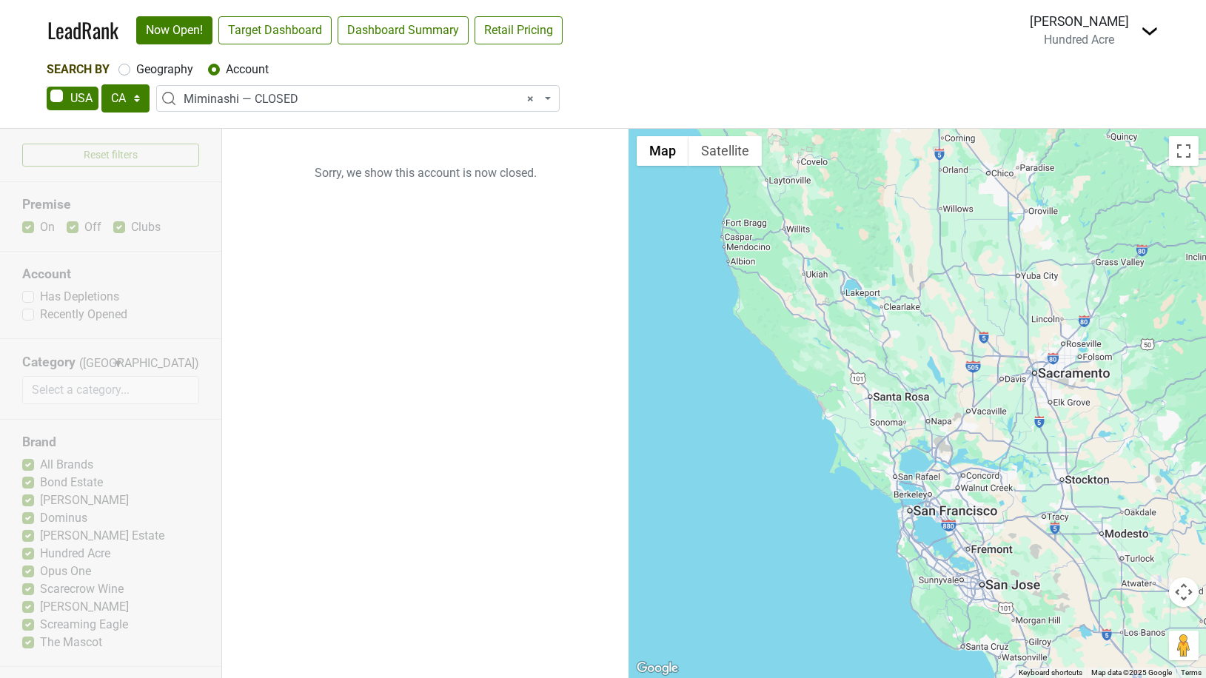
click at [130, 66] on div "Geography" at bounding box center [155, 70] width 75 height 18
click at [136, 67] on label "Geography" at bounding box center [164, 70] width 57 height 18
click at [129, 67] on input "Geography" at bounding box center [124, 68] width 12 height 15
radio input "true"
select select
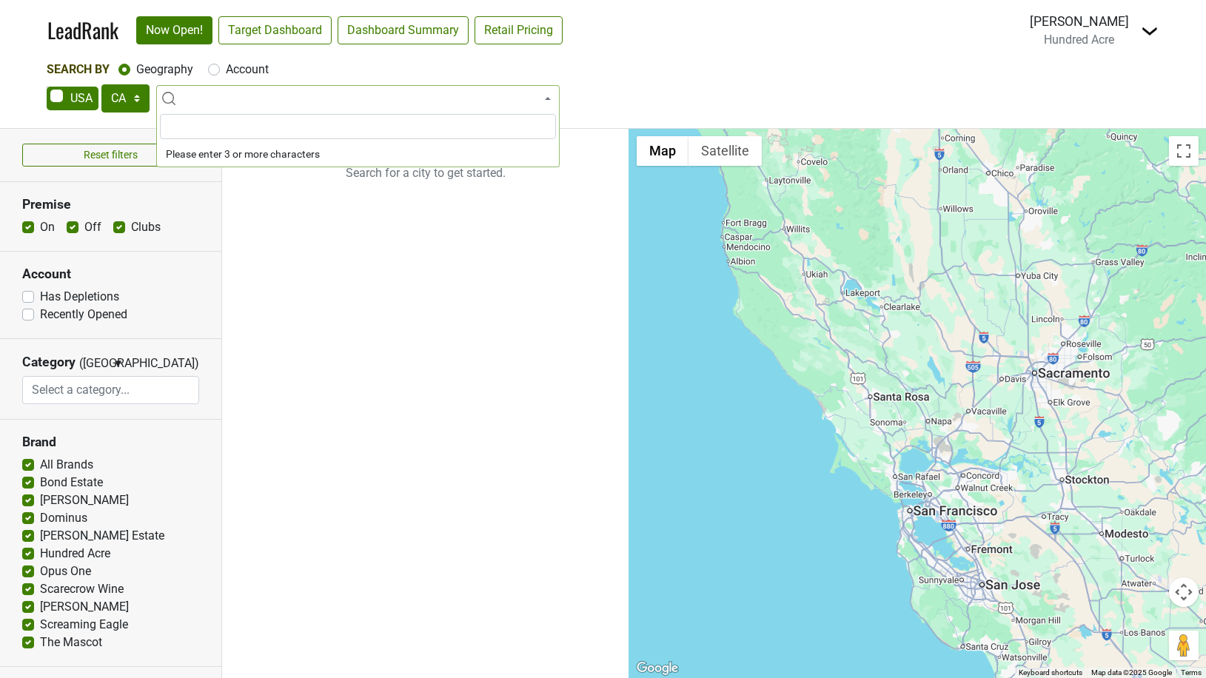
click at [226, 69] on label "Account" at bounding box center [247, 70] width 43 height 18
click at [215, 69] on input "Account" at bounding box center [214, 68] width 12 height 15
radio input "true"
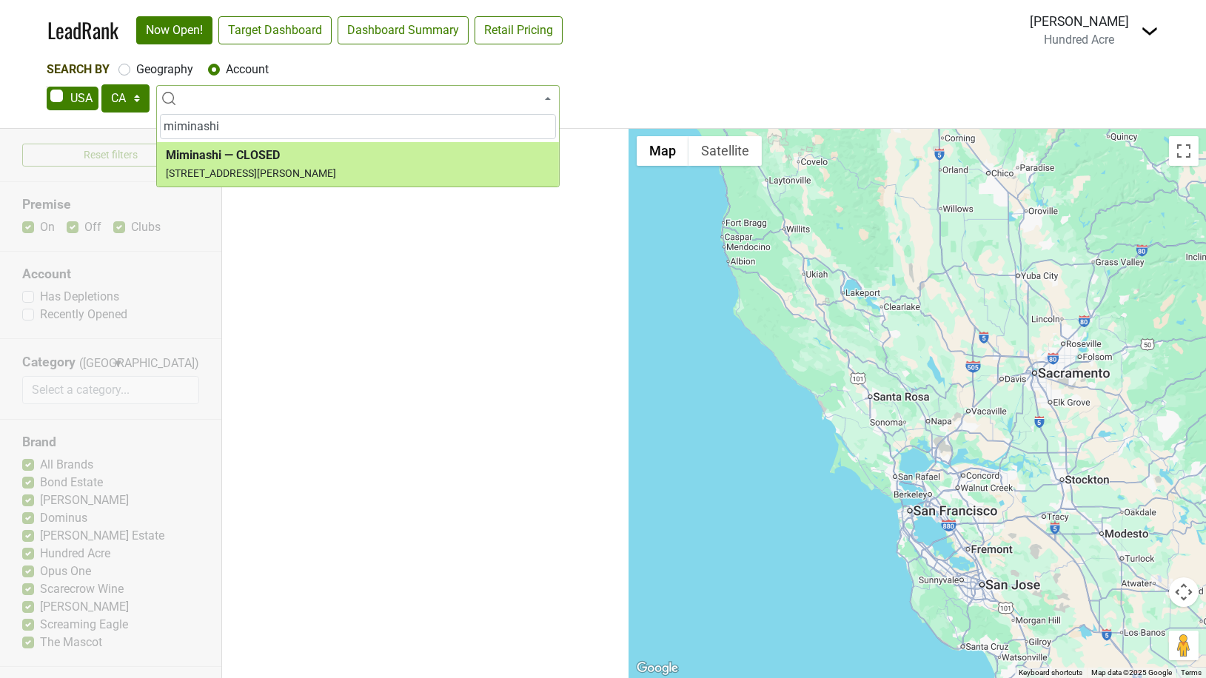
type input "miminashi"
select select "74259"
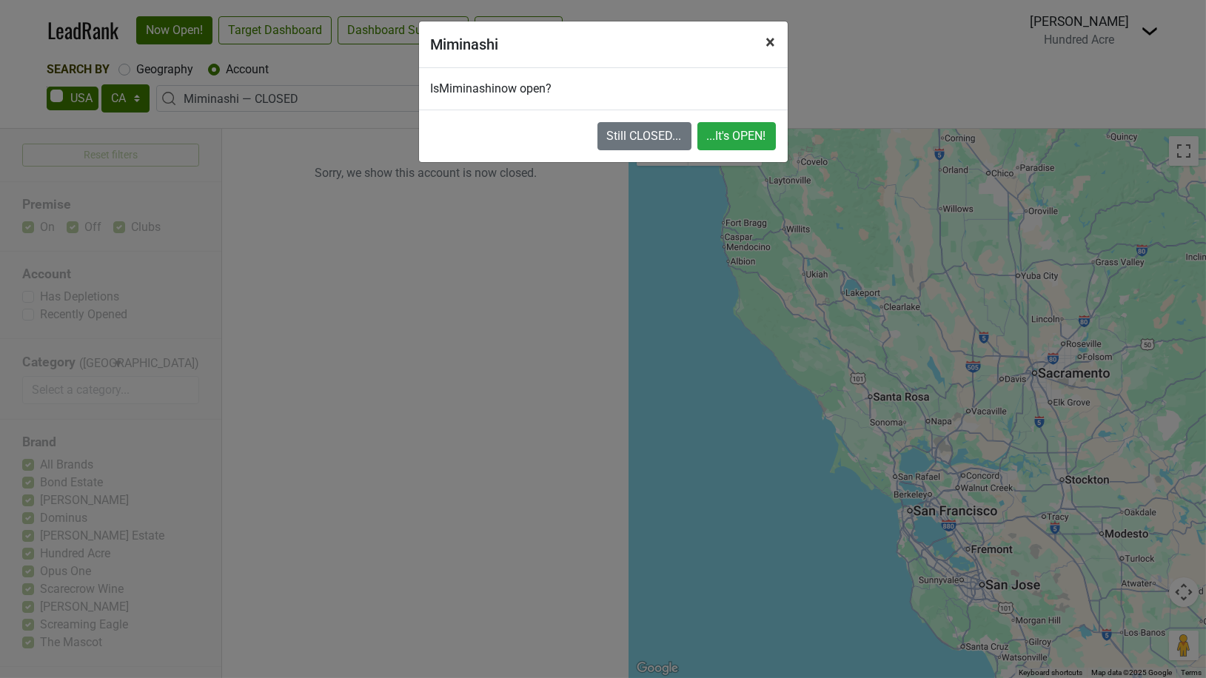
click at [767, 37] on span "×" at bounding box center [772, 42] width 10 height 21
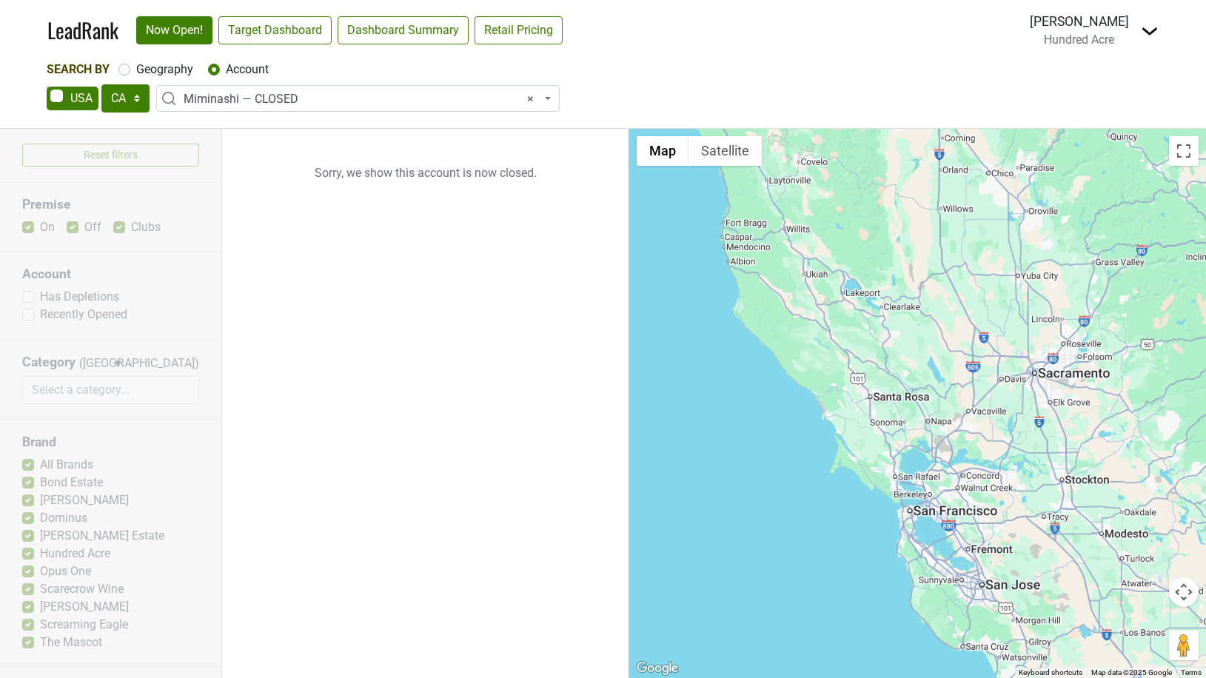
click at [327, 97] on span "× Miminashi — CLOSED" at bounding box center [363, 99] width 358 height 18
type input "mim"
click at [136, 70] on label "Geography" at bounding box center [164, 70] width 57 height 18
click at [123, 70] on input "Geography" at bounding box center [124, 68] width 12 height 15
radio input "true"
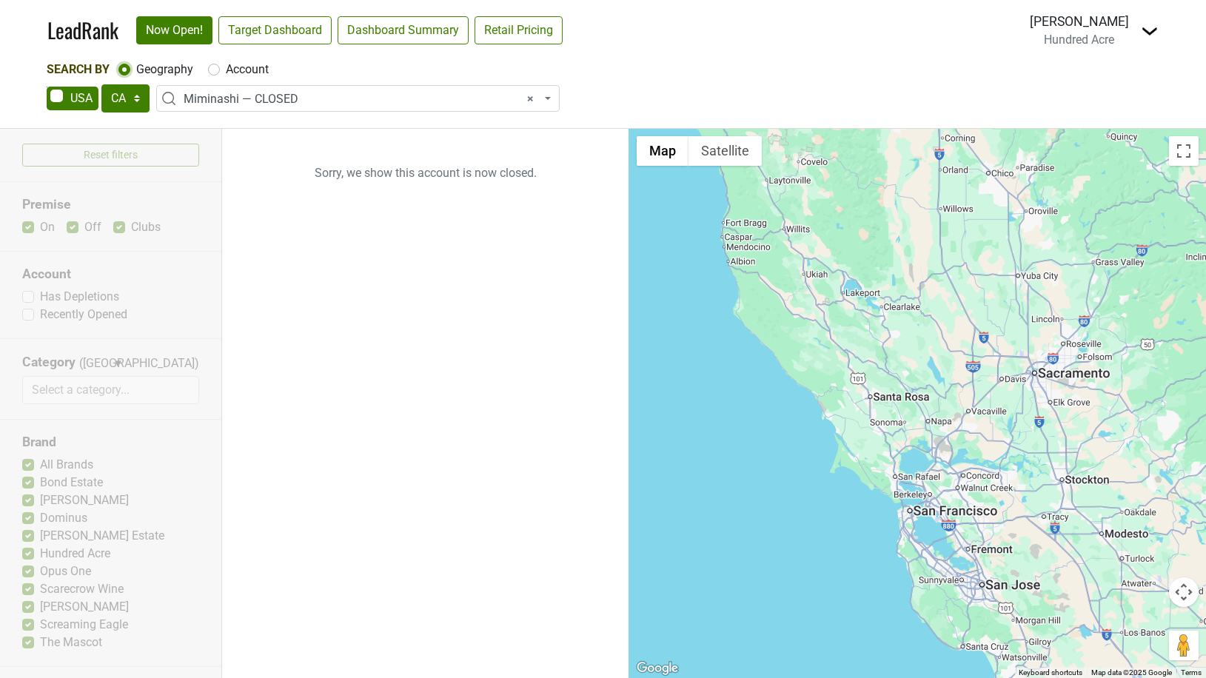
select select
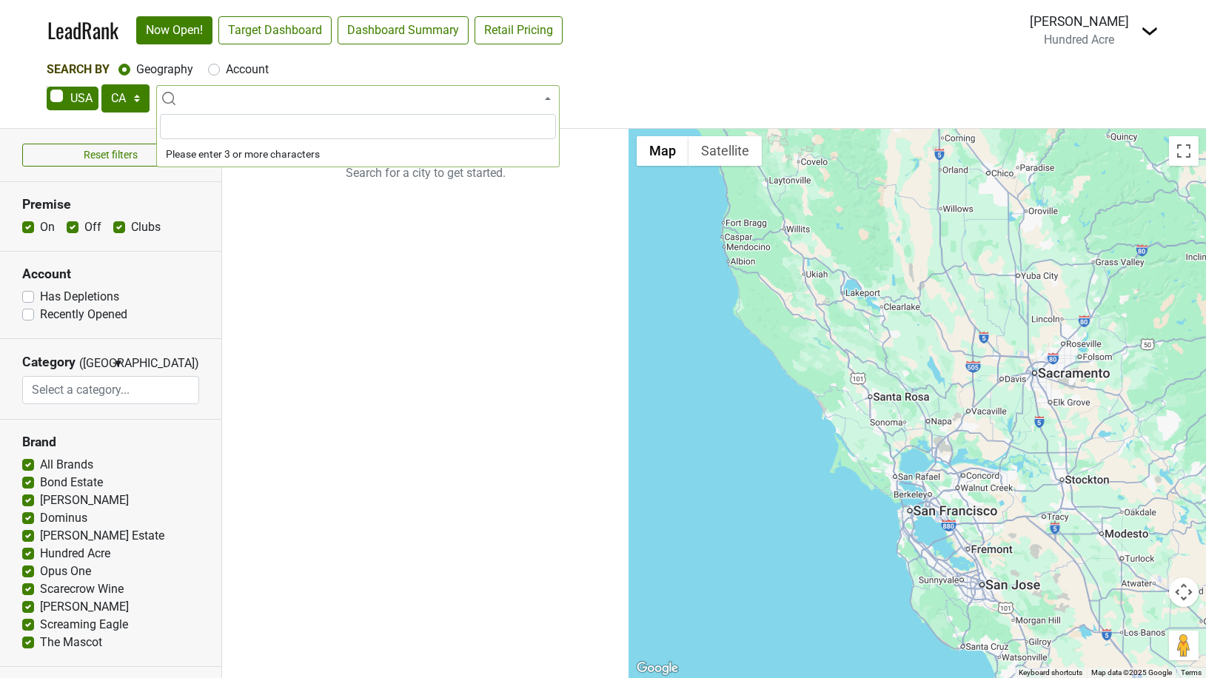
click at [226, 70] on label "Account" at bounding box center [247, 70] width 43 height 18
click at [210, 70] on input "Account" at bounding box center [214, 68] width 12 height 15
radio input "true"
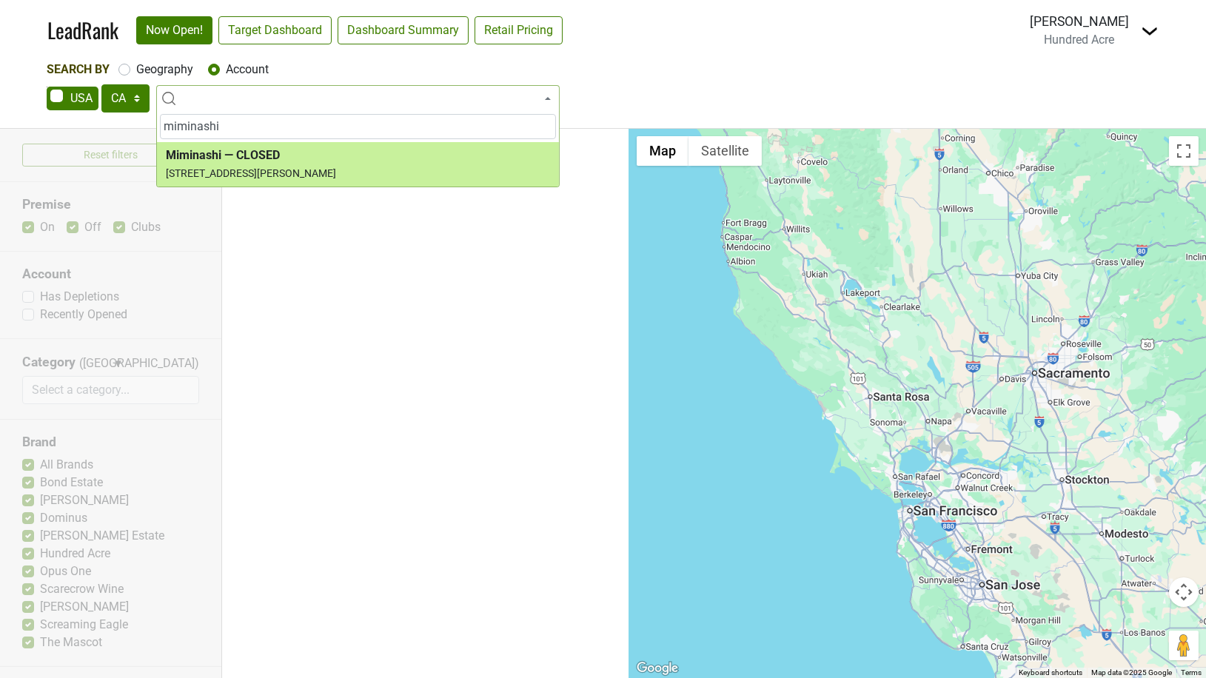
type input "miminashi"
select select "74259"
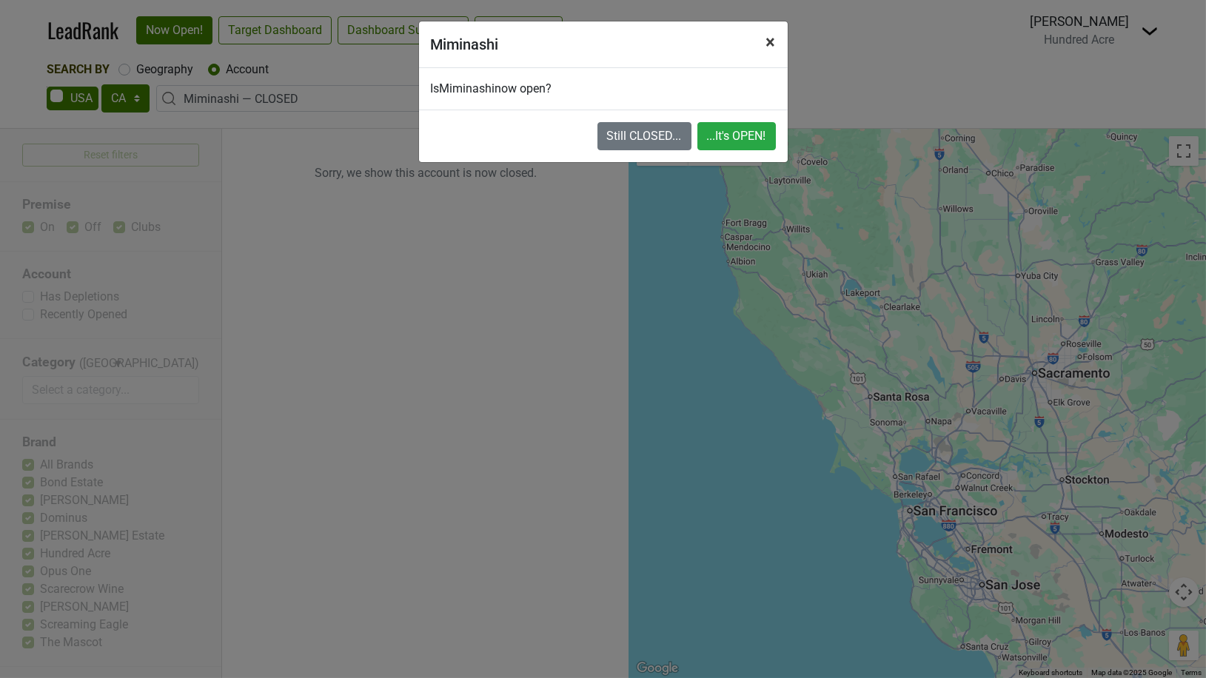
click at [770, 41] on span "×" at bounding box center [772, 42] width 10 height 21
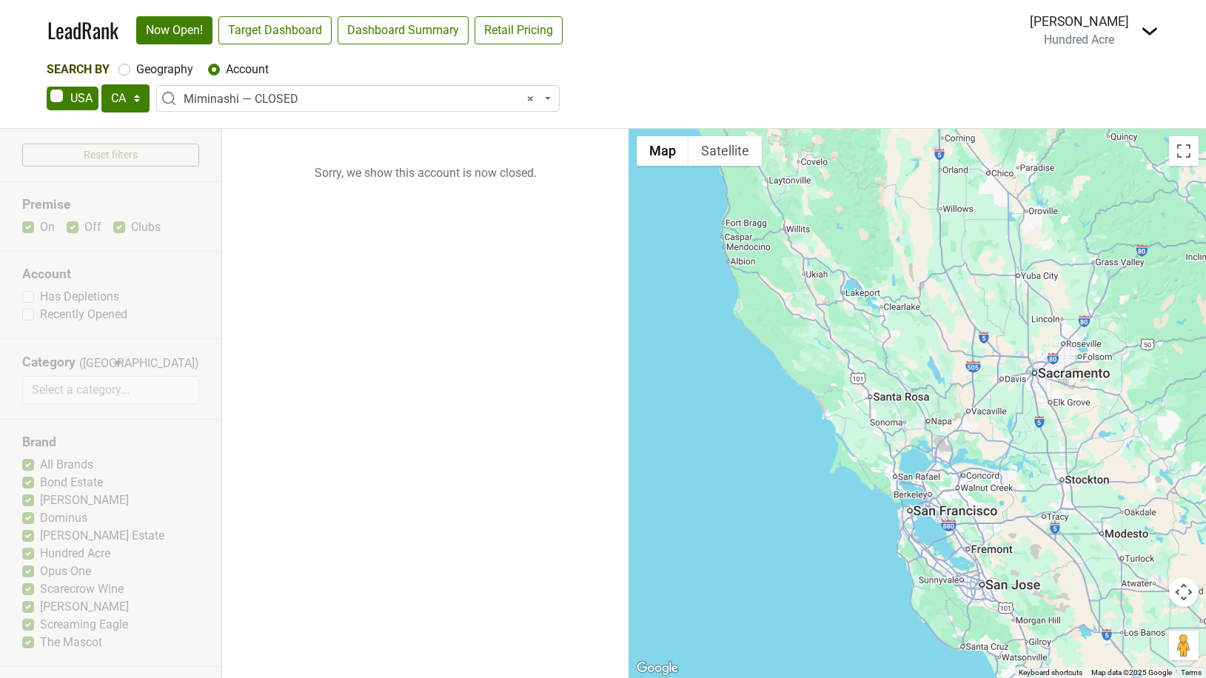
click at [238, 99] on span "× Miminashi — CLOSED" at bounding box center [363, 99] width 358 height 18
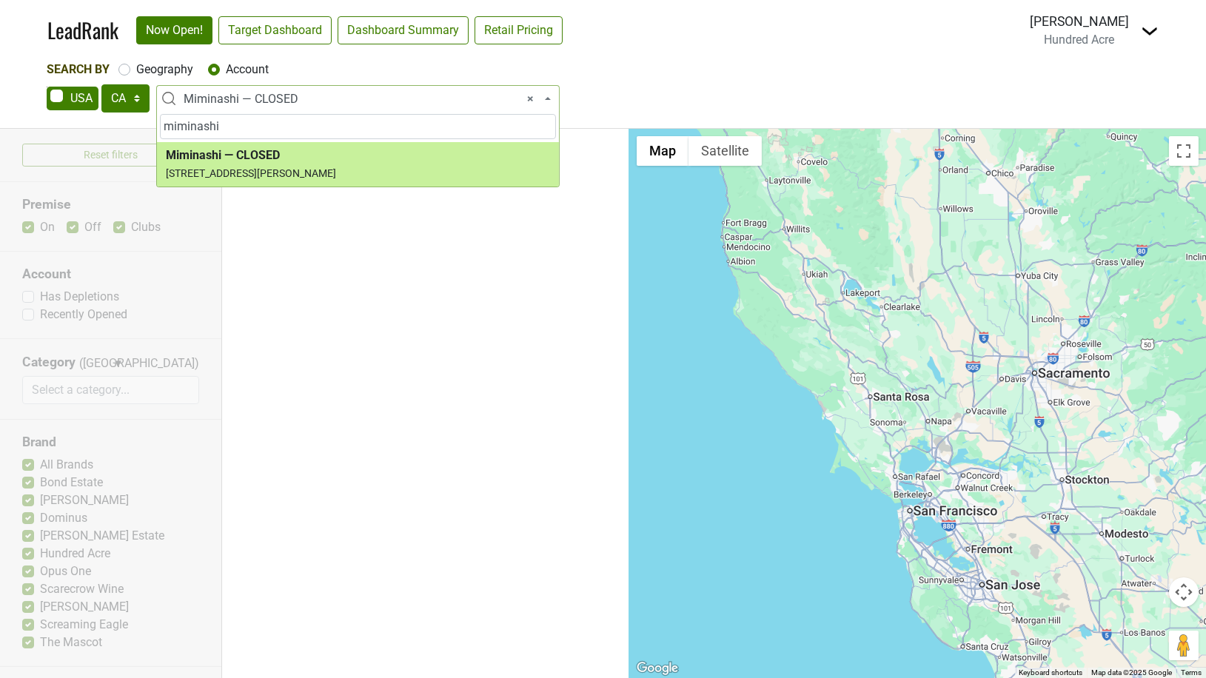
type input "miminashi"
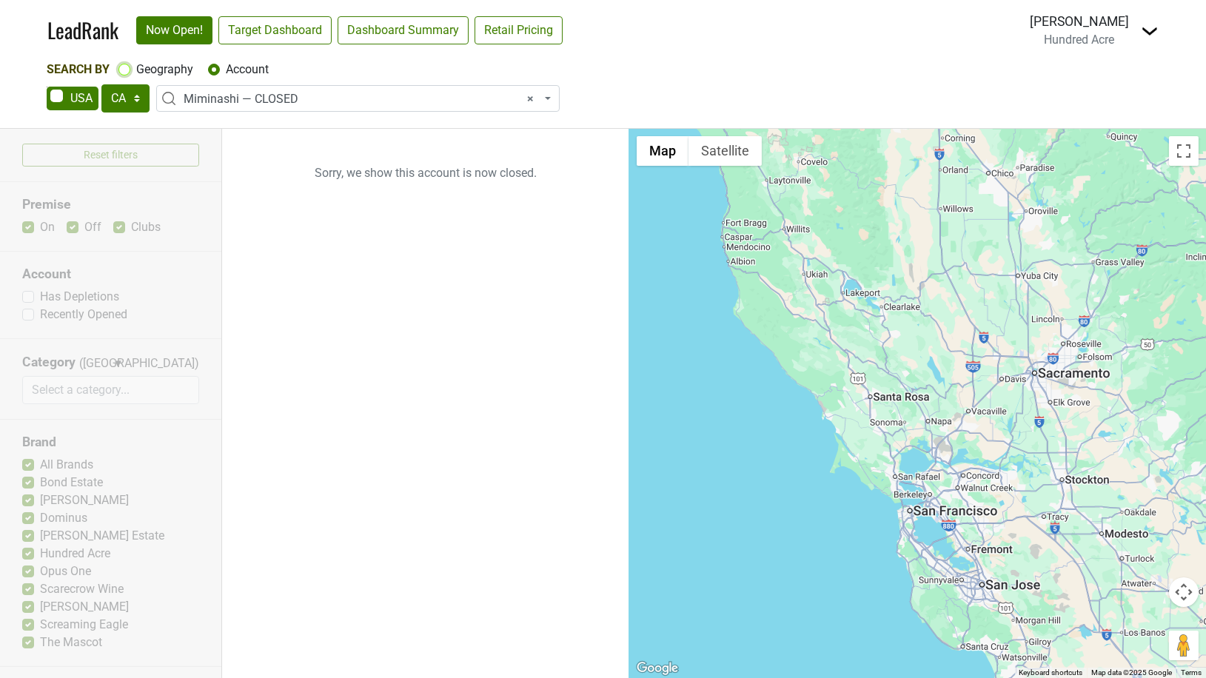
click at [124, 64] on div "Geography" at bounding box center [155, 70] width 75 height 18
click at [133, 70] on div "Geography" at bounding box center [155, 70] width 75 height 18
click at [136, 70] on label "Geography" at bounding box center [164, 70] width 57 height 18
click at [121, 70] on input "Geography" at bounding box center [124, 68] width 12 height 15
radio input "true"
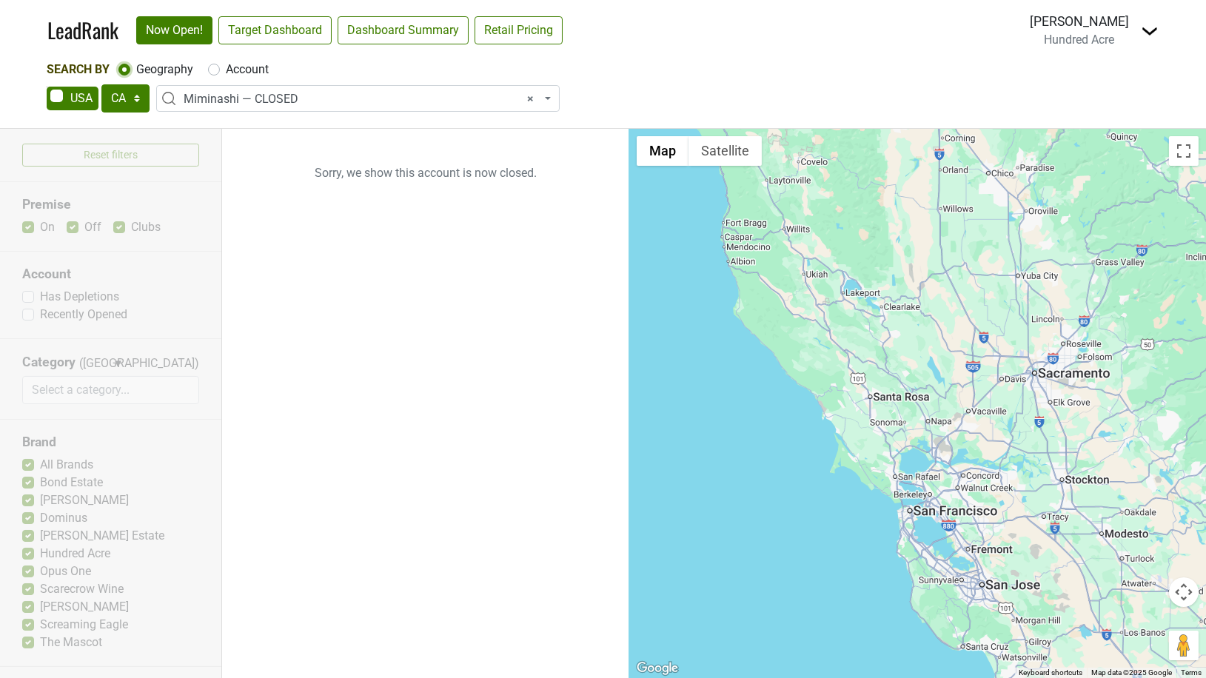
select select
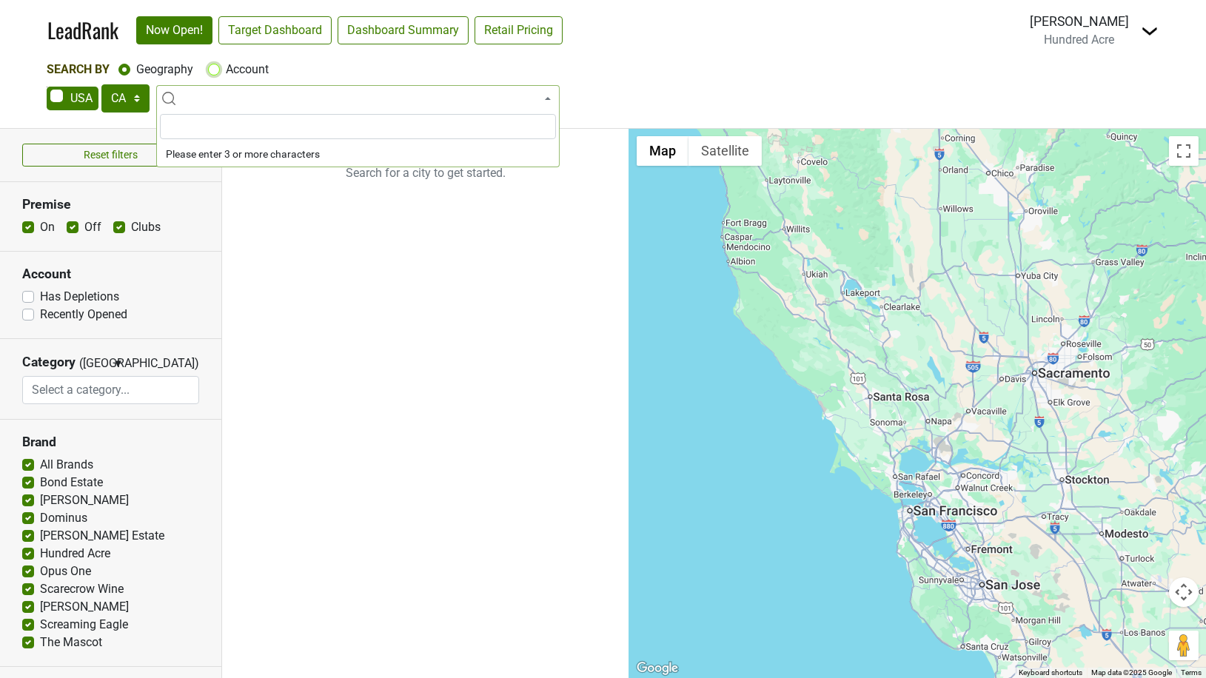
click at [212, 61] on input "Account" at bounding box center [214, 68] width 12 height 15
radio input "true"
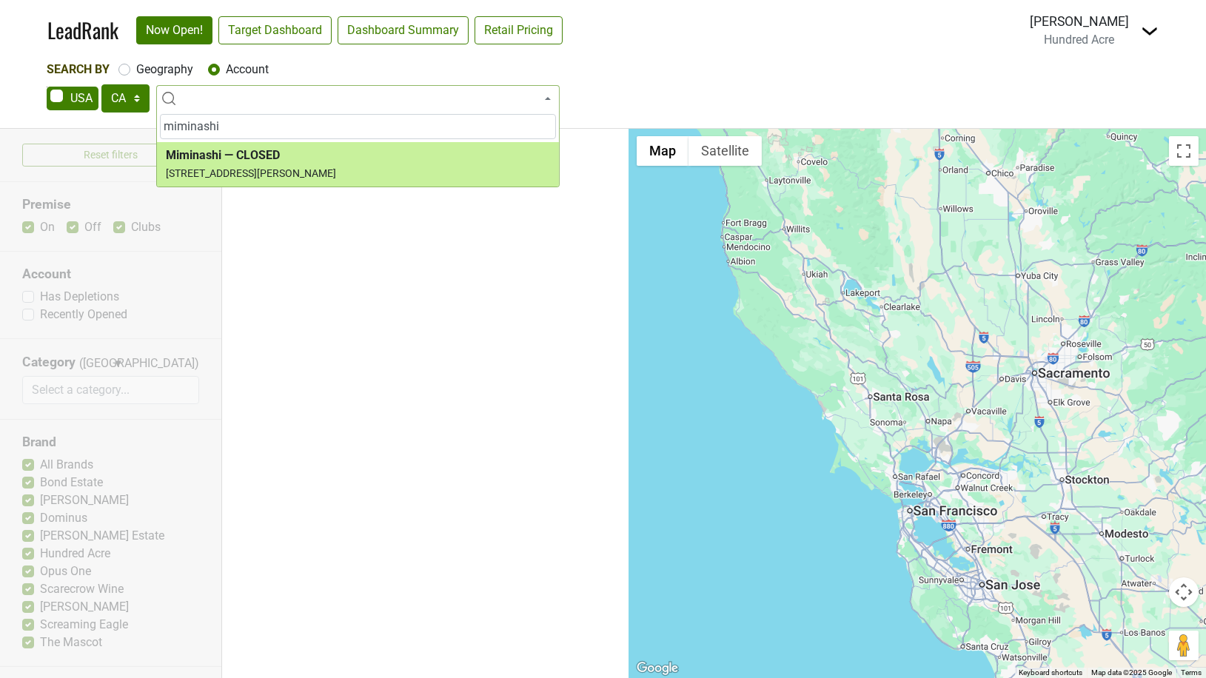
type input "miminashi"
select select "74259"
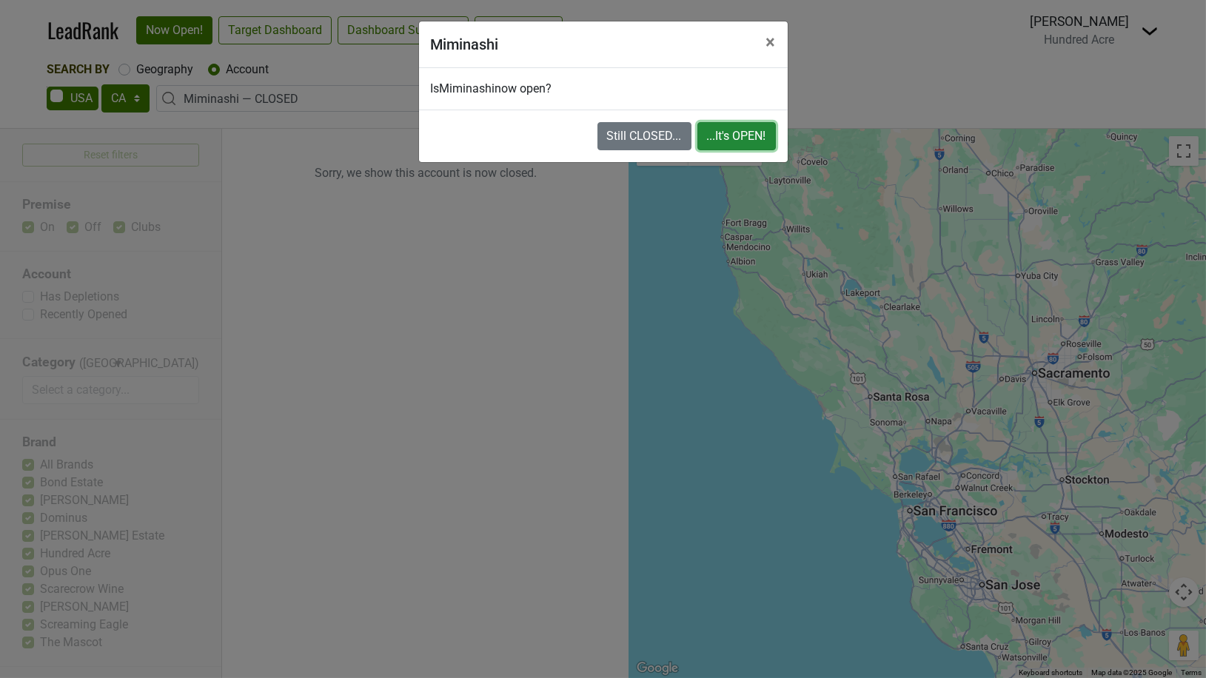
click at [735, 124] on button "...It's OPEN!" at bounding box center [737, 136] width 79 height 28
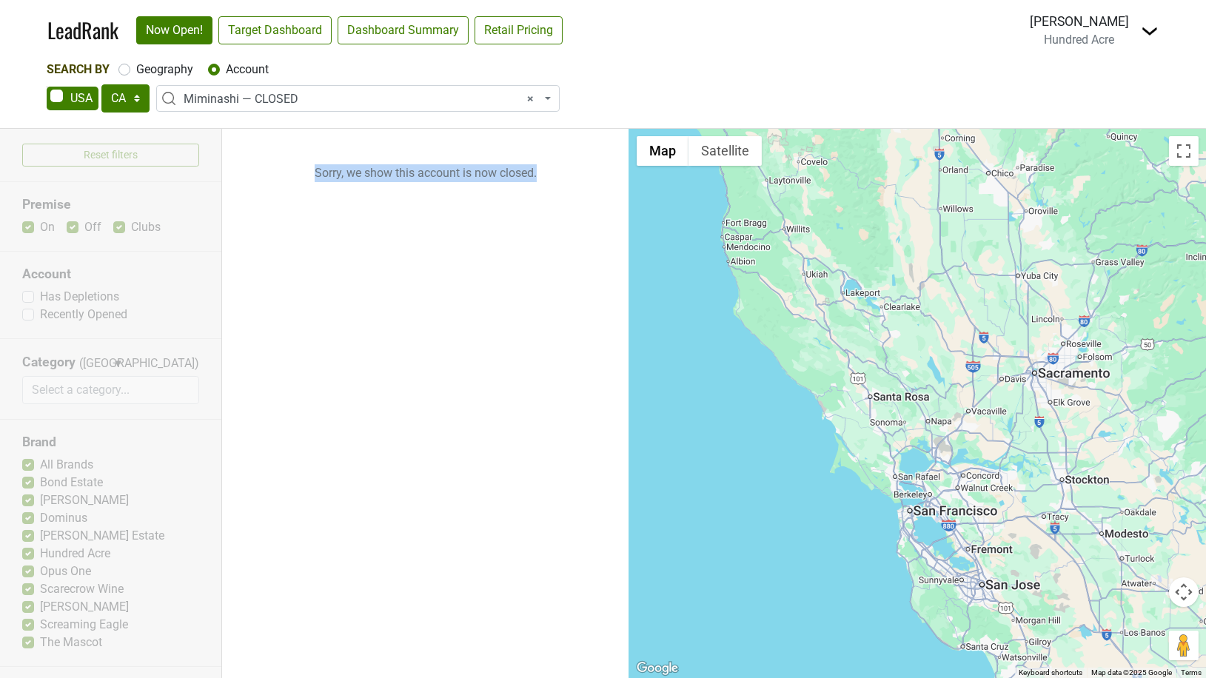
drag, startPoint x: 309, startPoint y: 173, endPoint x: 588, endPoint y: 177, distance: 279.3
click at [588, 177] on p "Sorry, we show this account is now closed." at bounding box center [425, 173] width 407 height 89
copy p "Sorry, we show this account is now closed."
click at [136, 73] on label "Geography" at bounding box center [164, 70] width 57 height 18
click at [125, 73] on input "Geography" at bounding box center [124, 68] width 12 height 15
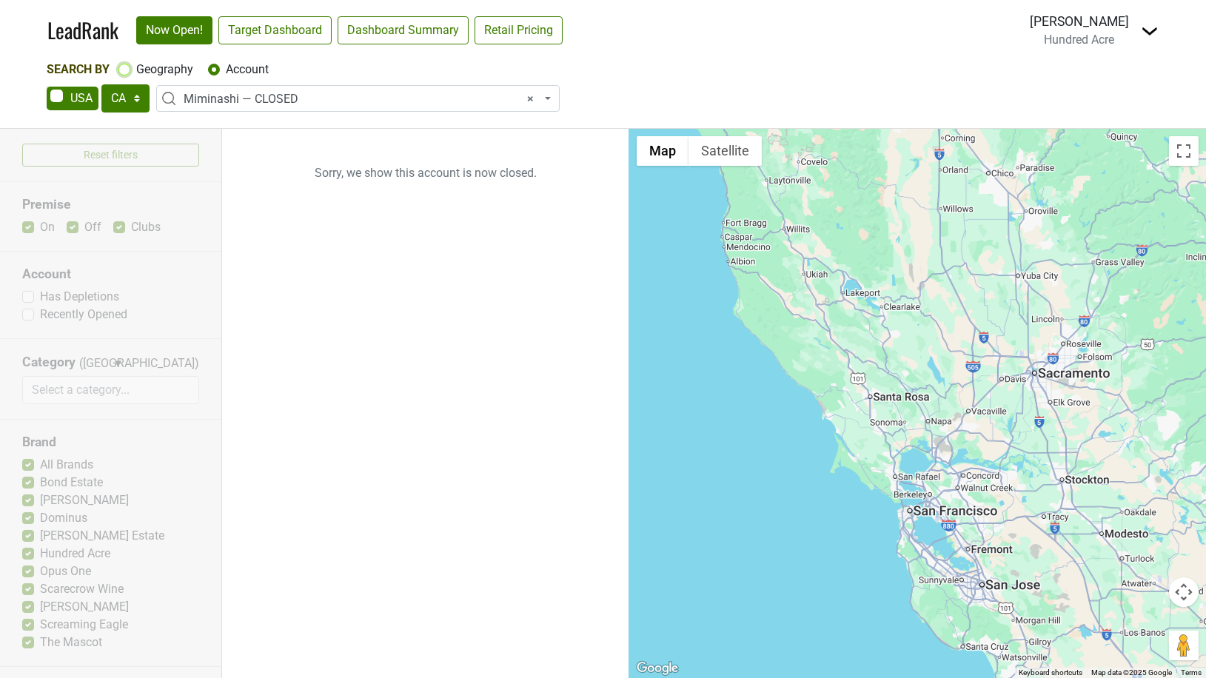
radio input "true"
select select
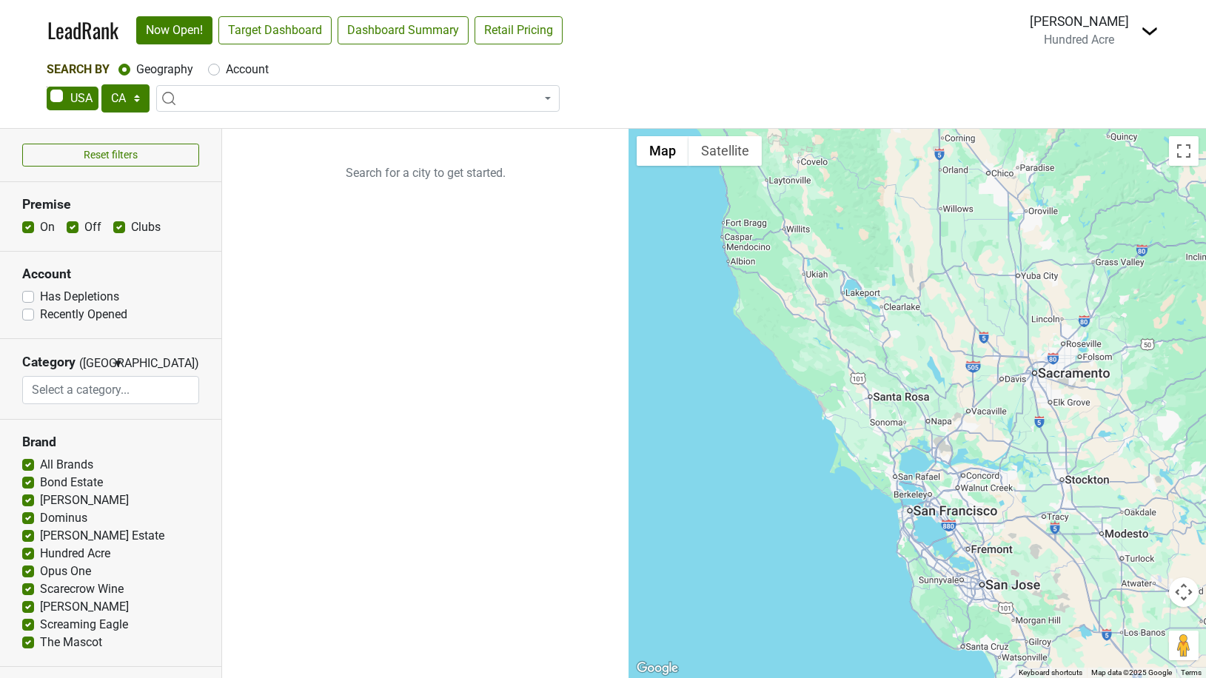
click at [226, 70] on label "Account" at bounding box center [247, 70] width 43 height 18
click at [216, 70] on input "Account" at bounding box center [214, 68] width 12 height 15
radio input "true"
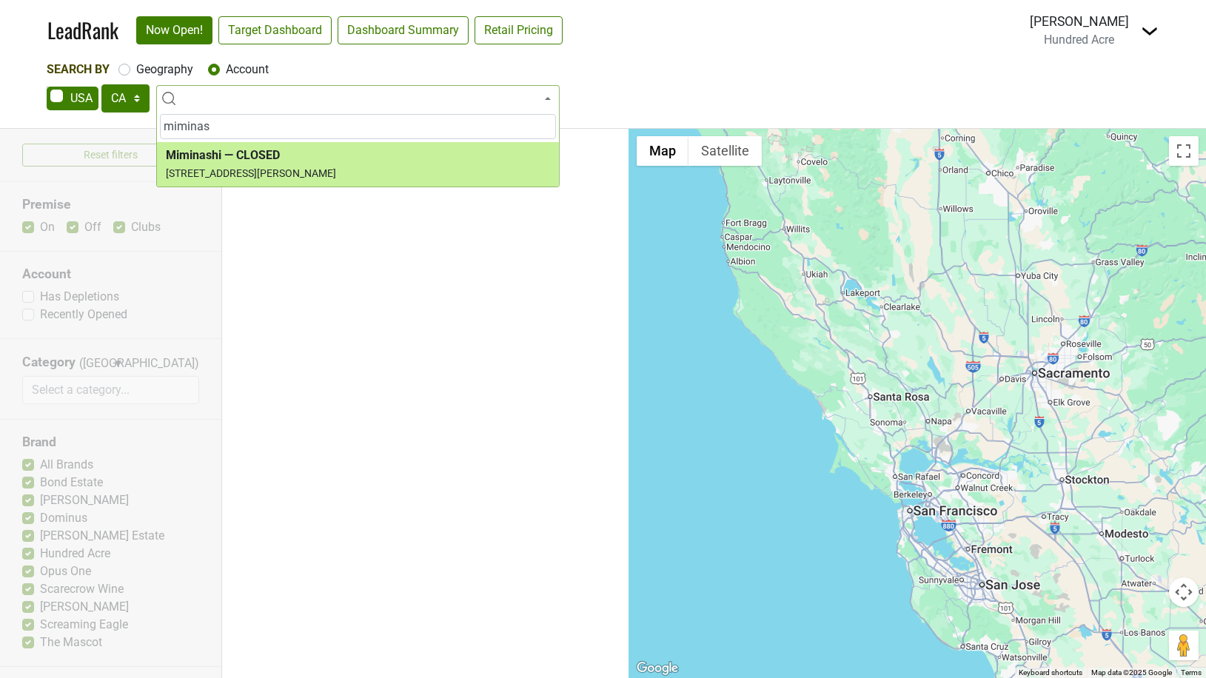
type input "miminas"
select select "74259"
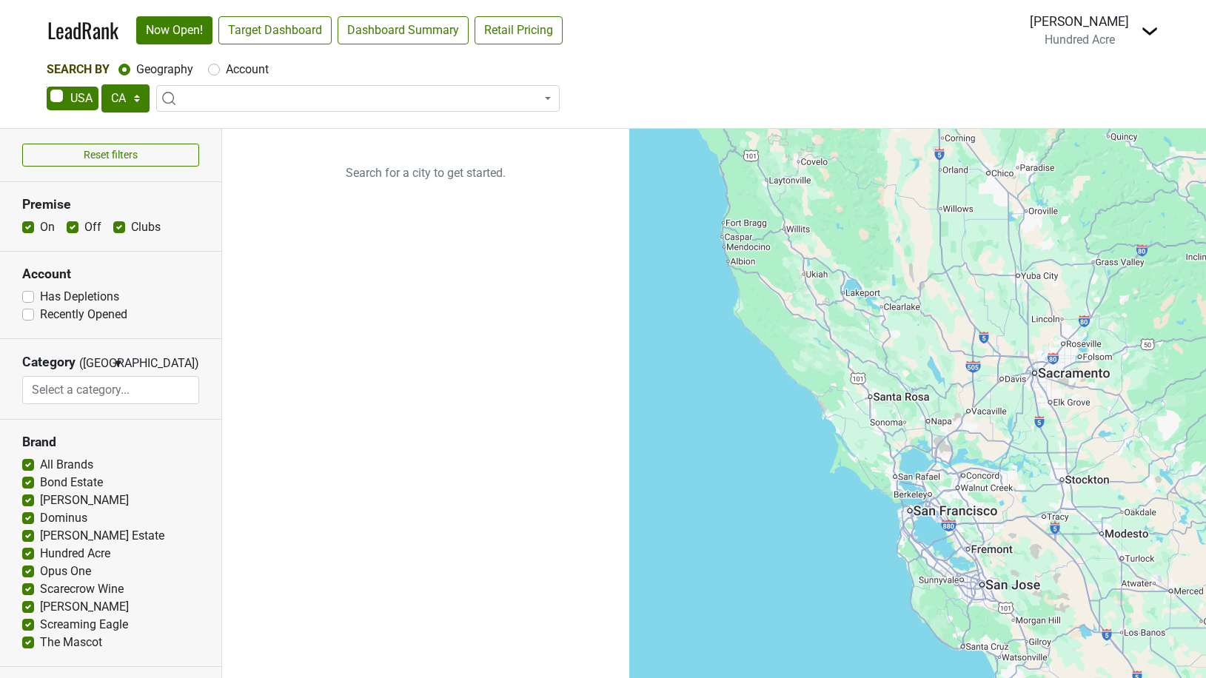
select select "CA"
select select
click at [226, 72] on label "Account" at bounding box center [247, 70] width 43 height 18
click at [216, 72] on input "Account" at bounding box center [214, 68] width 12 height 15
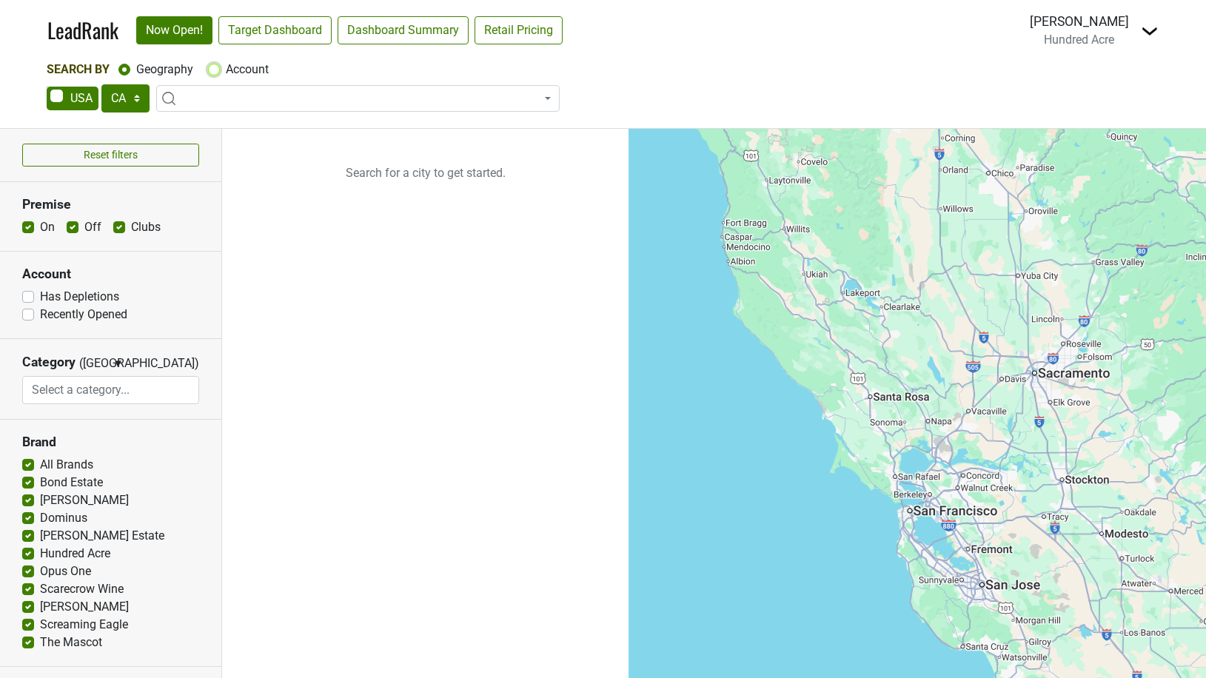
radio input "true"
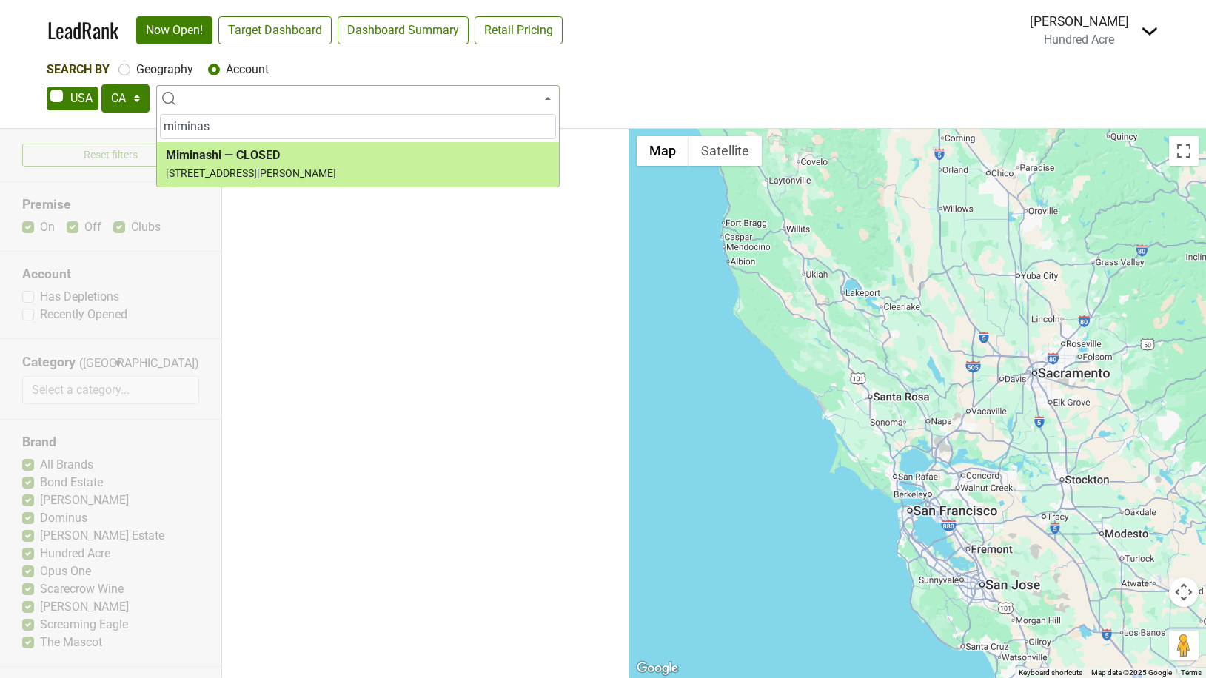
type input "miminas"
select select "74259"
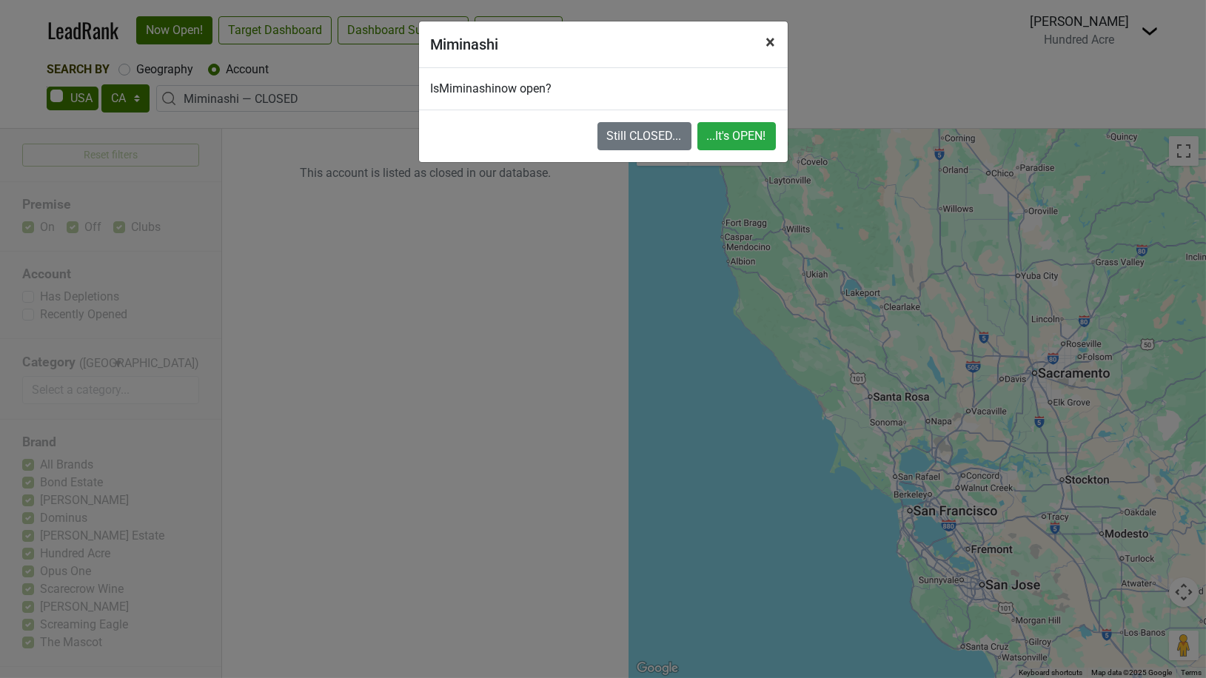
click at [772, 37] on span "×" at bounding box center [772, 42] width 10 height 21
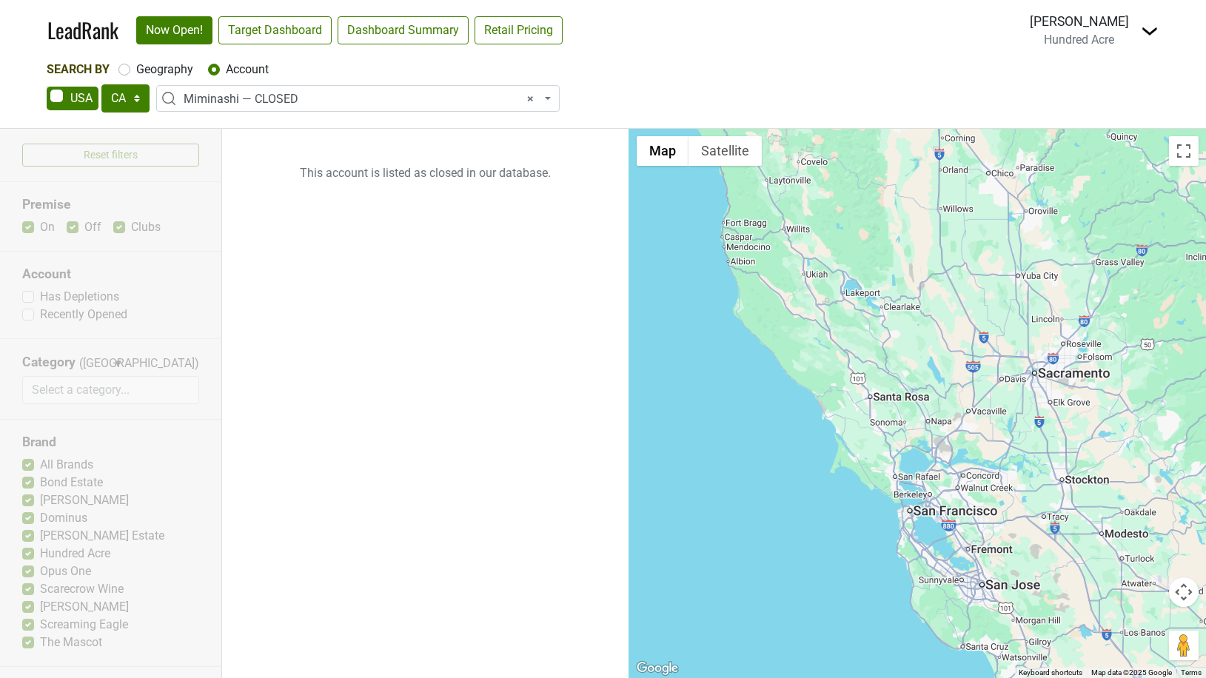
click at [136, 73] on label "Geography" at bounding box center [164, 70] width 57 height 18
click at [125, 73] on input "Geography" at bounding box center [124, 68] width 12 height 15
radio input "true"
select select
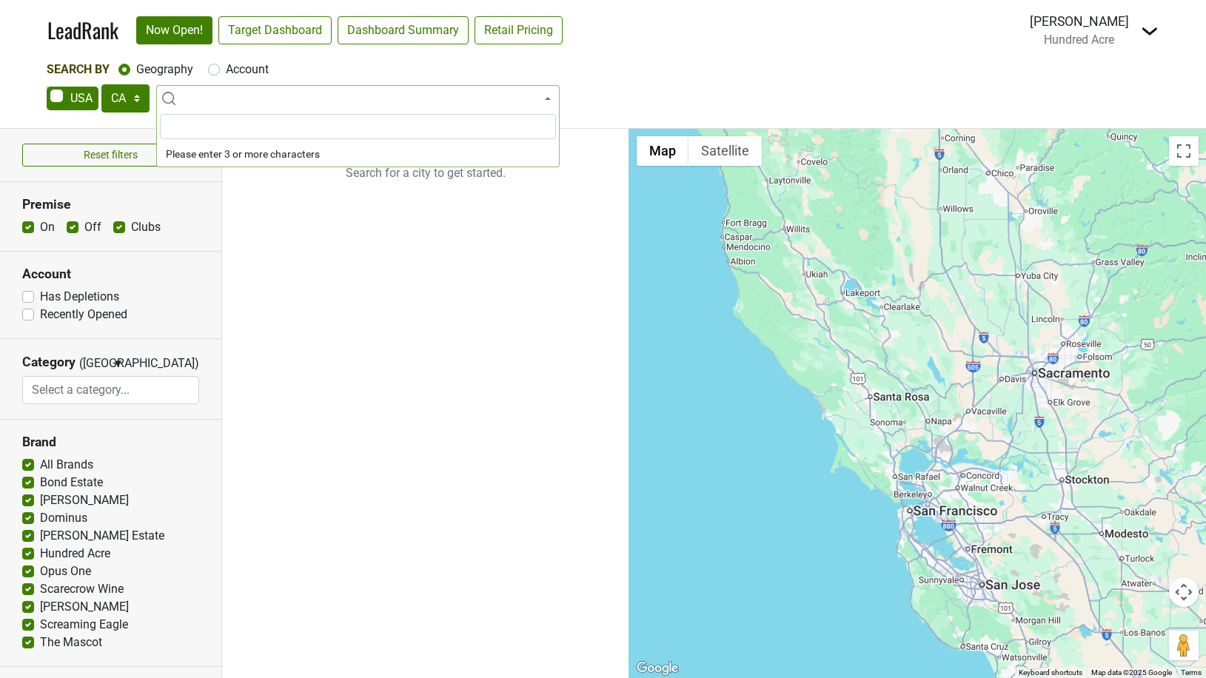
click at [226, 64] on label "Account" at bounding box center [247, 70] width 43 height 18
click at [214, 64] on input "Account" at bounding box center [214, 68] width 12 height 15
radio input "true"
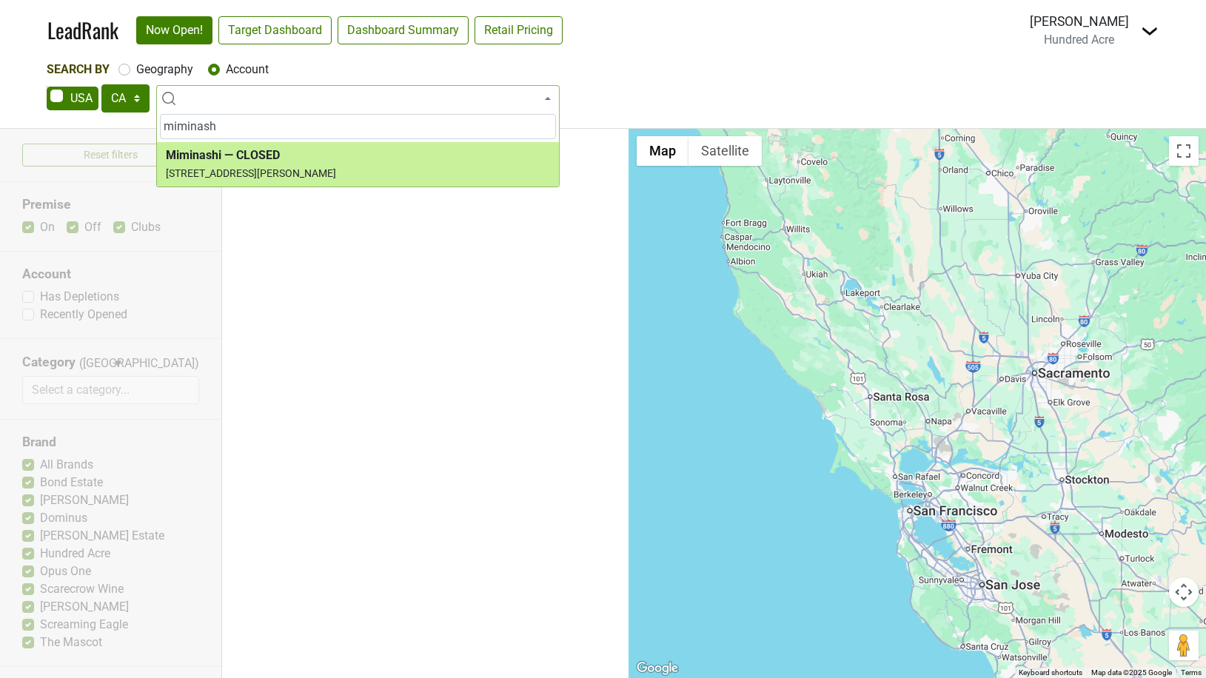
type input "miminash"
select select "74259"
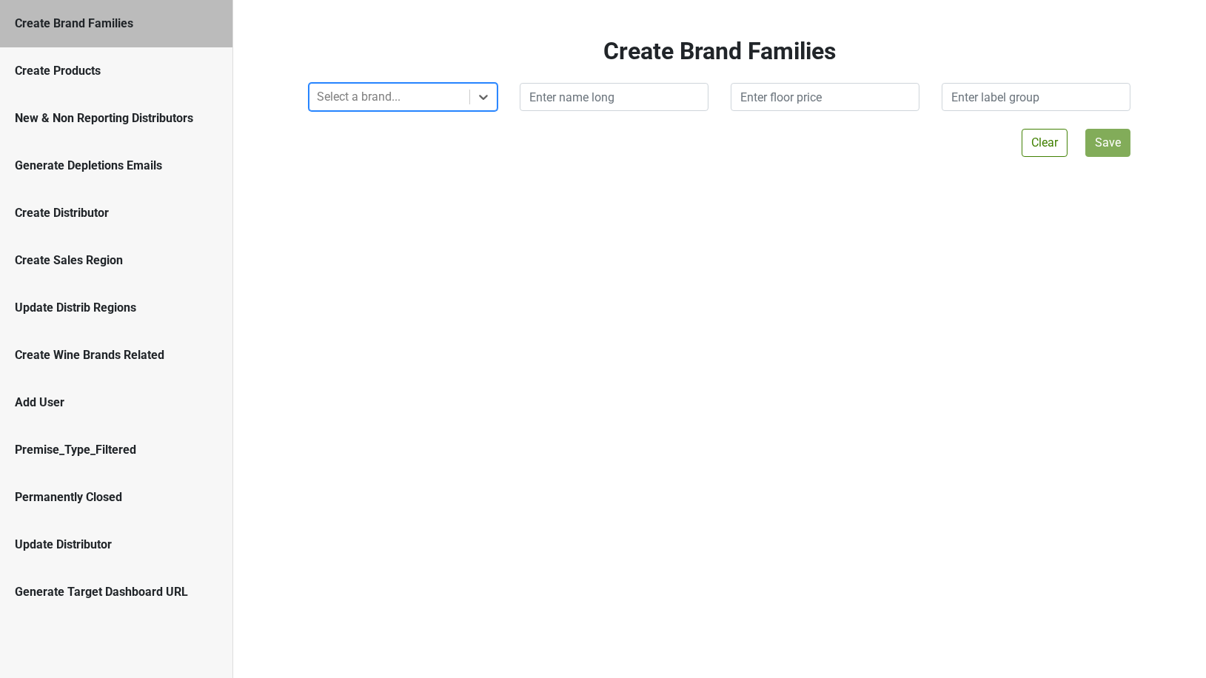
click at [160, 351] on div "Create Wine Brands Related" at bounding box center [116, 356] width 203 height 18
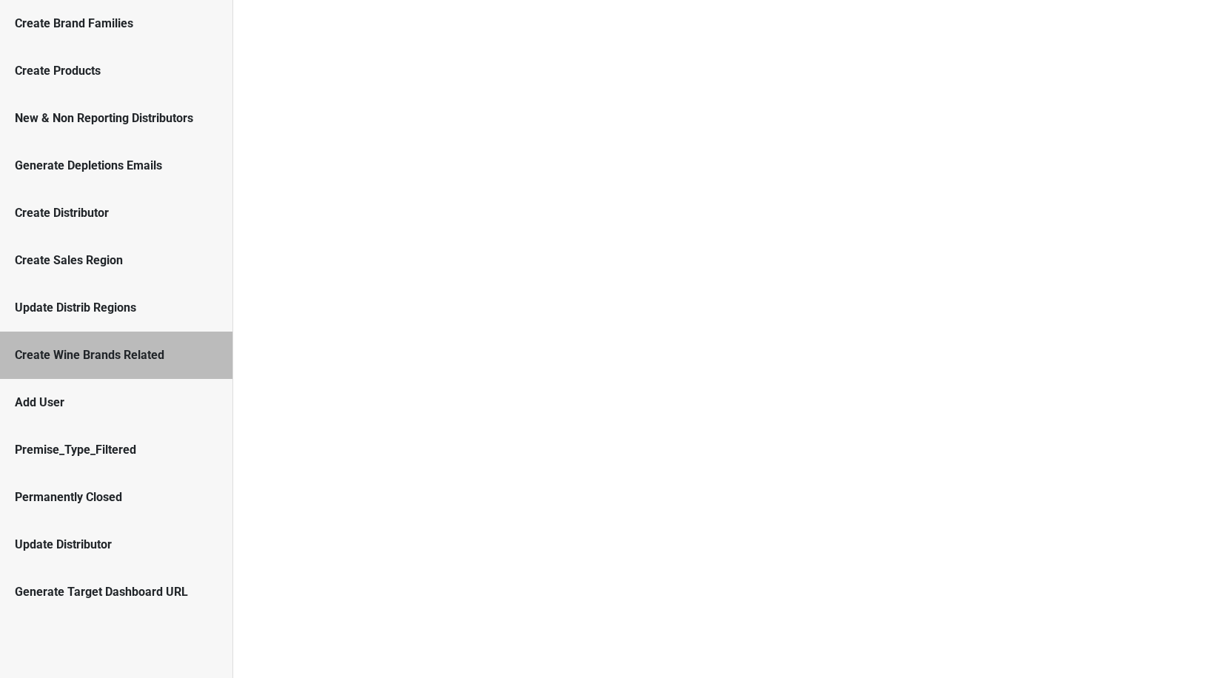
click at [160, 304] on div "Update Distrib Regions" at bounding box center [116, 308] width 203 height 18
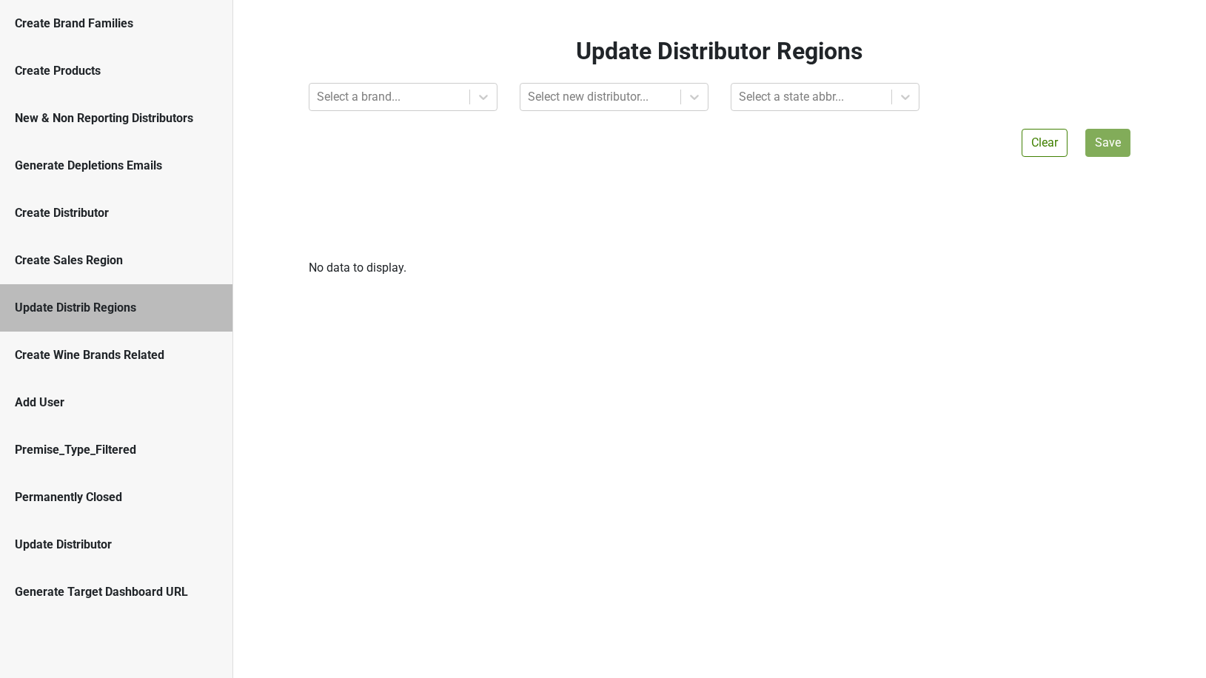
click at [160, 358] on div "Create Wine Brands Related" at bounding box center [116, 356] width 203 height 18
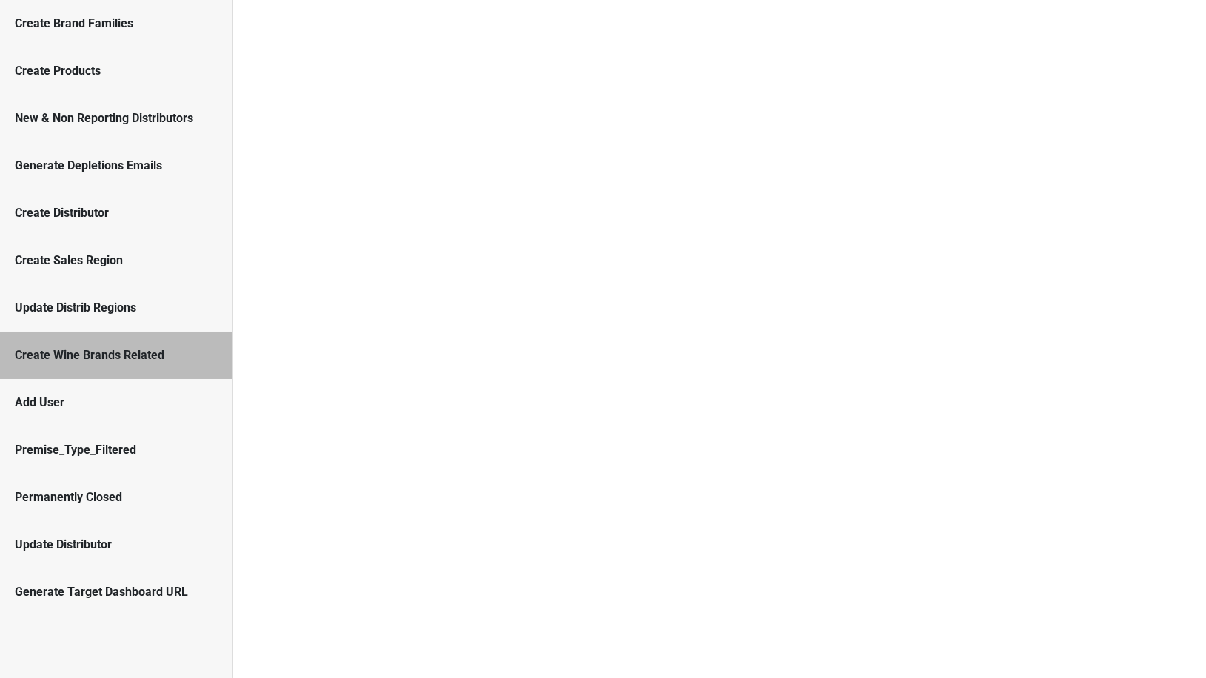
click at [161, 321] on div "Update Distrib Regions" at bounding box center [116, 307] width 233 height 47
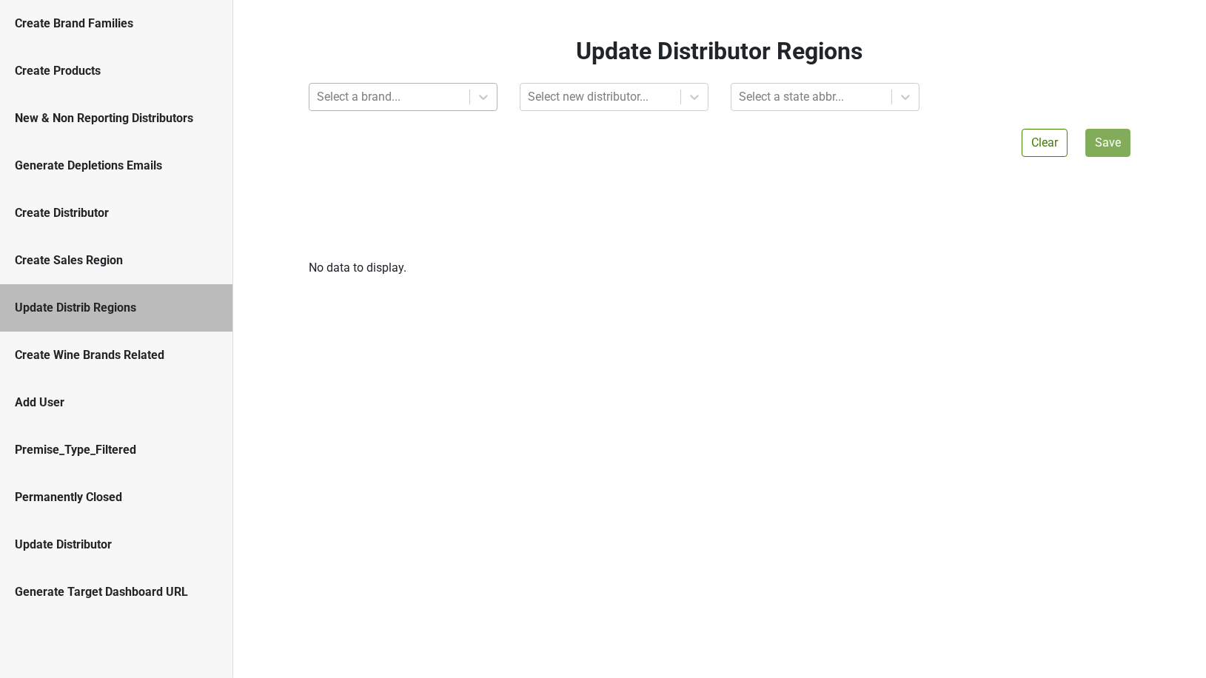
click at [366, 87] on div at bounding box center [389, 97] width 145 height 21
click at [358, 104] on div at bounding box center [389, 97] width 145 height 21
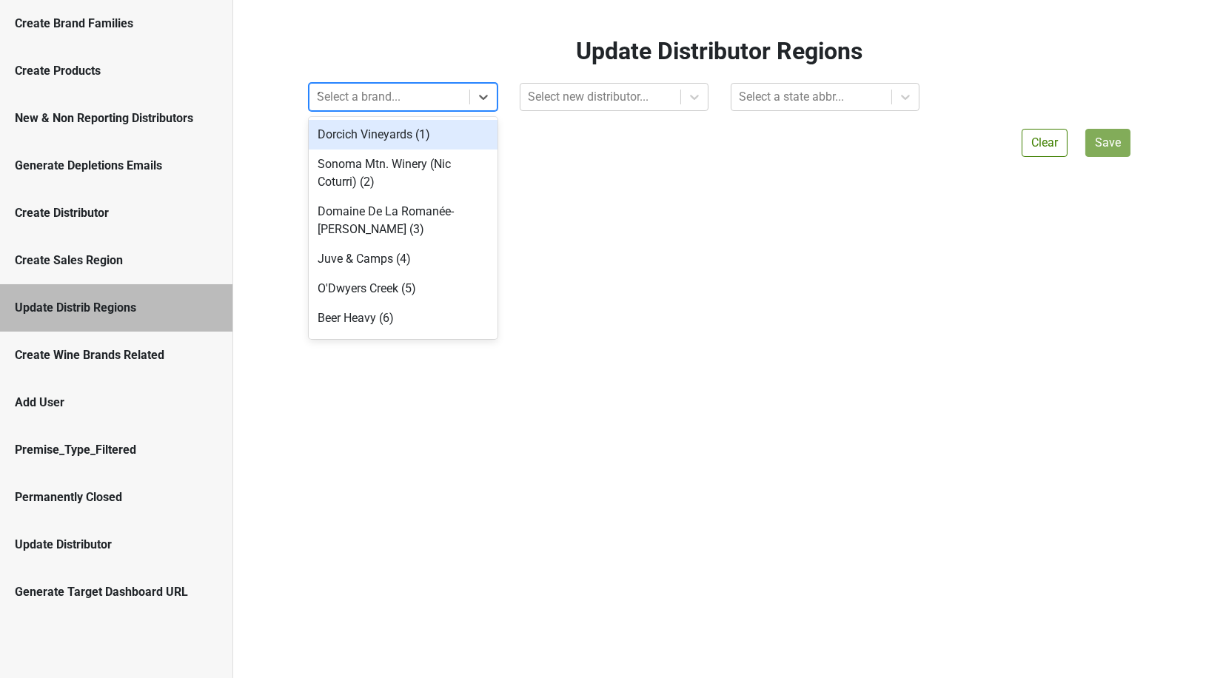
type input "1252"
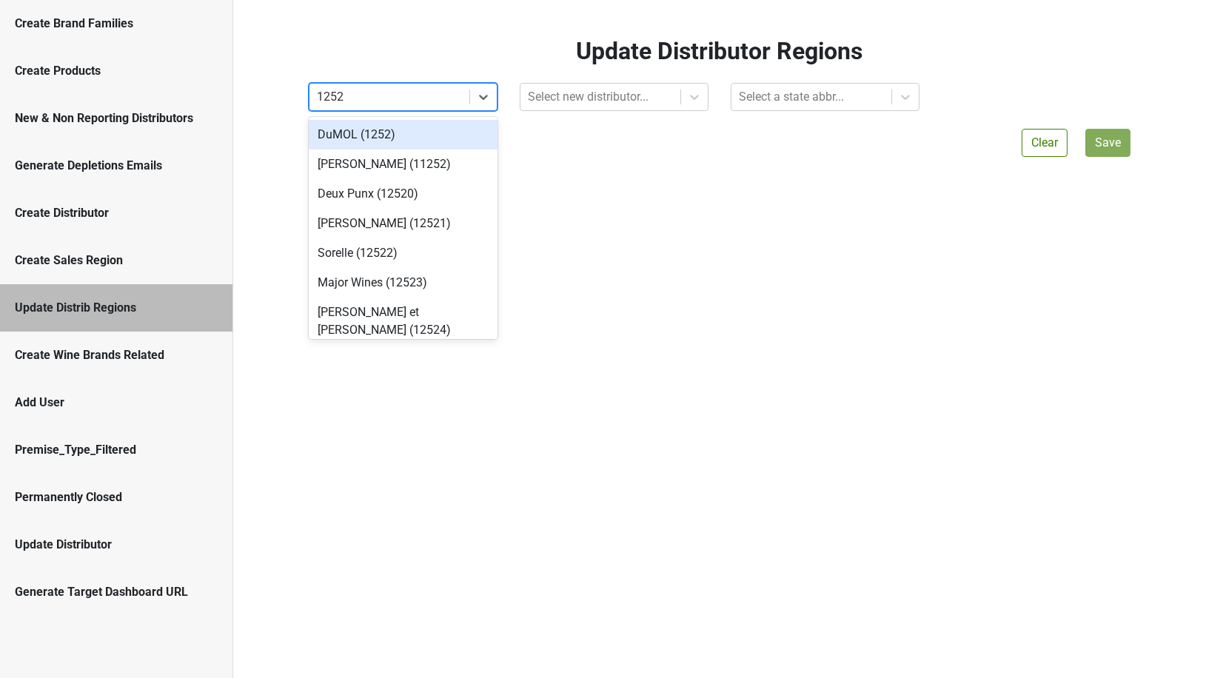
click at [356, 127] on div "DuMOL (1252)" at bounding box center [403, 135] width 189 height 30
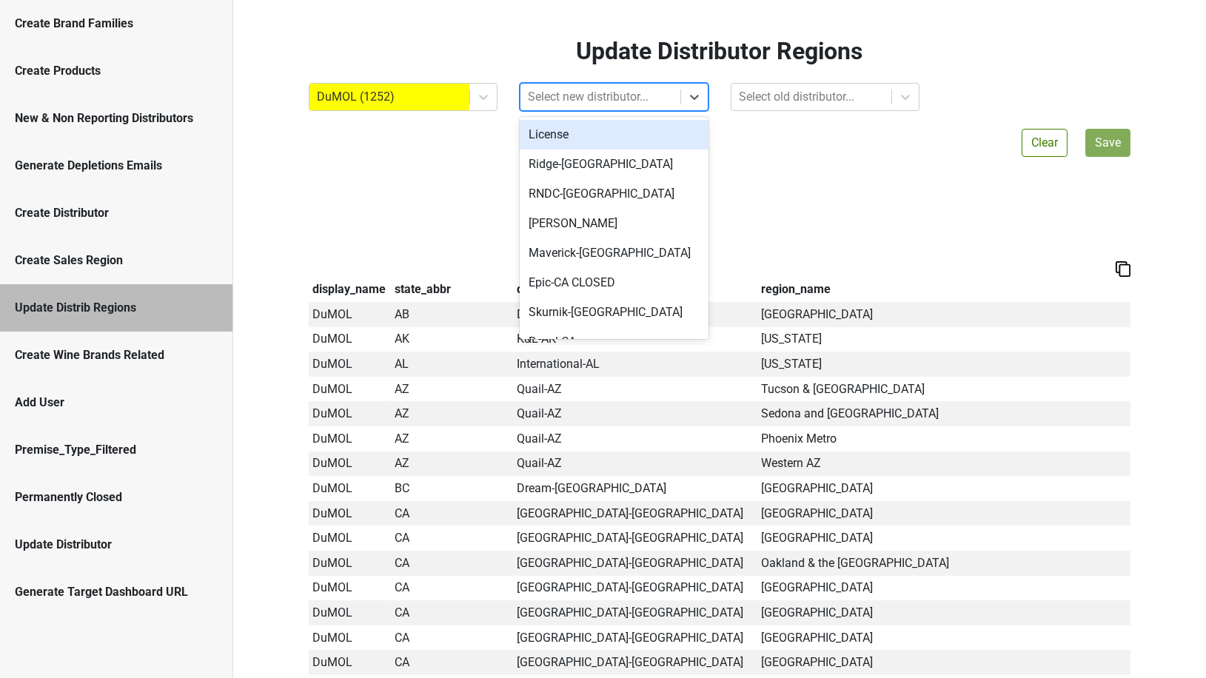
click at [565, 87] on div at bounding box center [600, 97] width 145 height 21
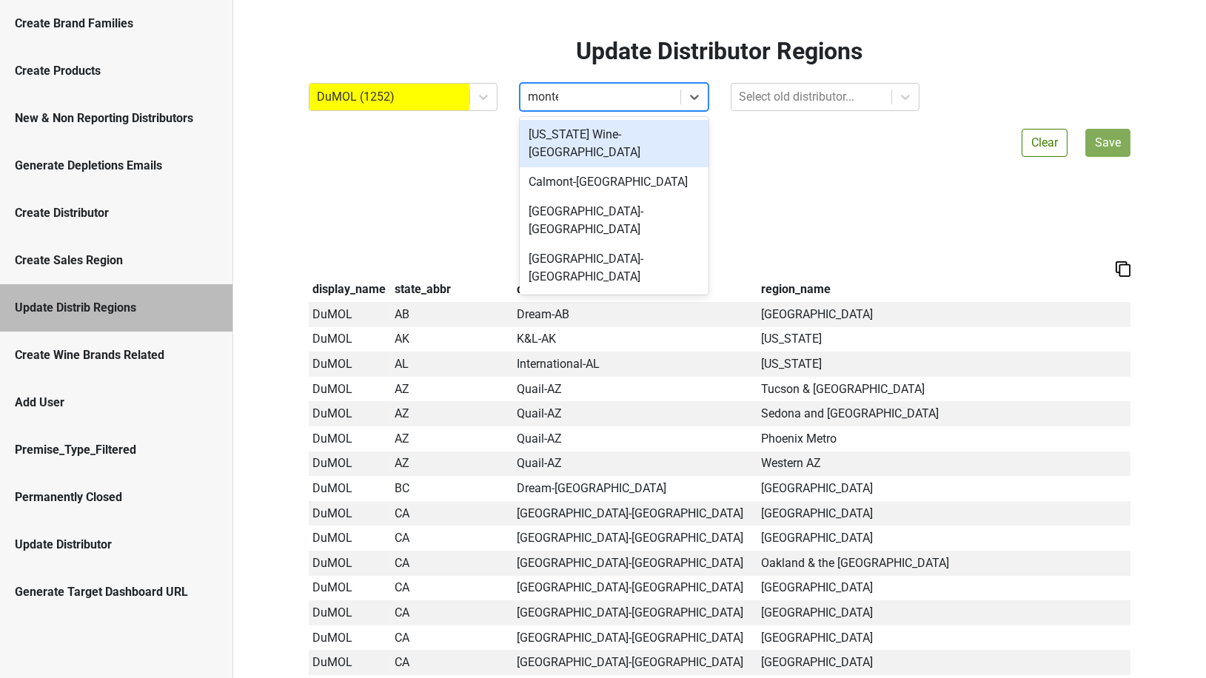
type input "montere"
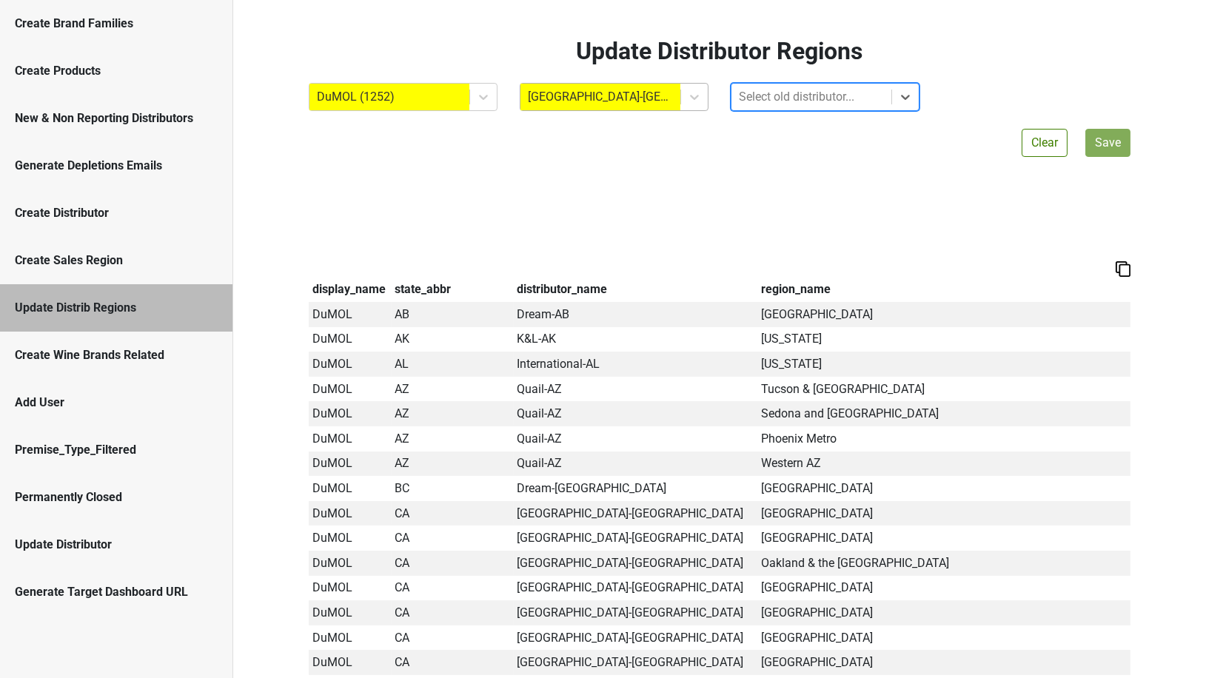
type input "n"
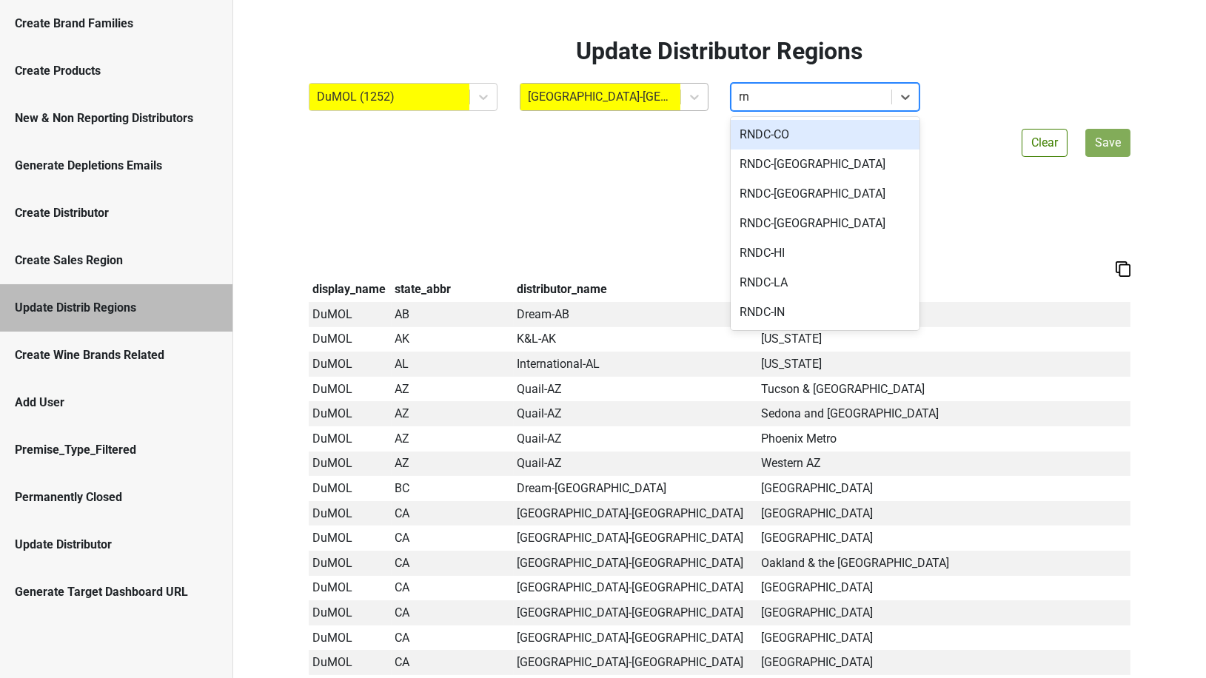
type input "r"
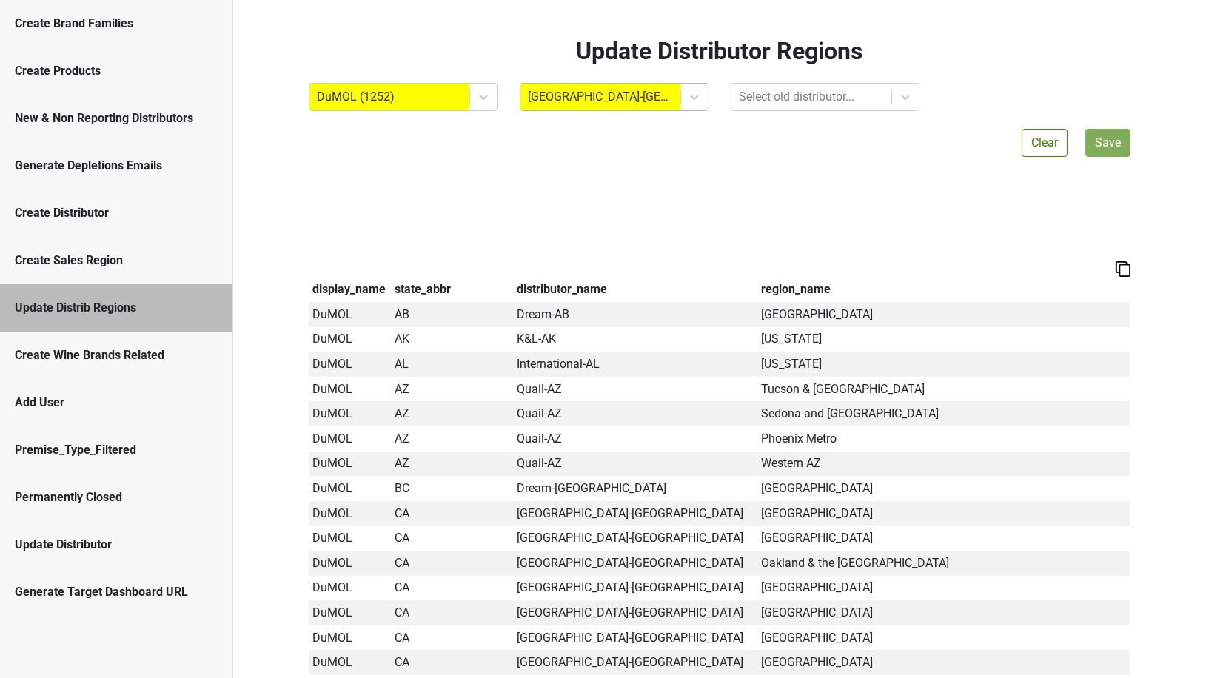
click at [660, 87] on div at bounding box center [600, 97] width 145 height 21
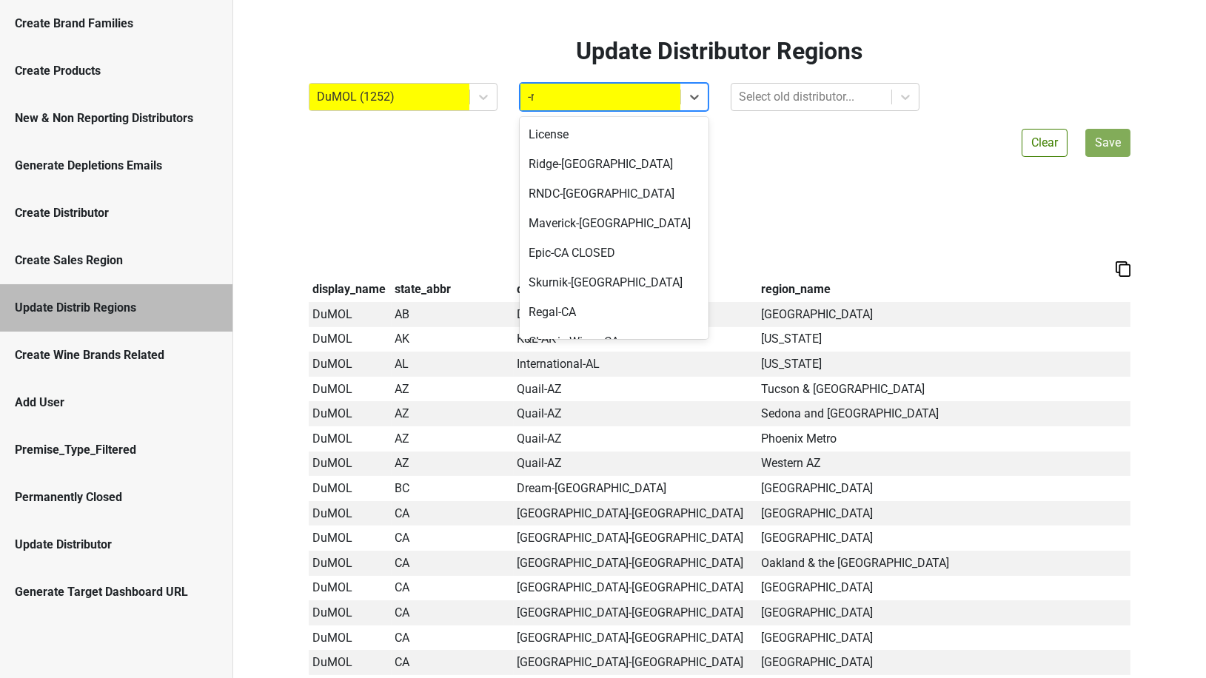
type input "-[GEOGRAPHIC_DATA]"
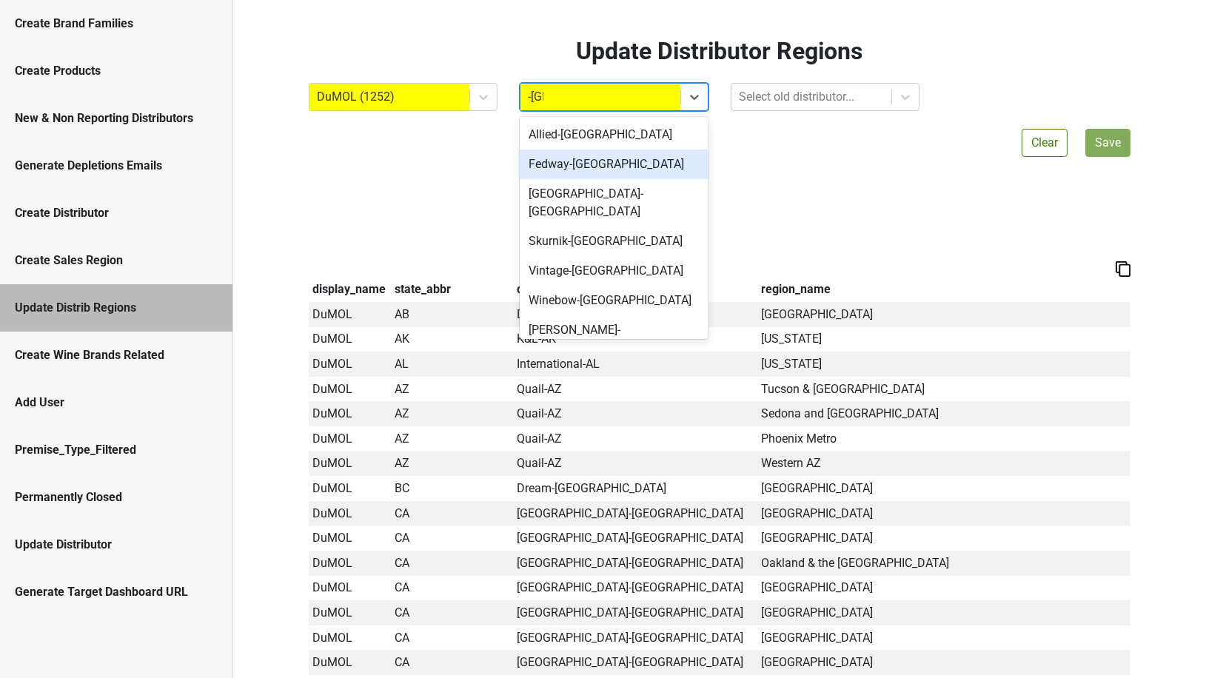
click at [605, 169] on div "Fedway-[GEOGRAPHIC_DATA]" at bounding box center [614, 165] width 189 height 30
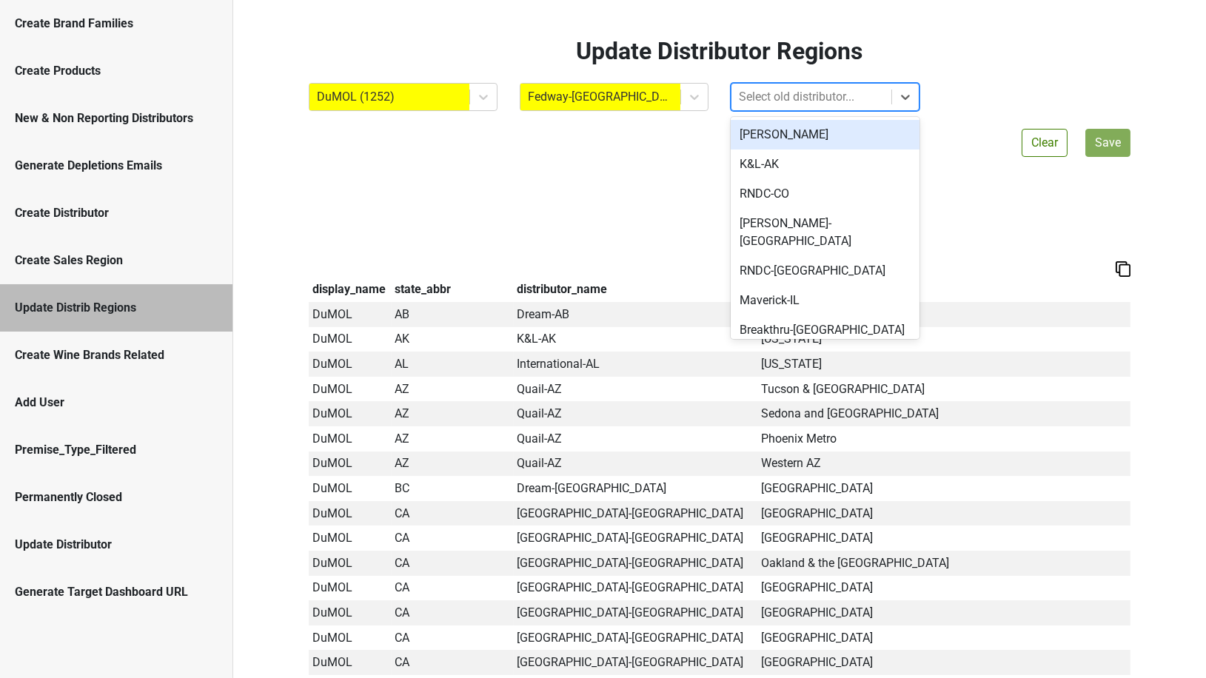
click at [750, 98] on div at bounding box center [811, 97] width 145 height 21
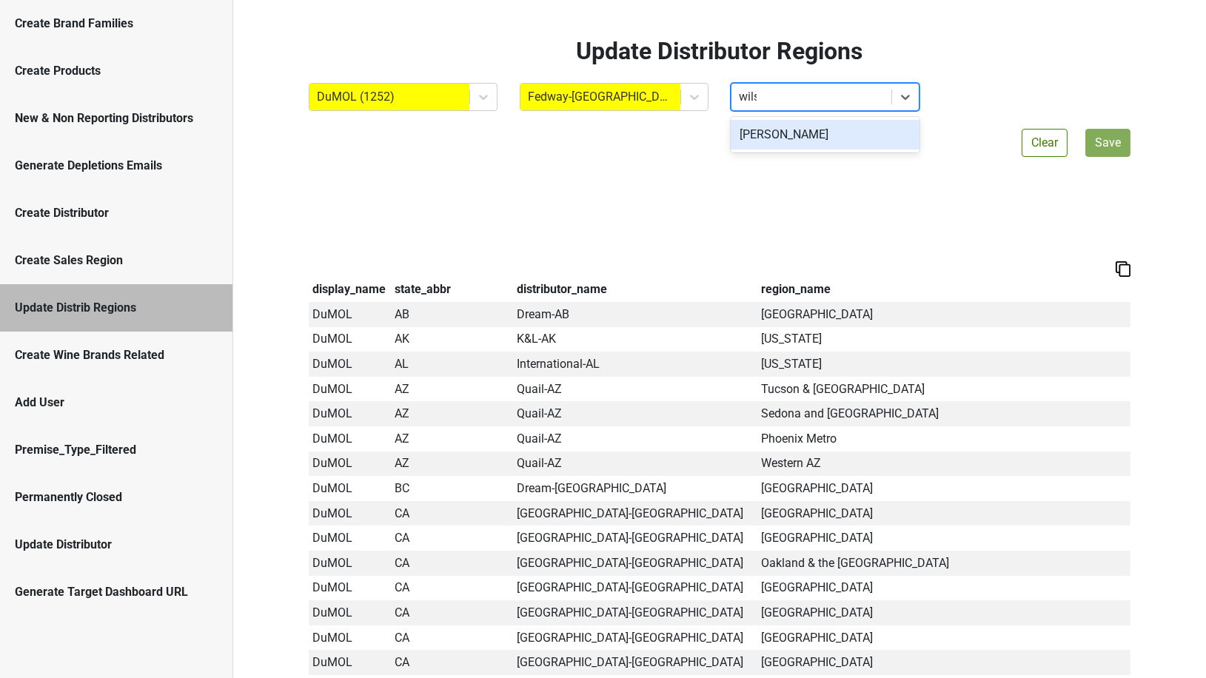
type input "[PERSON_NAME]"
click at [821, 134] on div "[PERSON_NAME]" at bounding box center [825, 135] width 189 height 30
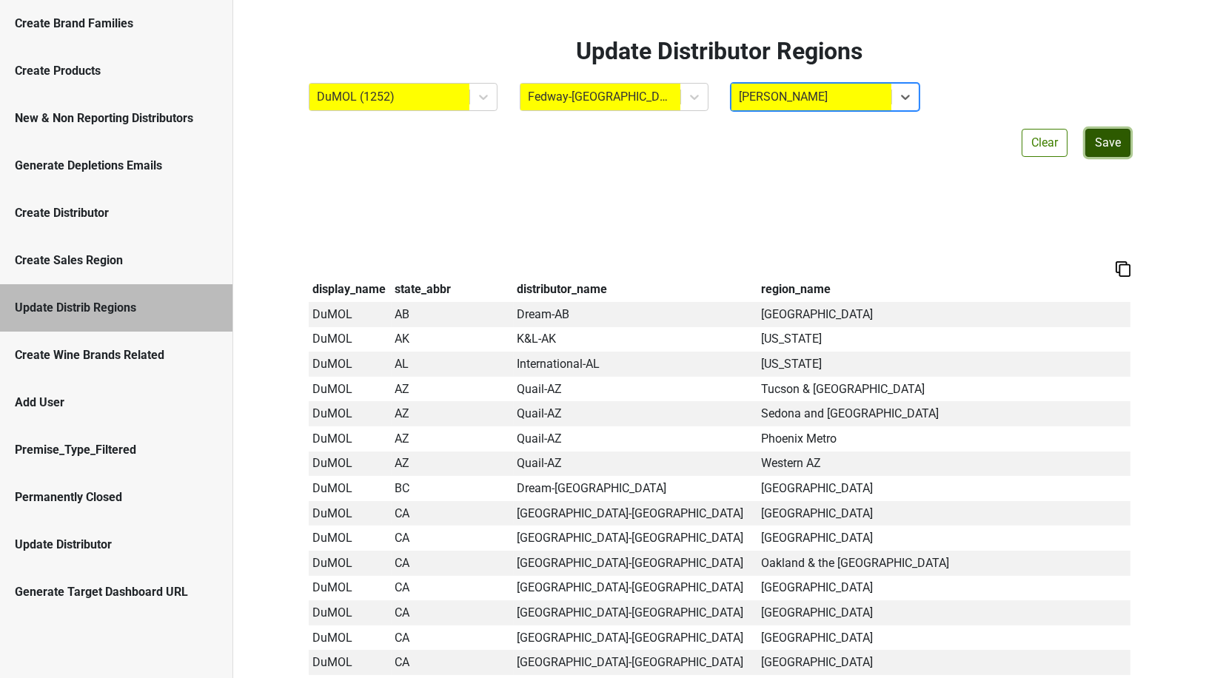
click at [1110, 140] on button "Save" at bounding box center [1108, 143] width 45 height 28
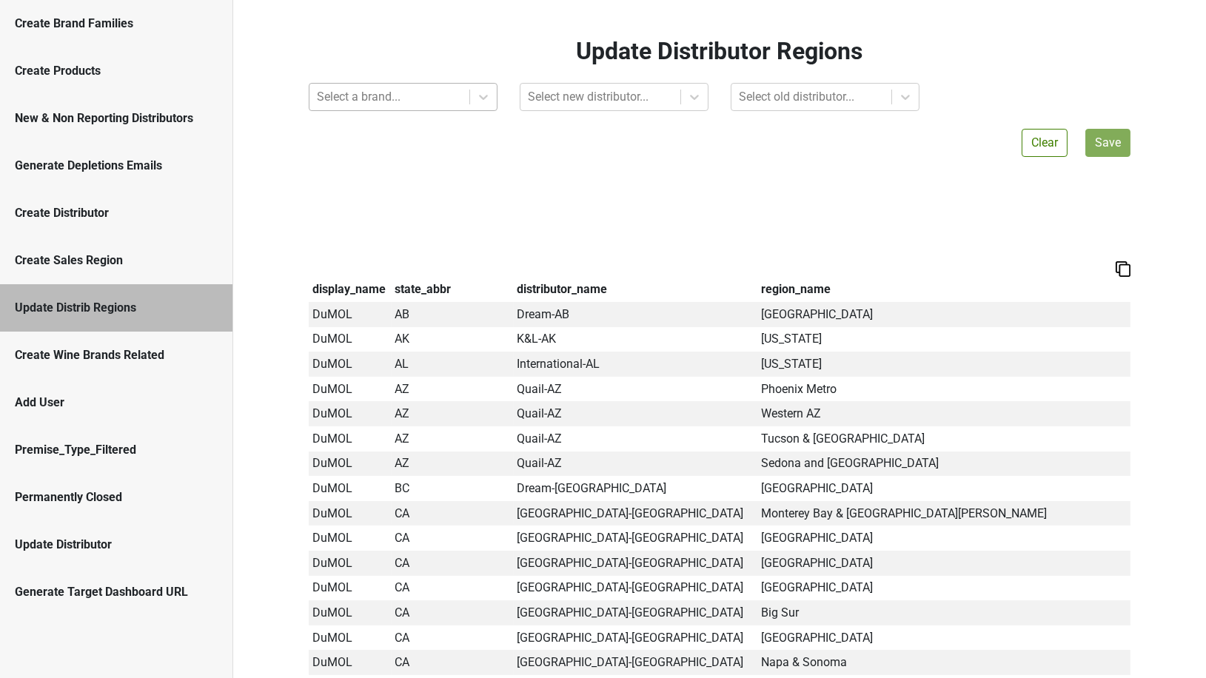
click at [418, 99] on div at bounding box center [389, 97] width 145 height 21
click at [406, 101] on div at bounding box center [389, 97] width 145 height 21
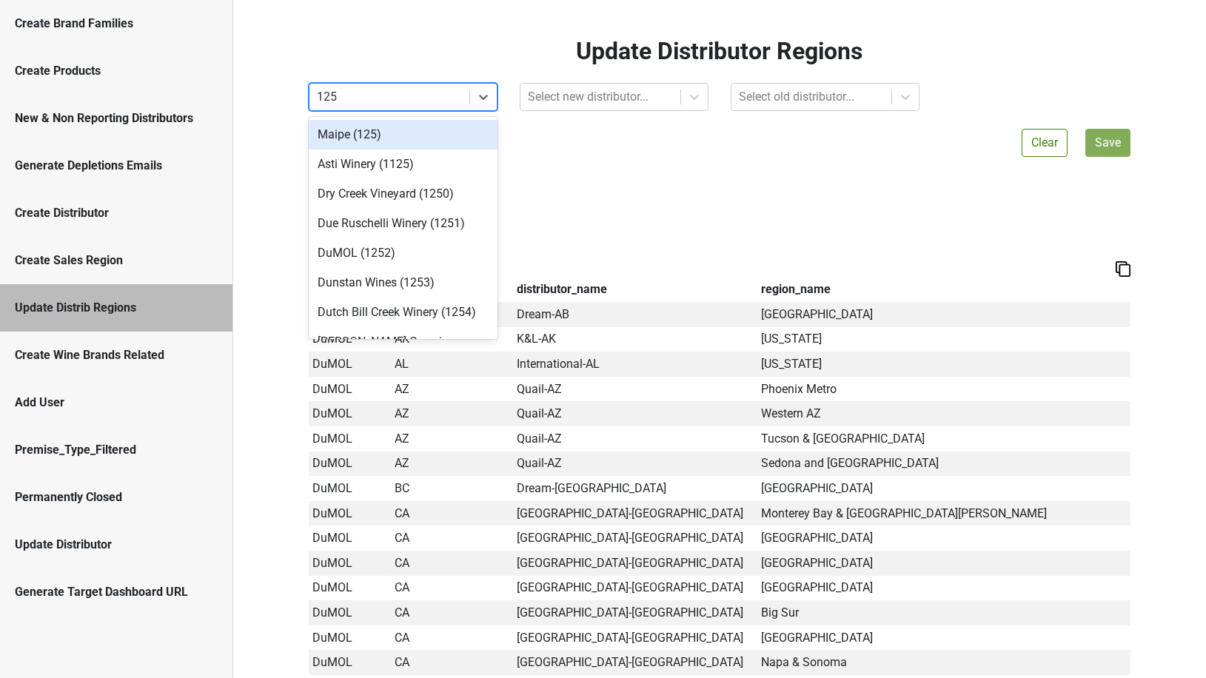
type input "1252"
click at [395, 127] on div "DuMOL (1252)" at bounding box center [403, 135] width 189 height 30
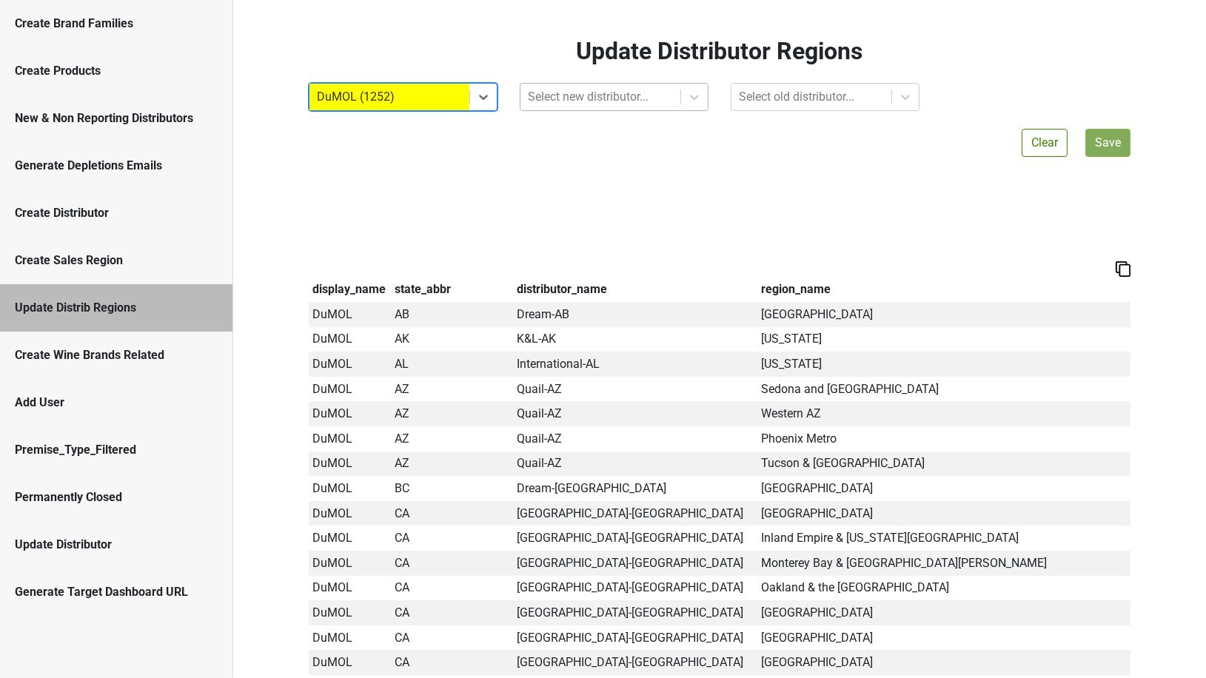
click at [544, 99] on div at bounding box center [600, 97] width 145 height 21
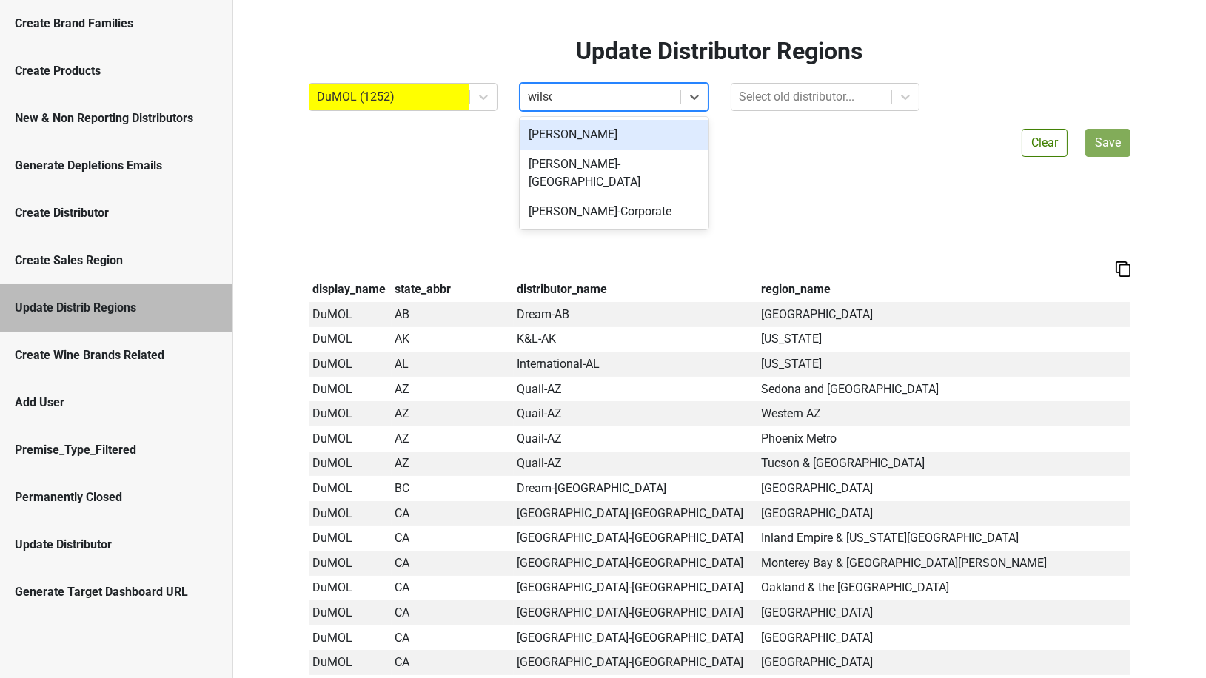
type input "[PERSON_NAME]"
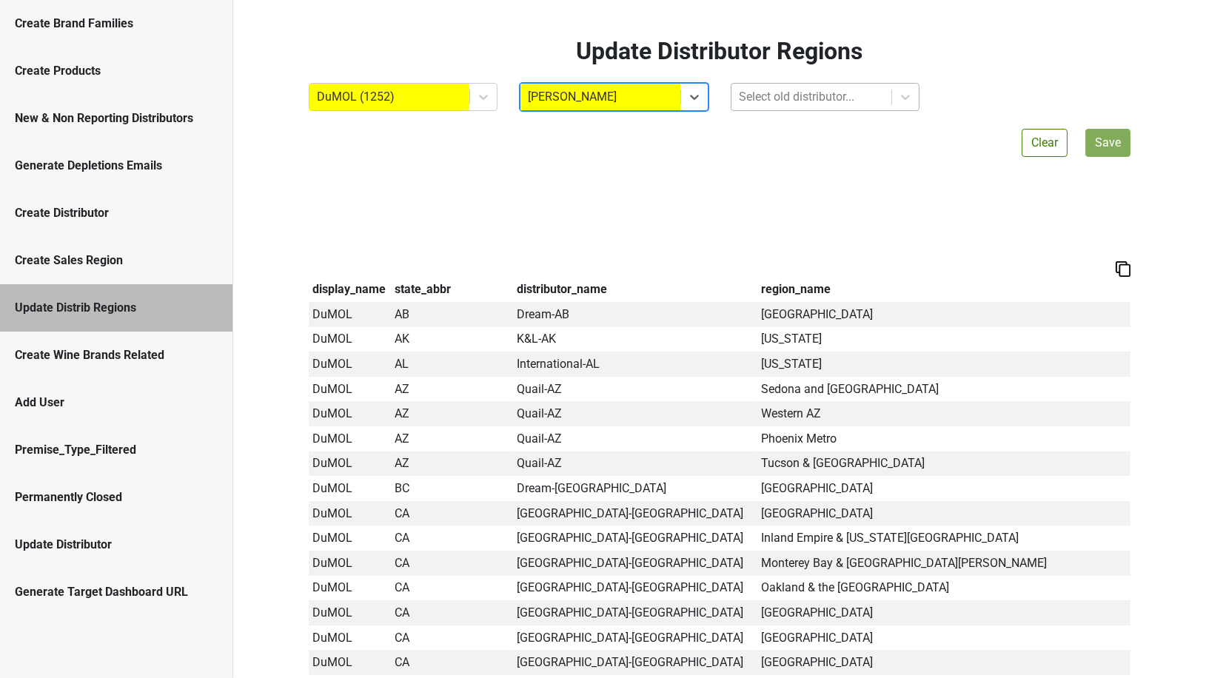
click at [744, 99] on div at bounding box center [811, 97] width 145 height 21
click at [39, 11] on div "Create Brand Families" at bounding box center [116, 23] width 233 height 47
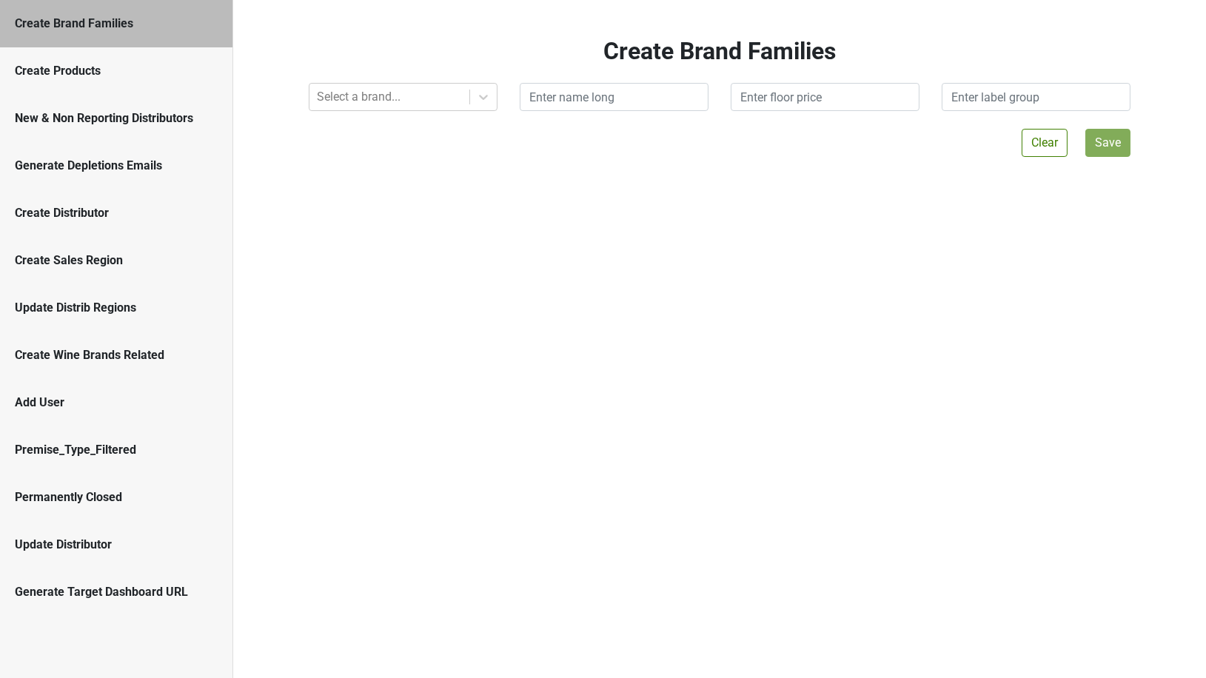
click at [255, 141] on div "Create Brand Families Select a brand... Clear Save" at bounding box center [719, 339] width 973 height 678
click at [60, 259] on div "Create Sales Region" at bounding box center [116, 261] width 203 height 18
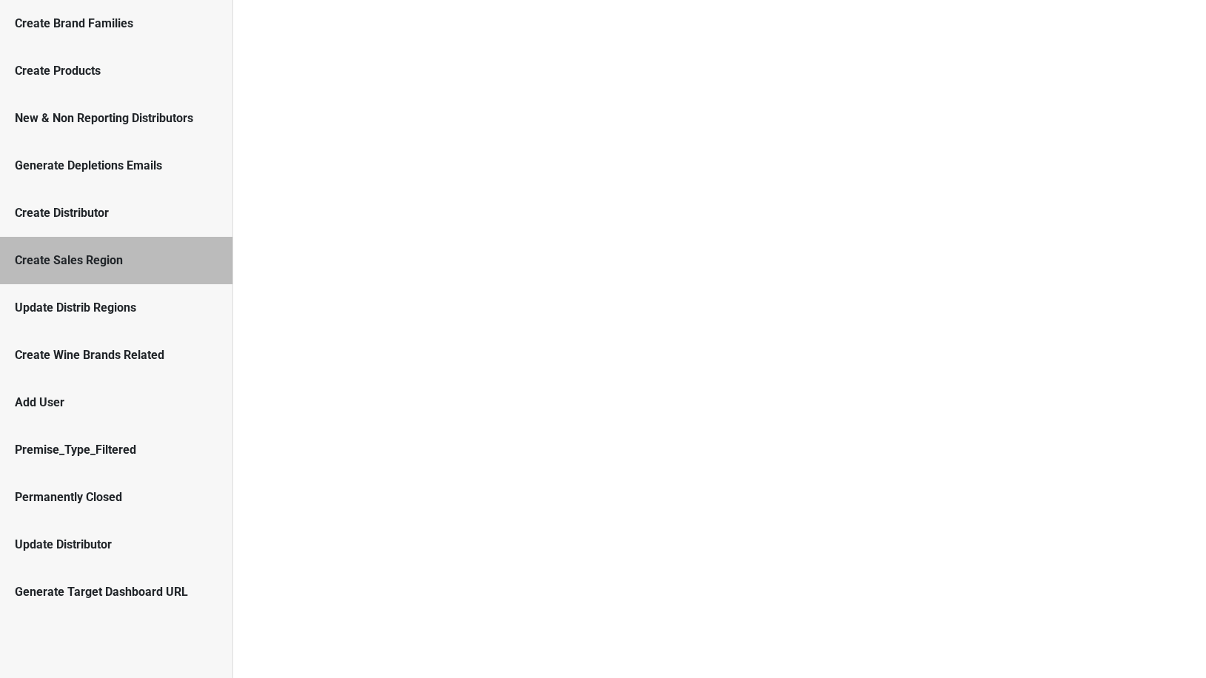
click at [63, 307] on div "Update Distrib Regions" at bounding box center [116, 308] width 203 height 18
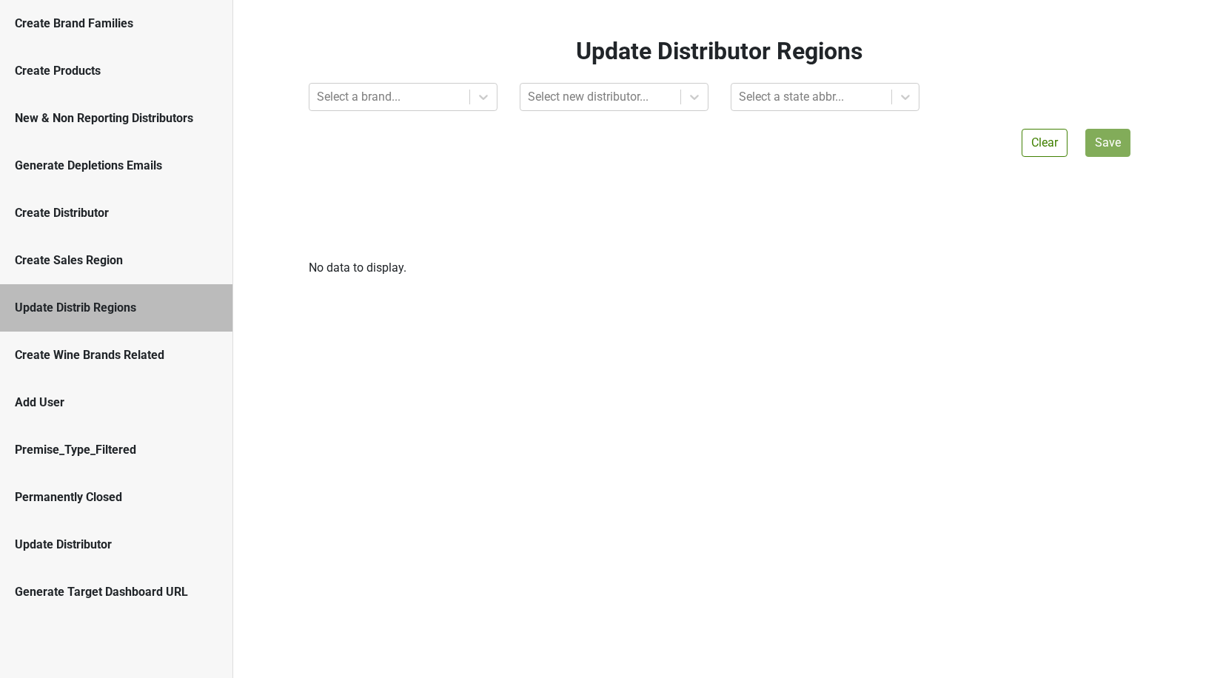
click at [69, 265] on div "Create Sales Region" at bounding box center [116, 261] width 203 height 18
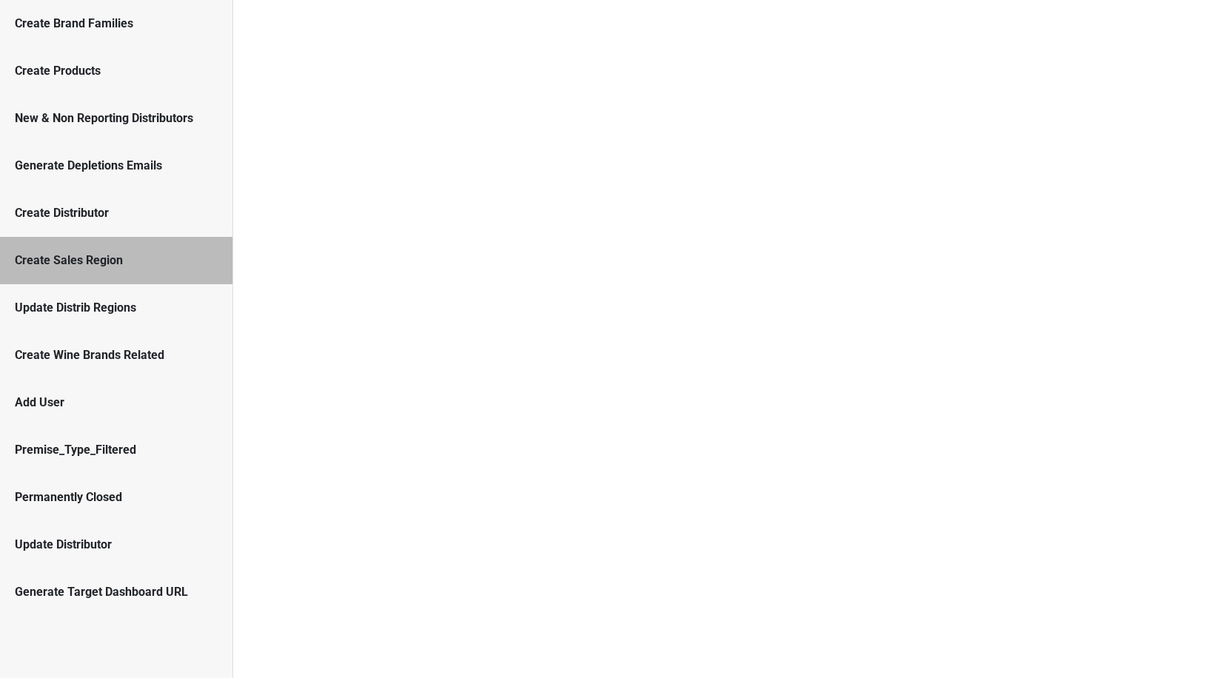
click at [70, 214] on div "Create Distributor" at bounding box center [116, 213] width 203 height 18
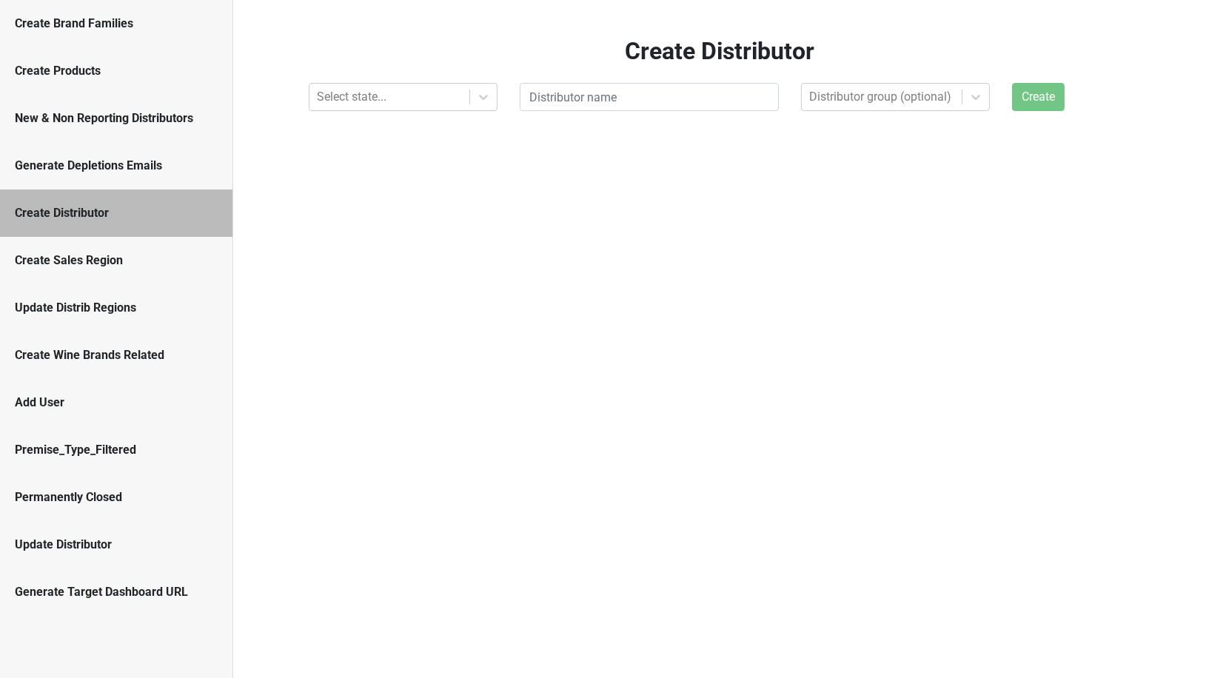
click at [164, 138] on div "New & Non Reporting Distributors" at bounding box center [116, 118] width 233 height 47
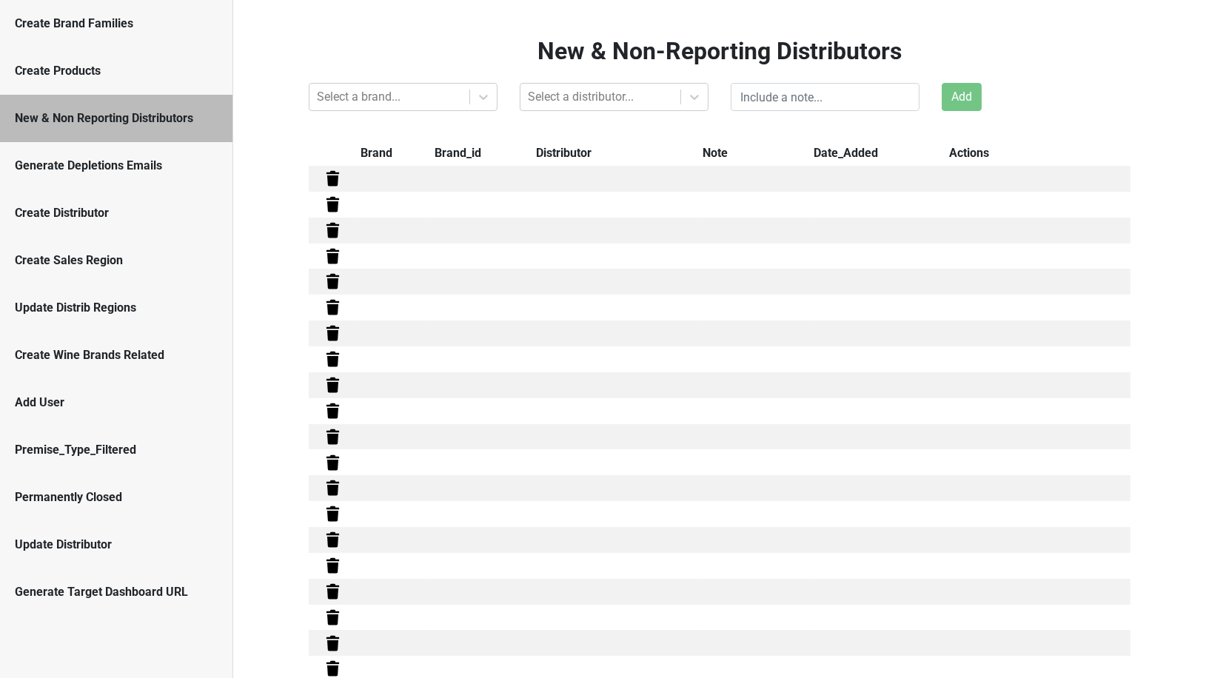
click at [141, 216] on div "Create Distributor" at bounding box center [116, 213] width 203 height 18
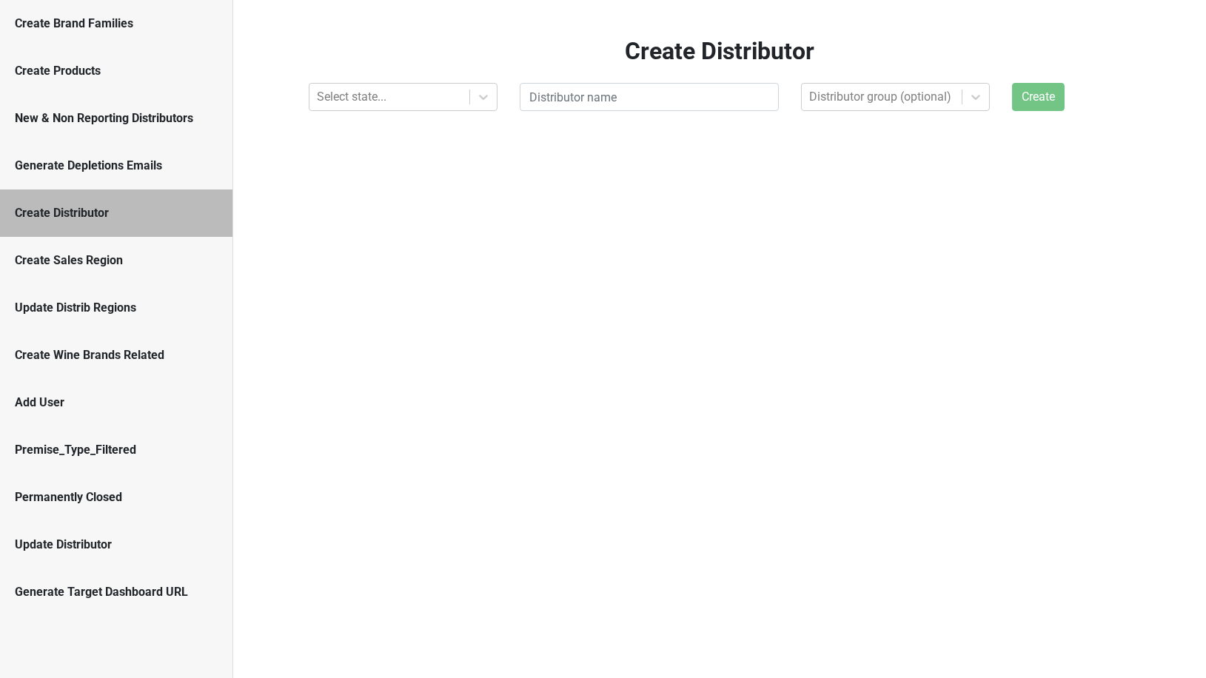
click at [144, 259] on div "Create Sales Region" at bounding box center [116, 261] width 203 height 18
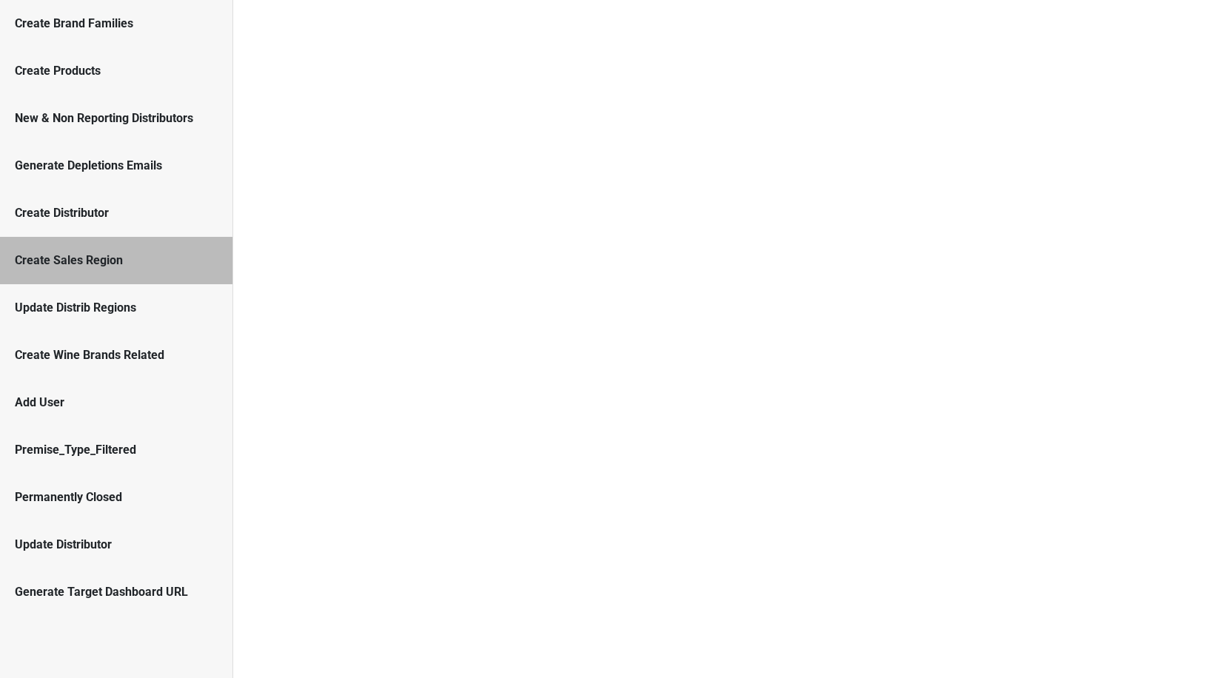
click at [134, 296] on div "Update Distrib Regions" at bounding box center [116, 307] width 233 height 47
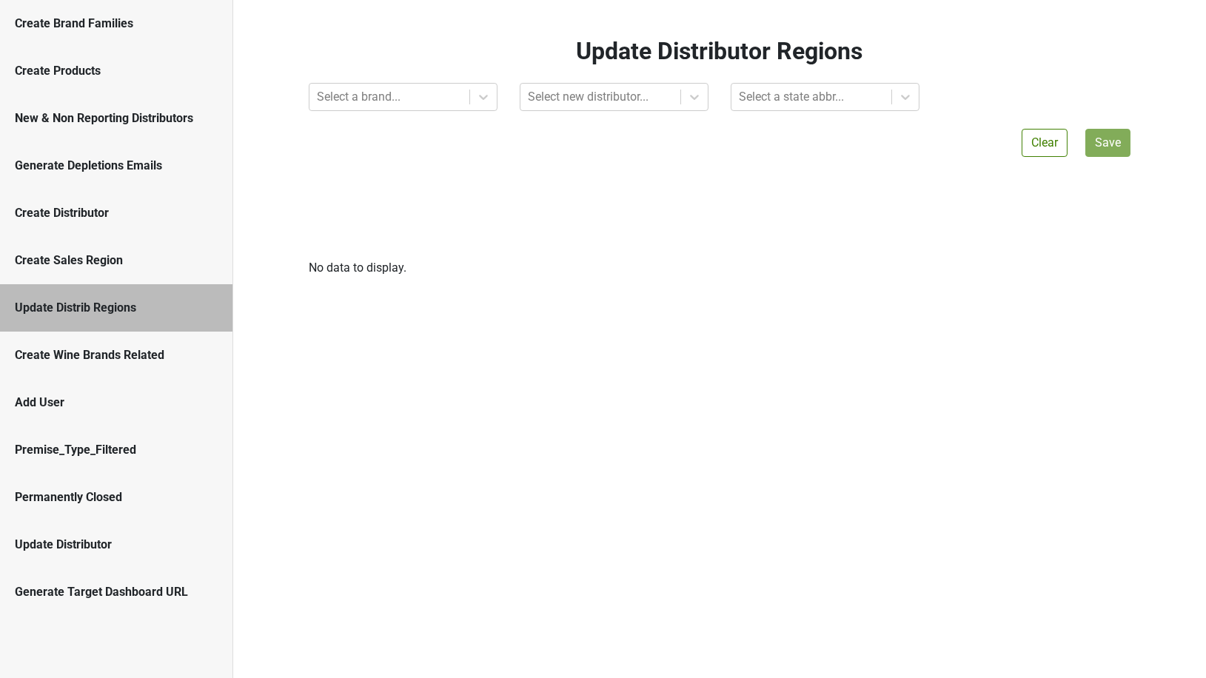
click at [153, 545] on div "Update Distributor" at bounding box center [116, 545] width 203 height 18
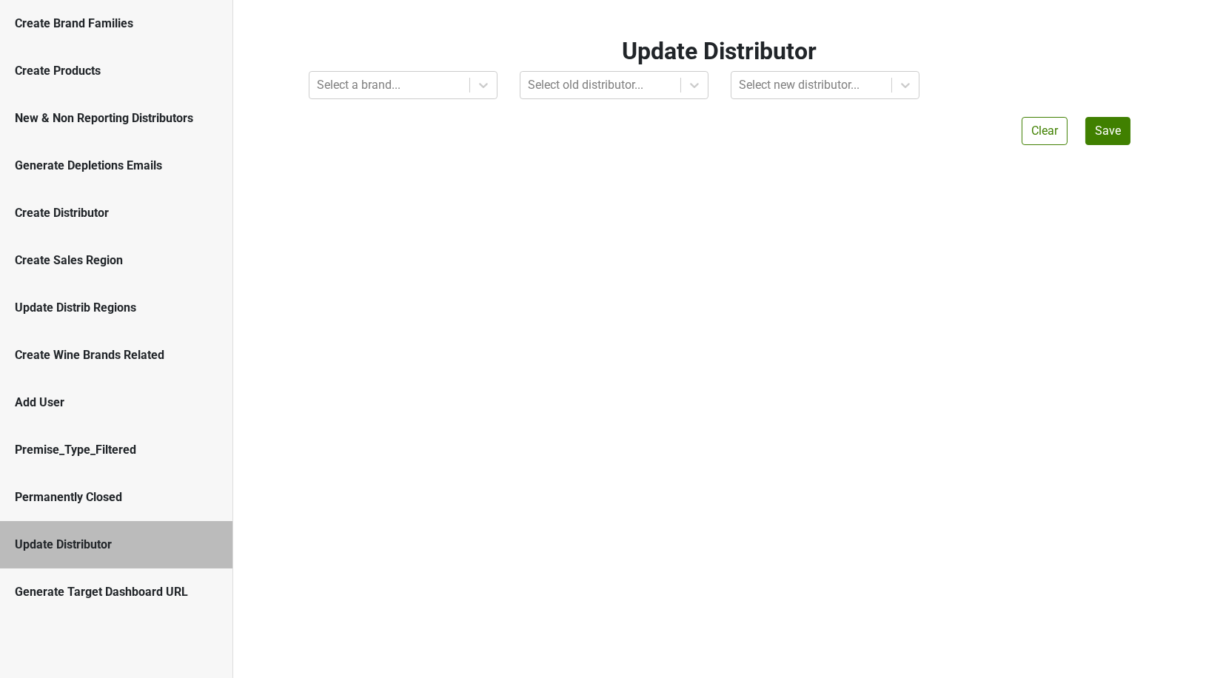
click at [147, 313] on div "Update Distrib Regions" at bounding box center [116, 308] width 203 height 18
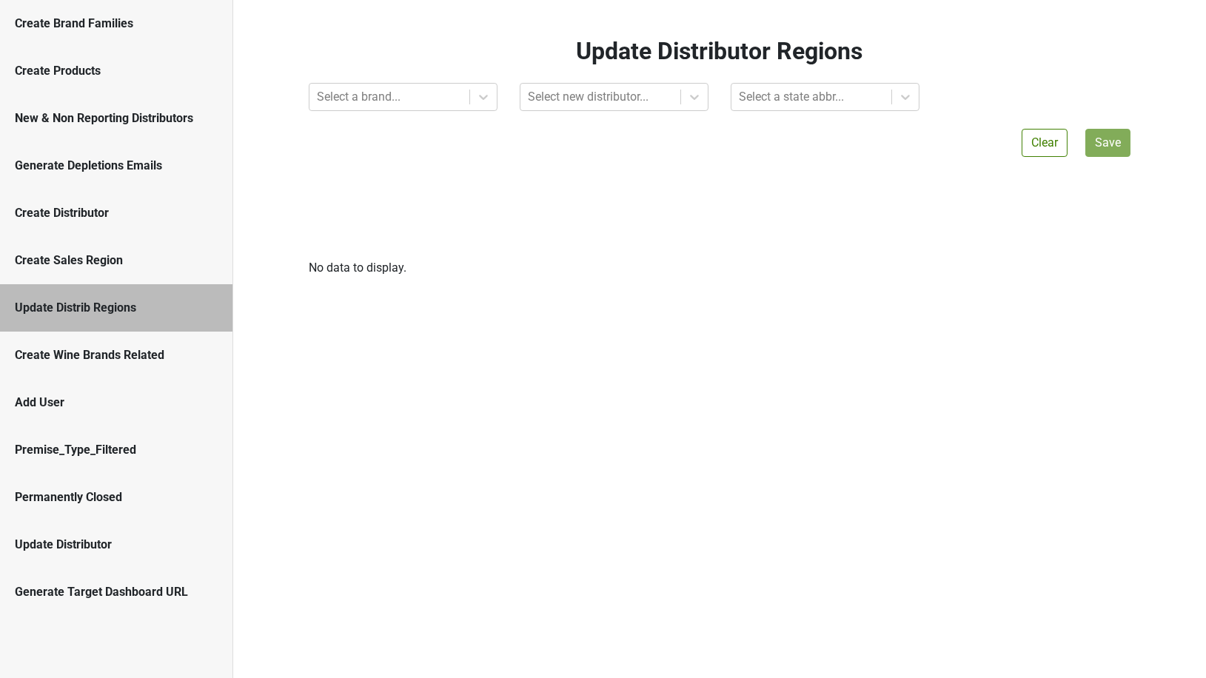
click at [126, 272] on div "Create Sales Region" at bounding box center [116, 260] width 233 height 47
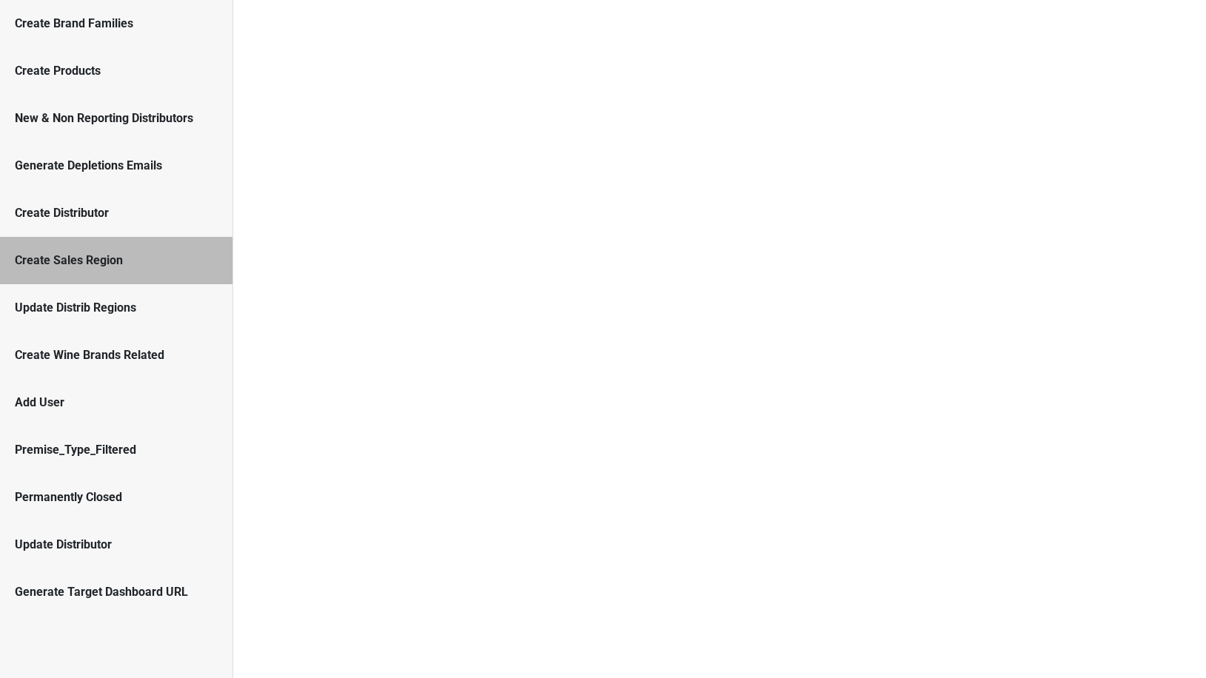
click at [122, 323] on div "Update Distrib Regions" at bounding box center [116, 307] width 233 height 47
